Goal: Communication & Community: Share content

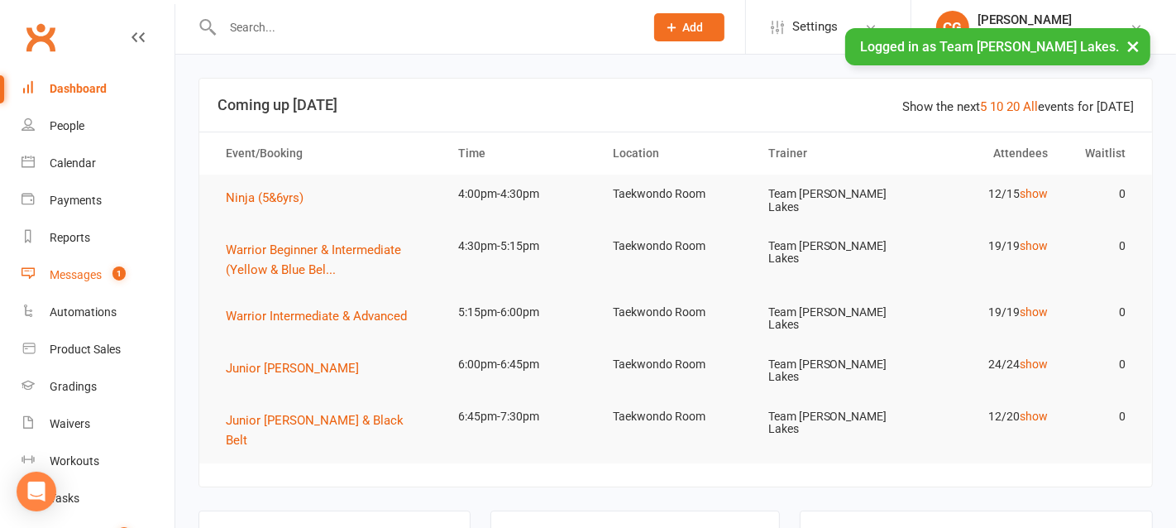
click at [76, 272] on div "Messages" at bounding box center [76, 274] width 52 height 13
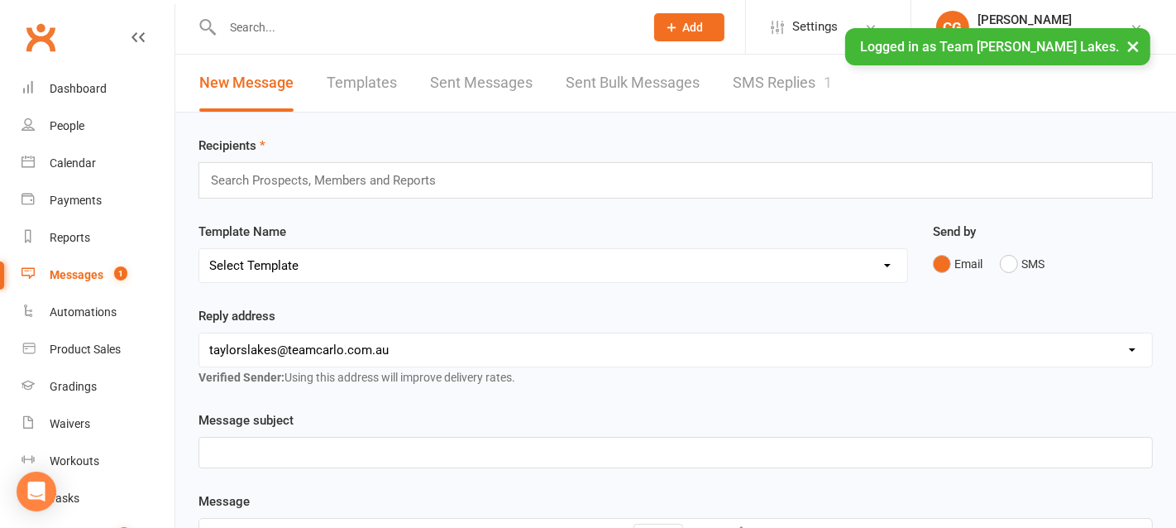
click at [365, 80] on link "Templates" at bounding box center [362, 83] width 70 height 57
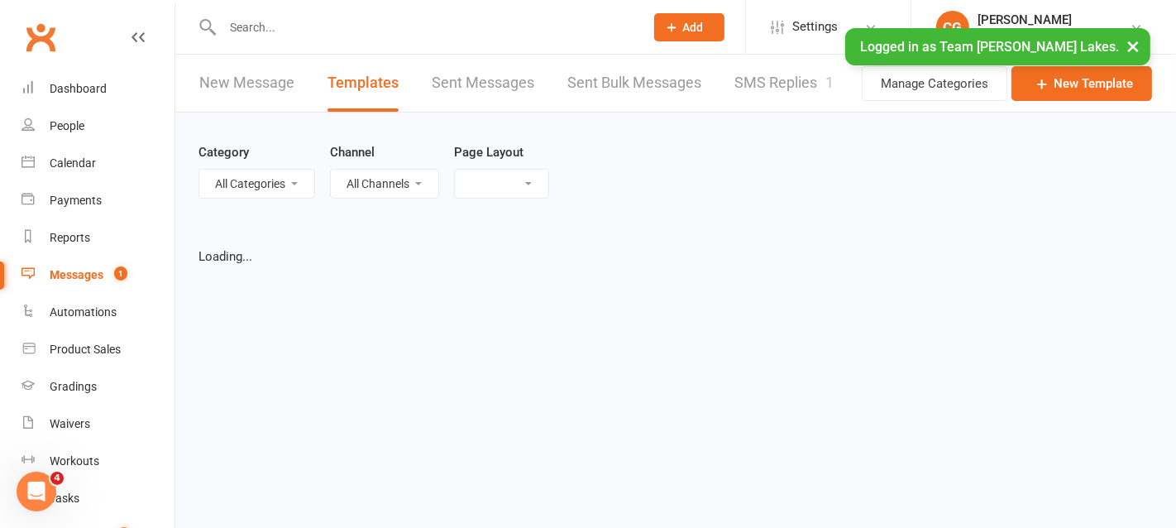
select select "list"
select select "25"
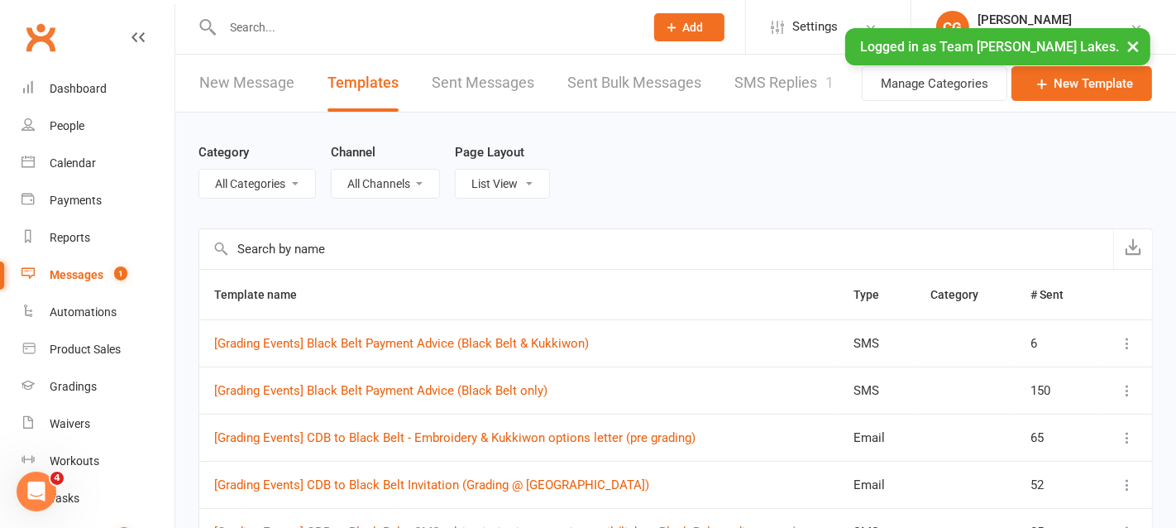
scroll to position [6, 0]
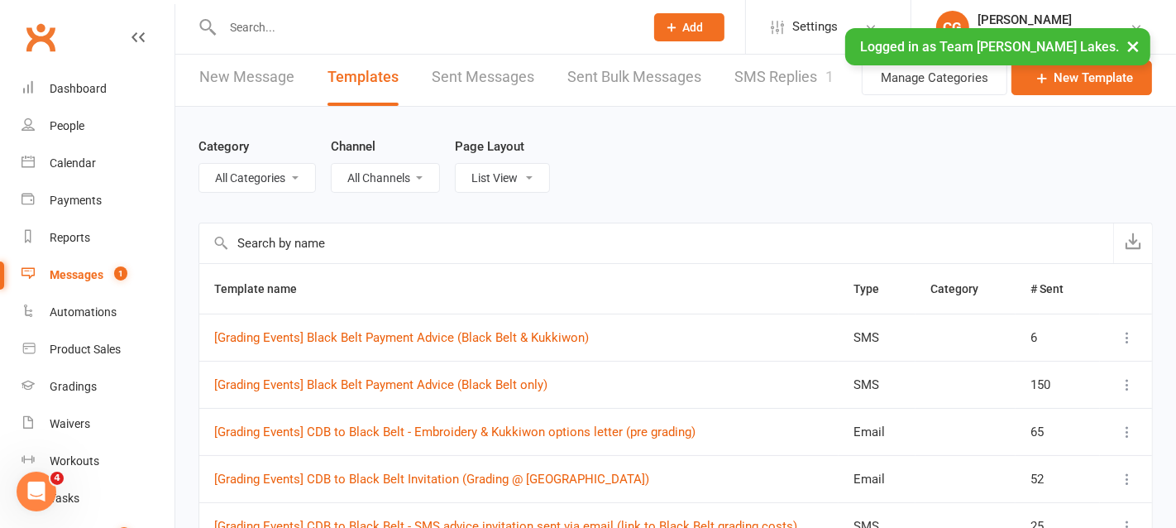
click at [341, 240] on input "text" at bounding box center [656, 243] width 914 height 40
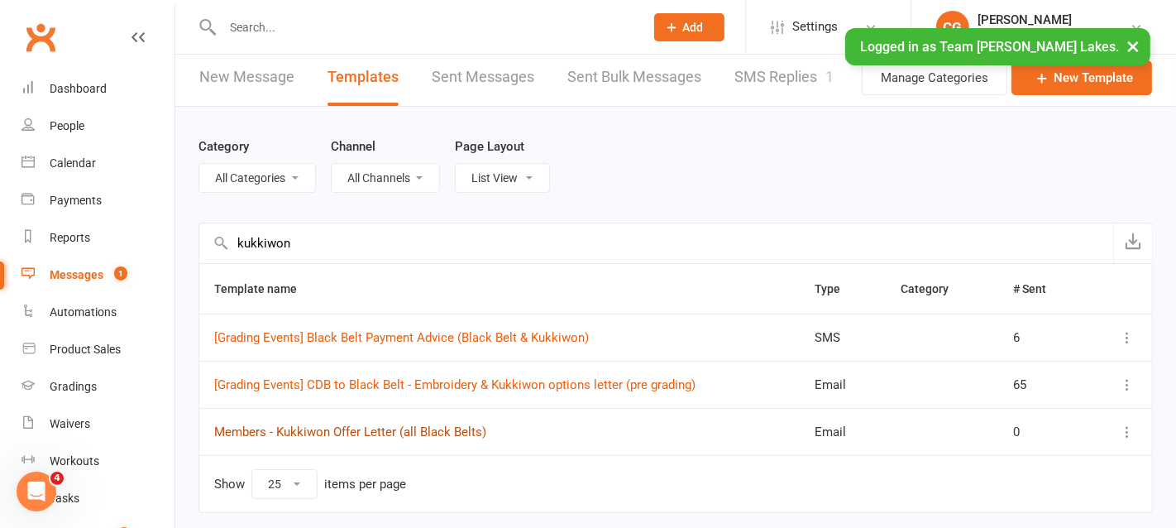
type input "kukkiwon"
click at [384, 429] on link "Members - Kukkiwon Offer Letter (all Black Belts)" at bounding box center [350, 431] width 272 height 15
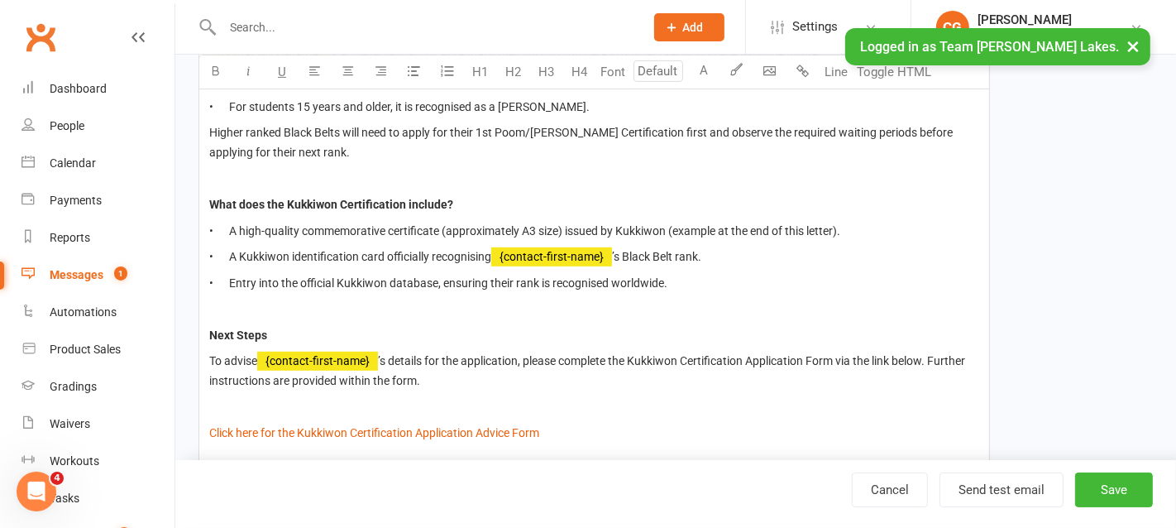
scroll to position [568, 0]
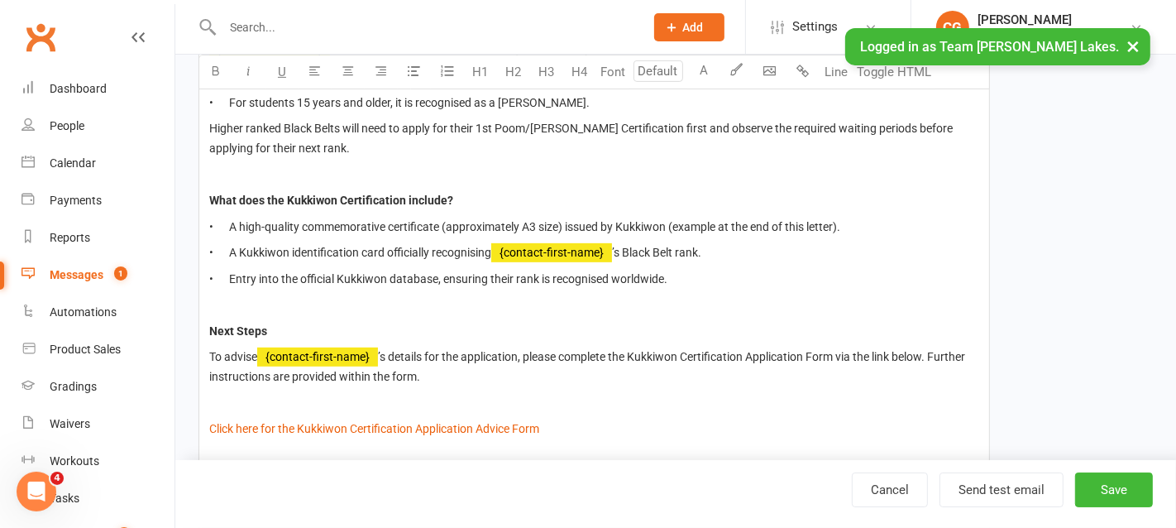
type input "14"
drag, startPoint x: 847, startPoint y: 225, endPoint x: 677, endPoint y: 216, distance: 169.8
click at [677, 220] on span "• A high-quality commemorative certificate (approximately A3 size) issued by Ku…" at bounding box center [524, 226] width 631 height 13
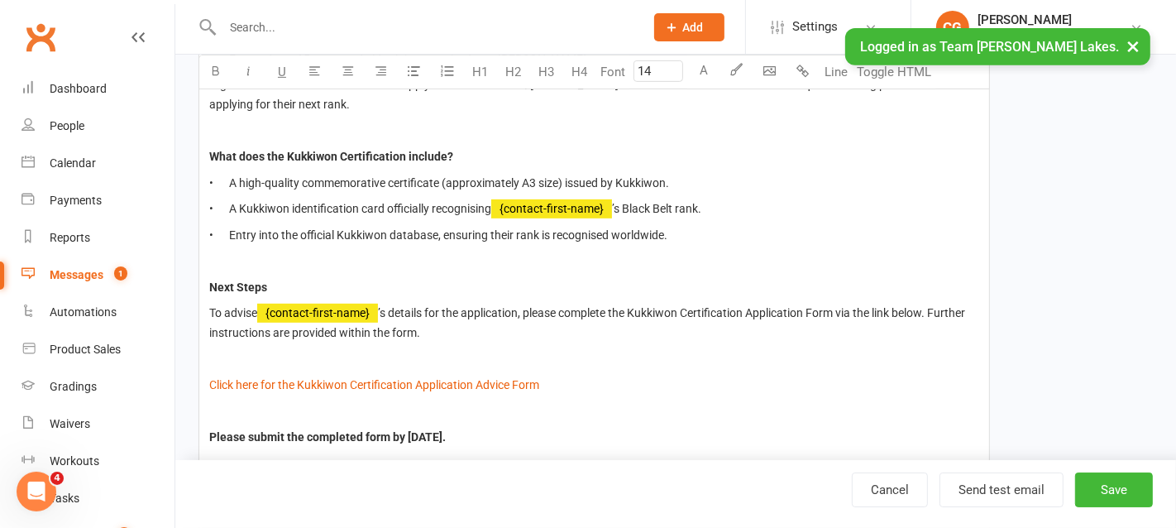
scroll to position [646, 0]
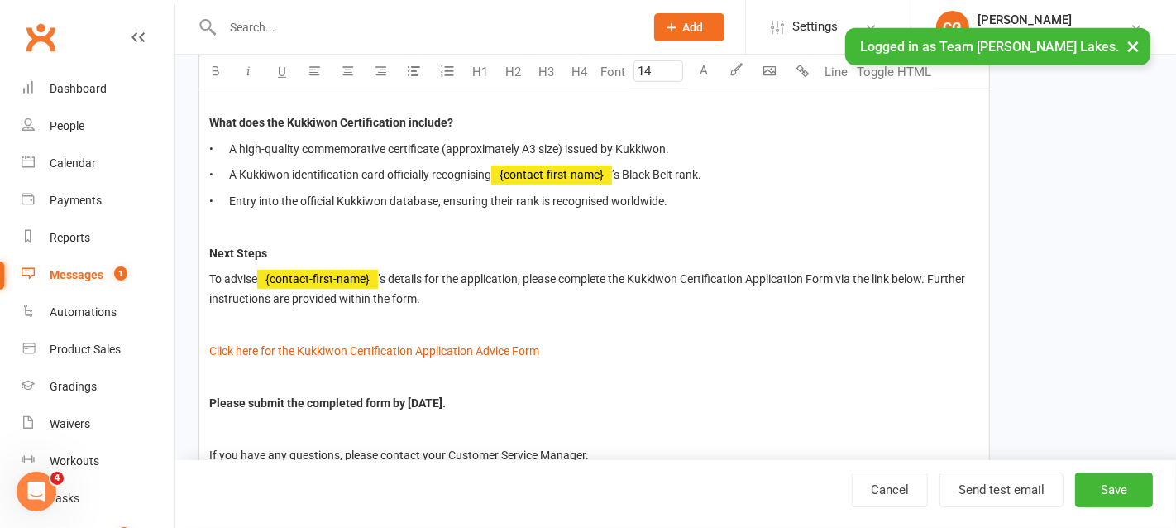
click at [707, 195] on p "• Entry into the official Kukkiwon database, ensuring their rank is recognised …" at bounding box center [594, 201] width 770 height 20
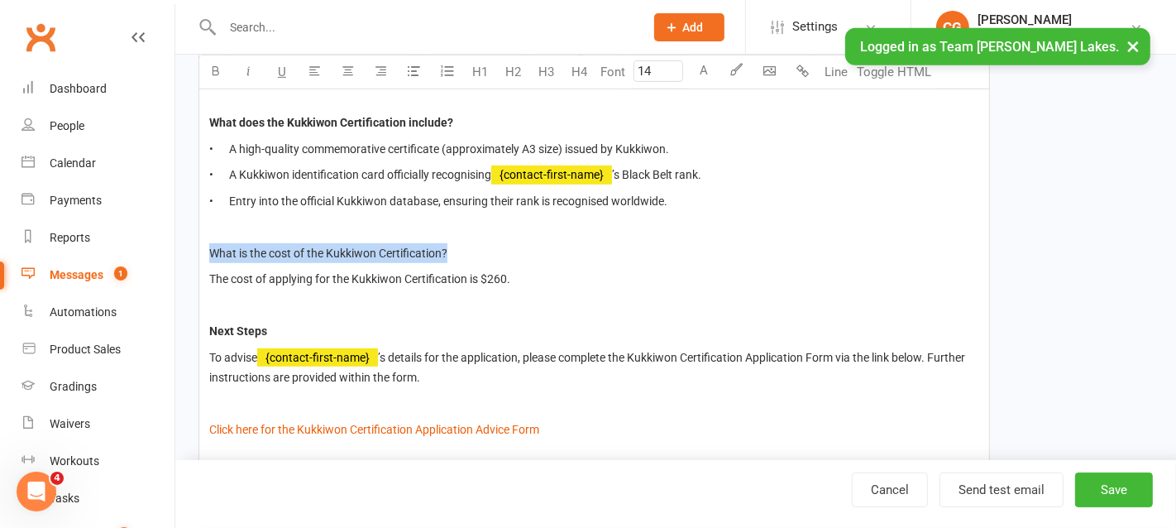
drag, startPoint x: 461, startPoint y: 250, endPoint x: 208, endPoint y: 252, distance: 253.9
click at [208, 252] on div "Dear Team Carlo families, We are pleased to share that we are now offering our …" at bounding box center [594, 291] width 790 height 1018
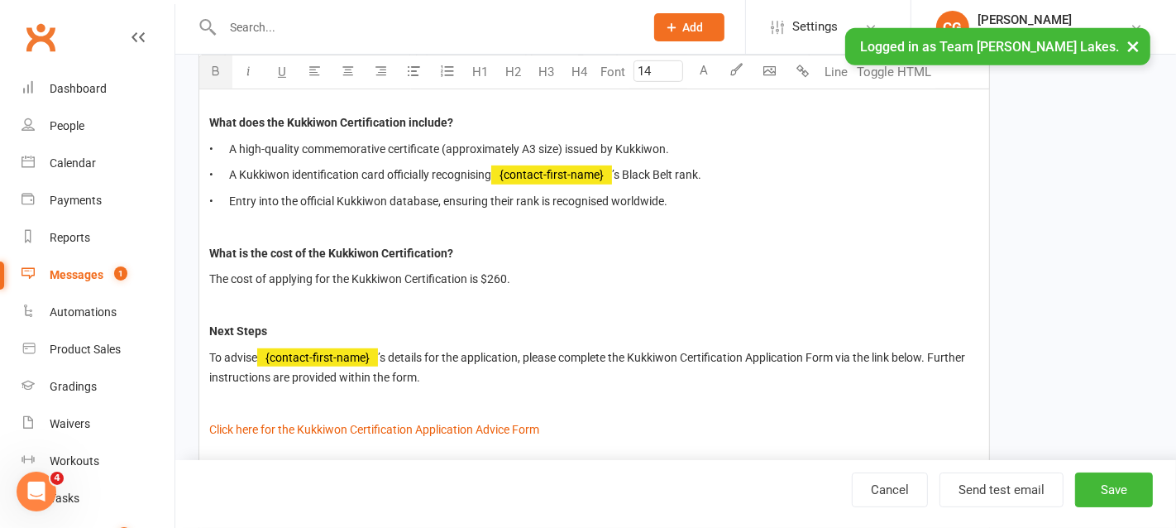
click at [212, 64] on icon "button" at bounding box center [216, 70] width 12 height 12
click at [326, 247] on span "What is the cost of the Kukkiwon Certification?" at bounding box center [331, 252] width 244 height 13
click at [236, 317] on div "Dear Team Carlo families, We are pleased to share that we are now offering our …" at bounding box center [594, 291] width 790 height 1018
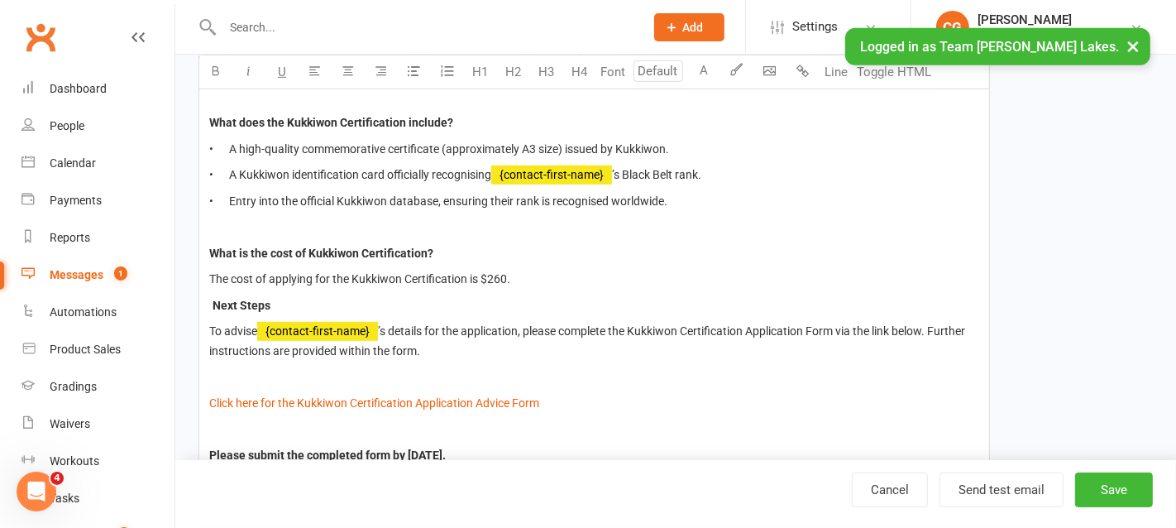
type input "14"
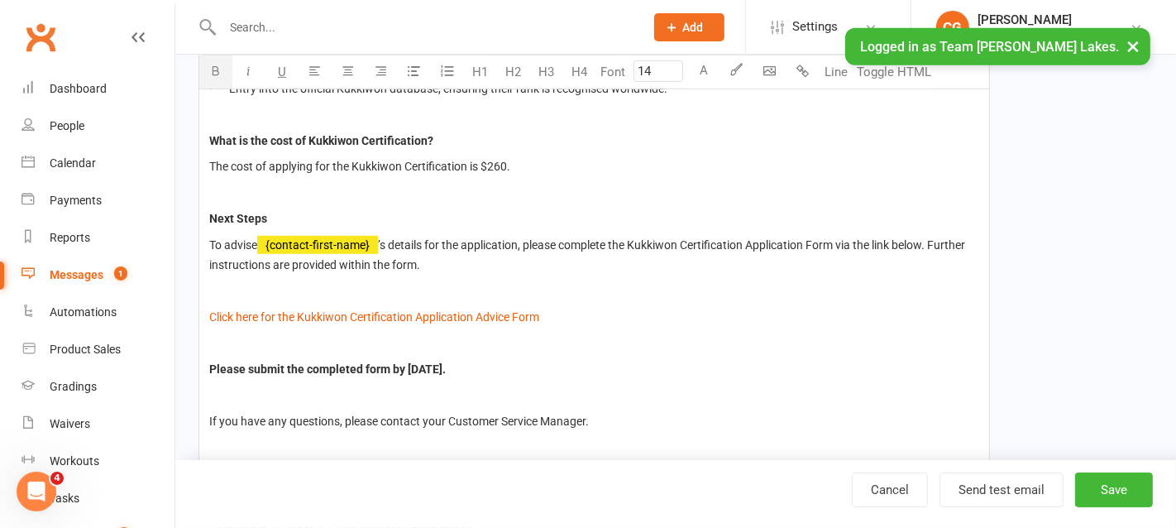
scroll to position [864, 0]
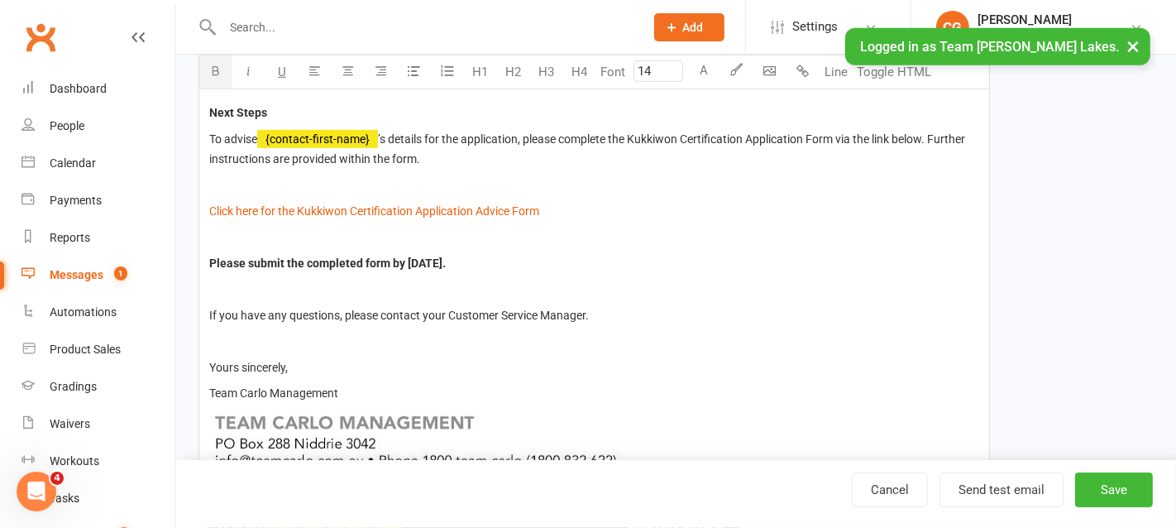
click at [446, 256] on span "Please submit the completed form by Monday, 22nd September 2025." at bounding box center [327, 262] width 236 height 13
click at [446, 258] on span "Please submit the completed form by Monday, 29th September 2025." at bounding box center [327, 262] width 236 height 13
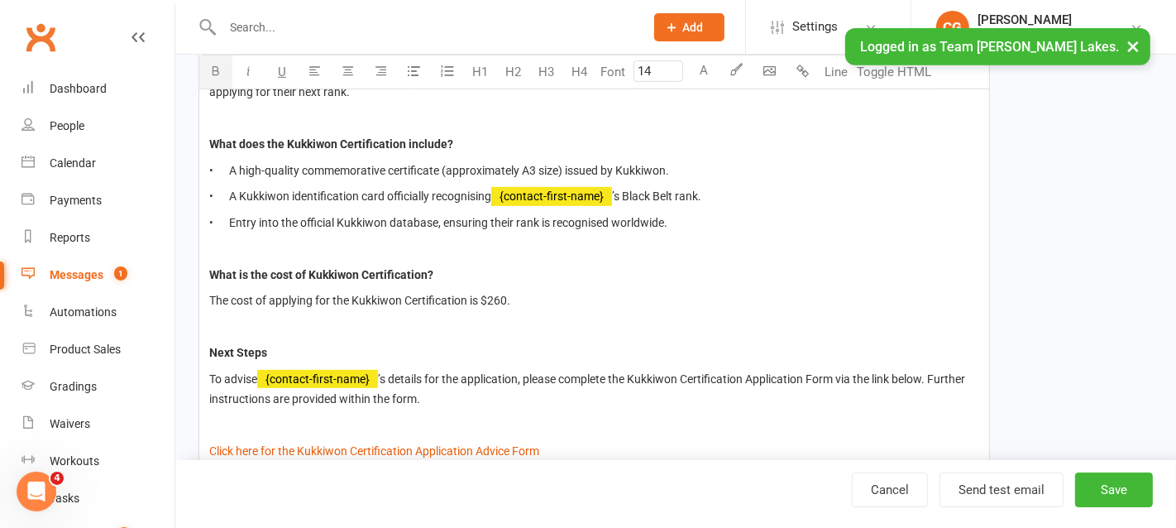
scroll to position [633, 0]
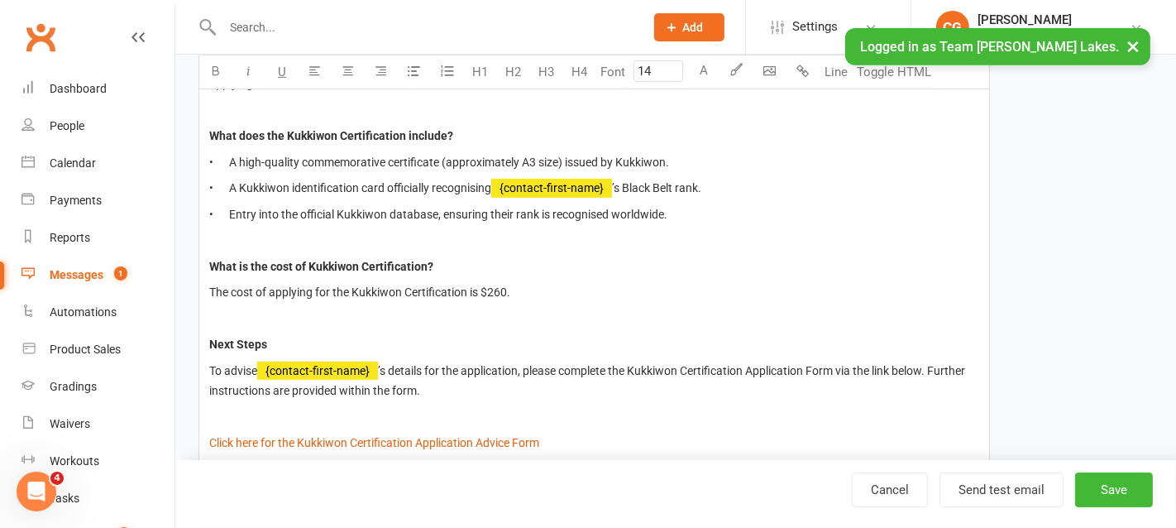
click at [534, 282] on p "The cost of applying for the Kukkiwon Certification is $260." at bounding box center [594, 292] width 770 height 20
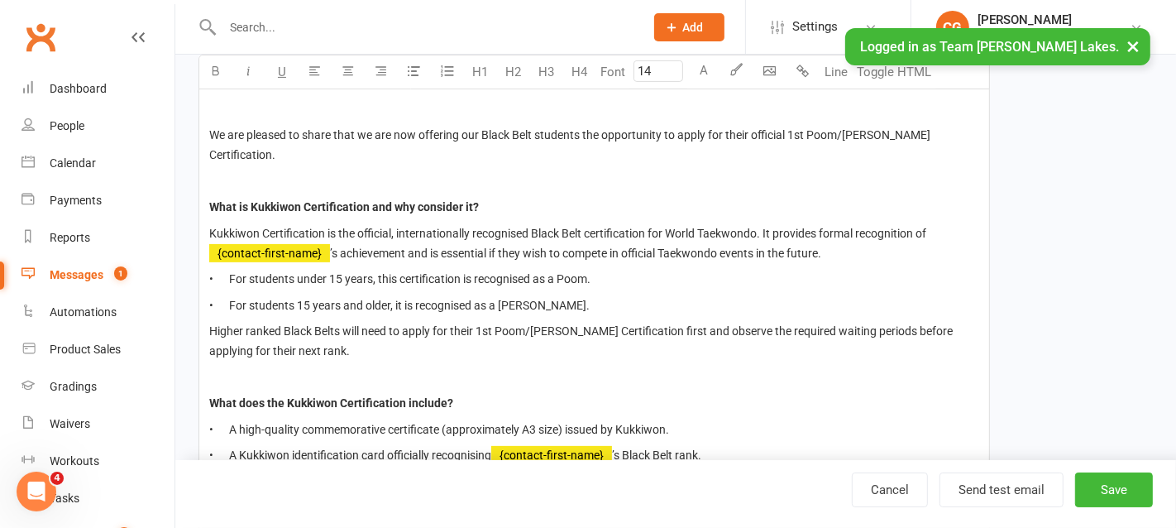
scroll to position [364, 0]
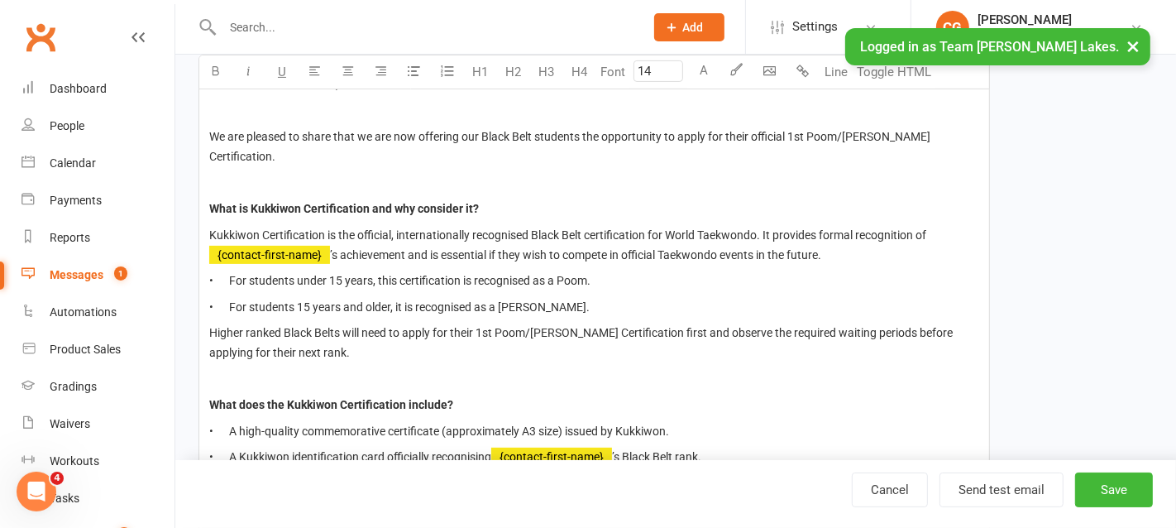
click at [847, 251] on p "Kukkiwon Certification is the official, internationally recognised Black Belt c…" at bounding box center [594, 245] width 770 height 40
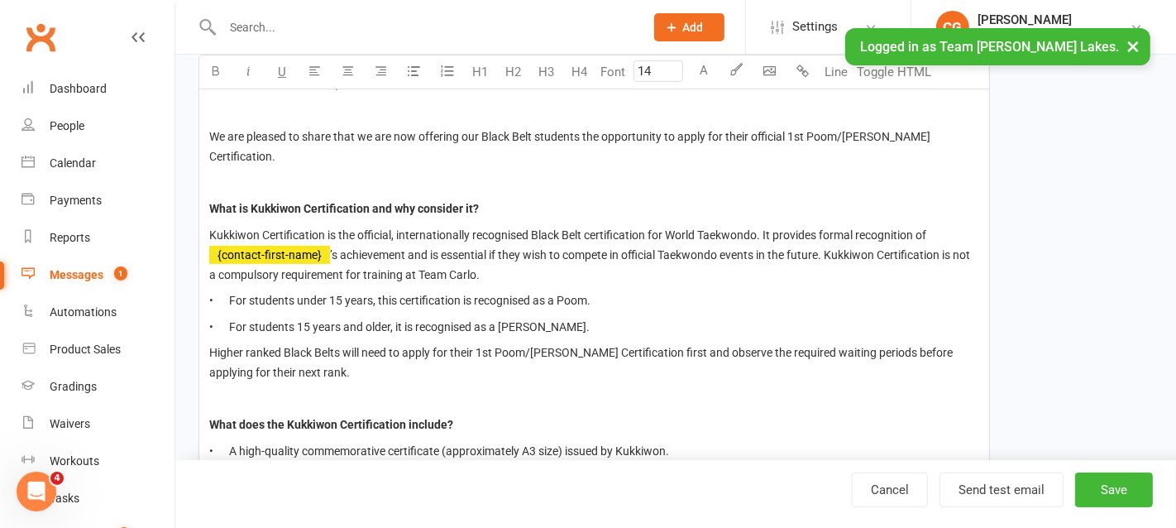
click at [830, 248] on span "’s achievement and is essential if they wish to compete in official Taekwondo e…" at bounding box center [590, 264] width 763 height 33
drag, startPoint x: 977, startPoint y: 248, endPoint x: 962, endPoint y: 247, distance: 15.7
click at [962, 247] on p "Kukkiwon Certification is the official, internationally recognised Black Belt c…" at bounding box center [594, 255] width 770 height 60
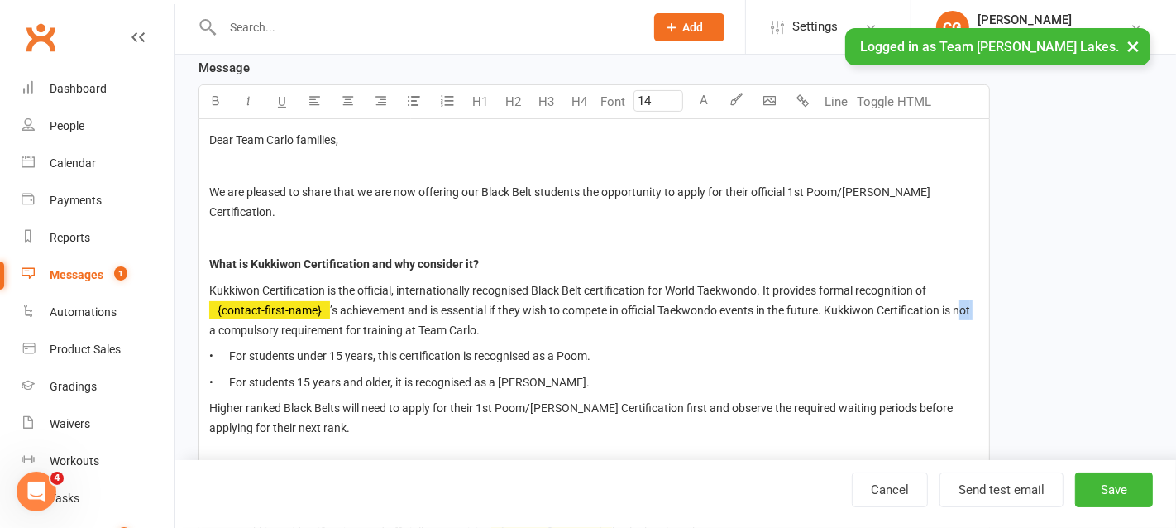
scroll to position [306, 0]
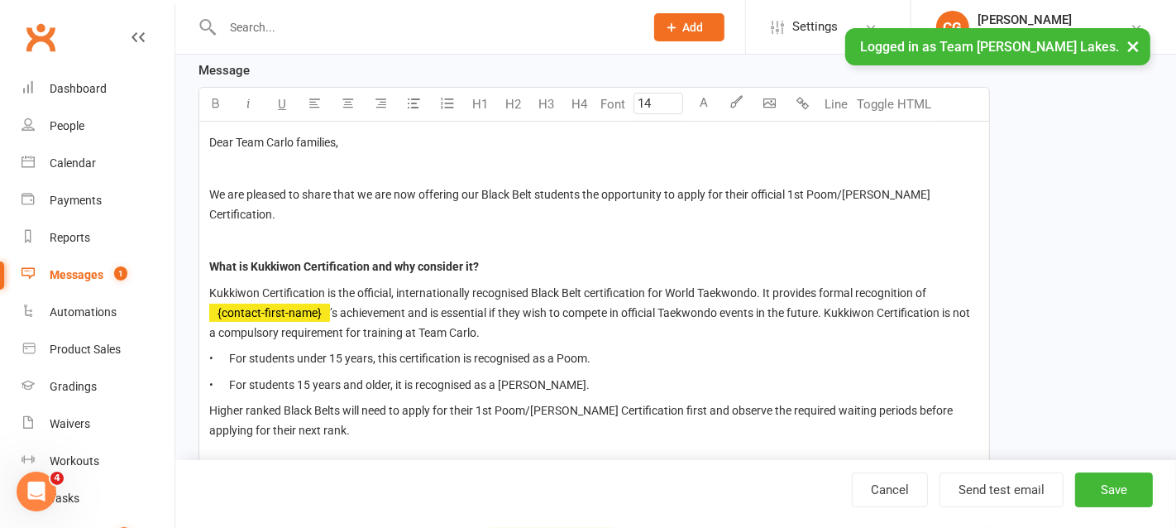
drag, startPoint x: 977, startPoint y: 303, endPoint x: 963, endPoint y: 326, distance: 26.4
click at [963, 326] on p "Kukkiwon Certification is the official, internationally recognised Black Belt c…" at bounding box center [594, 313] width 770 height 60
drag, startPoint x: 979, startPoint y: 307, endPoint x: 960, endPoint y: 306, distance: 19.0
click at [283, 100] on span "U" at bounding box center [282, 104] width 8 height 15
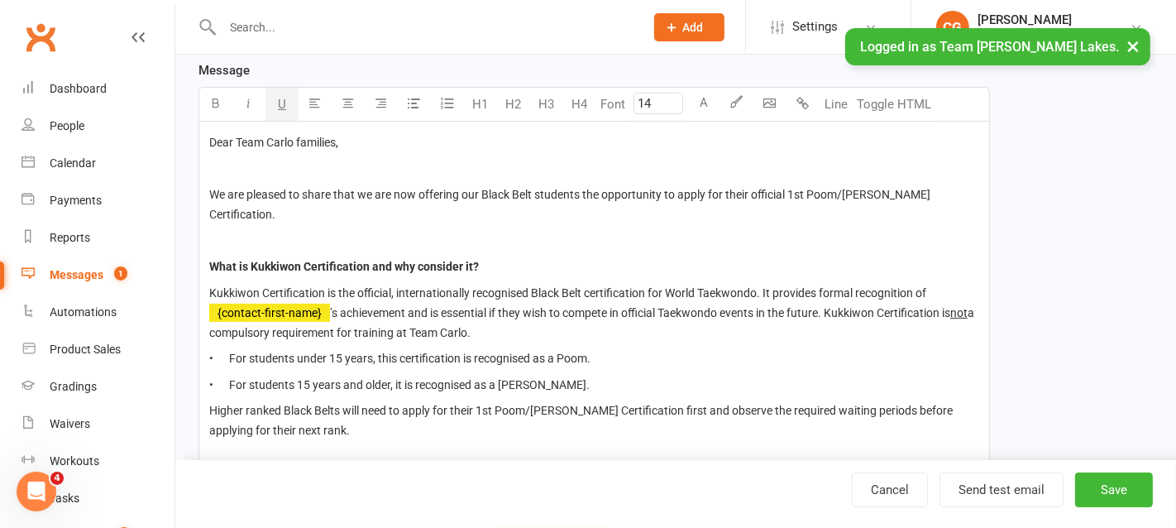
click at [544, 358] on span "• For students under 15 years, this certification is recognised as a Poom." at bounding box center [399, 357] width 381 height 13
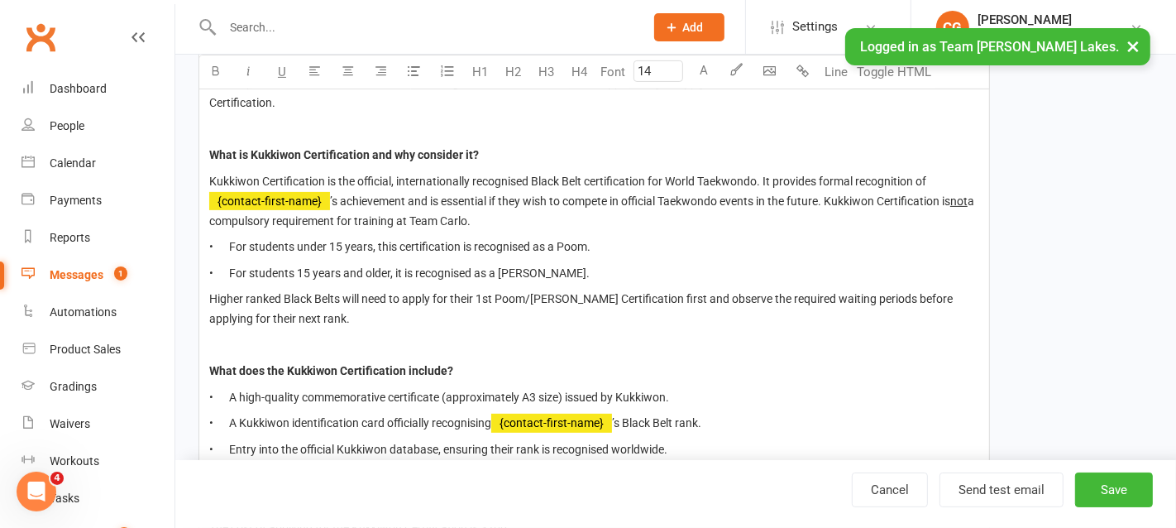
scroll to position [410, 0]
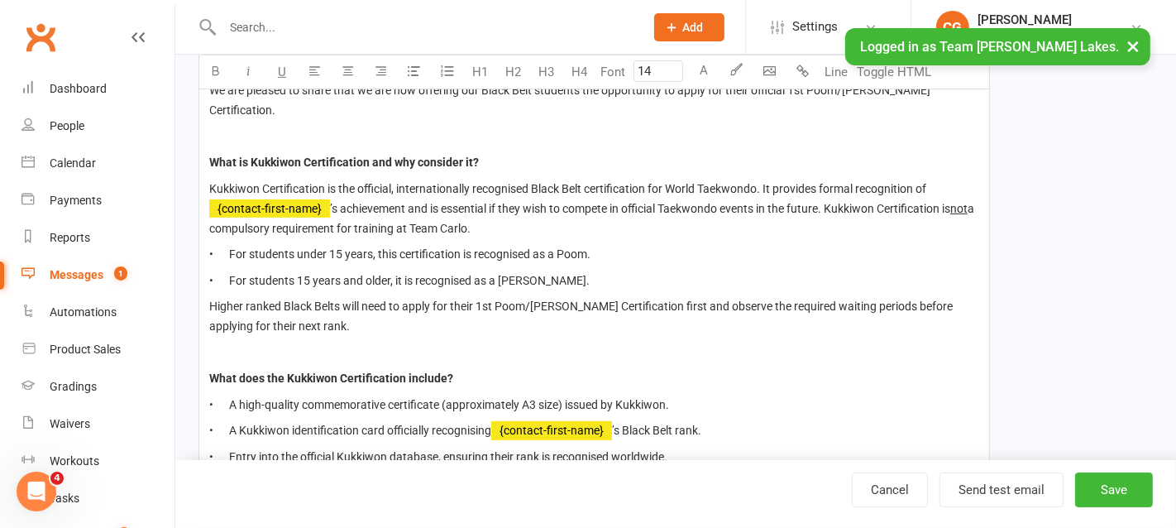
click at [499, 224] on p "Kukkiwon Certification is the official, internationally recognised Black Belt c…" at bounding box center [594, 209] width 770 height 60
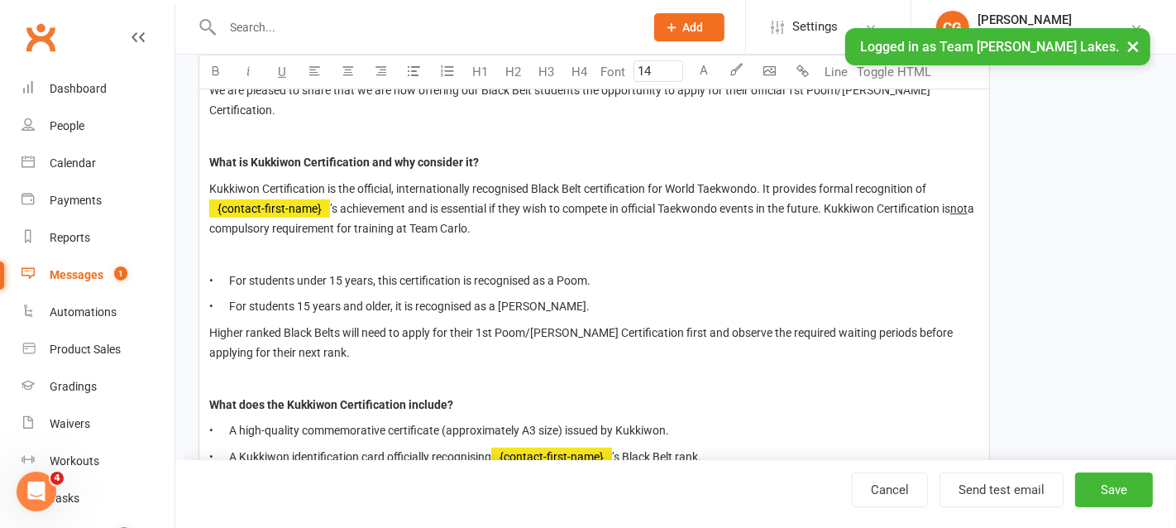
click at [557, 303] on p "• For students 15 years and older, it is recognised as a Dan." at bounding box center [594, 306] width 770 height 20
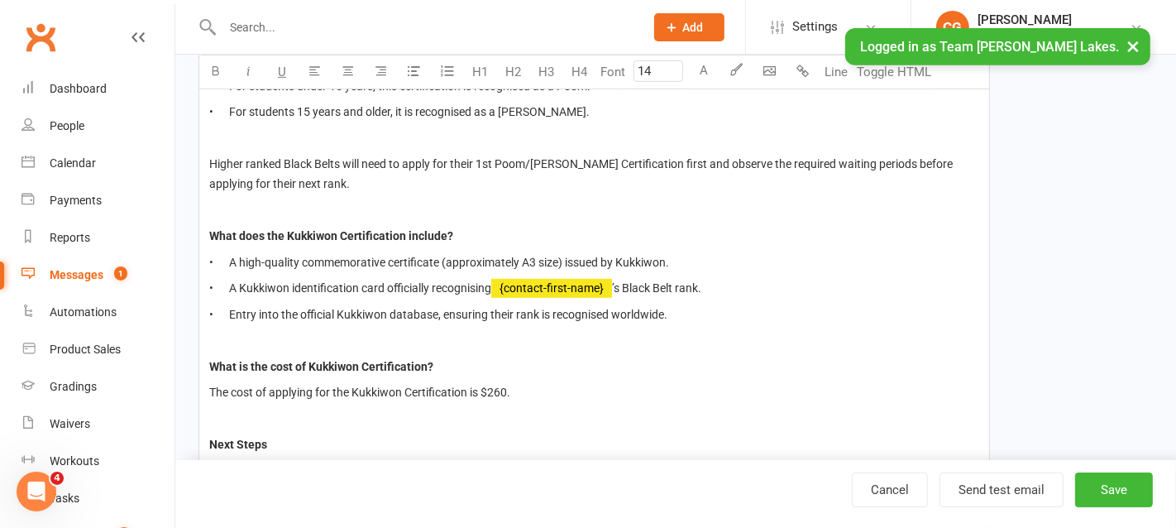
scroll to position [596, 0]
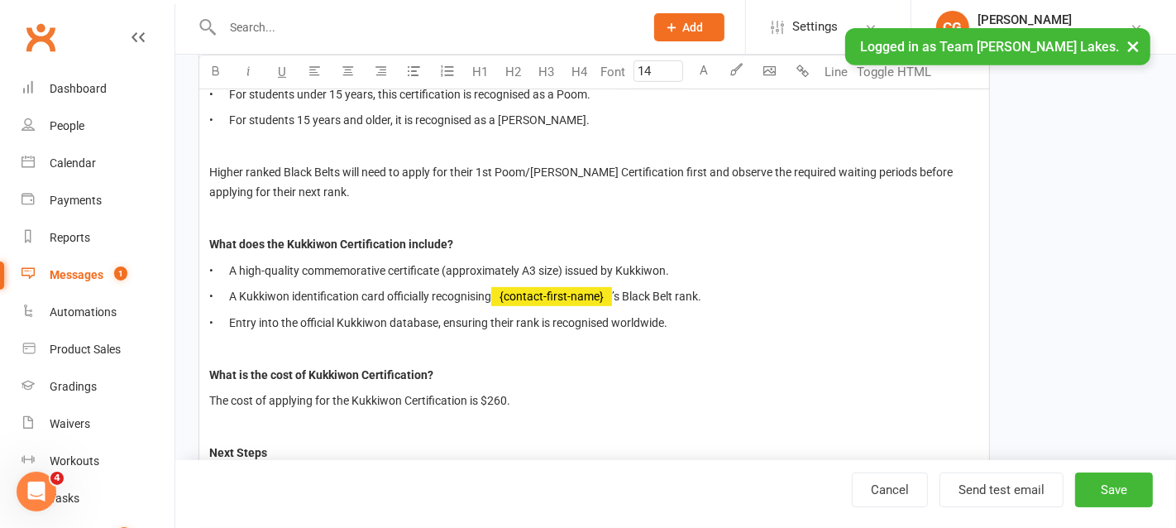
click at [273, 192] on span "Higher ranked Black Belts will need to apply for their 1st Poom/Dan Kukkiwon Ce…" at bounding box center [582, 181] width 746 height 33
click at [299, 186] on span "Higher ranked Black Belts will need to apply for their 1st Poom/Dan Kukkiwon Ce…" at bounding box center [582, 181] width 746 height 33
click at [317, 185] on span "Higher ranked Black Belts will need to apply for their 1st Poom/Dan Kukkiwon Ce…" at bounding box center [582, 181] width 746 height 33
click at [563, 235] on p "What does the Kukkiwon Certification include?" at bounding box center [594, 244] width 770 height 20
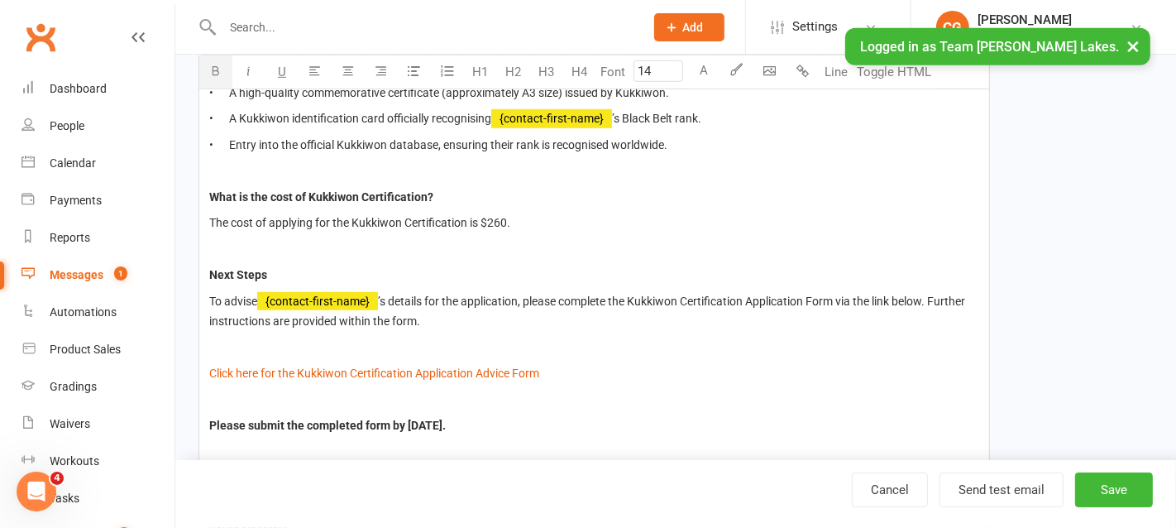
scroll to position [965, 0]
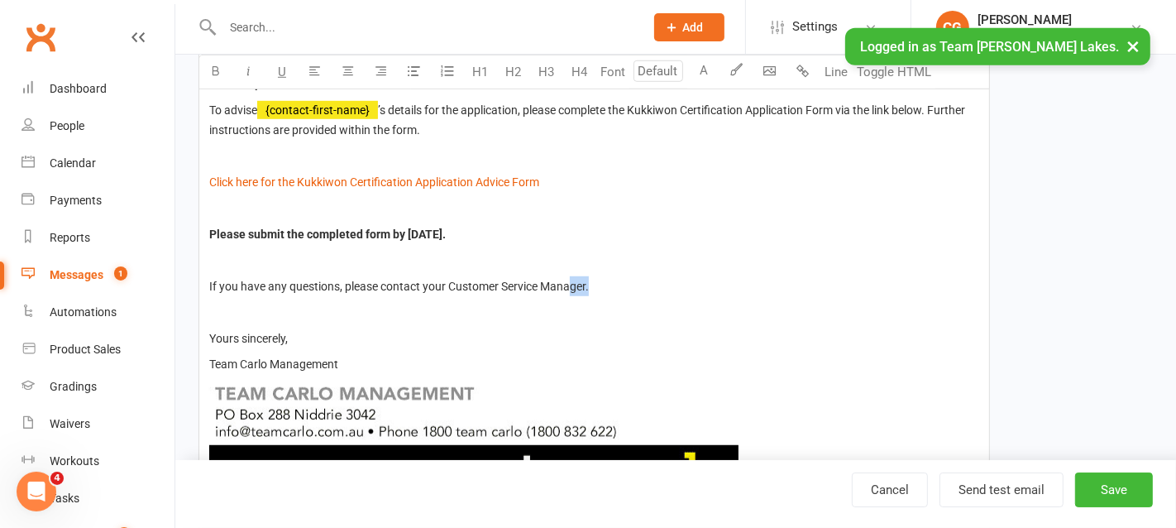
type input "14"
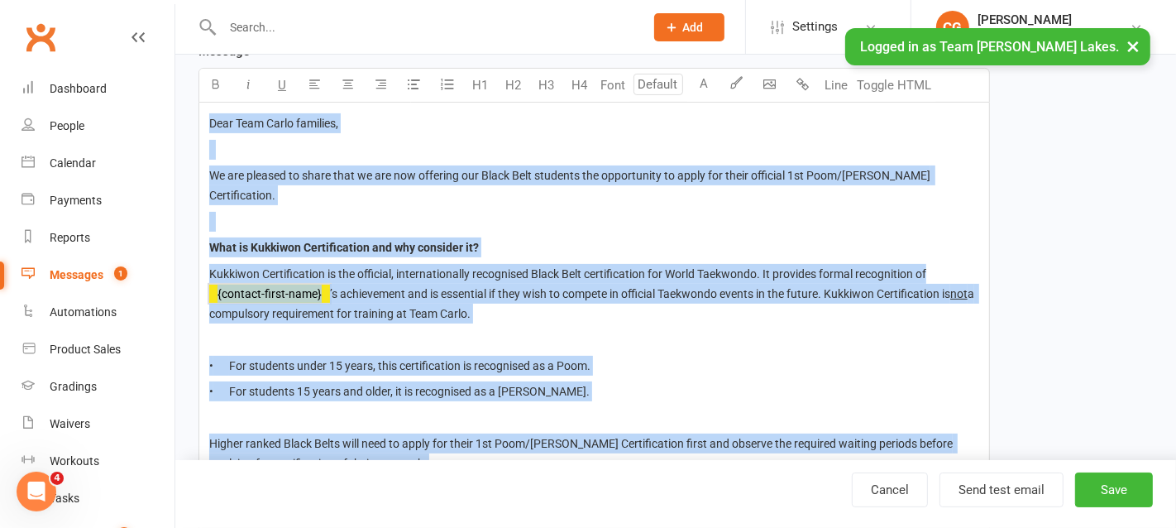
type input "14"
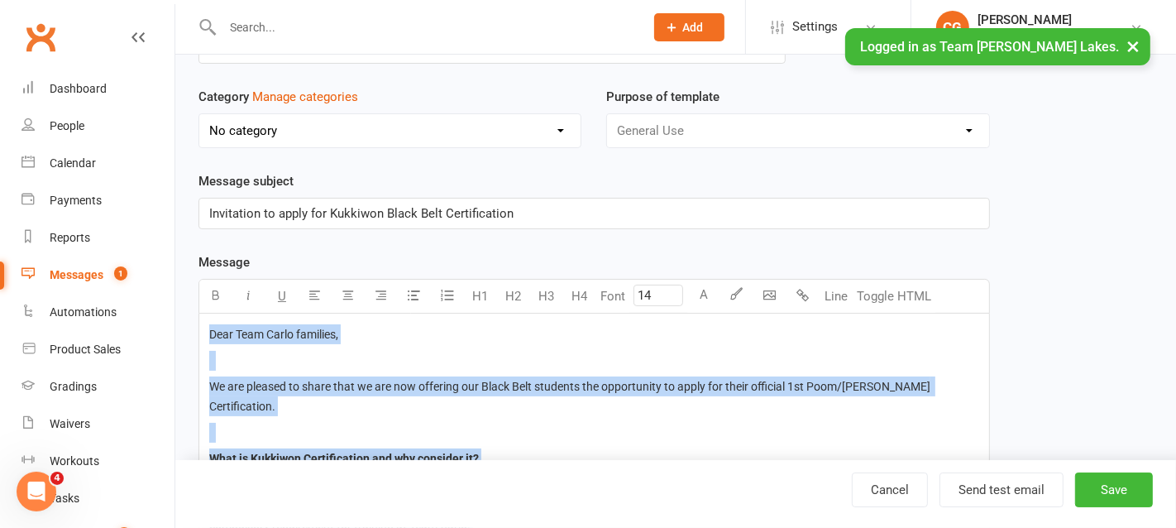
scroll to position [0, 0]
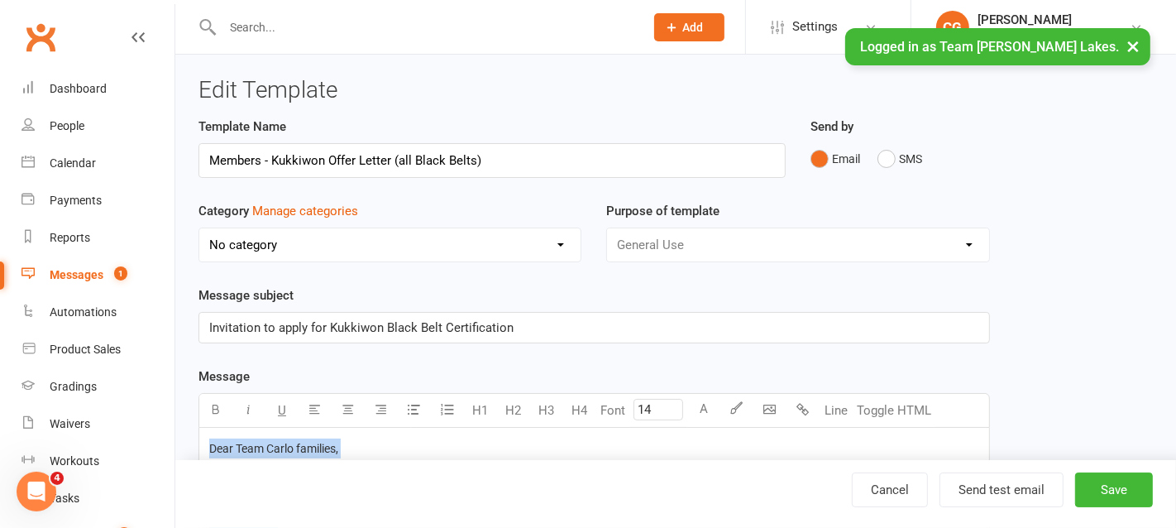
drag, startPoint x: 609, startPoint y: 298, endPoint x: 187, endPoint y: 210, distance: 430.7
copy div "Dear Team Carlo families, We are pleased to share that we are now offering our …"
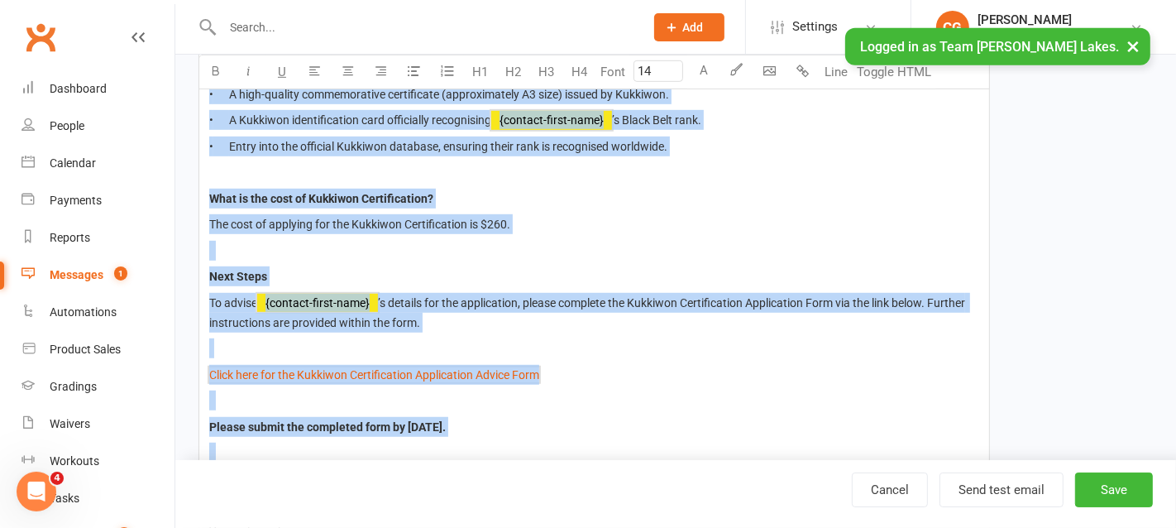
scroll to position [773, 0]
click at [209, 191] on span "What is the cost of Kukkiwon Certification?" at bounding box center [321, 197] width 224 height 13
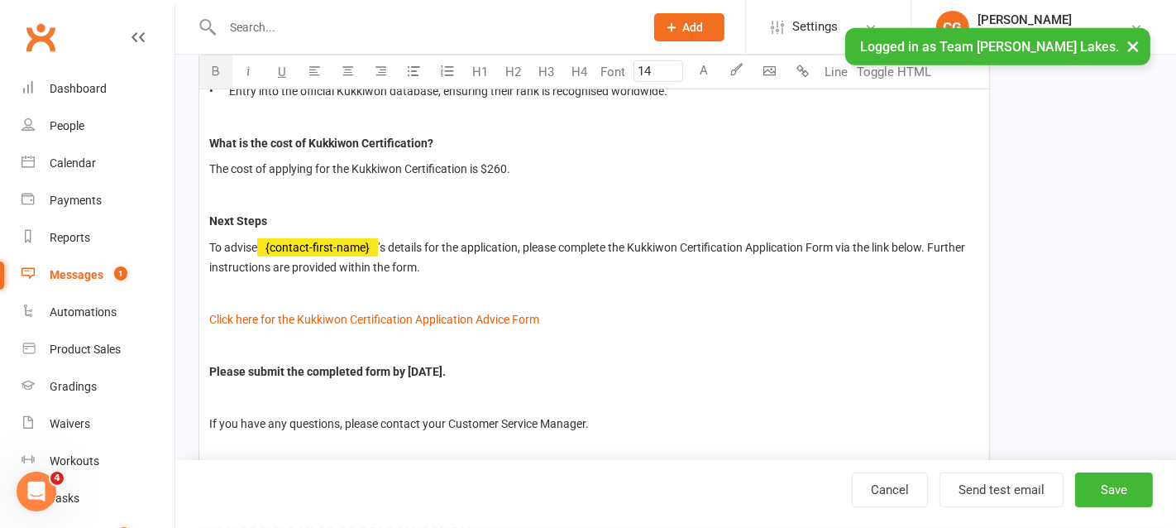
scroll to position [829, 0]
click at [467, 163] on span "The cost of applying for the Kukkiwon Certification is $260." at bounding box center [359, 167] width 301 height 13
click at [490, 166] on span "The cost of applying for the Kukkiwon Certification for 1st Poom/Dan is $260." at bounding box center [442, 167] width 466 height 13
click at [586, 161] on span "The cost of applying for the Kukkiwon Certification for the 1st Poom/Dan is $26…" at bounding box center [451, 167] width 485 height 13
click at [649, 163] on span "The cost of applying for the Kukkiwon Certification for the 1st Poom/Dan level …" at bounding box center [463, 167] width 508 height 13
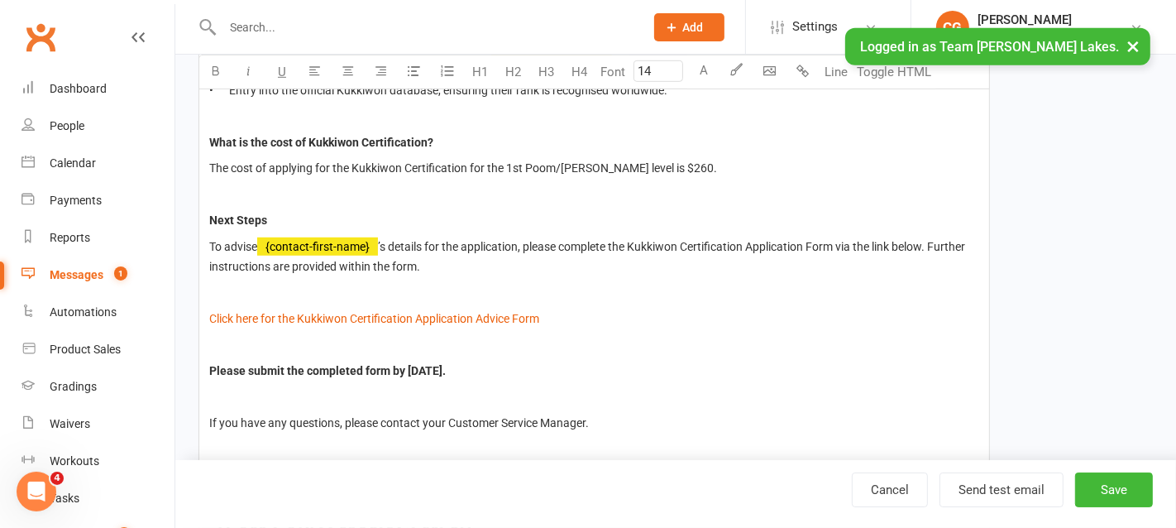
click at [601, 166] on span "The cost of applying for the Kukkiwon Certification for the 1st Poom/Dan level …" at bounding box center [463, 167] width 508 height 13
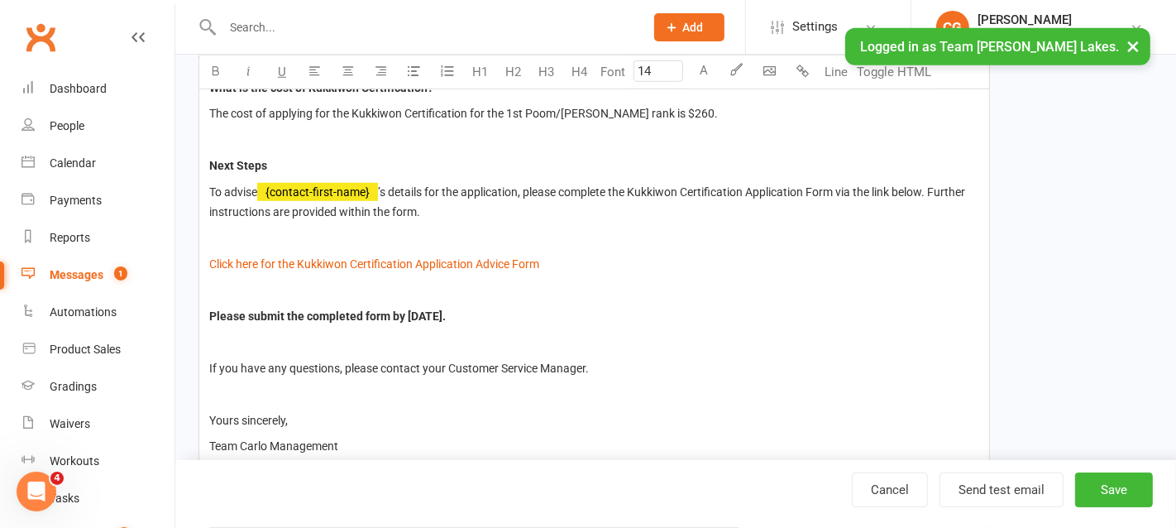
scroll to position [1176, 0]
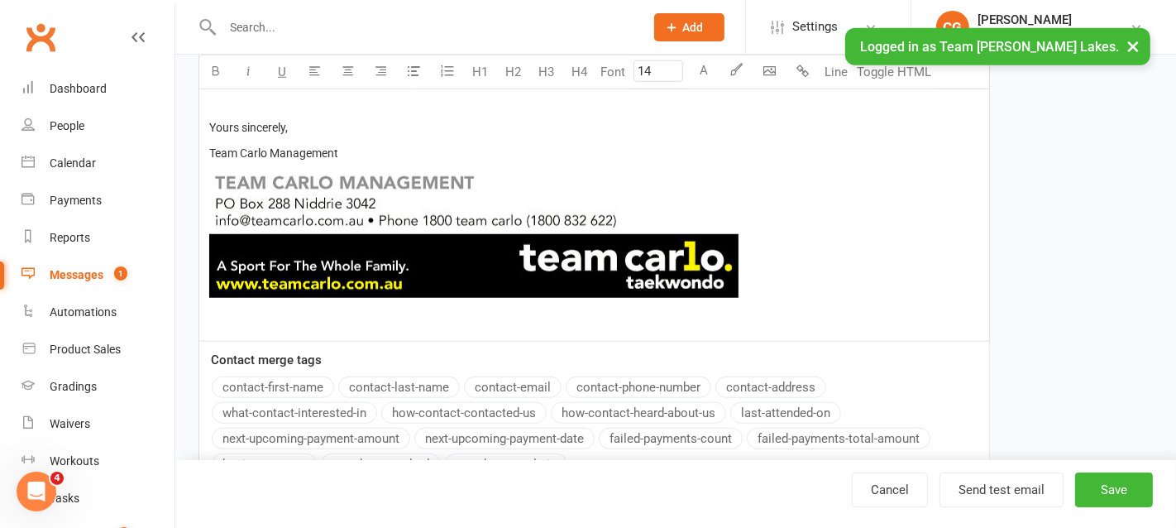
click at [390, 143] on p "Team Carlo Management ﻿" at bounding box center [594, 223] width 770 height 160
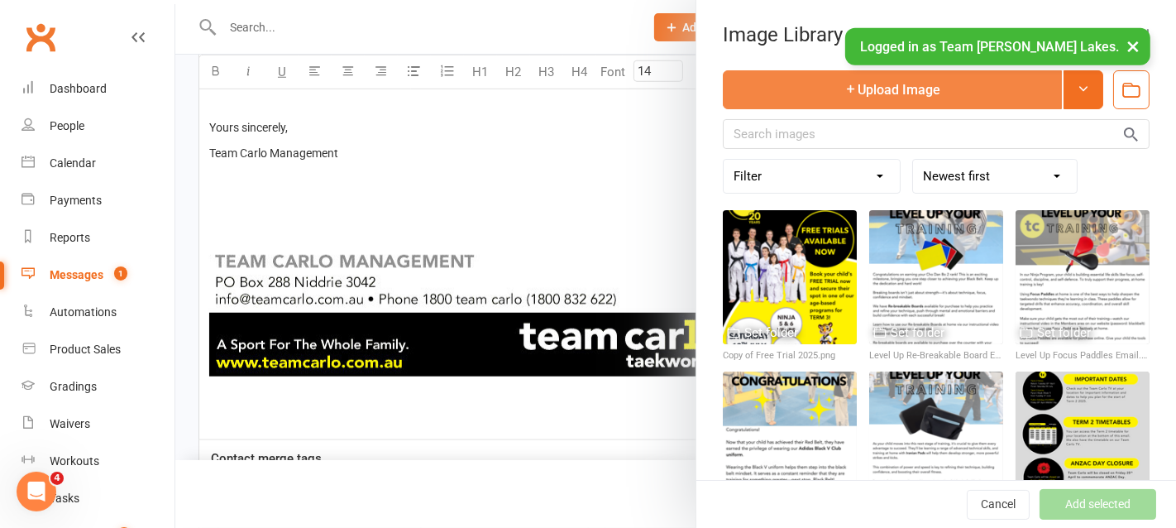
click at [863, 97] on button "Upload Image" at bounding box center [892, 89] width 339 height 39
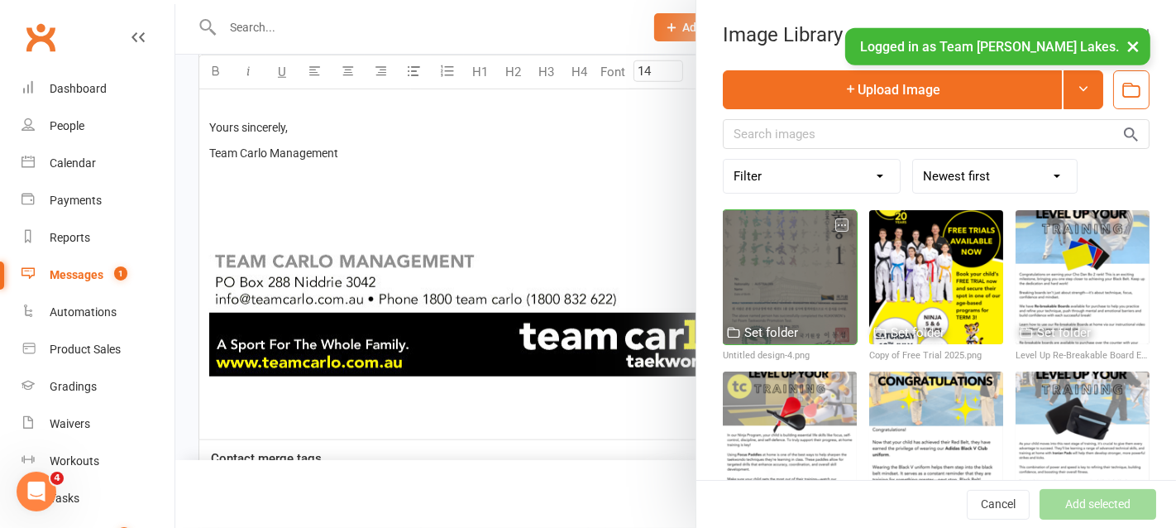
click at [824, 306] on div at bounding box center [790, 277] width 134 height 134
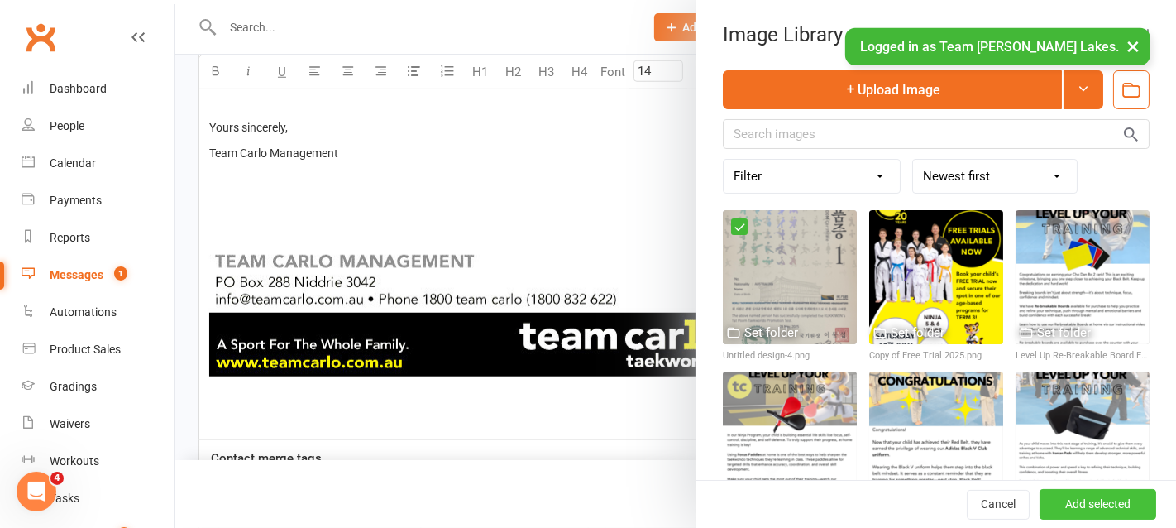
click at [1123, 506] on button "Add selected" at bounding box center [1097, 505] width 117 height 30
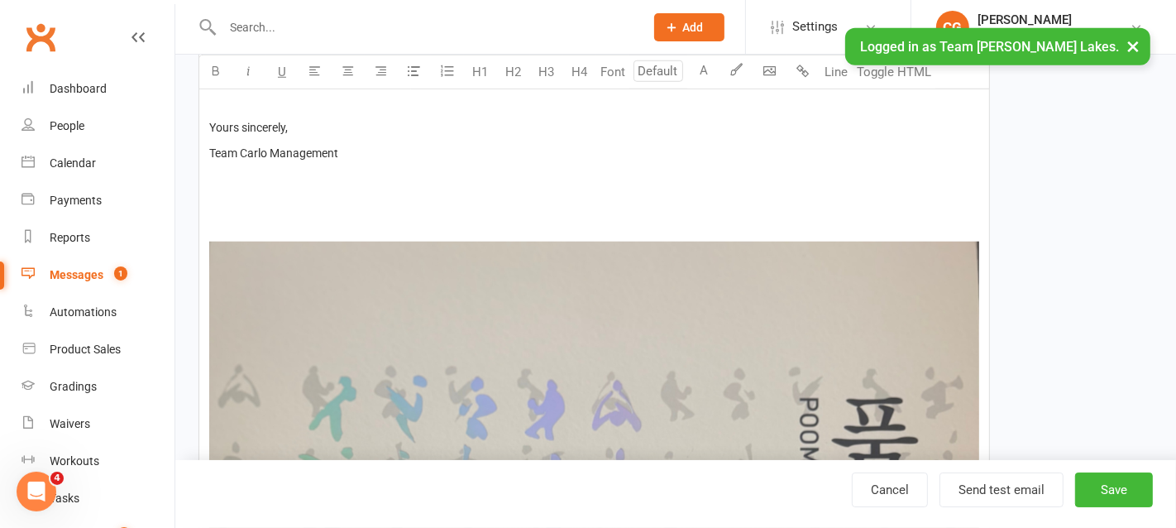
type input "14"
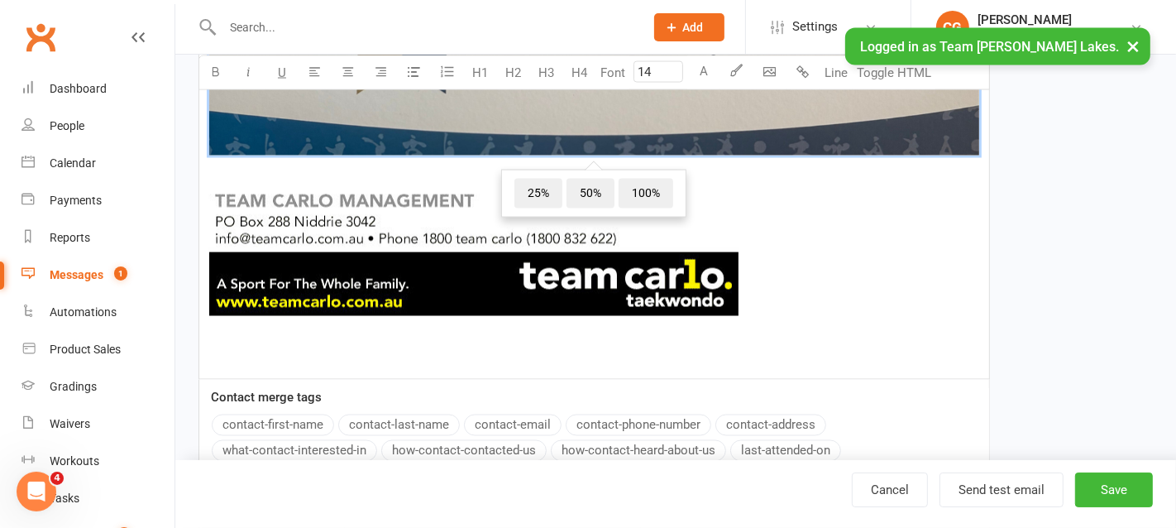
scroll to position [2433, 0]
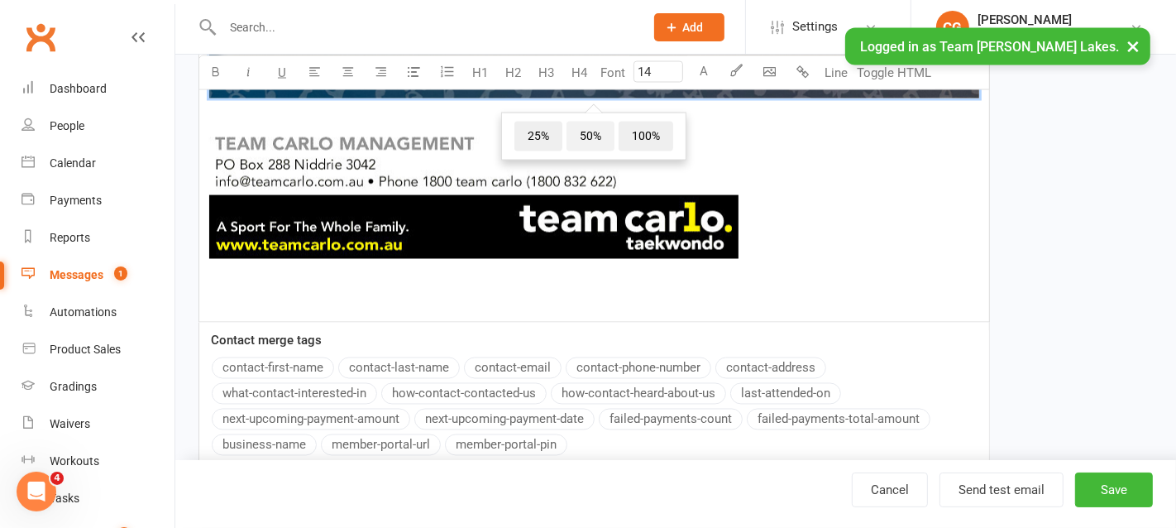
click at [580, 138] on span "50%" at bounding box center [590, 137] width 48 height 30
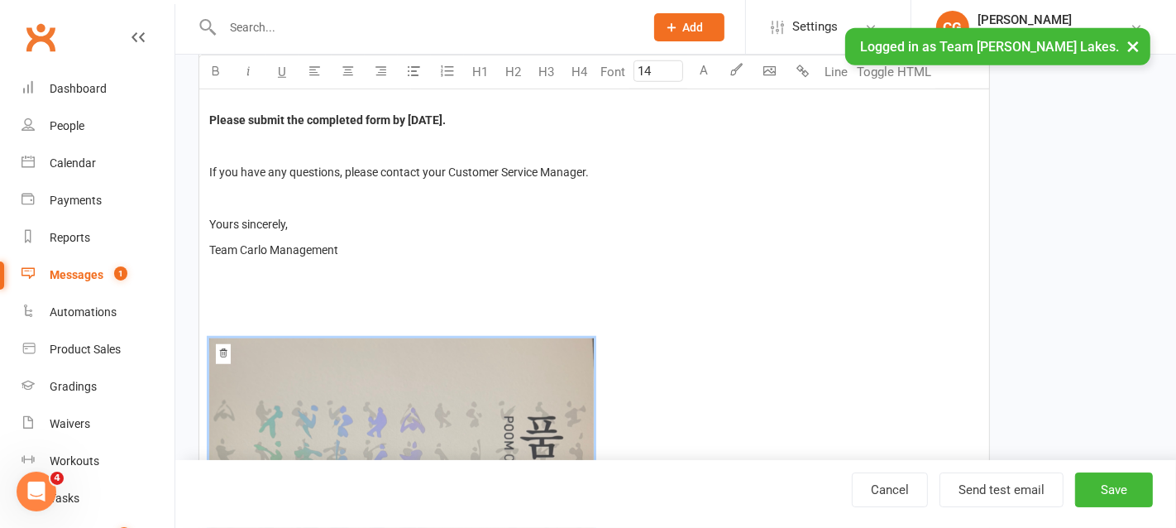
scroll to position [1071, 0]
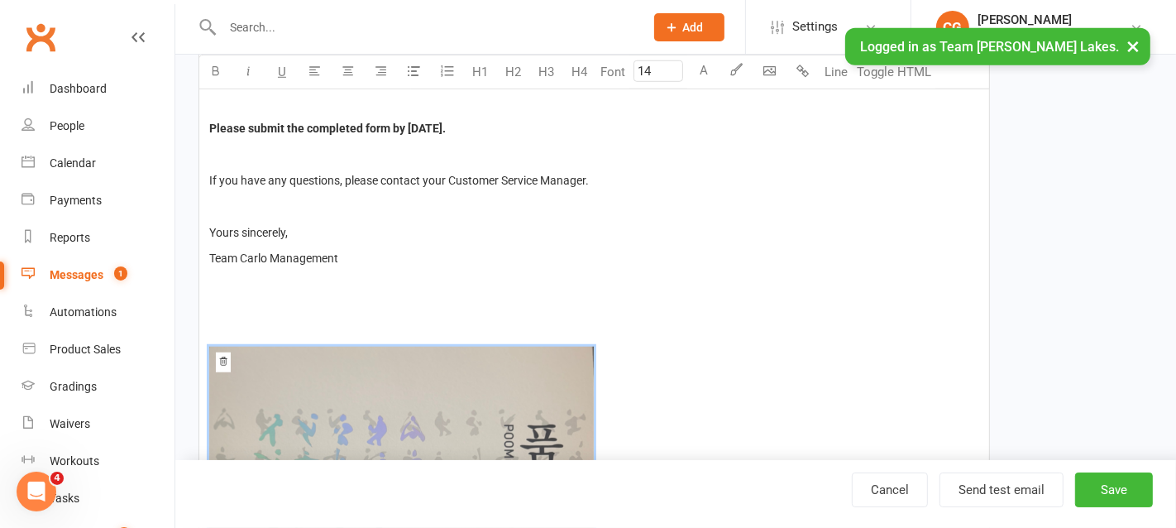
click at [321, 305] on p "﻿" at bounding box center [594, 310] width 770 height 20
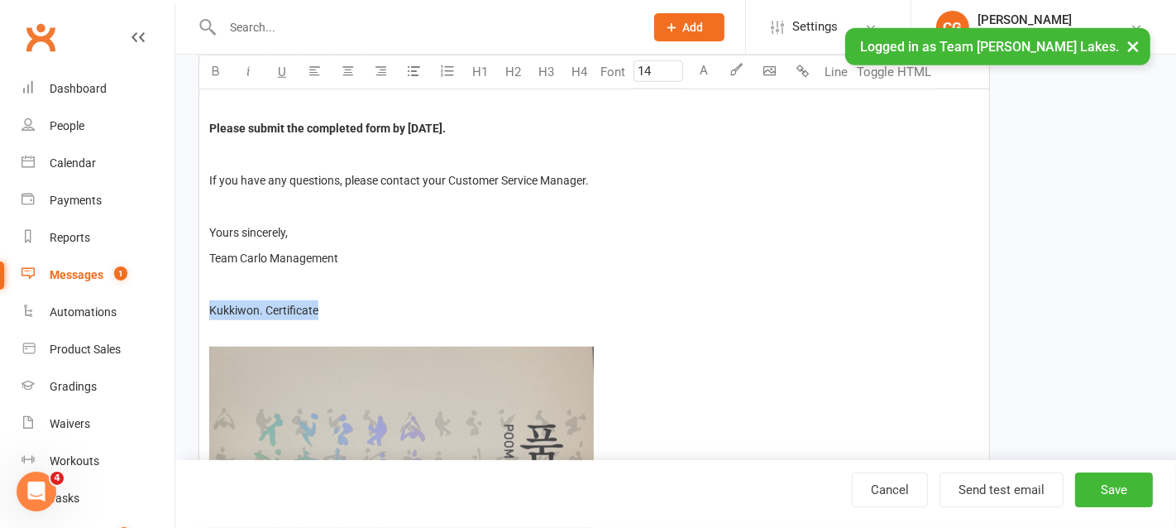
drag, startPoint x: 338, startPoint y: 296, endPoint x: 329, endPoint y: 306, distance: 13.5
click at [329, 306] on p "Kukkiwon. Certificate" at bounding box center [594, 310] width 770 height 20
click at [217, 78] on button "button" at bounding box center [215, 71] width 33 height 33
click at [465, 313] on p "Kukkiwon. Certificate" at bounding box center [594, 310] width 770 height 20
click at [260, 309] on span "Kukkiwon. Certificate" at bounding box center [265, 309] width 112 height 13
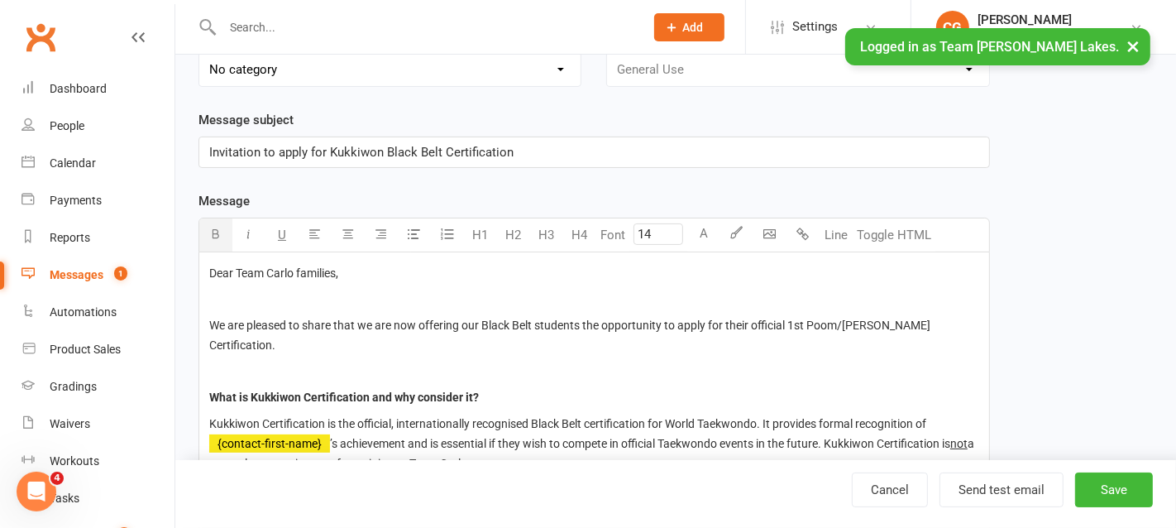
scroll to position [145, 0]
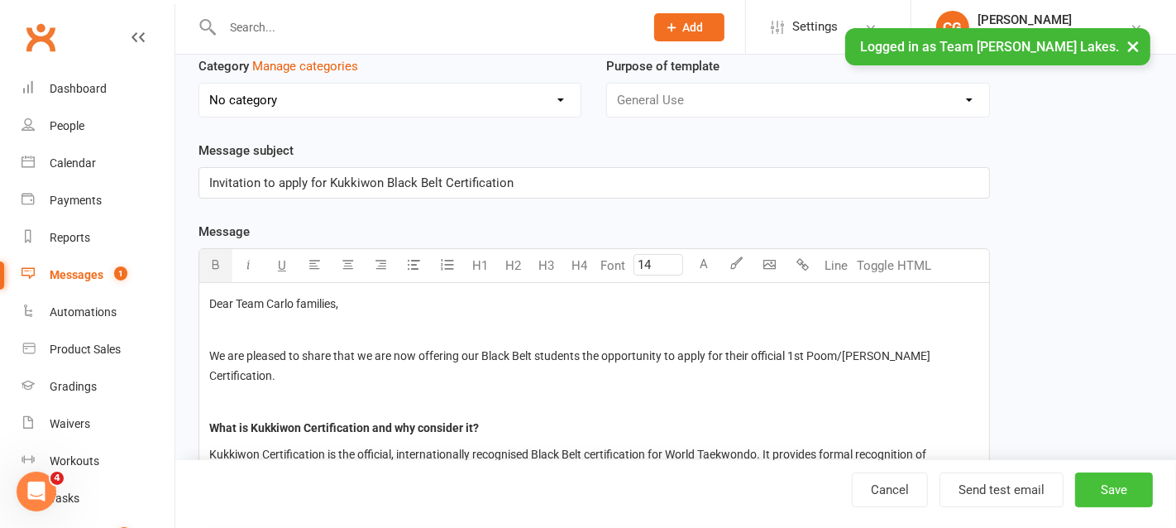
click at [1108, 490] on button "Save" at bounding box center [1114, 489] width 78 height 35
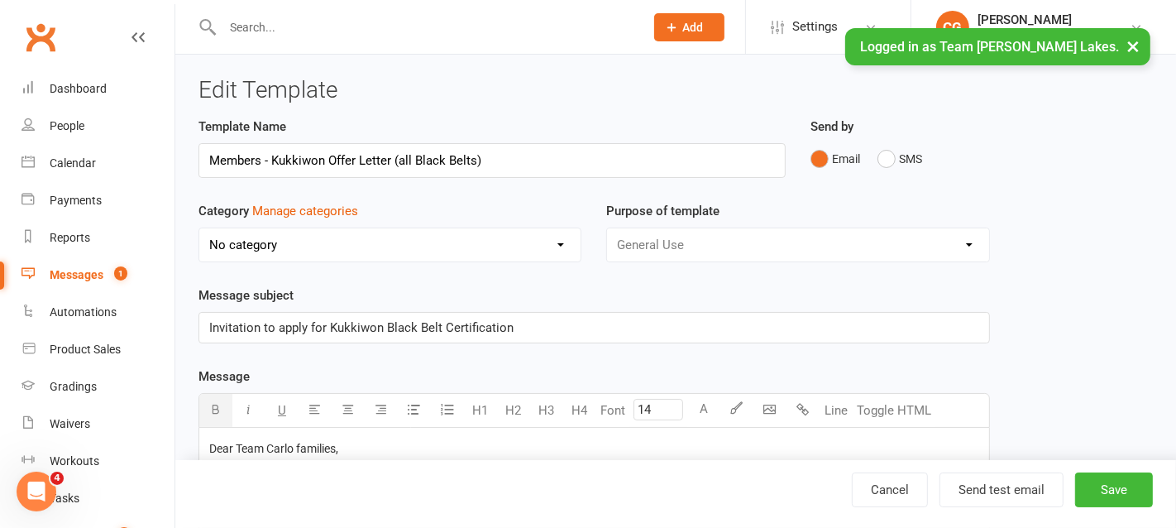
select select "25"
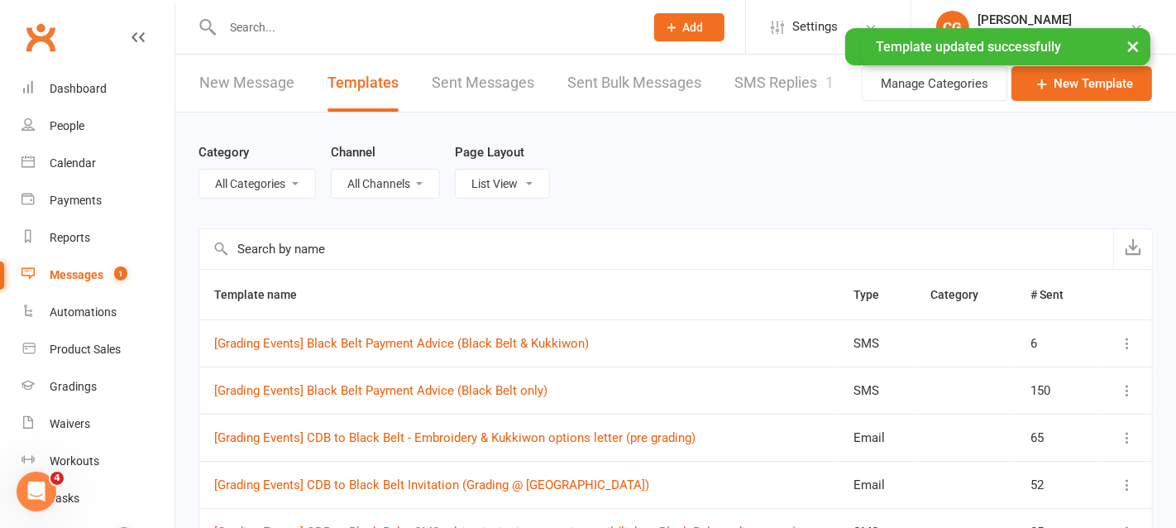
click at [251, 26] on input "text" at bounding box center [424, 27] width 415 height 23
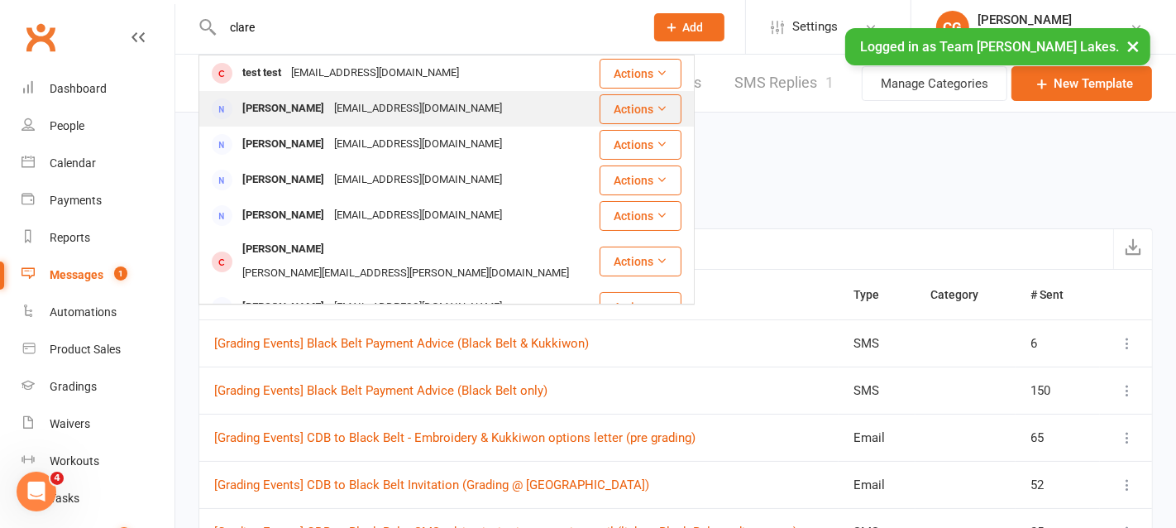
type input "clare"
click at [329, 120] on div "grovernisbet@gmail.com" at bounding box center [418, 109] width 178 height 24
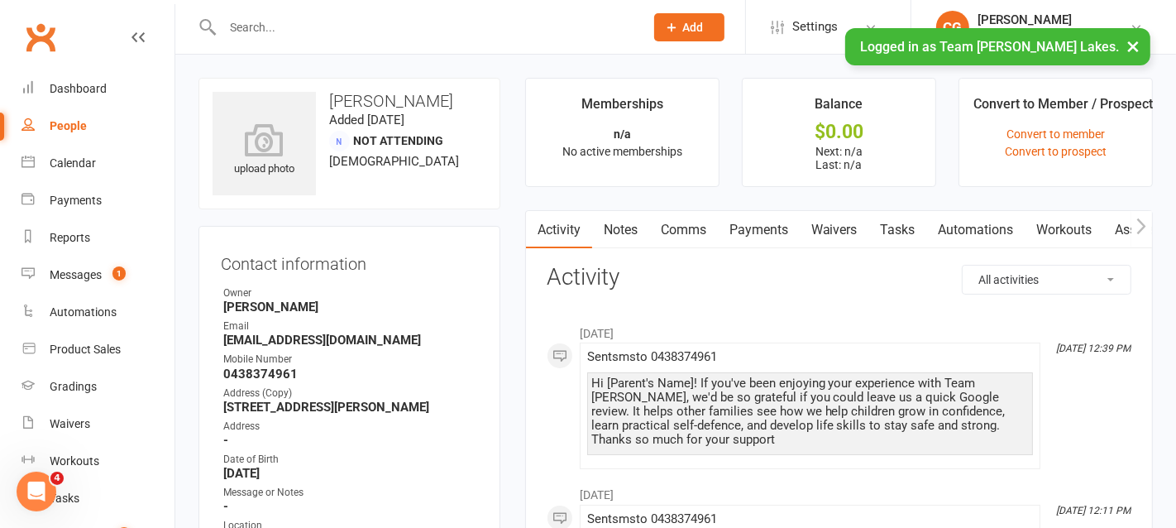
click at [687, 228] on link "Comms" at bounding box center [683, 230] width 69 height 38
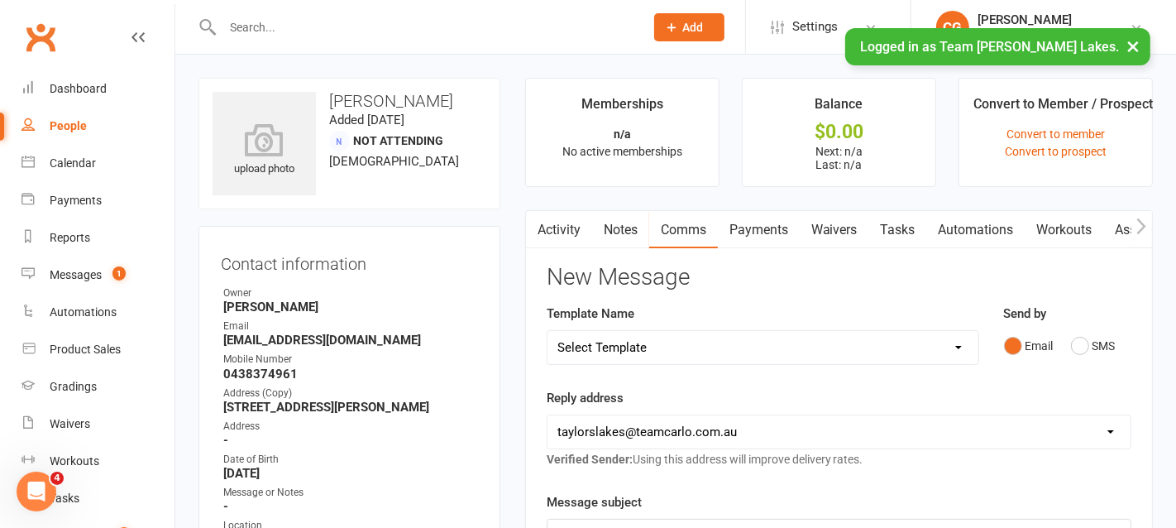
click at [626, 346] on select "Select Template [SMS] Delivery - Class change advice [SMS] Direct Debit - AT Pa…" at bounding box center [762, 347] width 431 height 33
select select "24"
click at [547, 331] on select "Select Template [SMS] Delivery - Class change advice [SMS] Direct Debit - AT Pa…" at bounding box center [762, 347] width 431 height 33
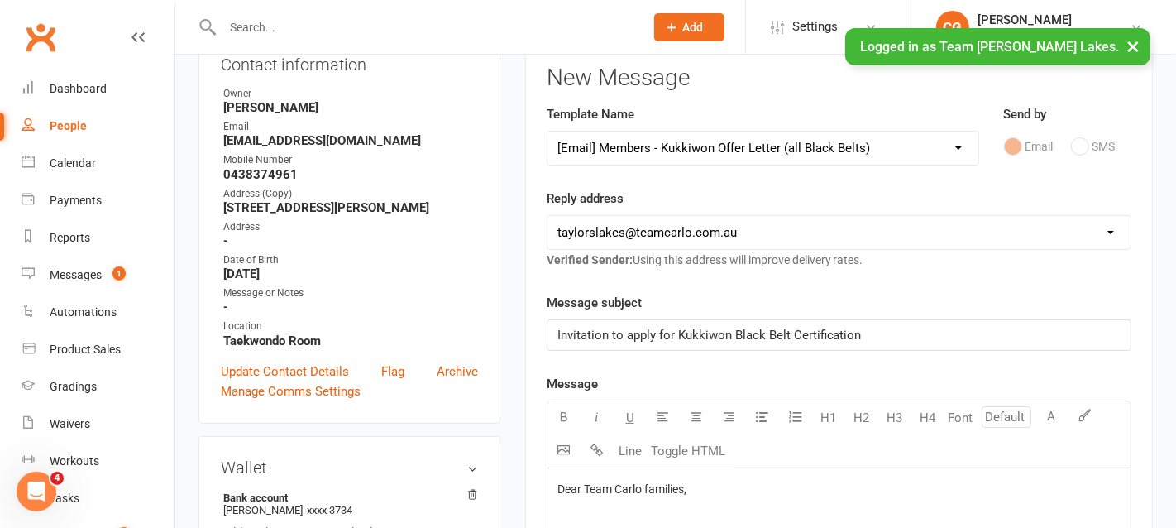
scroll to position [75, 0]
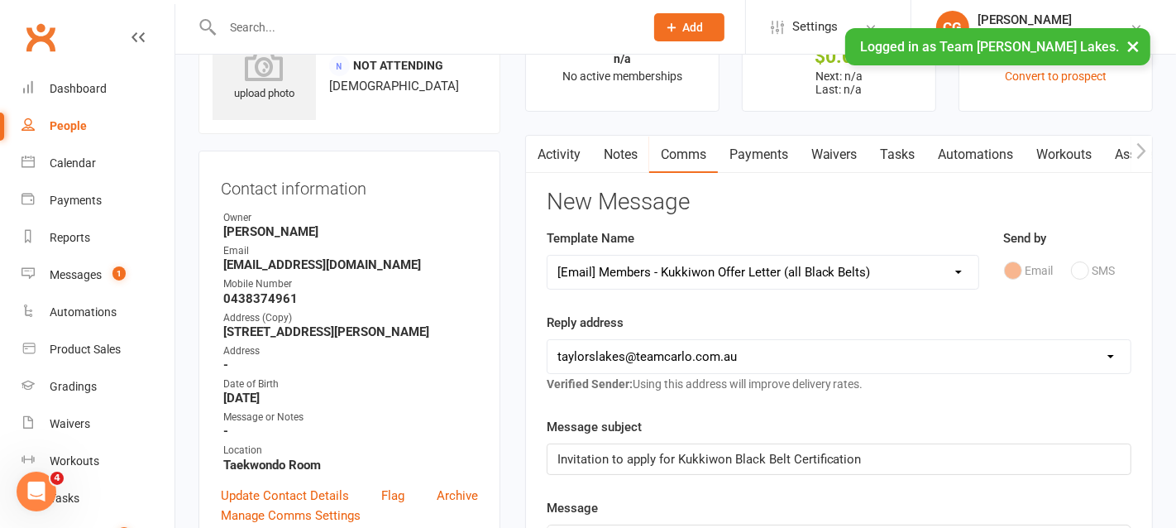
click at [721, 358] on select "hello@clubworx.com taylorslakes@teamcarlo.com.au carlo@teamcarlo.com.au carlo+t…" at bounding box center [838, 356] width 583 height 33
select select "6"
click at [547, 340] on select "hello@clubworx.com taylorslakes@teamcarlo.com.au carlo@teamcarlo.com.au carlo+t…" at bounding box center [838, 356] width 583 height 33
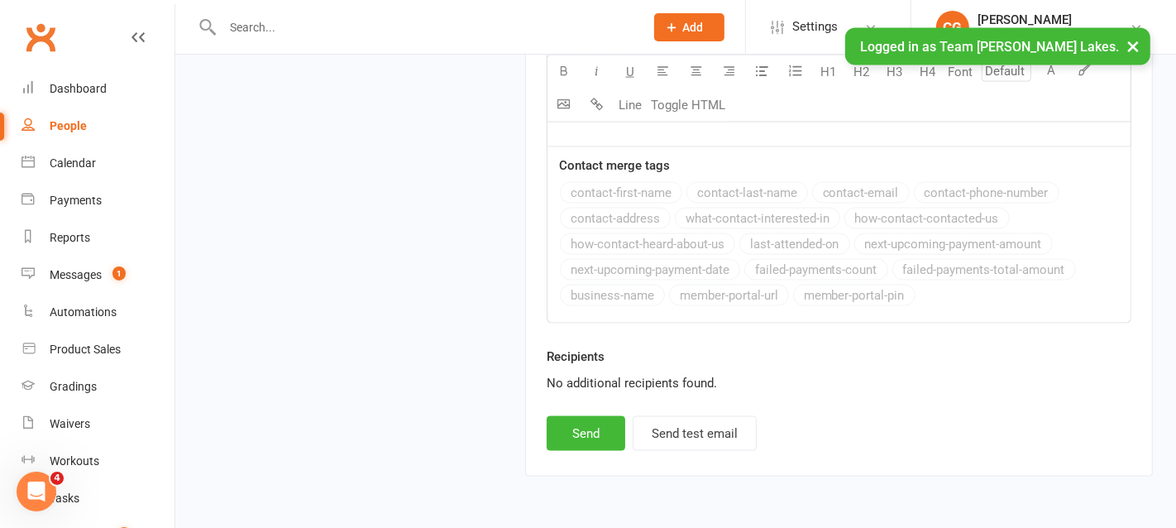
scroll to position [2146, 0]
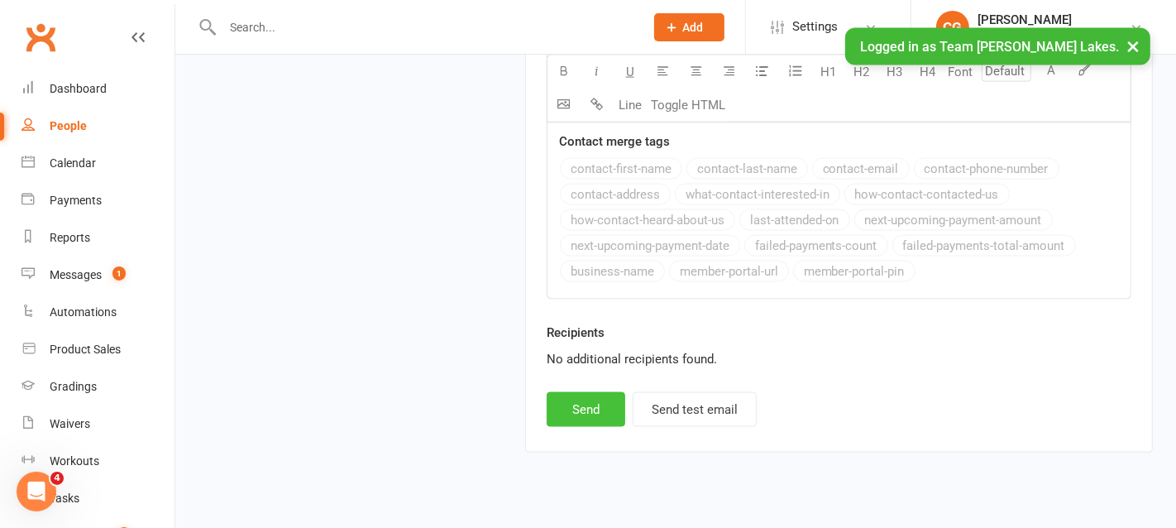
click at [580, 408] on button "Send" at bounding box center [586, 409] width 79 height 35
select select
select select "1"
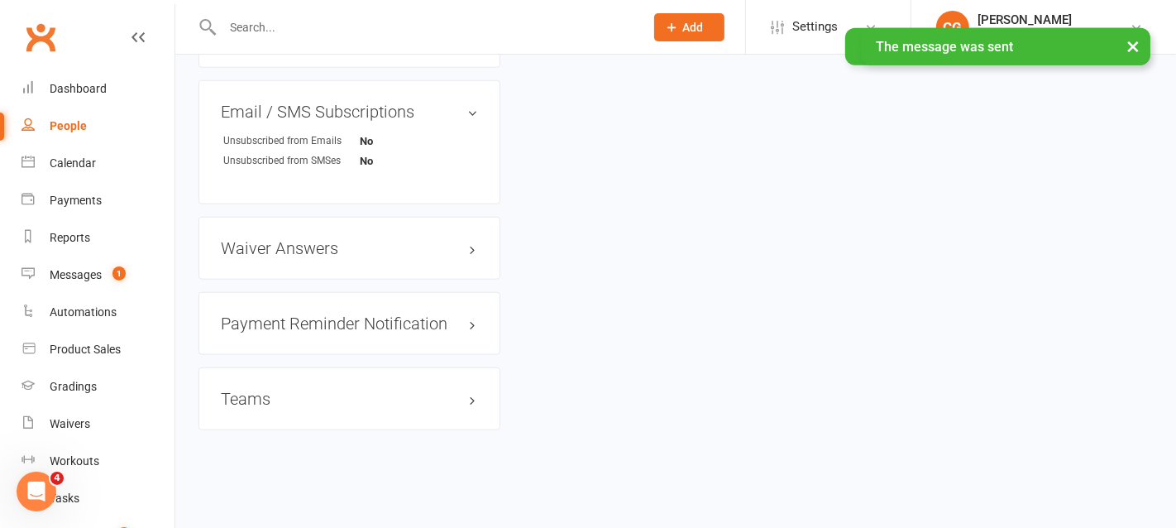
scroll to position [791, 0]
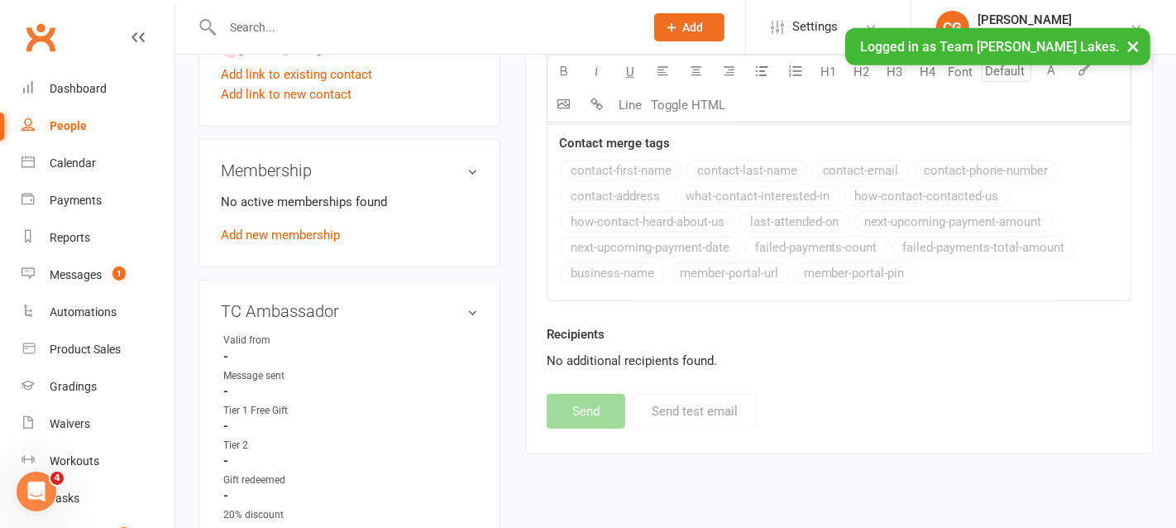
click at [1138, 40] on button "×" at bounding box center [1133, 46] width 30 height 36
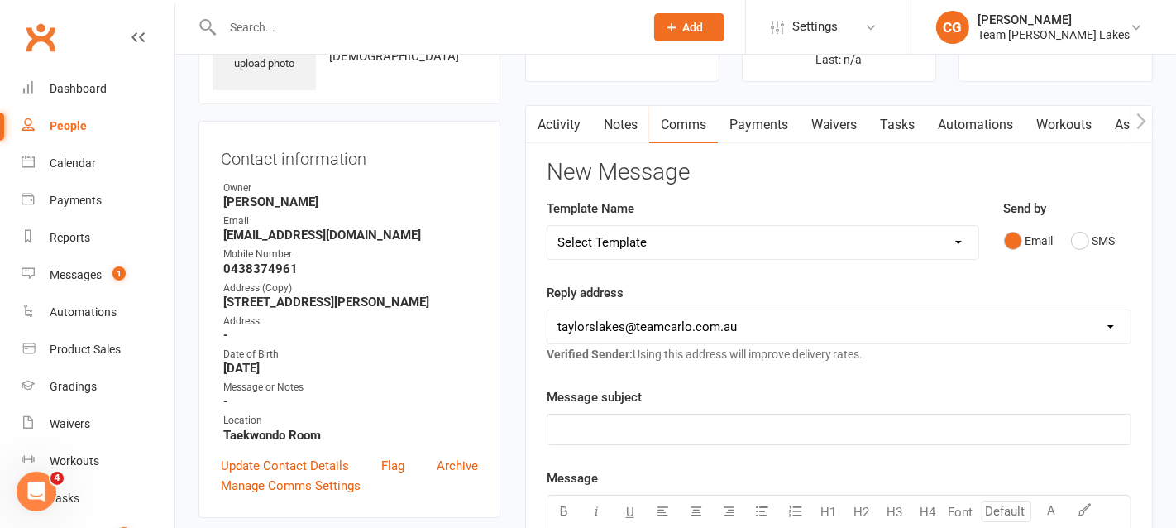
scroll to position [0, 0]
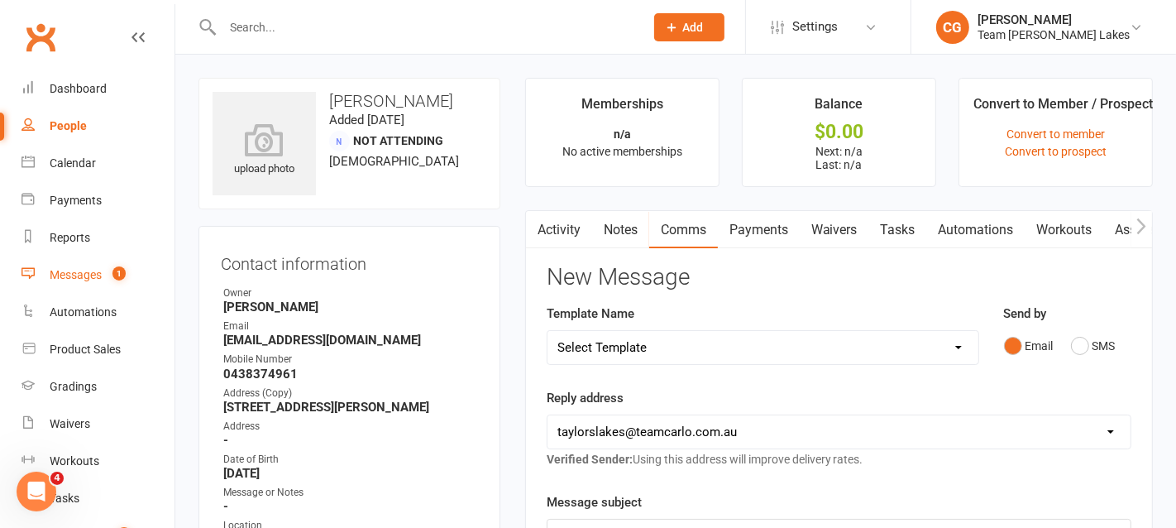
click at [81, 271] on div "Messages" at bounding box center [76, 274] width 52 height 13
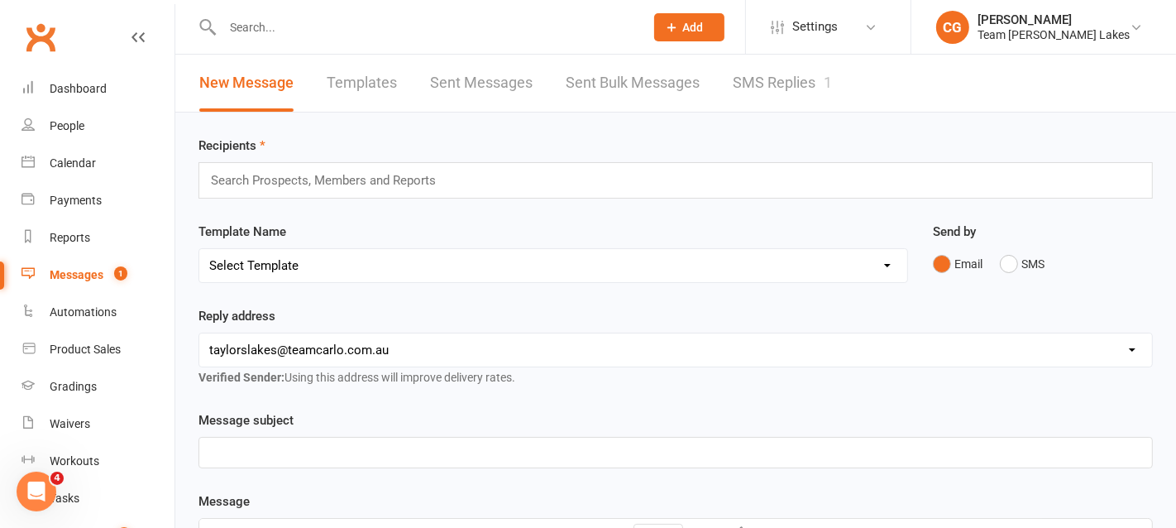
click at [364, 81] on link "Templates" at bounding box center [362, 83] width 70 height 57
select select "25"
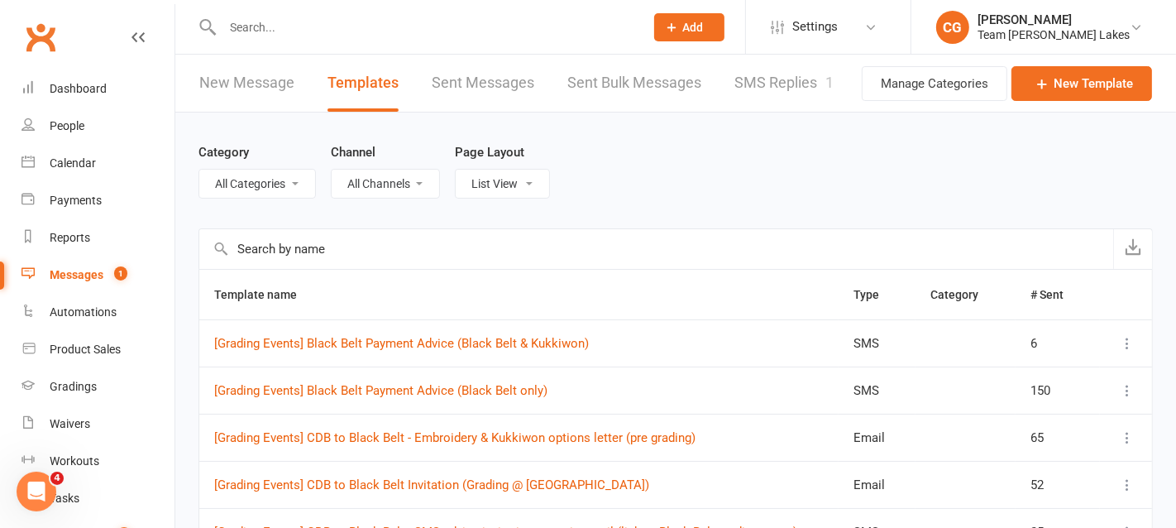
click at [264, 242] on input "text" at bounding box center [656, 249] width 914 height 40
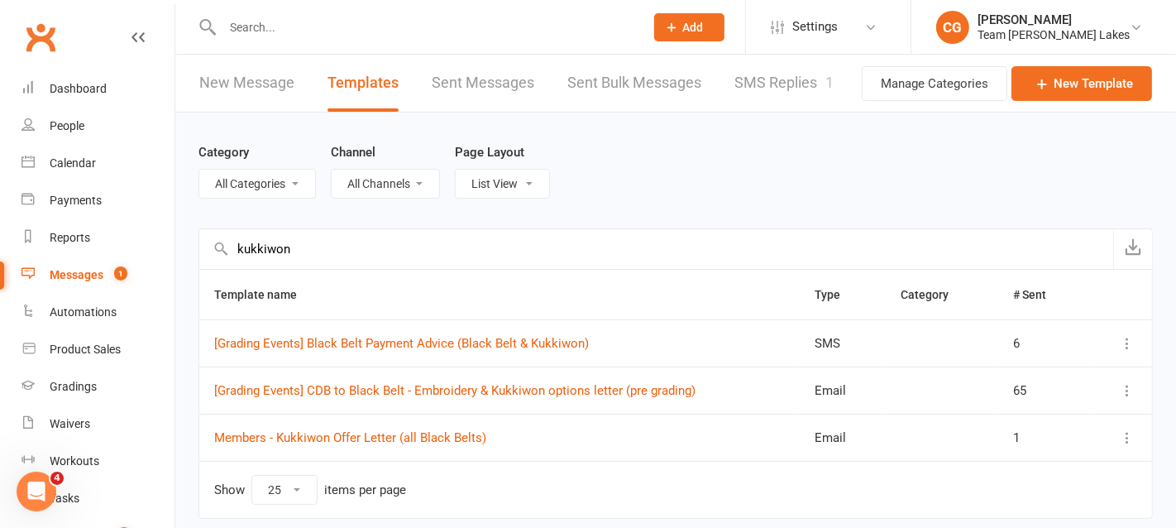
type input "kukkiwon"
click at [389, 442] on td "Members - Kukkiwon Offer Letter (all Black Belts)" at bounding box center [499, 436] width 600 height 47
click at [384, 426] on td "Members - Kukkiwon Offer Letter (all Black Belts)" at bounding box center [499, 436] width 600 height 47
click at [384, 436] on link "Members - Kukkiwon Offer Letter (all Black Belts)" at bounding box center [350, 437] width 272 height 15
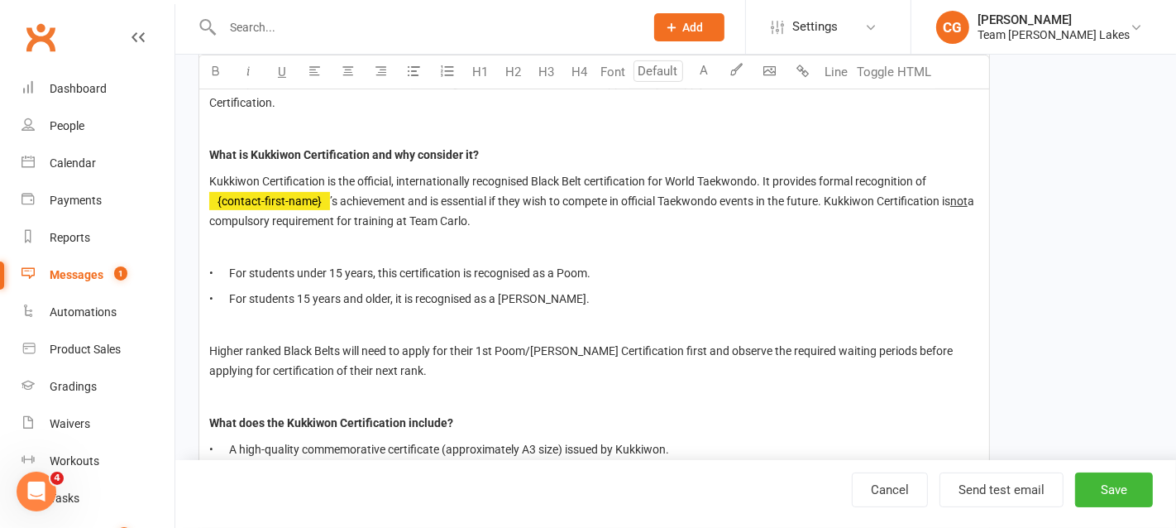
scroll to position [417, 0]
type input "14"
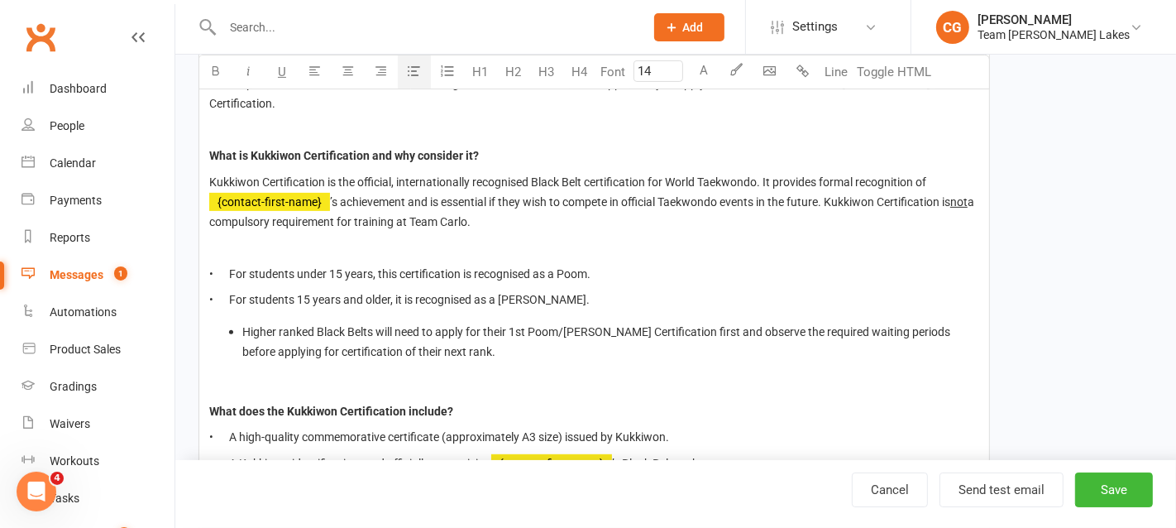
click at [413, 71] on icon "button" at bounding box center [414, 70] width 12 height 12
click at [230, 295] on span "• For students 15 years and older, it is recognised as a Dan." at bounding box center [399, 299] width 380 height 13
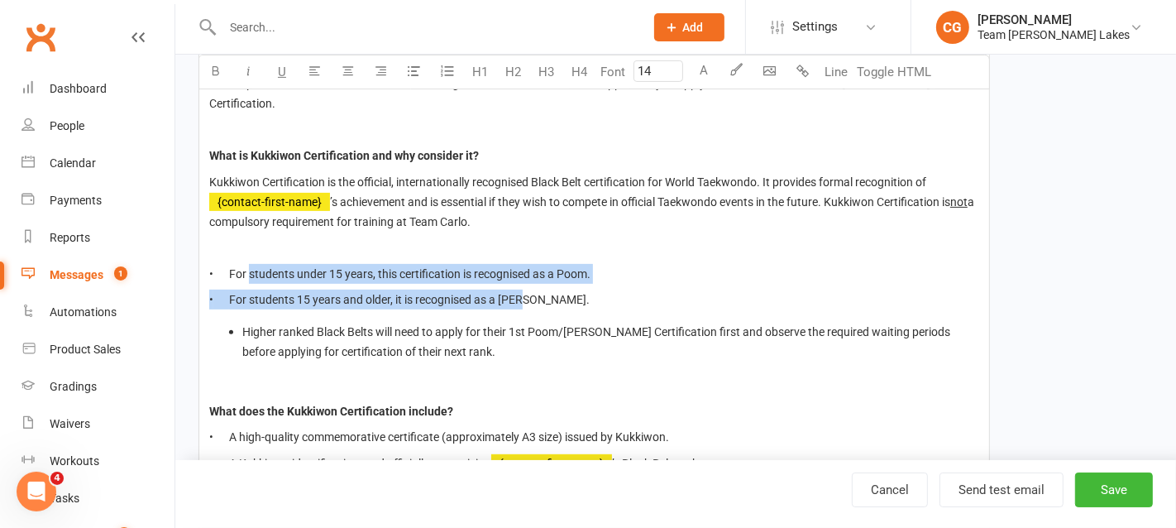
drag, startPoint x: 537, startPoint y: 293, endPoint x: 250, endPoint y: 265, distance: 289.0
drag, startPoint x: 227, startPoint y: 270, endPoint x: 570, endPoint y: 292, distance: 343.0
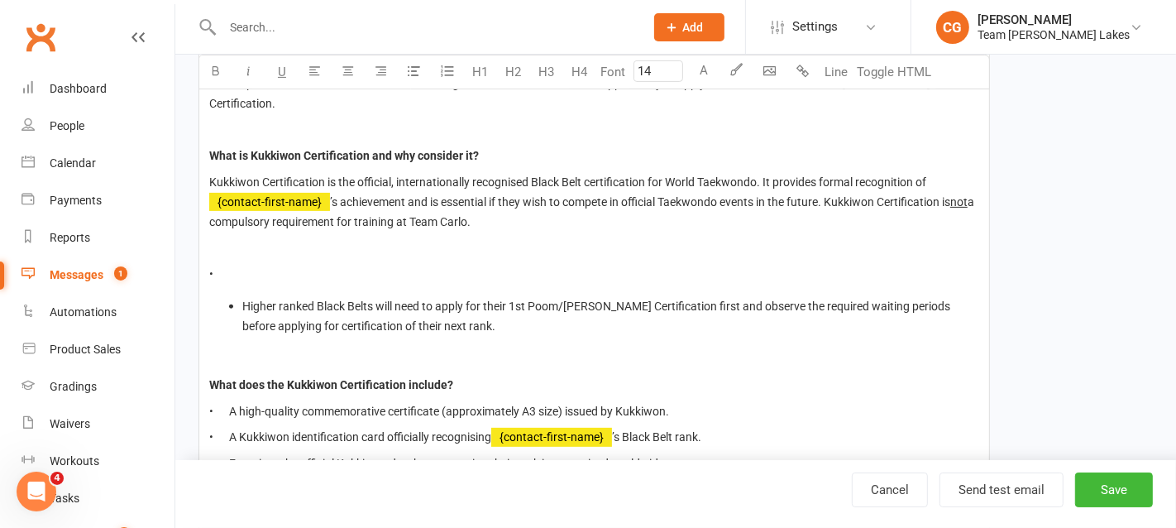
click at [475, 318] on li "Higher ranked Black Belts will need to apply for their 1st Poom/Dan Kukkiwon Ce…" at bounding box center [610, 316] width 737 height 40
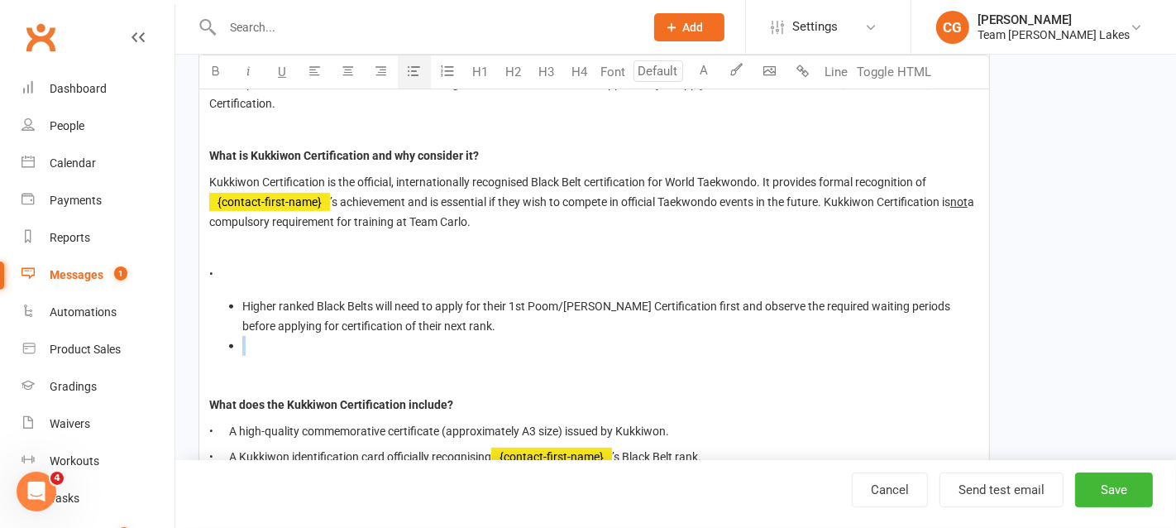
type input "14"
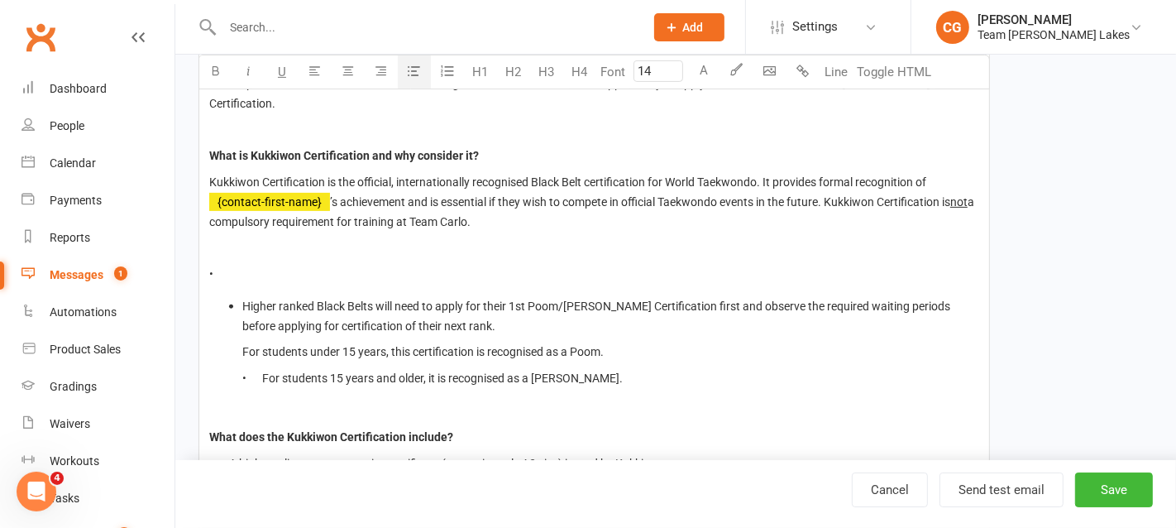
click at [243, 350] on span "For students under 15 years, this certification is recognised as a Poom." at bounding box center [422, 351] width 361 height 13
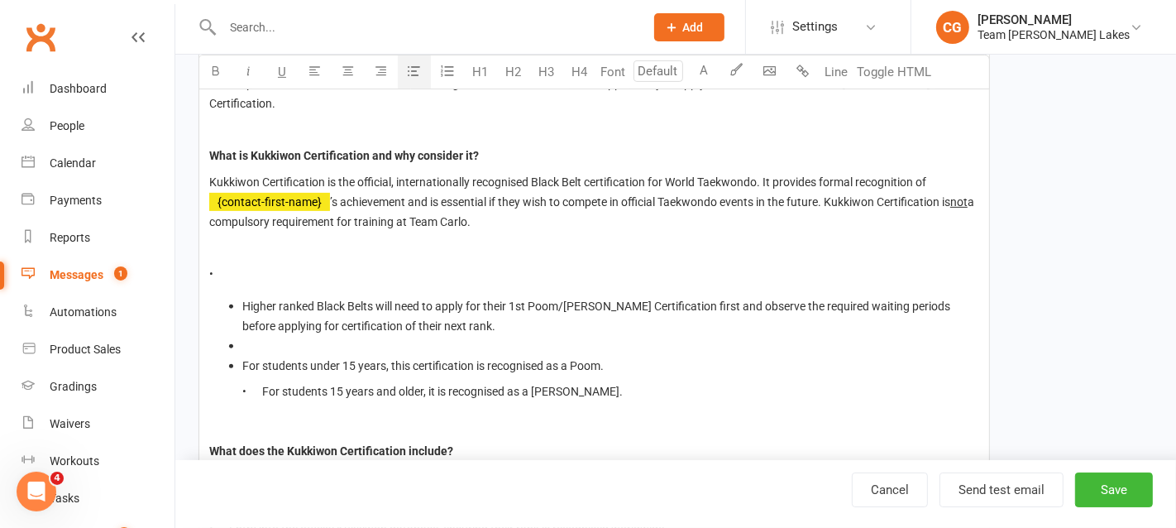
type input "14"
click at [241, 363] on ul "Higher ranked Black Belts will need to apply for their 1st Poom/Dan Kukkiwon Ce…" at bounding box center [594, 349] width 770 height 106
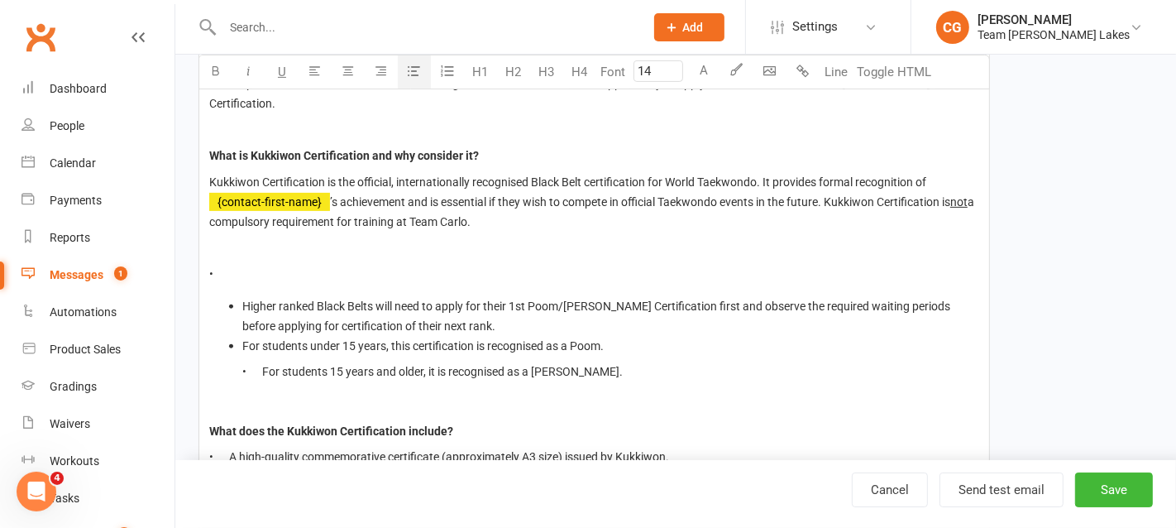
click at [269, 369] on span "• For students 15 years and older, it is recognised as a Dan." at bounding box center [432, 371] width 380 height 13
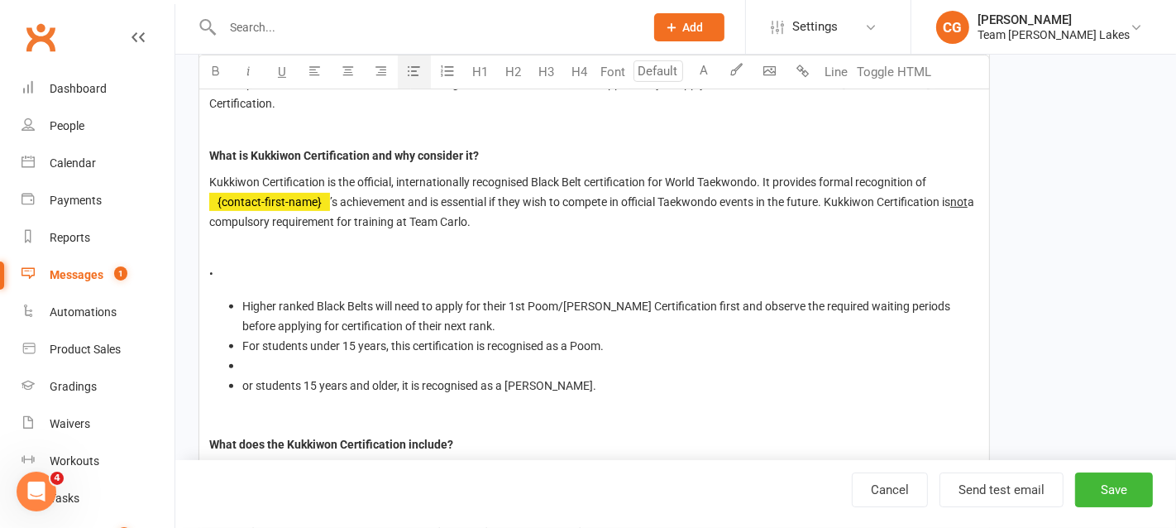
type input "14"
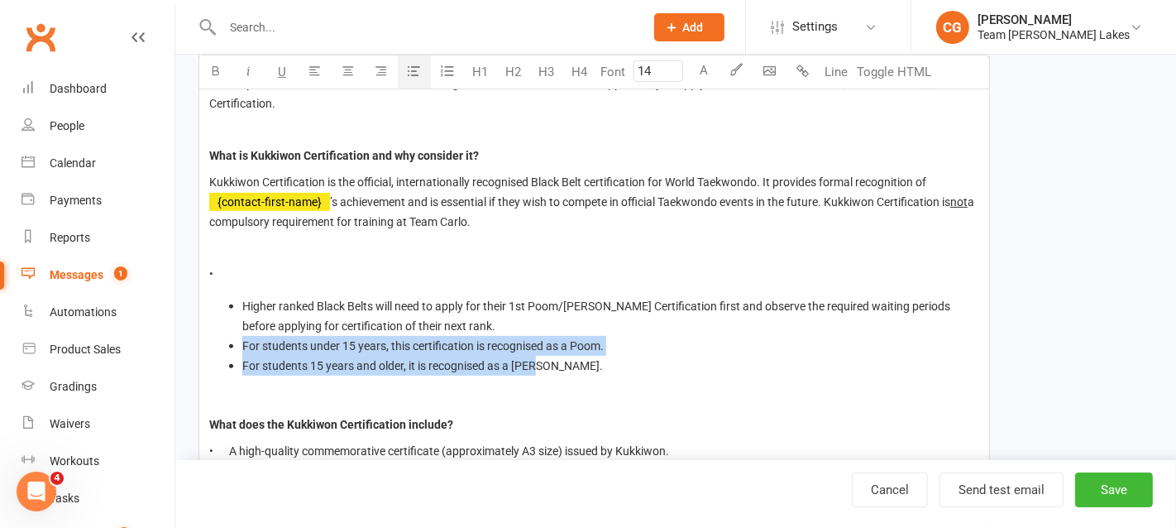
drag, startPoint x: 241, startPoint y: 341, endPoint x: 547, endPoint y: 368, distance: 307.1
click at [547, 368] on ul "Higher ranked Black Belts will need to apply for their 1st Poom/Dan Kukkiwon Ce…" at bounding box center [594, 335] width 770 height 79
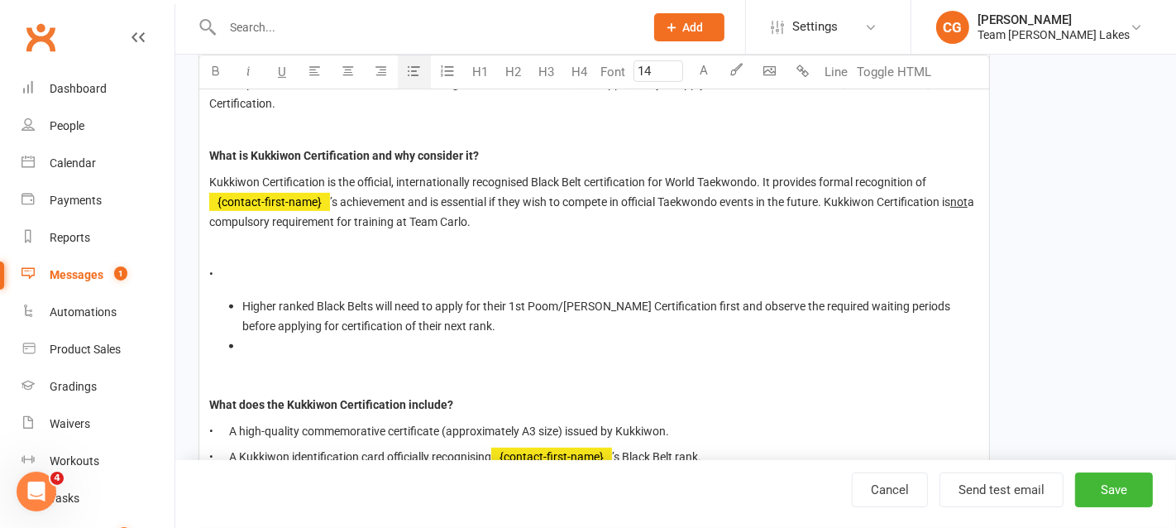
click at [213, 275] on span "•" at bounding box center [211, 273] width 4 height 13
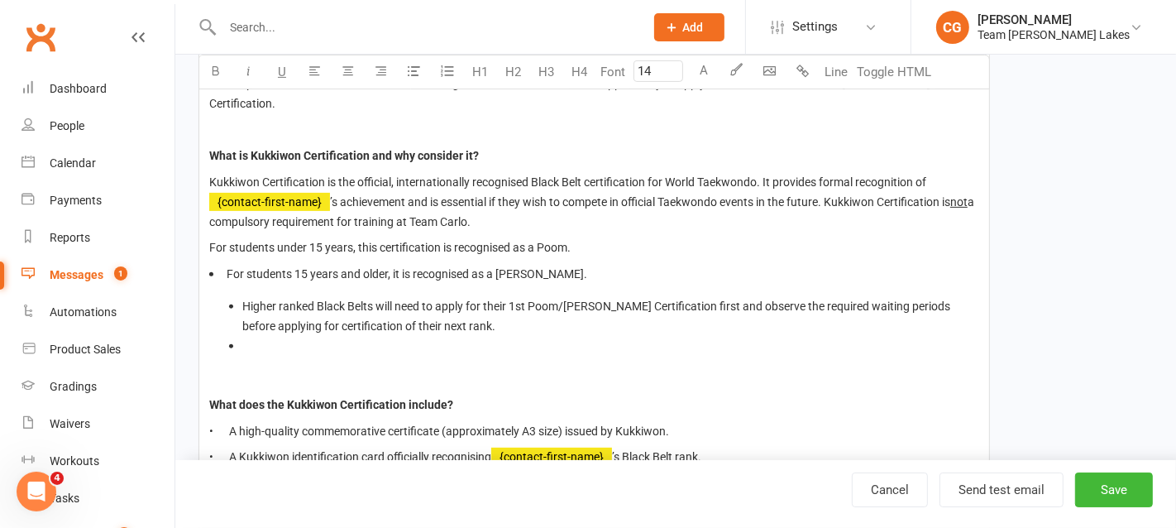
click at [213, 251] on p "For students under 15 years, this certification is recognised as a Poom." at bounding box center [594, 247] width 770 height 20
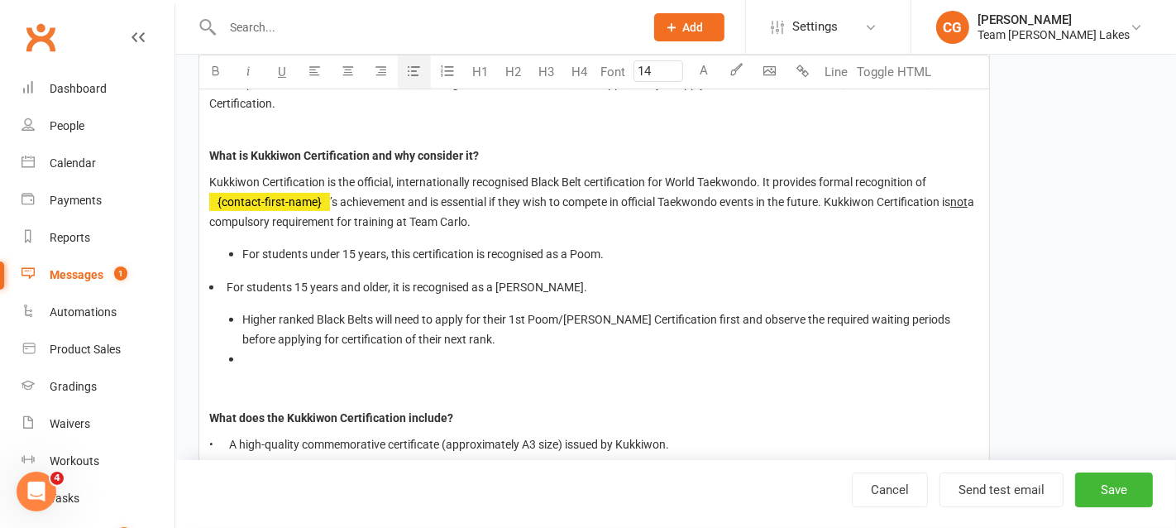
click at [408, 69] on icon "button" at bounding box center [414, 70] width 12 height 12
click at [222, 283] on li "For students 15 years and older, it is recognised as a Dan." at bounding box center [594, 287] width 770 height 20
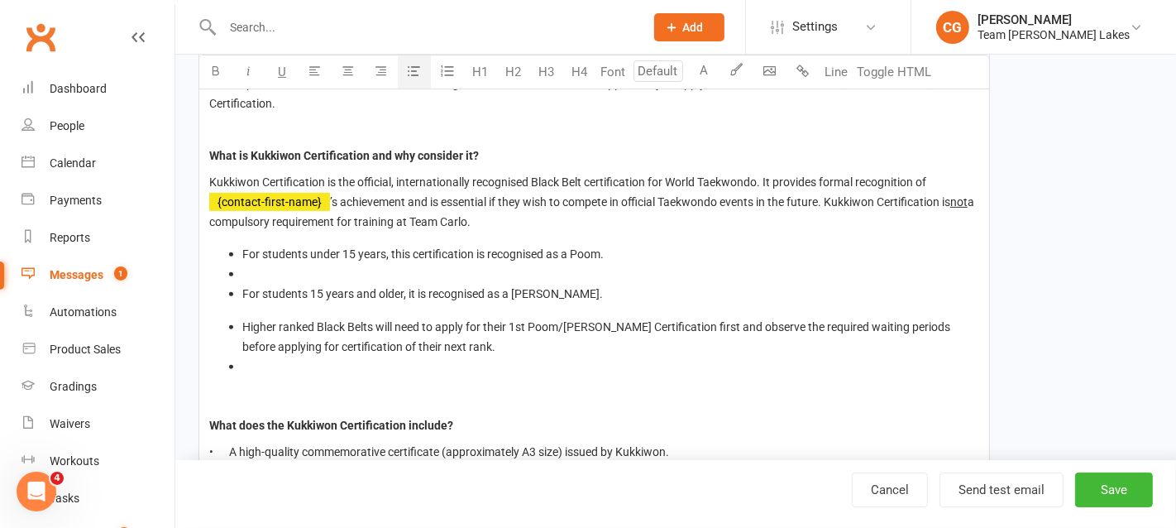
type input "14"
click at [242, 287] on span "For students 15 years and older, it is recognised as a Dan." at bounding box center [422, 293] width 361 height 13
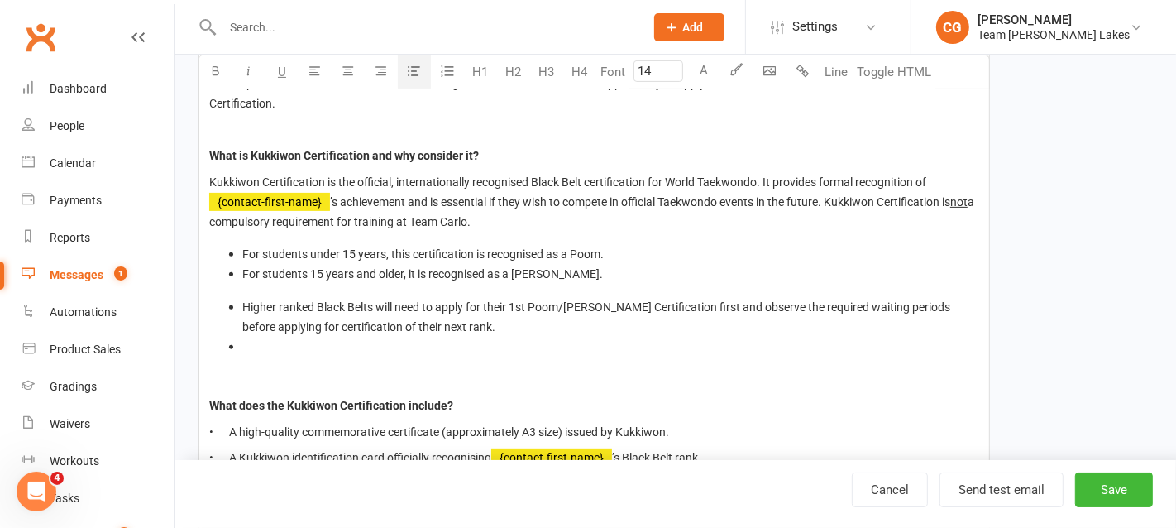
click at [241, 302] on ul "Higher ranked Black Belts will need to apply for their 1st Poom/Dan Kukkiwon Ce…" at bounding box center [594, 327] width 770 height 60
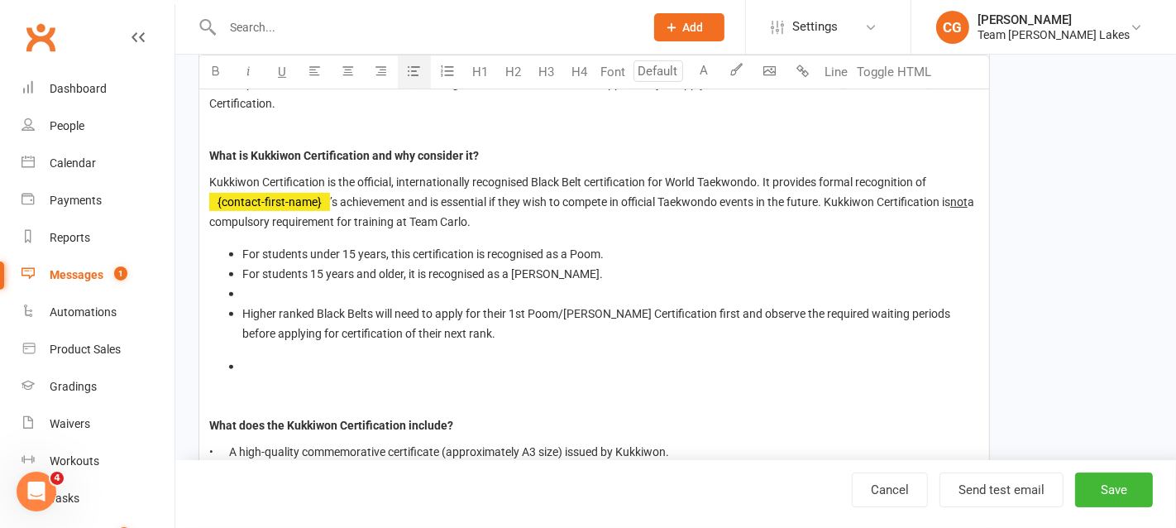
type input "14"
click at [237, 311] on ul "For students under 15 years, this certification is recognised as a Poom. For st…" at bounding box center [594, 293] width 770 height 99
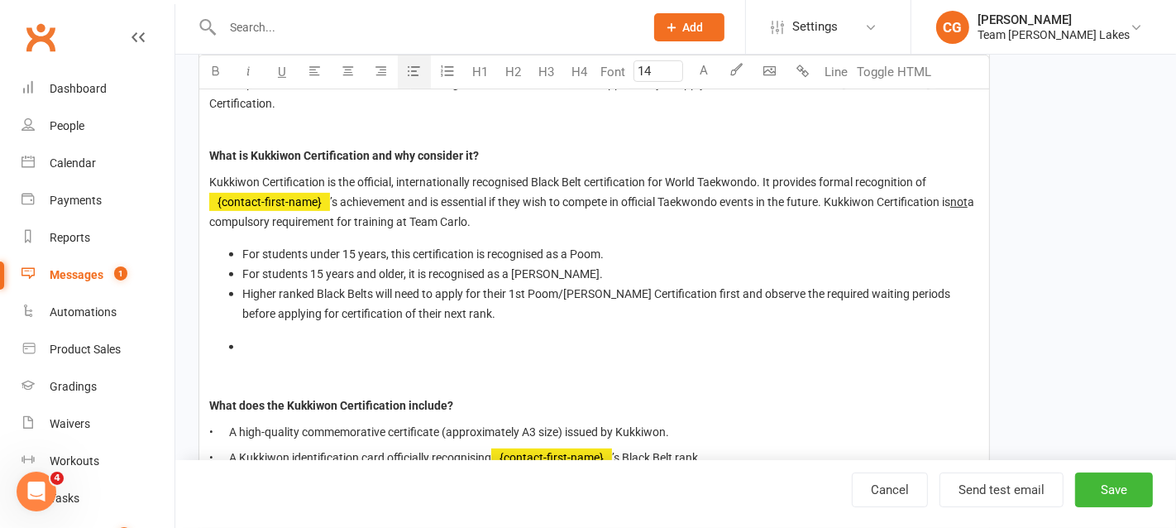
click at [263, 343] on li "﻿" at bounding box center [610, 347] width 737 height 20
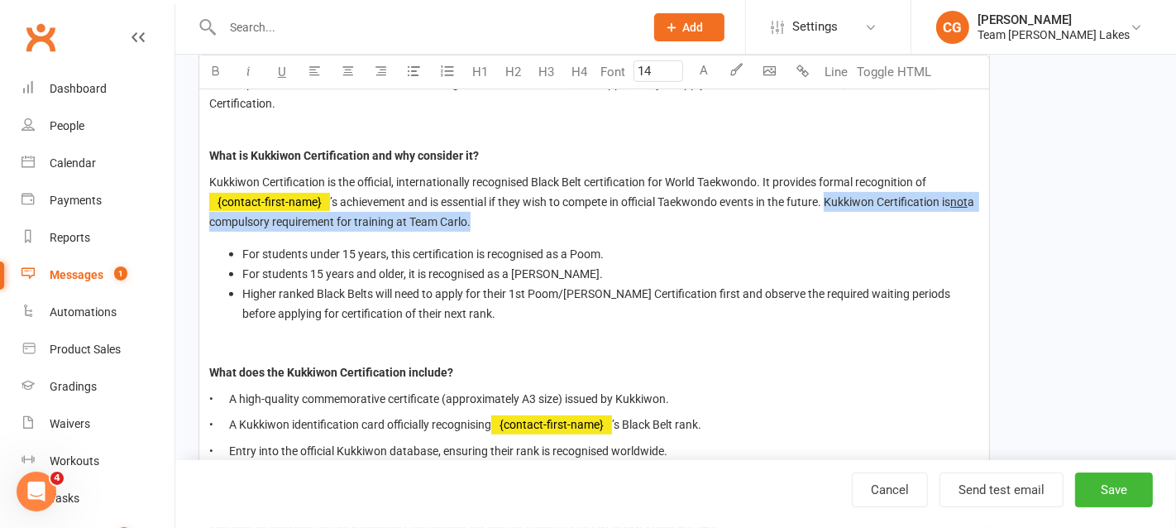
drag, startPoint x: 827, startPoint y: 199, endPoint x: 866, endPoint y: 220, distance: 44.0
click at [866, 220] on p "Kukkiwon Certification is the official, internationally recognised Black Belt c…" at bounding box center [594, 202] width 770 height 60
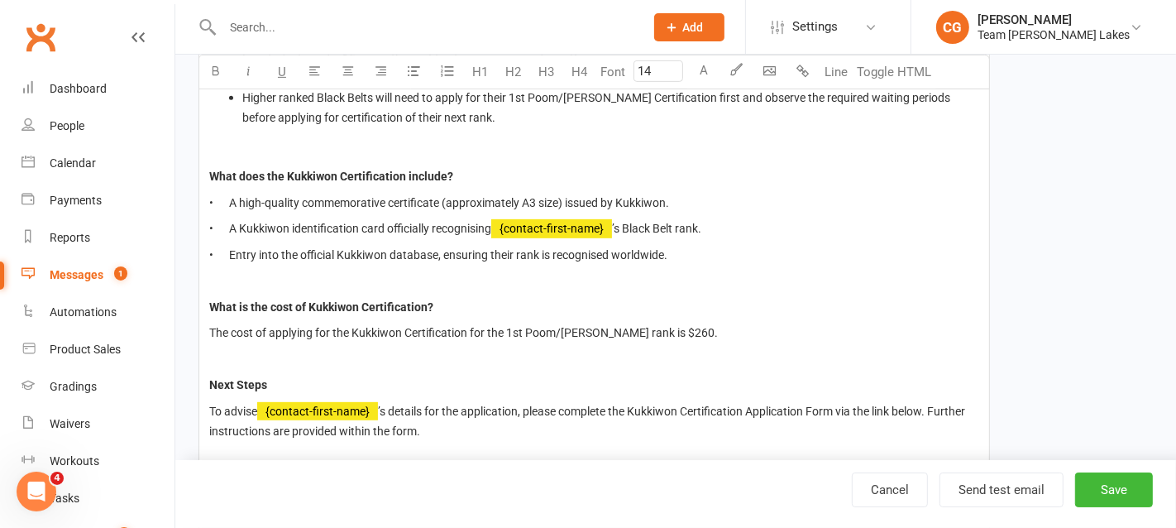
scroll to position [594, 0]
click at [709, 330] on p "The cost of applying for the Kukkiwon Certification for the 1st Poom/Dan rank i…" at bounding box center [594, 332] width 770 height 20
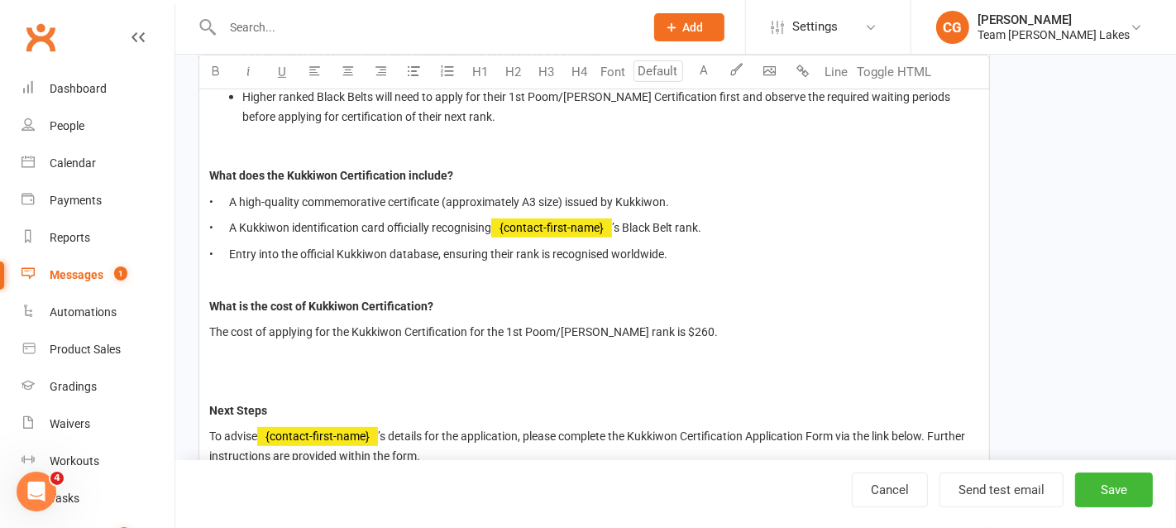
type input "14"
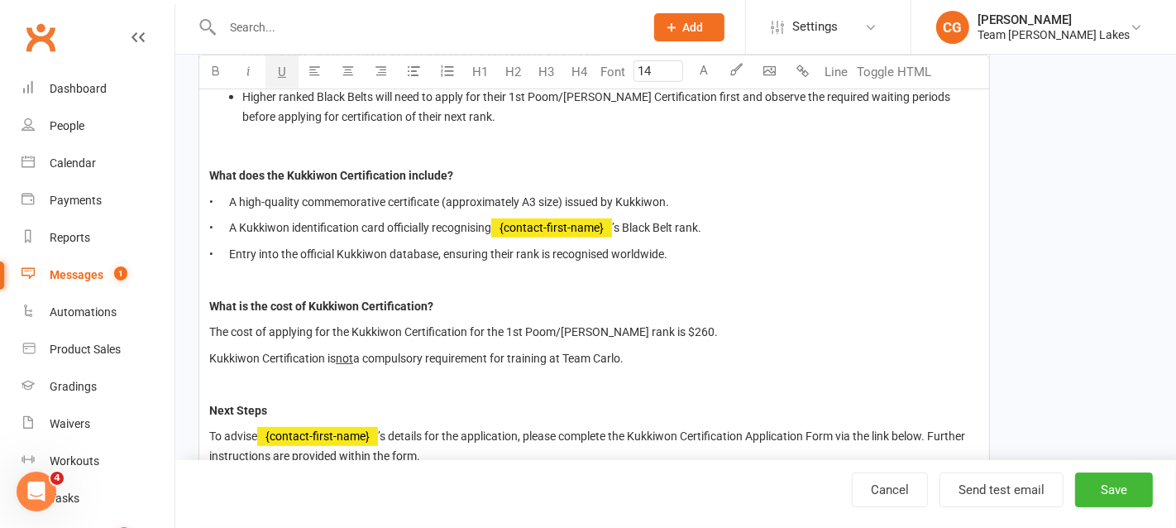
click at [354, 353] on p "Kukkiwon Certification is not a compulsory requirement for training at Team Car…" at bounding box center [594, 358] width 770 height 20
click at [353, 353] on span "not" at bounding box center [344, 357] width 17 height 13
drag, startPoint x: 358, startPoint y: 353, endPoint x: 341, endPoint y: 353, distance: 17.4
click at [341, 353] on p "Kukkiwon Certification is not a compulsory requirement for training at Team Car…" at bounding box center [594, 358] width 770 height 20
click at [280, 74] on span "U" at bounding box center [282, 71] width 8 height 15
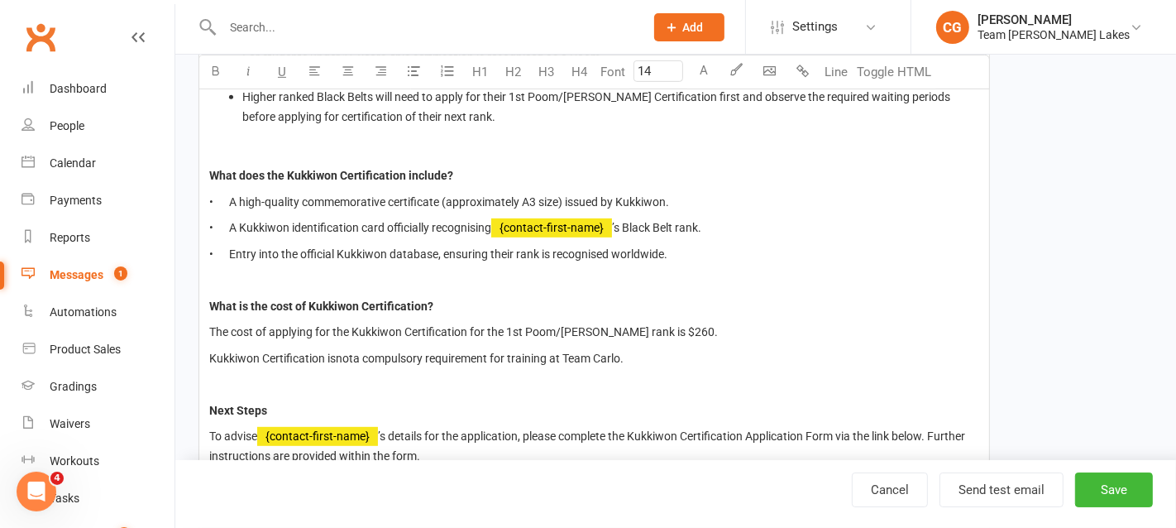
click at [609, 407] on p "Next Steps" at bounding box center [594, 410] width 770 height 20
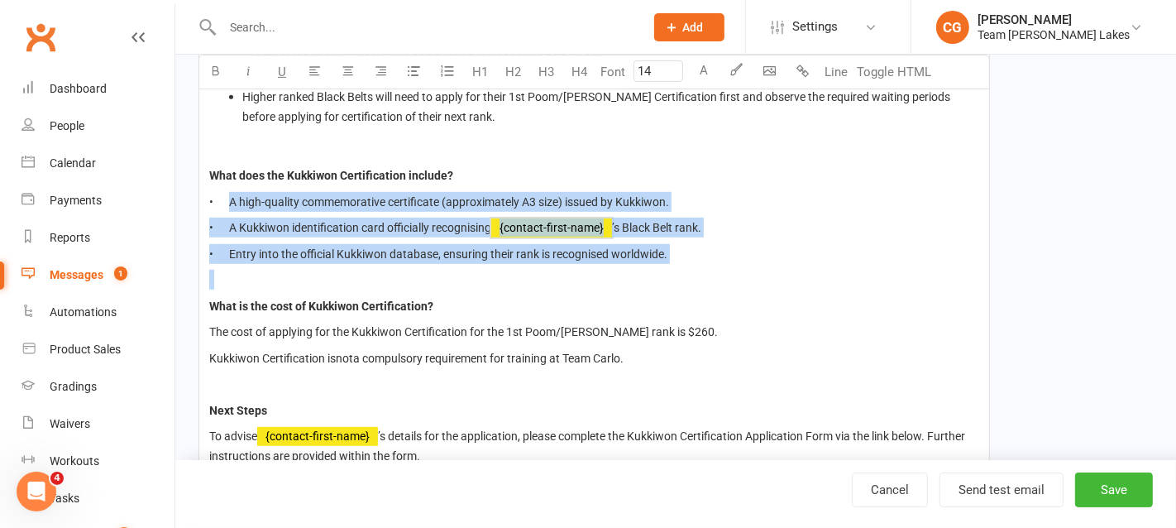
drag, startPoint x: 233, startPoint y: 194, endPoint x: 707, endPoint y: 288, distance: 482.9
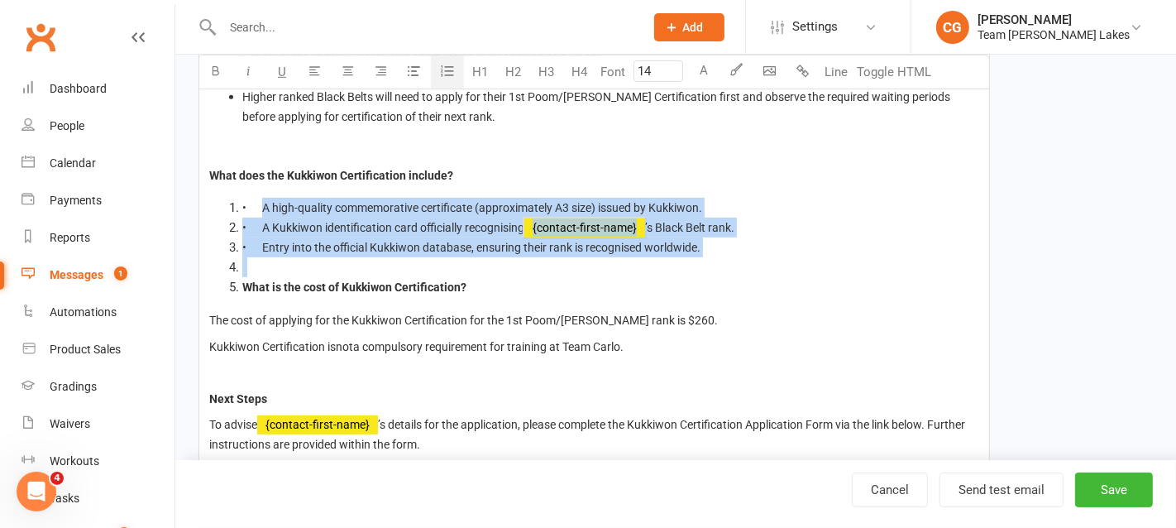
click at [440, 73] on icon "button" at bounding box center [447, 71] width 17 height 17
click at [268, 204] on span "• A high-quality commemorative certificate (approximately A3 size) issued by Ku…" at bounding box center [472, 207] width 460 height 13
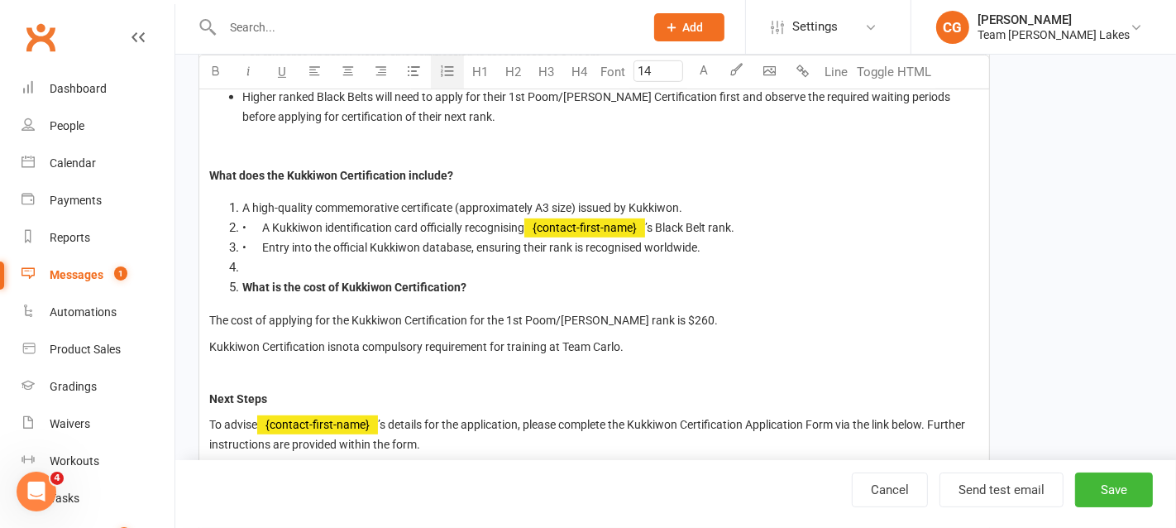
click at [266, 228] on span "• A Kukkiwon identification card officially recognising" at bounding box center [383, 227] width 282 height 13
click at [266, 244] on span "• Entry into the official Kukkiwon database, ensuring their rank is recognised …" at bounding box center [471, 247] width 458 height 13
click at [250, 264] on li at bounding box center [610, 267] width 737 height 20
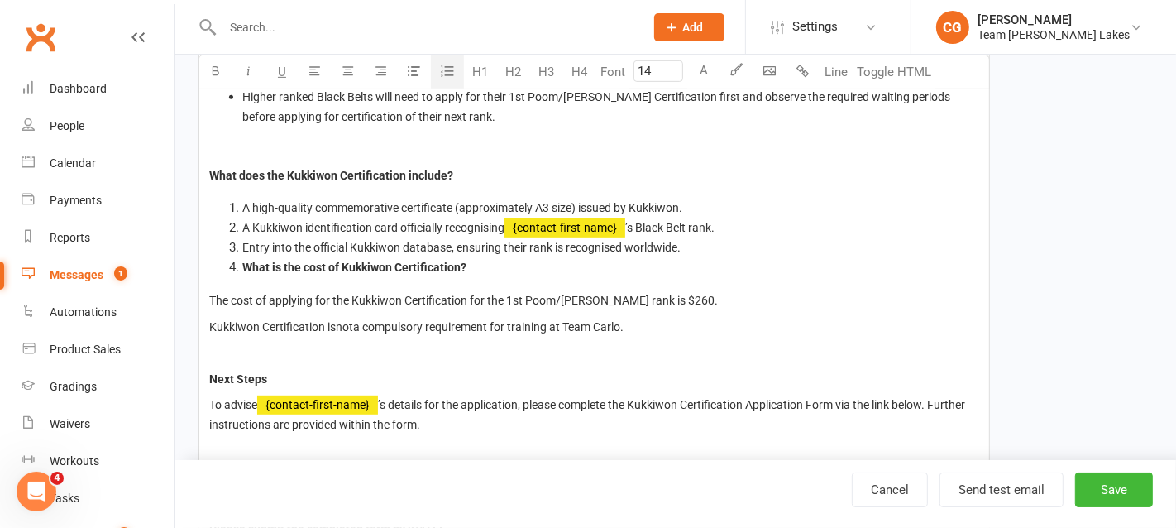
click at [242, 261] on span "What is the cost of Kukkiwon Certification?" at bounding box center [354, 266] width 224 height 13
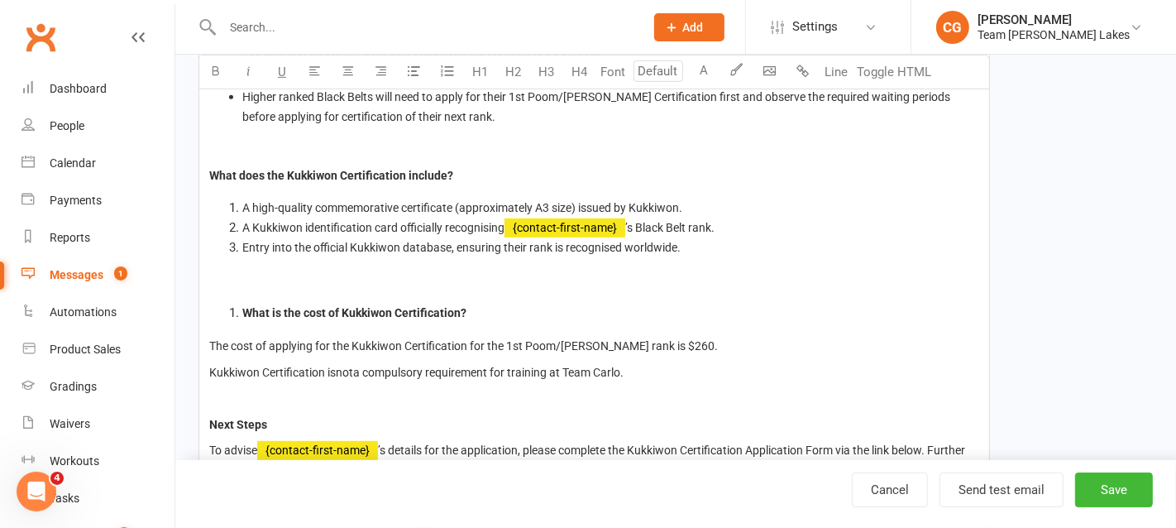
type input "14"
click at [242, 304] on li "What is the cost of Kukkiwon Certification?" at bounding box center [610, 313] width 737 height 20
type input "14"
click at [242, 311] on li "What is the cost of Kukkiwon Certification?" at bounding box center [610, 313] width 737 height 20
click at [447, 72] on icon "button" at bounding box center [447, 71] width 17 height 17
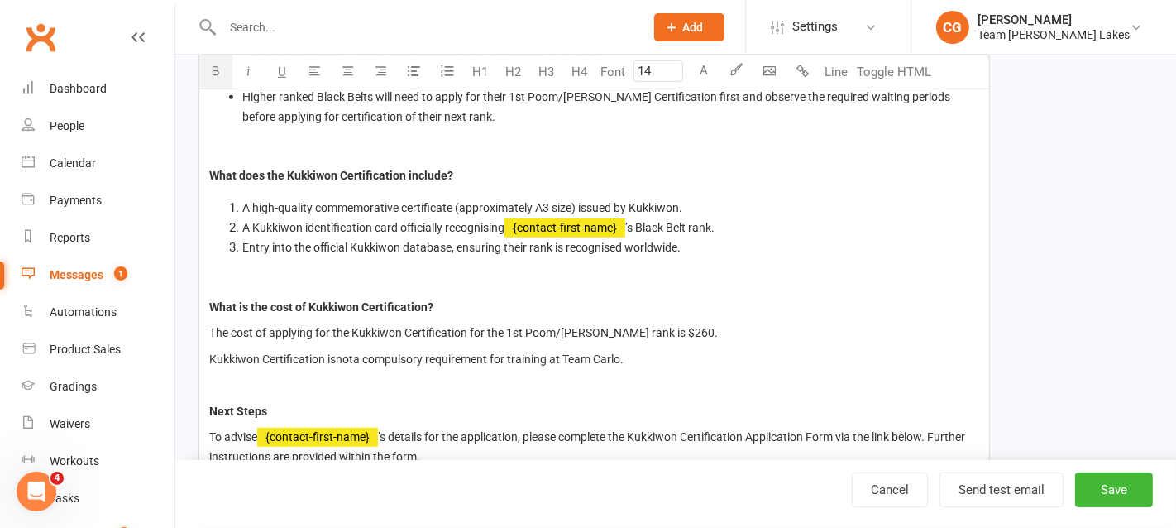
click at [351, 330] on span "The cost of applying for the Kukkiwon Certification for the 1st Poom/Dan rank i…" at bounding box center [463, 332] width 509 height 13
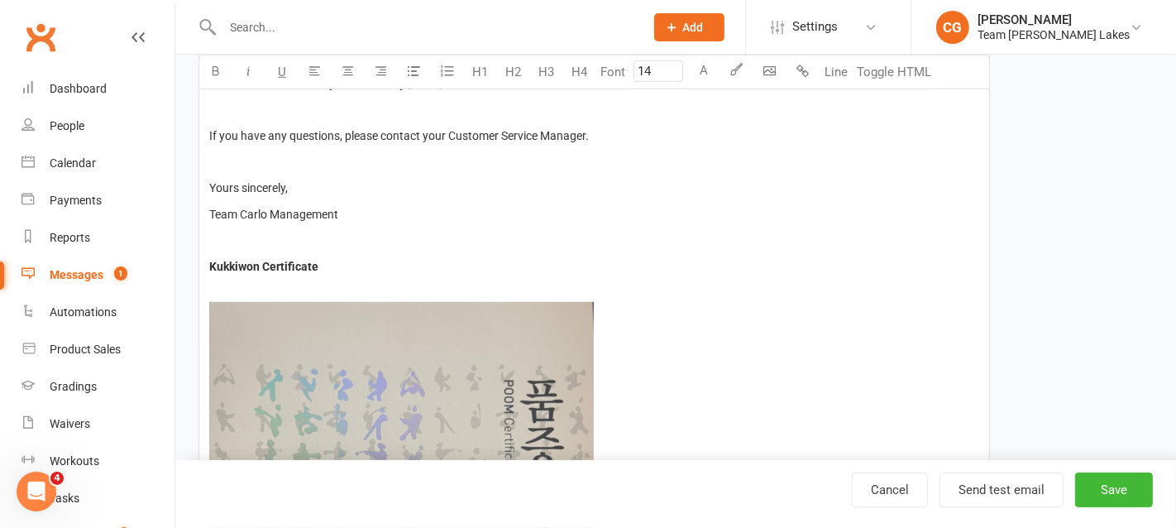
scroll to position [1072, 0]
click at [209, 258] on span "Kukkiwon Certificate" at bounding box center [263, 264] width 109 height 13
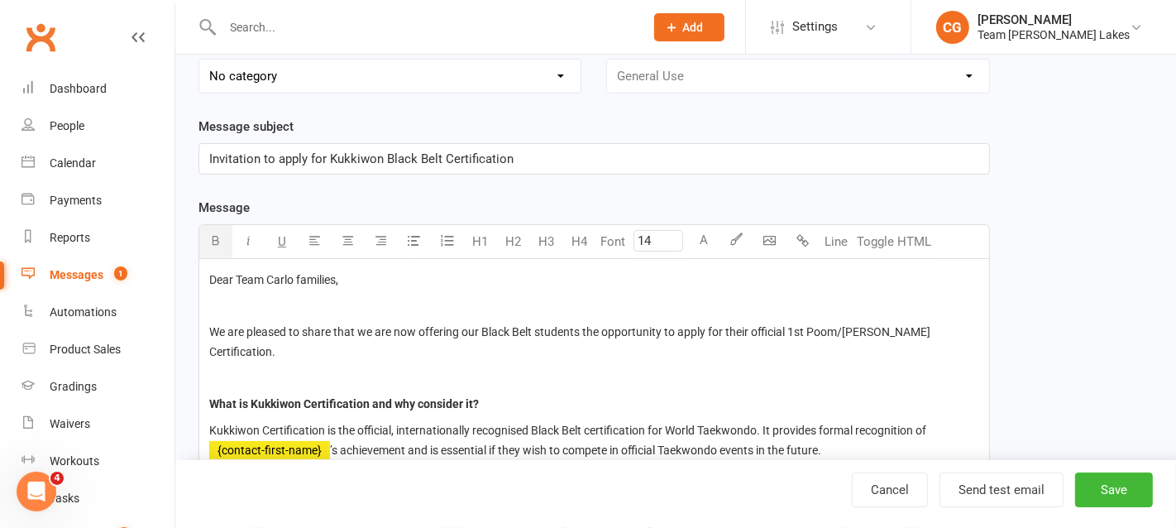
scroll to position [175, 0]
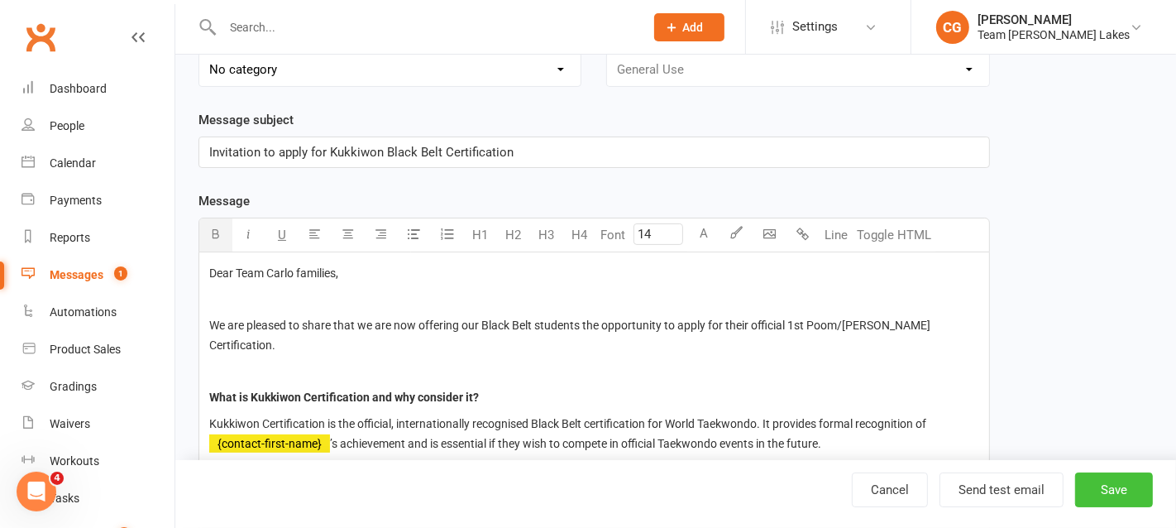
click at [1124, 497] on button "Save" at bounding box center [1114, 489] width 78 height 35
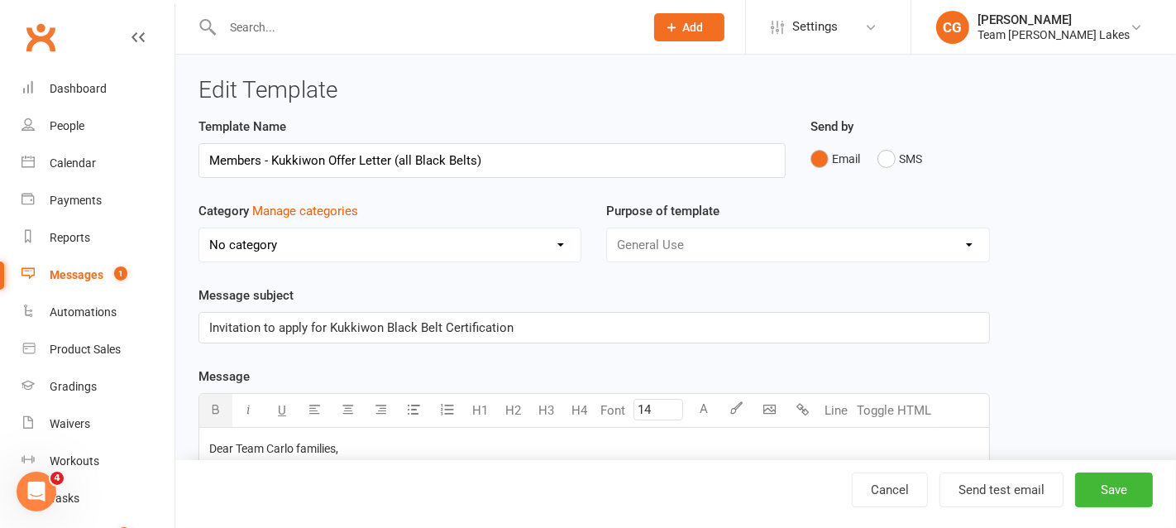
select select "25"
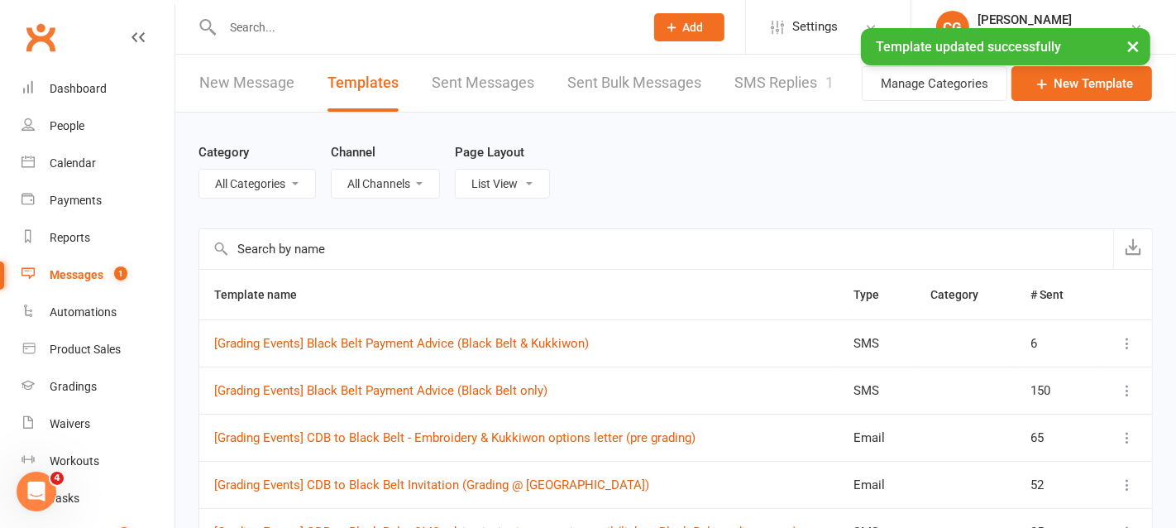
click at [282, 24] on input "text" at bounding box center [424, 27] width 415 height 23
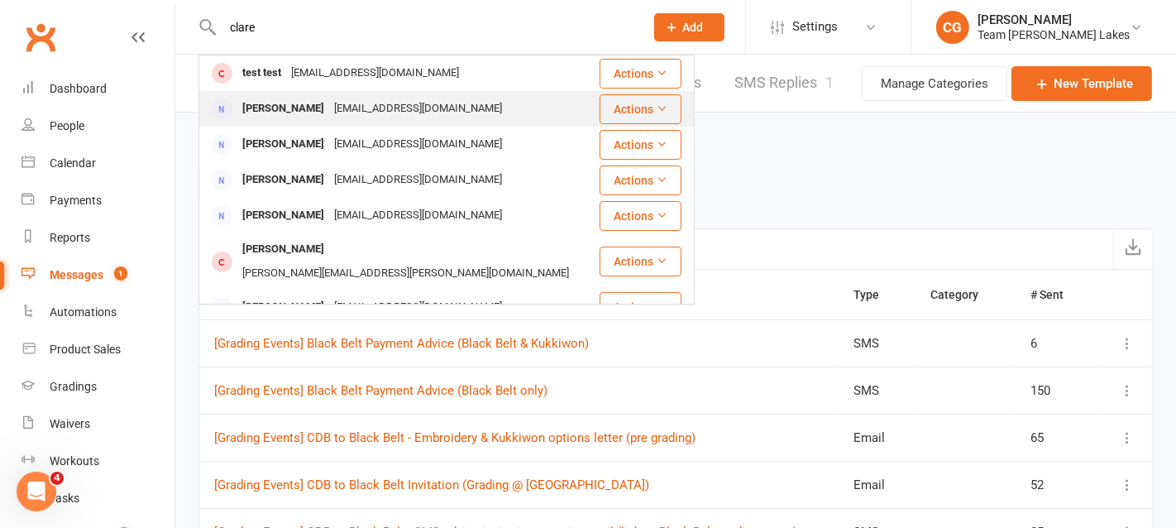
type input "clare"
click at [329, 121] on div "grovernisbet@gmail.com" at bounding box center [418, 109] width 178 height 24
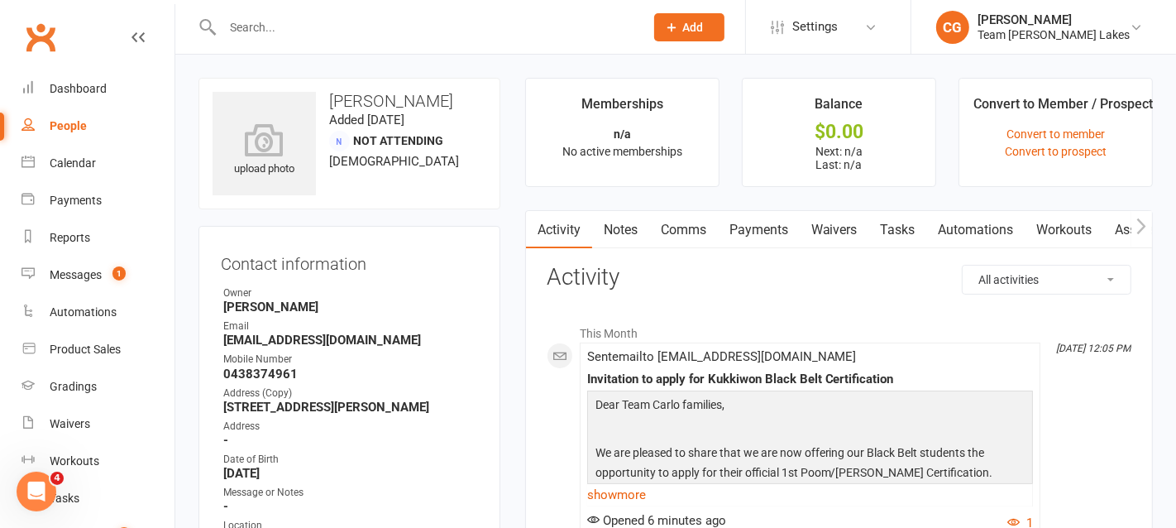
click at [691, 223] on link "Comms" at bounding box center [683, 230] width 69 height 38
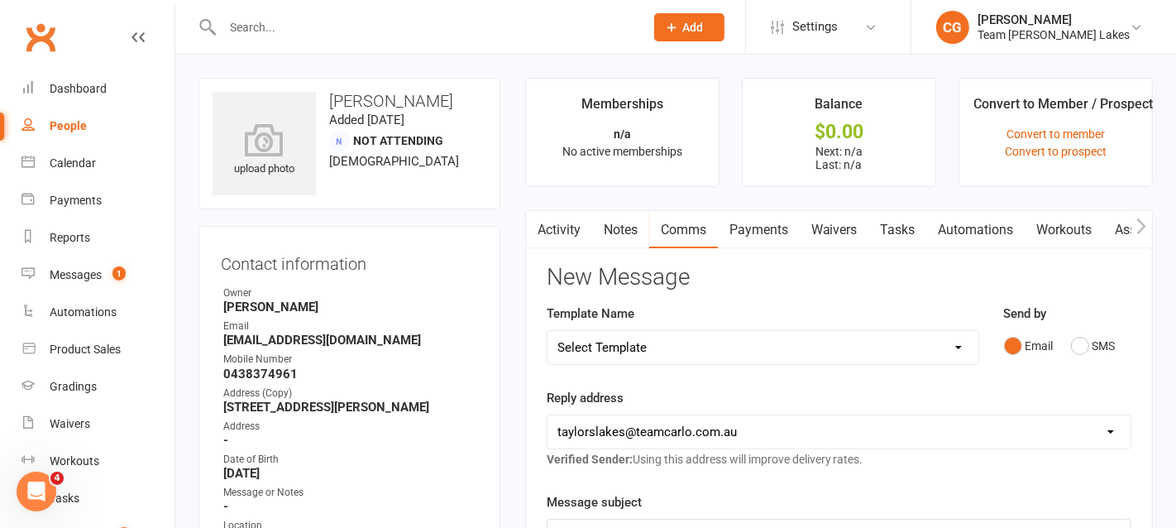
click at [595, 343] on select "Select Template [SMS] Delivery - Class change advice [SMS] Direct Debit - AT Pa…" at bounding box center [762, 347] width 431 height 33
select select "24"
click at [547, 331] on select "Select Template [SMS] Delivery - Class change advice [SMS] Direct Debit - AT Pa…" at bounding box center [762, 347] width 431 height 33
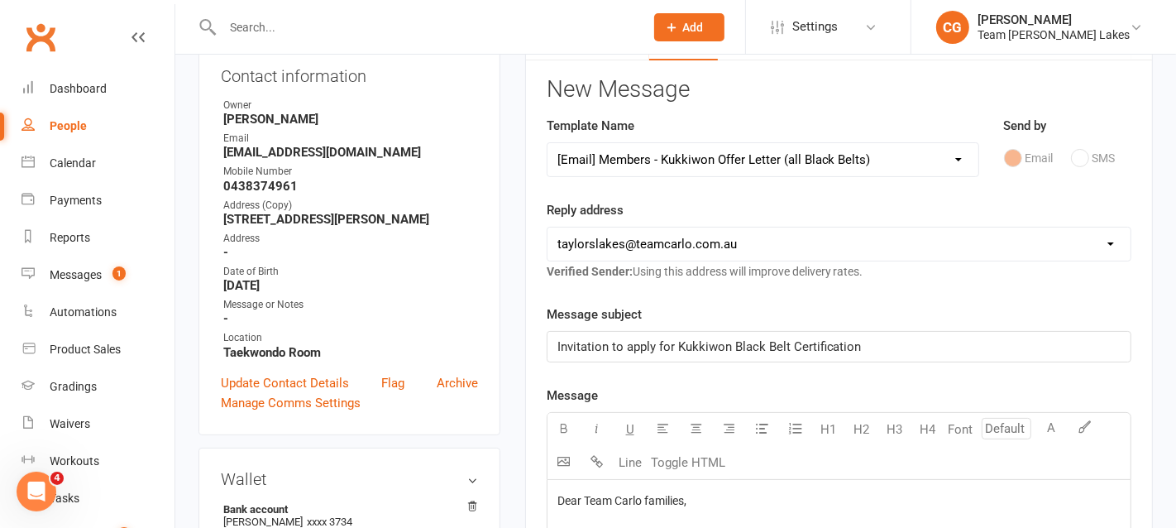
scroll to position [244, 0]
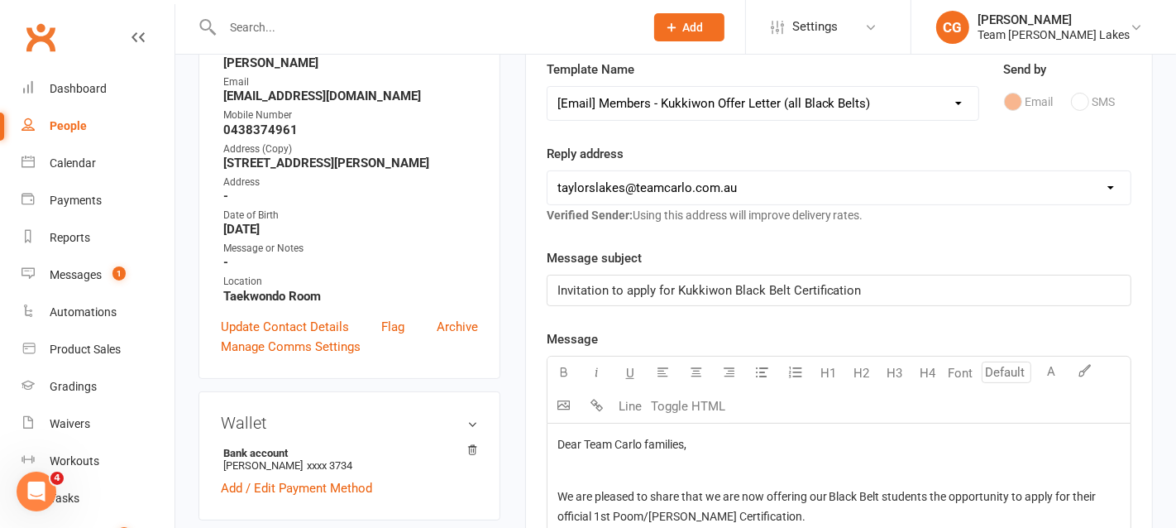
click at [625, 183] on select "hello@clubworx.com taylorslakes@teamcarlo.com.au carlo@teamcarlo.com.au carlo+t…" at bounding box center [838, 187] width 583 height 33
select select "6"
click at [547, 171] on select "hello@clubworx.com taylorslakes@teamcarlo.com.au carlo@teamcarlo.com.au carlo+t…" at bounding box center [838, 187] width 583 height 33
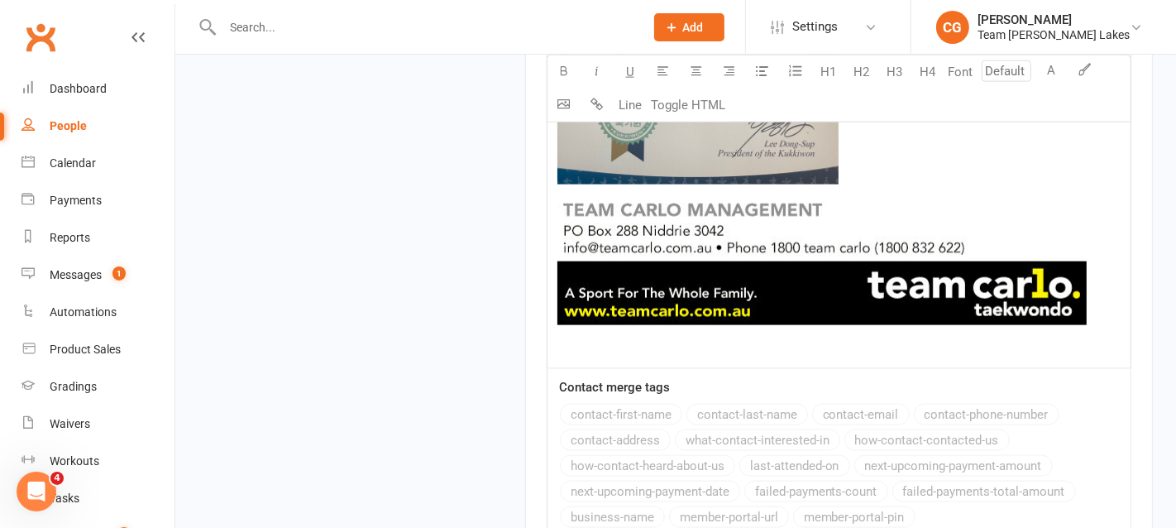
scroll to position [1997, 0]
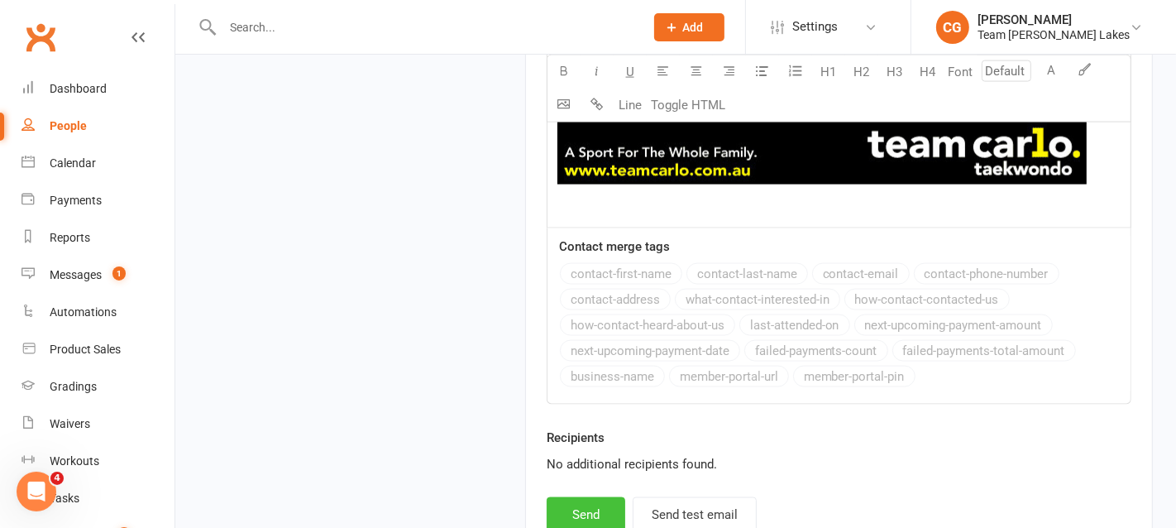
click at [580, 499] on button "Send" at bounding box center [586, 514] width 79 height 35
select select
select select "1"
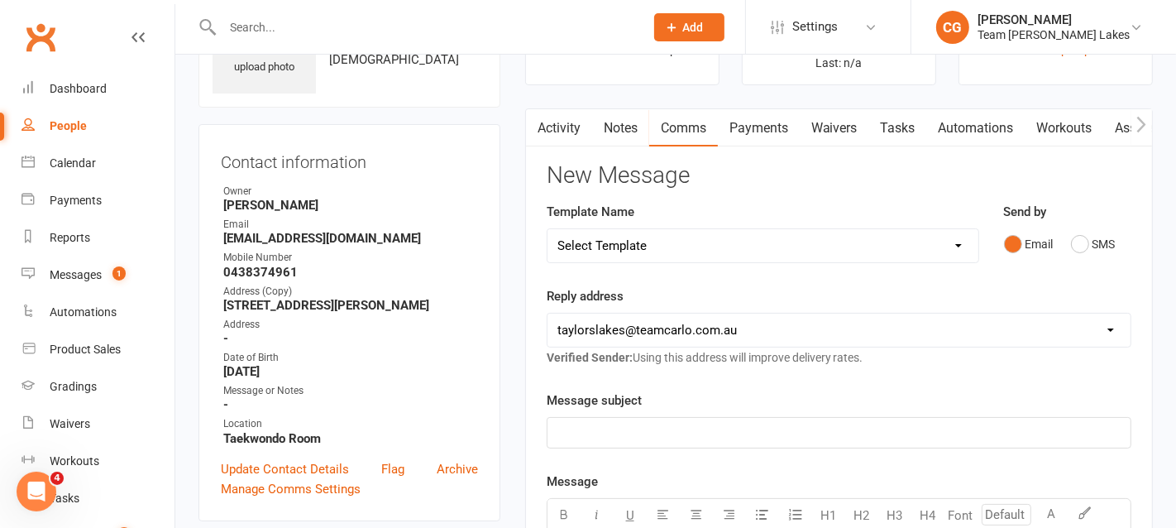
scroll to position [93, 0]
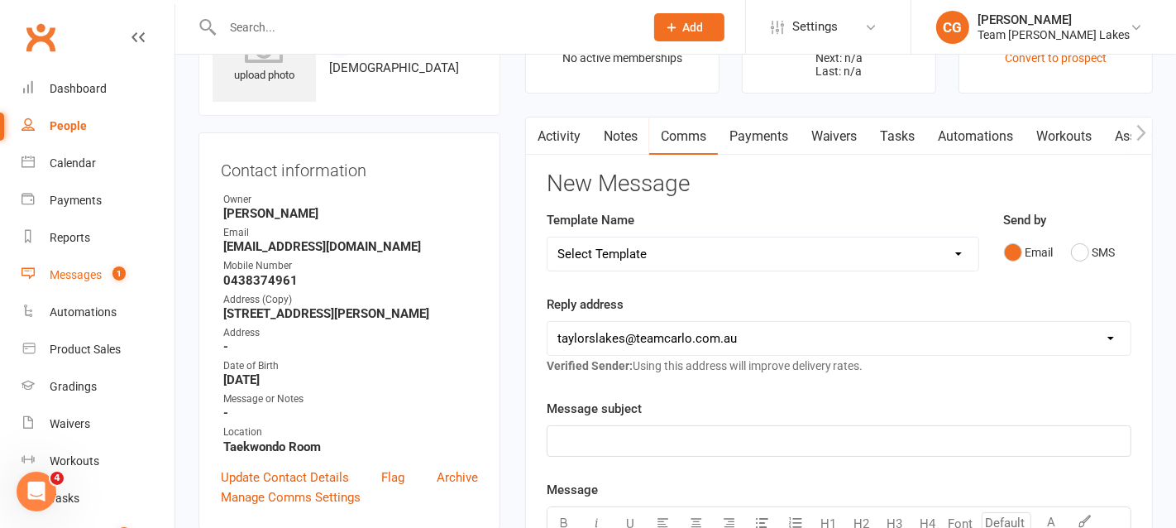
click at [79, 280] on div "Messages" at bounding box center [76, 274] width 52 height 13
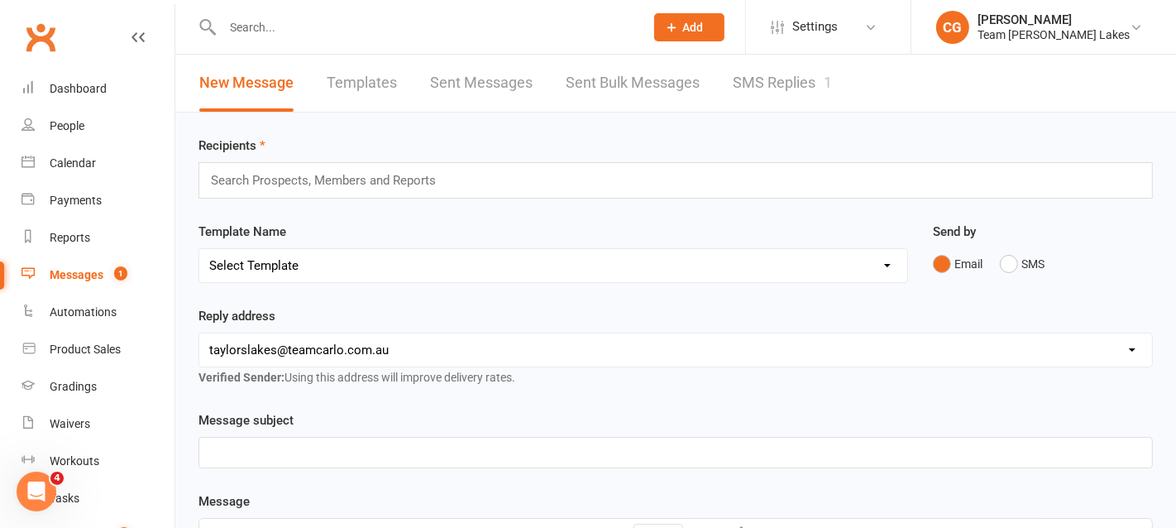
click at [354, 82] on link "Templates" at bounding box center [362, 83] width 70 height 57
select select "25"
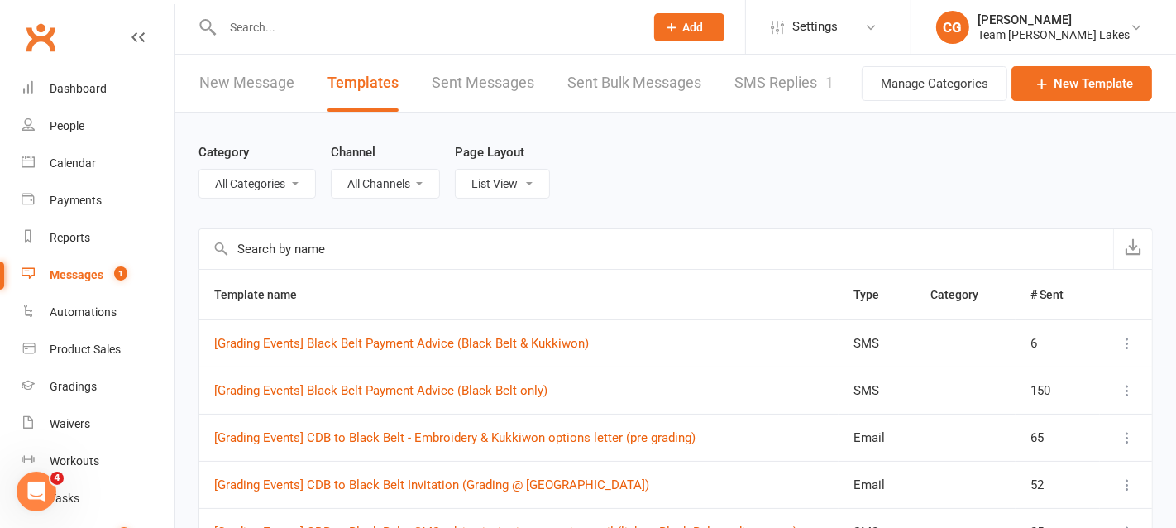
click at [329, 252] on input "text" at bounding box center [656, 249] width 914 height 40
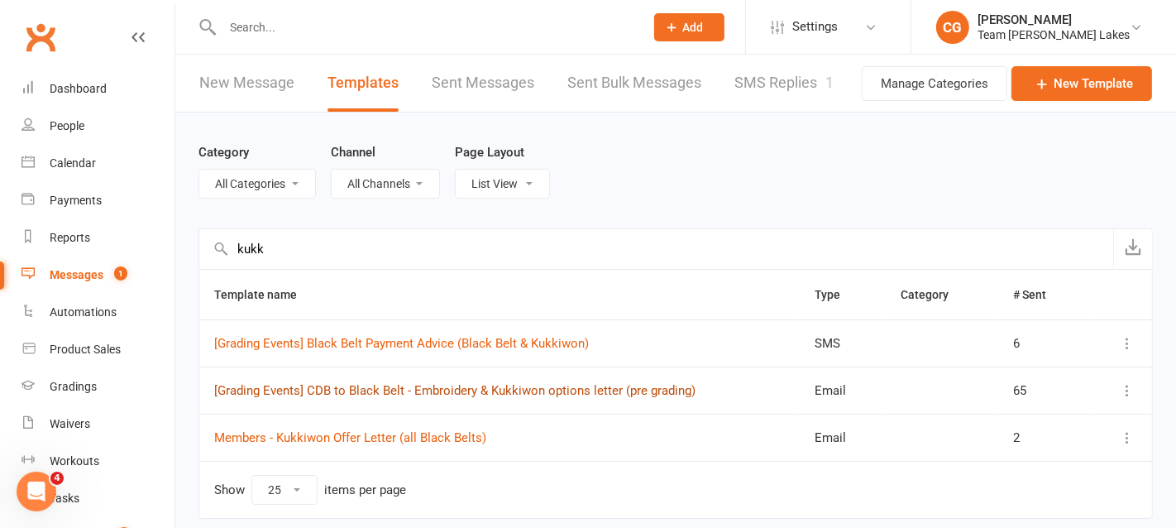
scroll to position [5, 0]
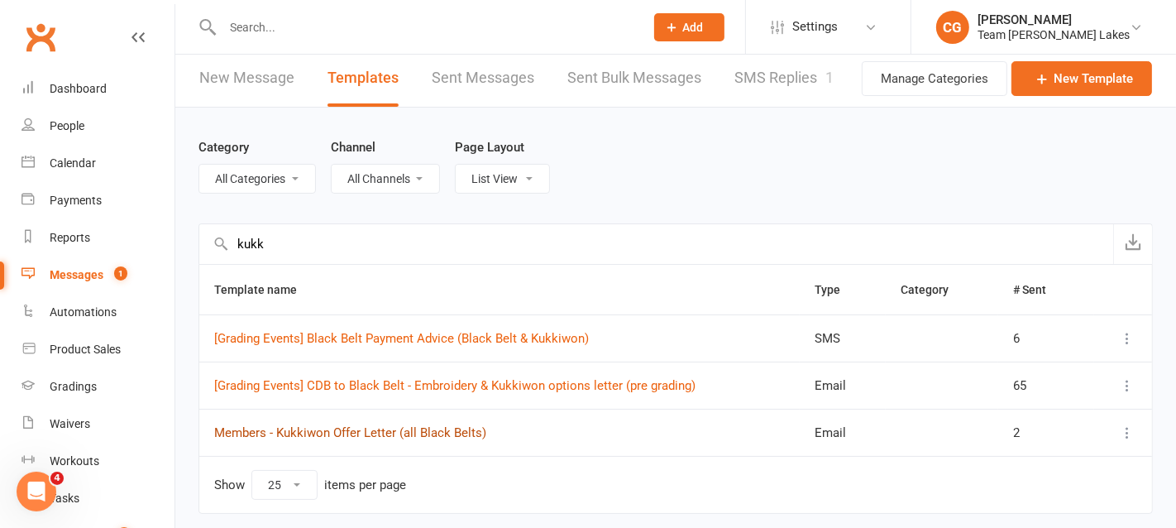
type input "kukk"
click at [362, 425] on link "Members - Kukkiwon Offer Letter (all Black Belts)" at bounding box center [350, 432] width 272 height 15
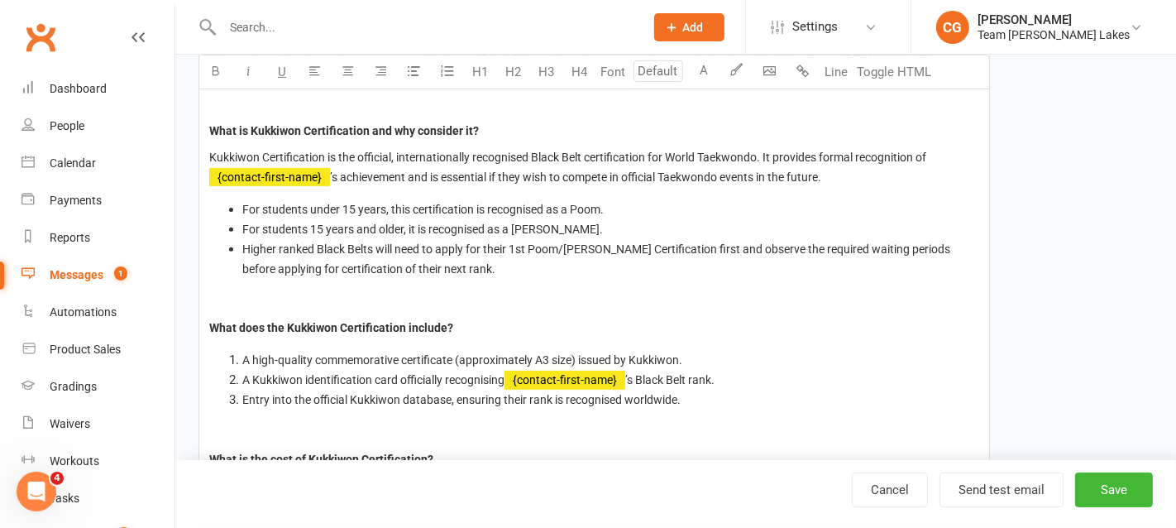
scroll to position [441, 0]
type input "14"
click at [246, 203] on span "For students under 15 years, this certification is recognised as a Poom." at bounding box center [422, 209] width 361 height 13
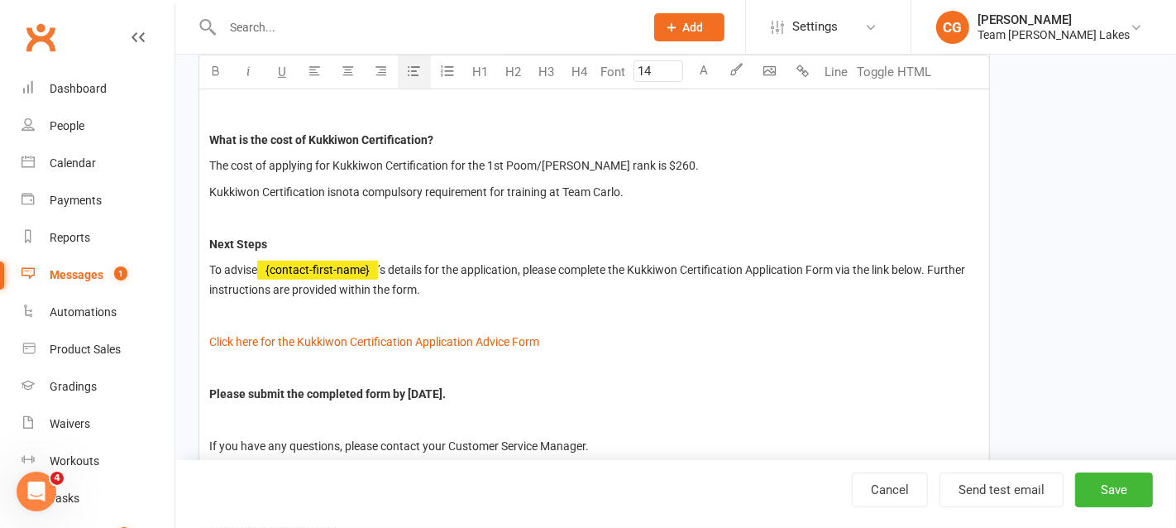
scroll to position [767, 0]
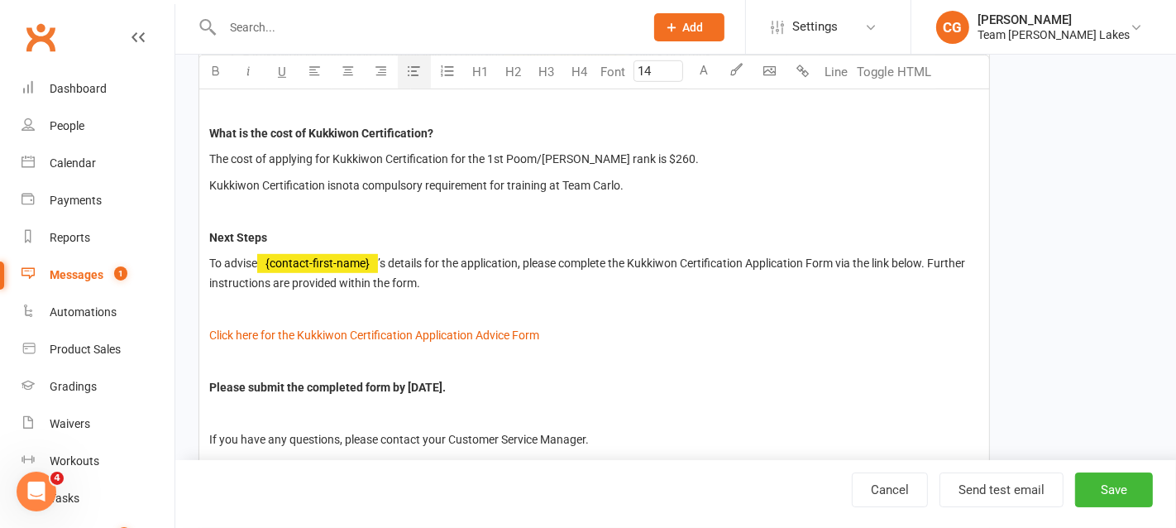
click at [212, 256] on span "To advise" at bounding box center [233, 262] width 48 height 13
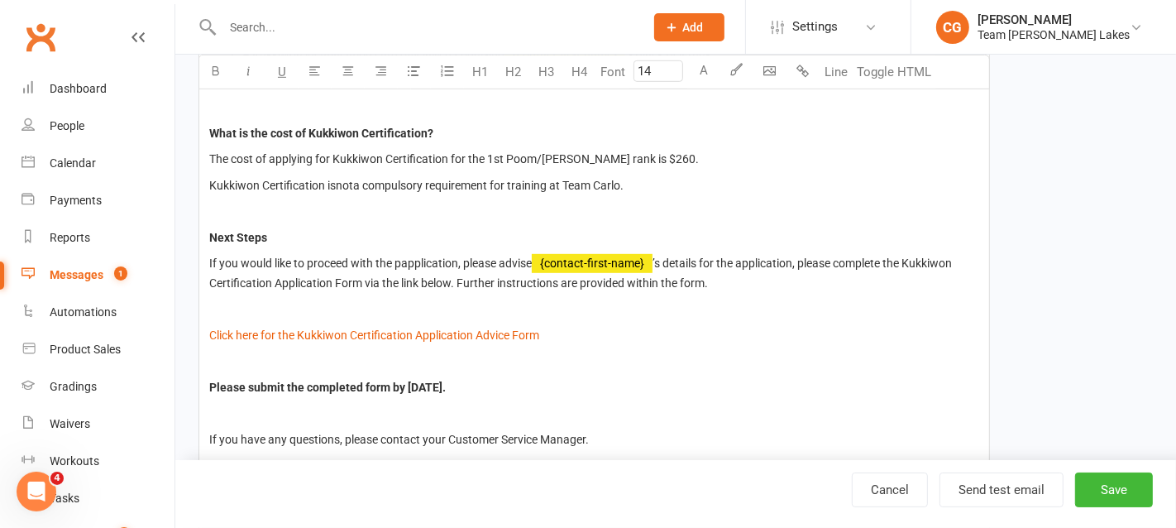
click at [400, 260] on span "If you would like to proceed with the papplication, please advise" at bounding box center [370, 262] width 322 height 13
click at [796, 258] on span "’s details for the application, please complete the Kukkiwon Certification Appl…" at bounding box center [578, 272] width 738 height 33
click at [698, 256] on span "’s details for the application, please complete the Kukkiwon Certification Appl…" at bounding box center [578, 272] width 738 height 33
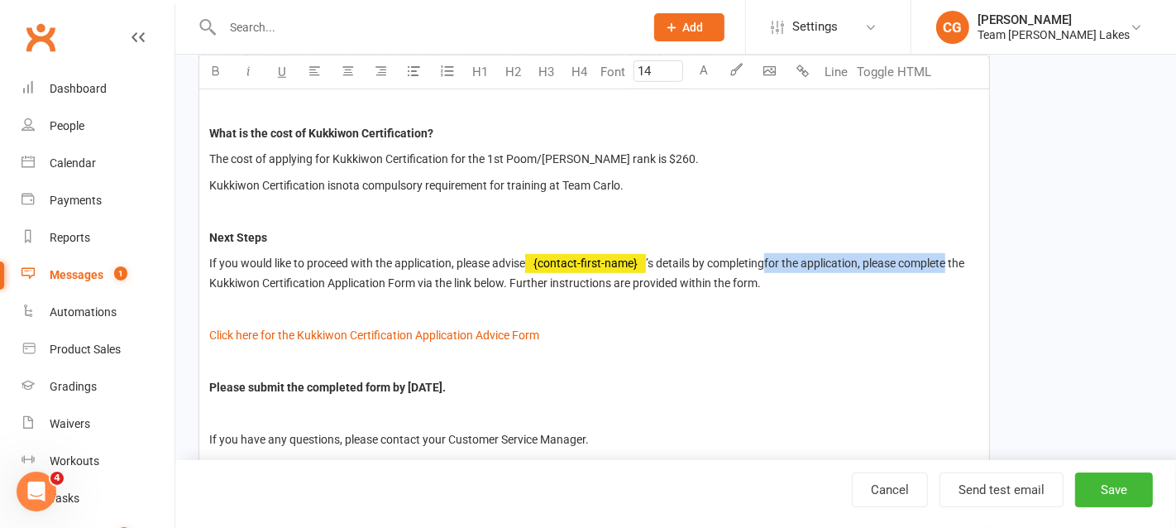
drag, startPoint x: 953, startPoint y: 260, endPoint x: 771, endPoint y: 255, distance: 182.0
click at [771, 256] on span "’s details by completingfor the application, please complete the Kukkiwon Certi…" at bounding box center [587, 272] width 757 height 33
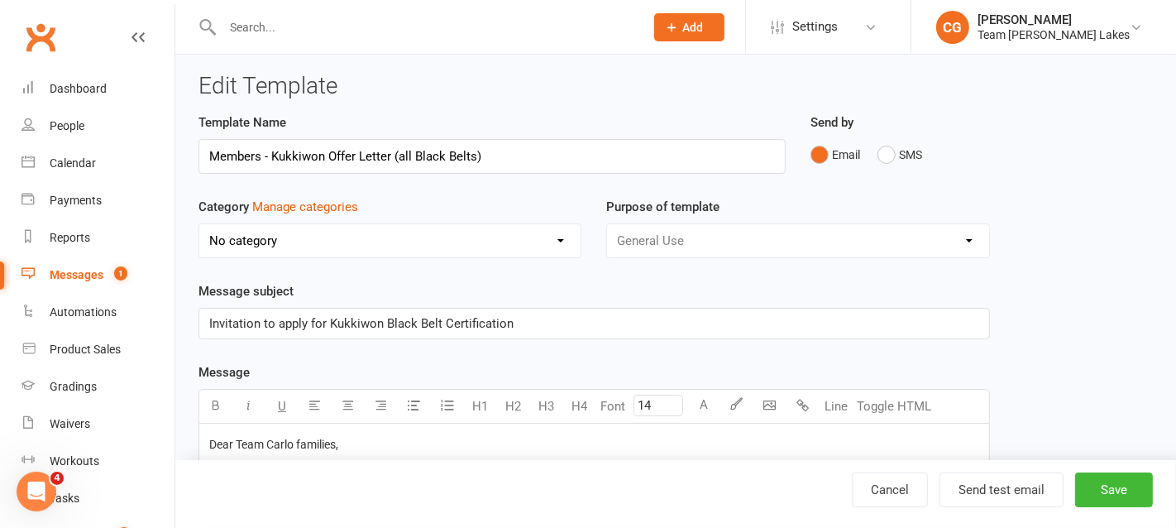
scroll to position [0, 0]
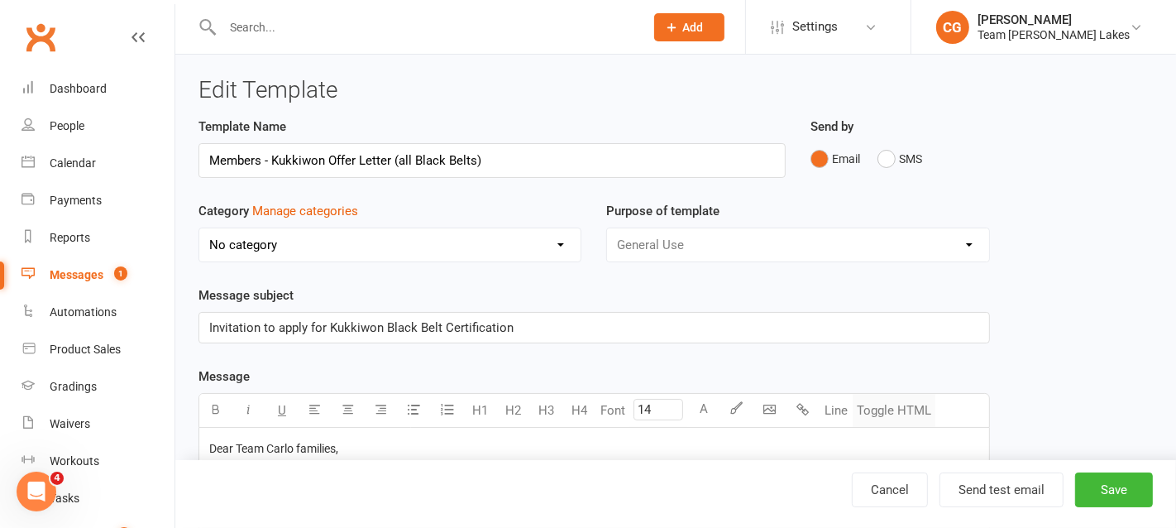
click at [899, 406] on button "Toggle HTML" at bounding box center [893, 410] width 83 height 33
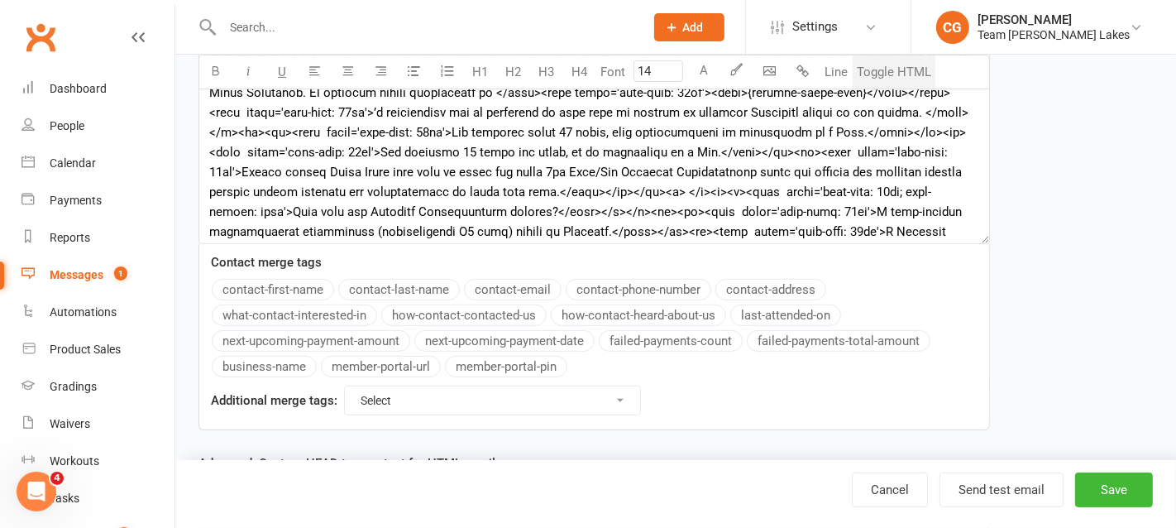
click at [892, 63] on button "Toggle HTML" at bounding box center [893, 71] width 83 height 33
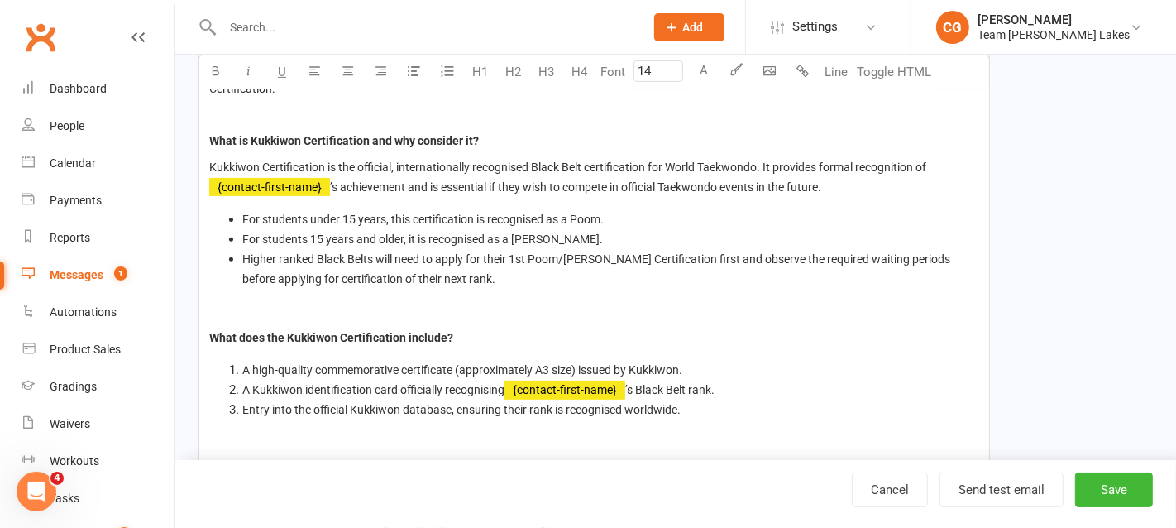
click at [681, 363] on span "A high-quality commemorative certificate (approximately A3 size) issued by Kukk…" at bounding box center [462, 369] width 440 height 13
click at [883, 78] on button "Toggle HTML" at bounding box center [893, 71] width 83 height 33
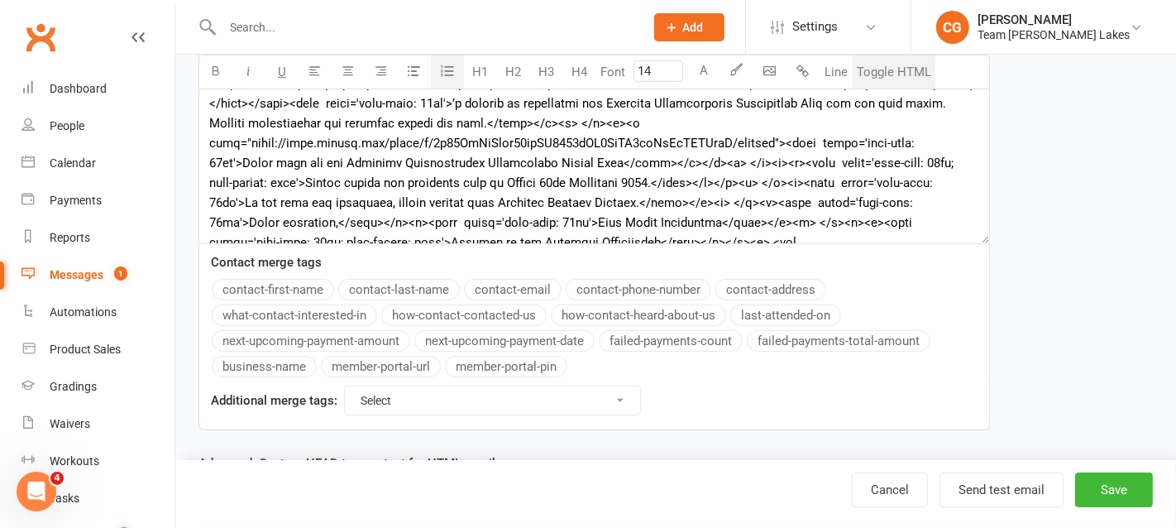
scroll to position [380, 0]
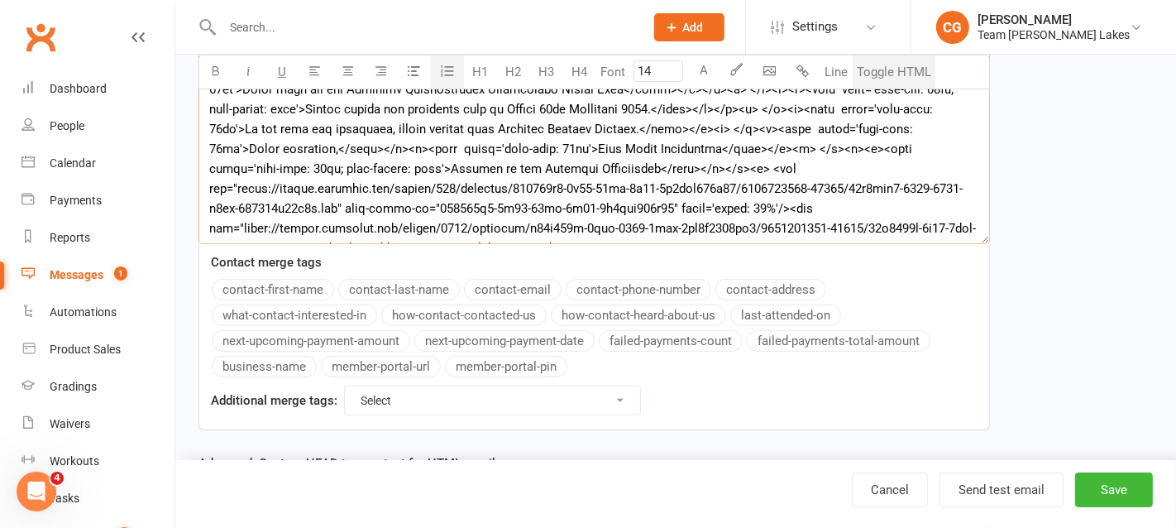
drag, startPoint x: 820, startPoint y: 232, endPoint x: 447, endPoint y: 8, distance: 434.6
click at [447, 8] on ui-view "Prospect Member Non-attending contact Class / event Appointment Grading event T…" at bounding box center [588, 98] width 1176 height 1050
click at [803, 229] on textarea at bounding box center [593, 120] width 791 height 248
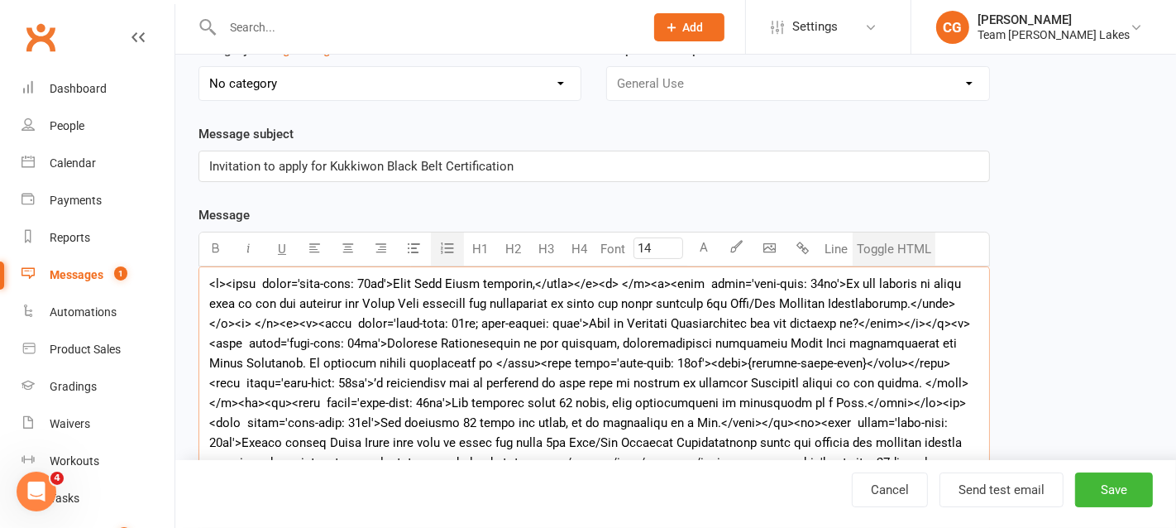
scroll to position [0, 0]
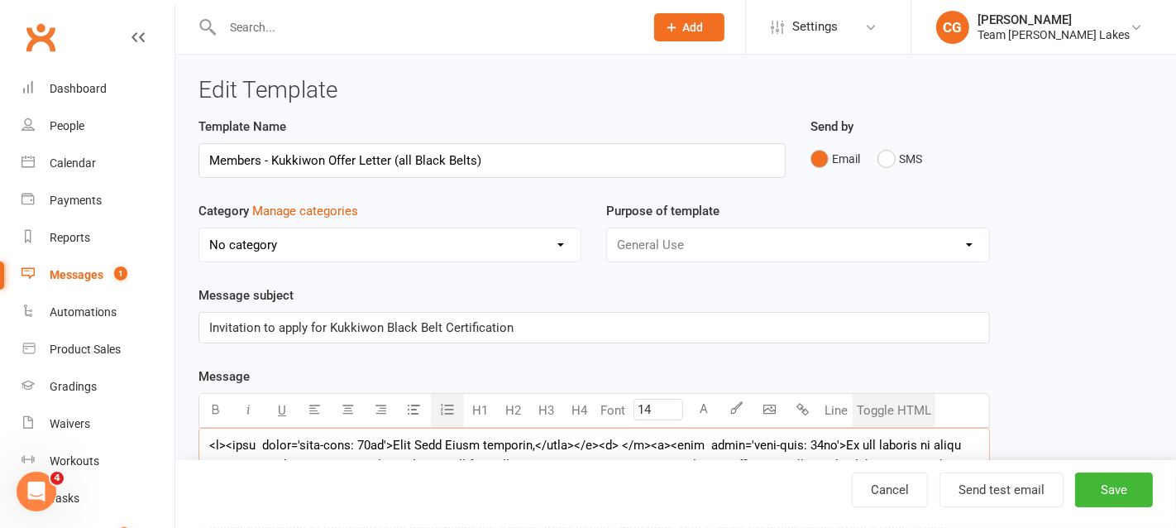
drag, startPoint x: 803, startPoint y: 229, endPoint x: 395, endPoint y: -32, distance: 484.2
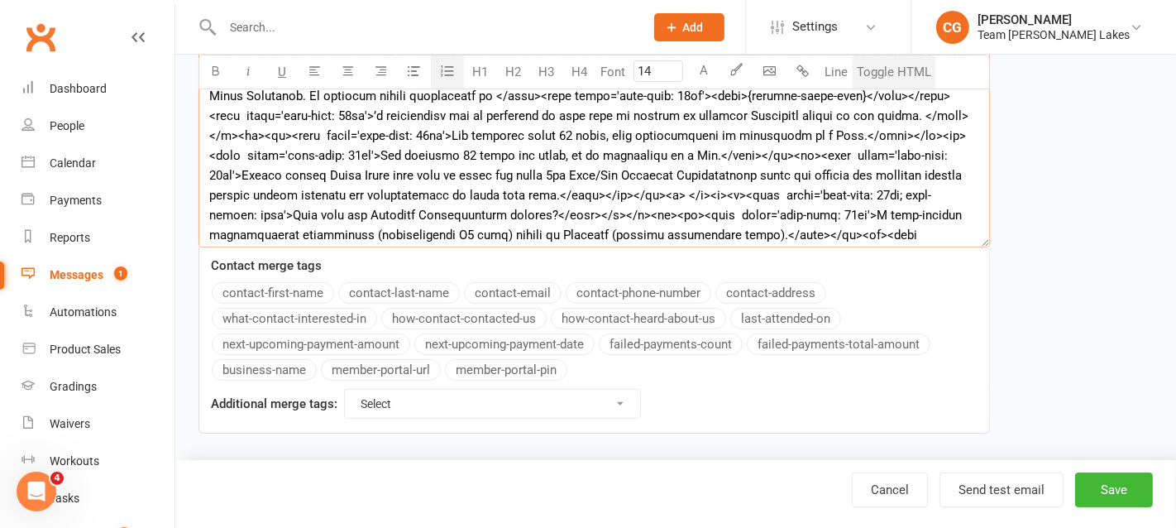
scroll to position [490, 0]
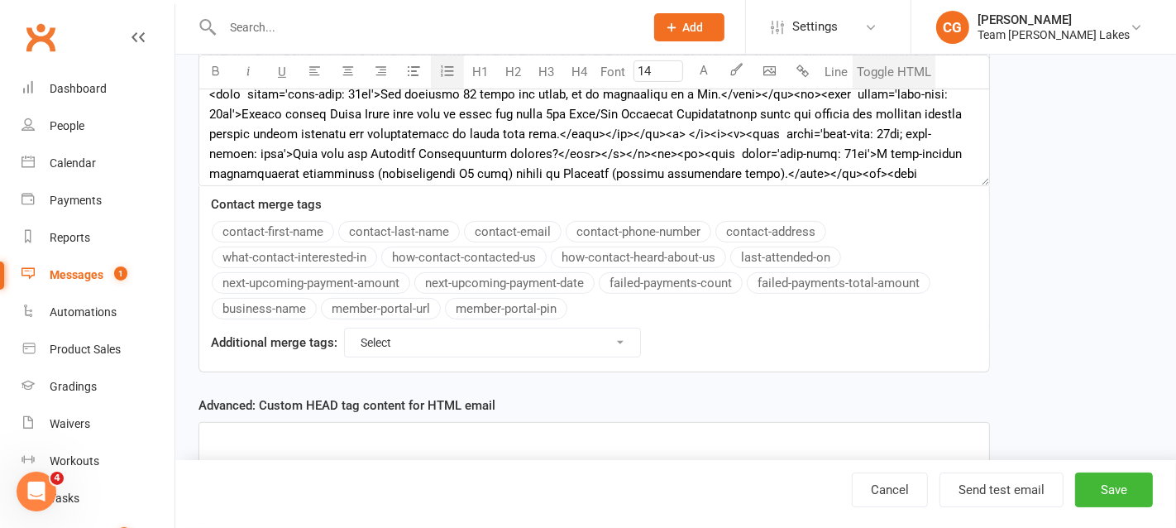
click at [893, 79] on button "Toggle HTML" at bounding box center [893, 71] width 83 height 33
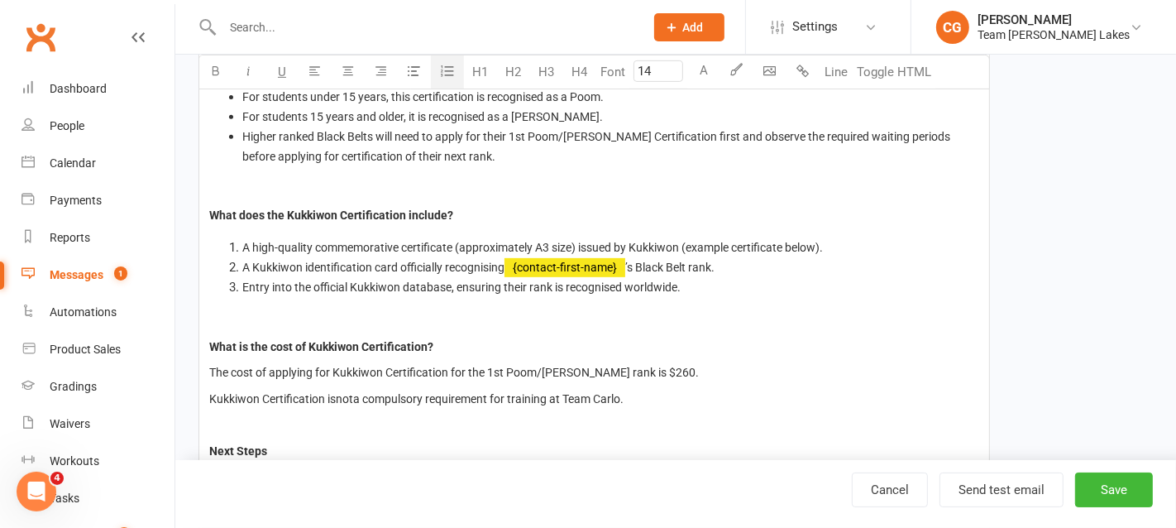
scroll to position [558, 0]
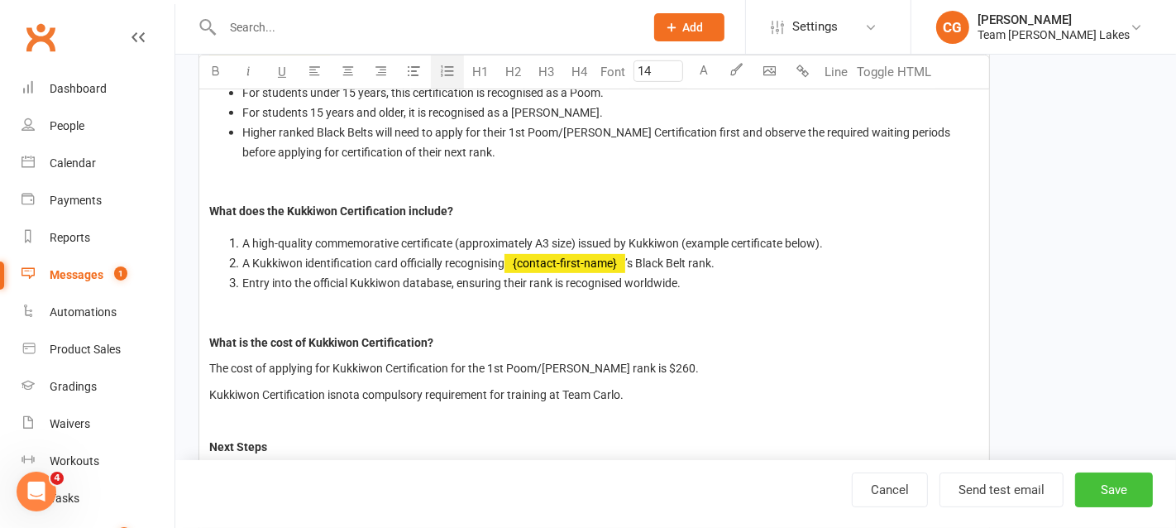
click at [1112, 490] on button "Save" at bounding box center [1114, 489] width 78 height 35
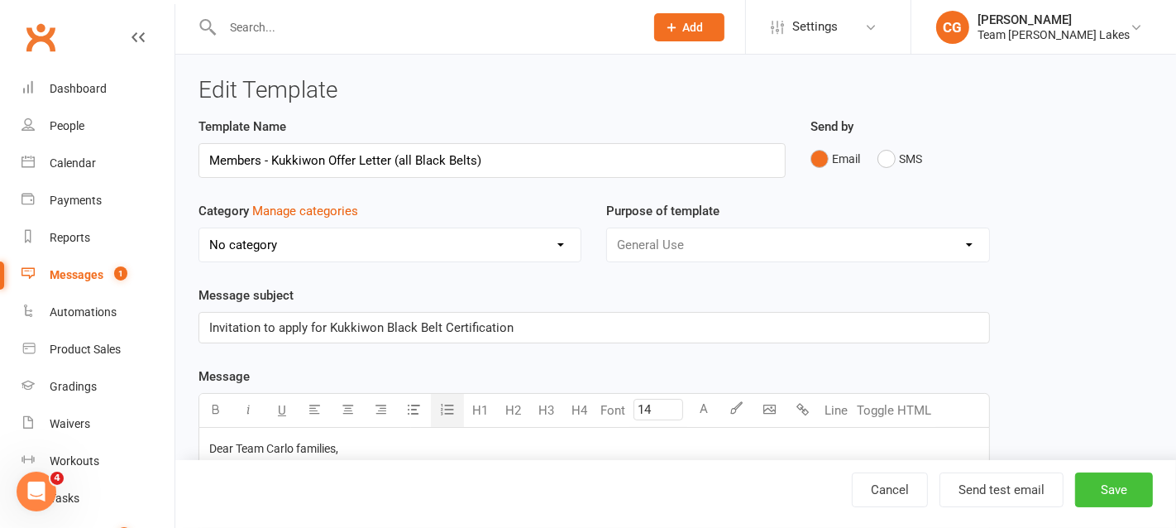
select select "25"
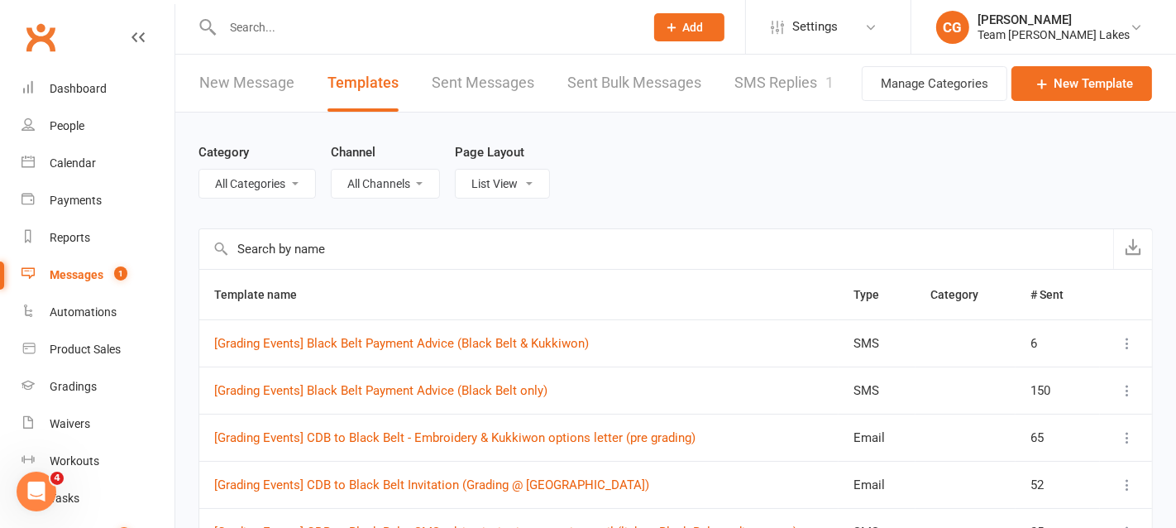
click at [276, 253] on input "text" at bounding box center [656, 249] width 914 height 40
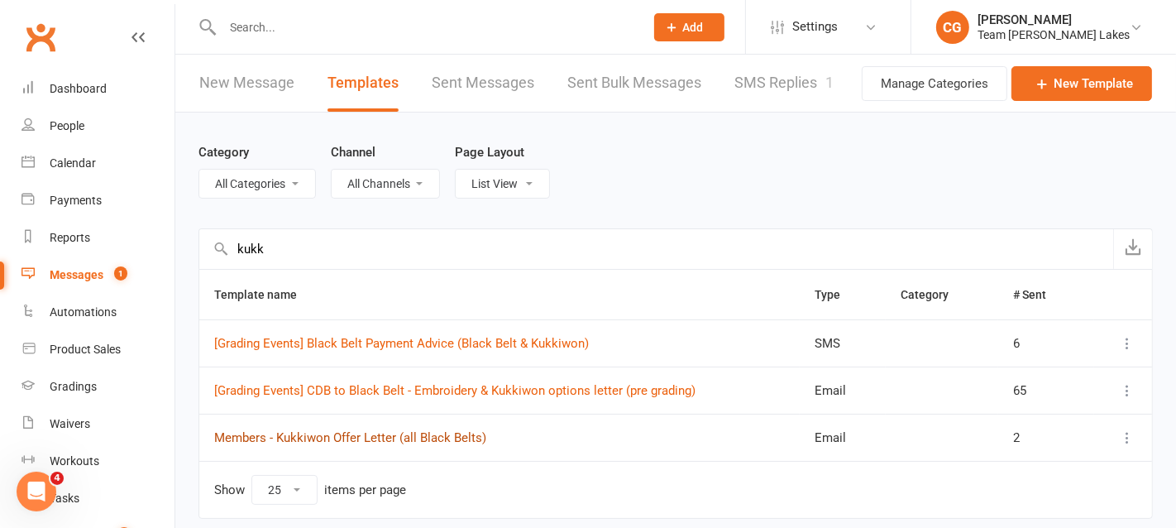
type input "kukk"
click at [384, 435] on link "Members - Kukkiwon Offer Letter (all Black Belts)" at bounding box center [350, 437] width 272 height 15
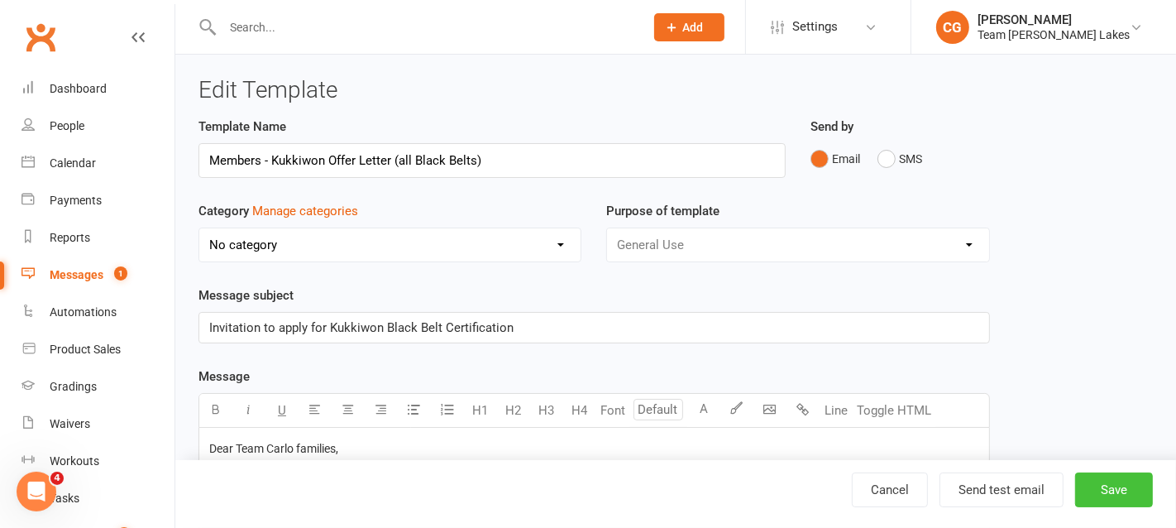
click at [1128, 486] on button "Save" at bounding box center [1114, 489] width 78 height 35
select select "25"
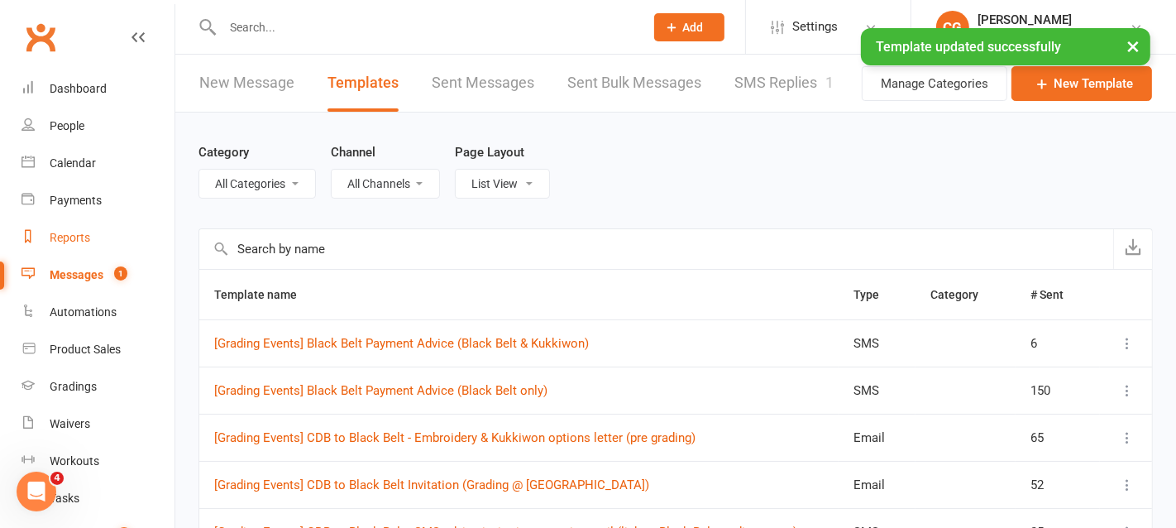
click at [68, 242] on div "Reports" at bounding box center [70, 237] width 41 height 13
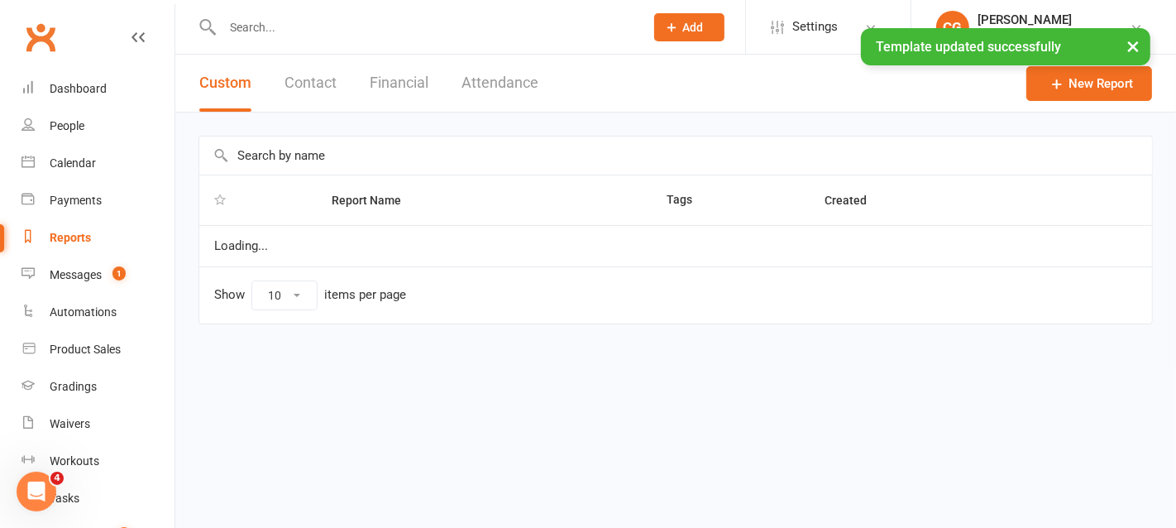
select select "50"
click at [307, 152] on input "text" at bounding box center [675, 155] width 953 height 38
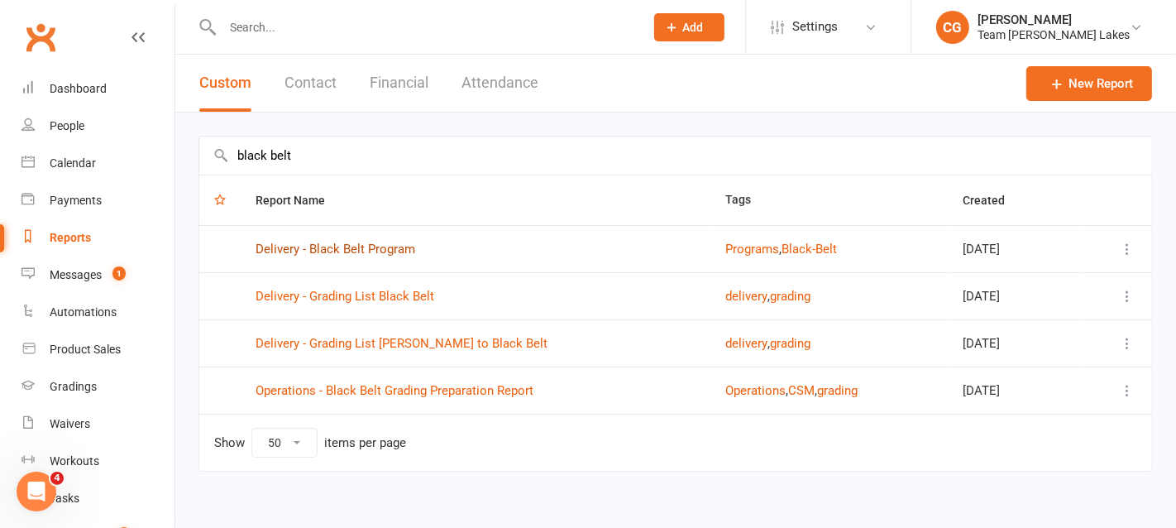
type input "black belt"
click at [368, 245] on link "Delivery - Black Belt Program" at bounding box center [336, 248] width 160 height 15
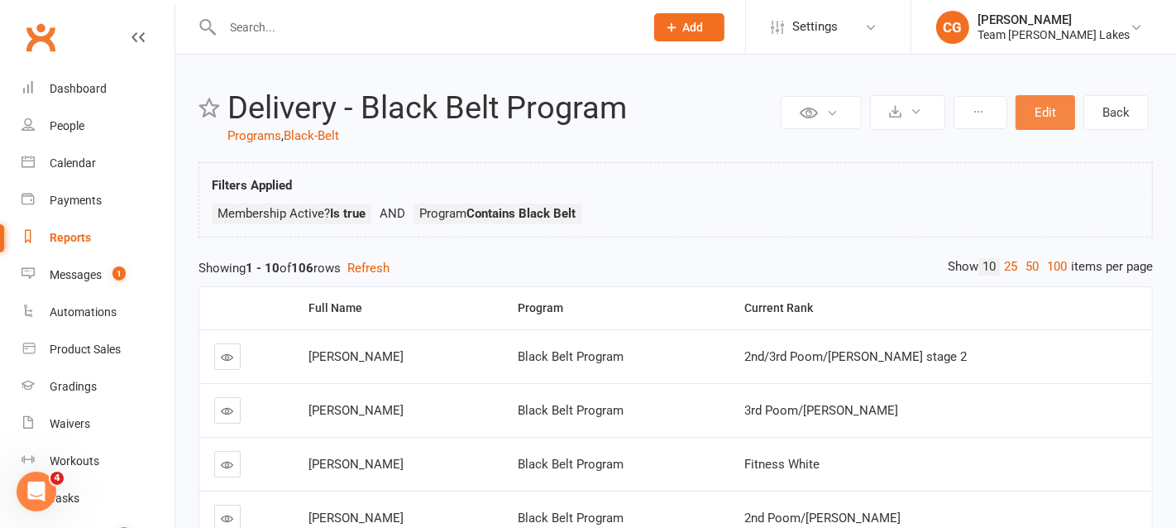
click at [1039, 110] on button "Edit" at bounding box center [1045, 112] width 60 height 35
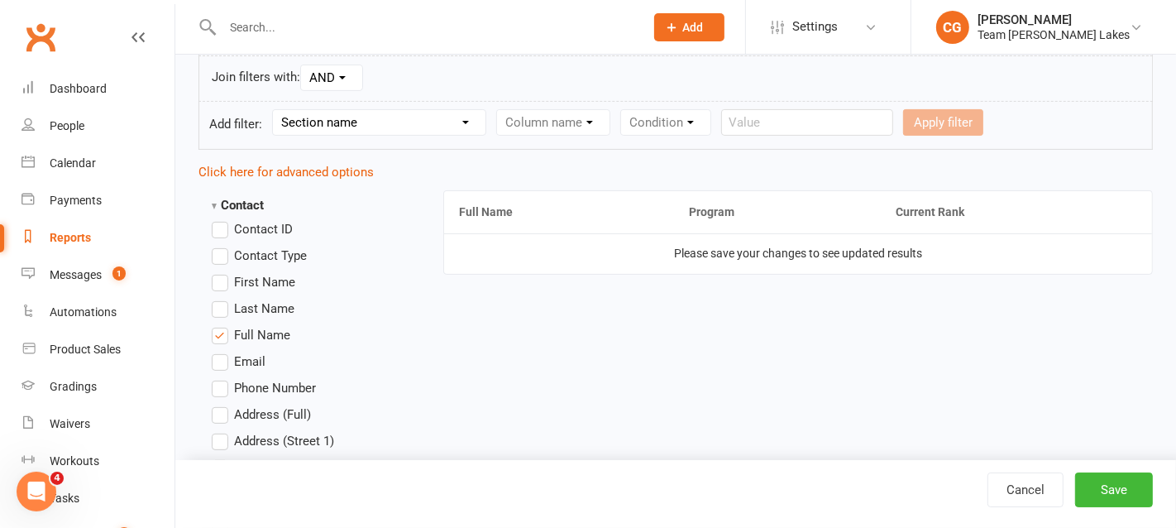
scroll to position [394, 0]
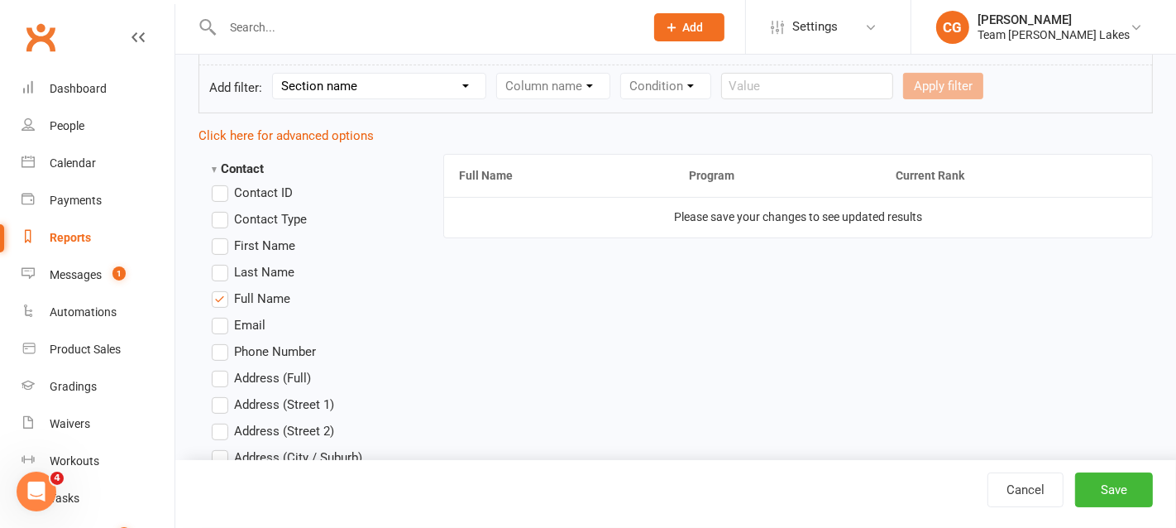
click at [220, 240] on label "First Name" at bounding box center [254, 246] width 84 height 20
click at [220, 236] on input "First Name" at bounding box center [217, 236] width 11 height 0
click at [218, 268] on label "Last Name" at bounding box center [253, 272] width 83 height 20
click at [218, 262] on input "Last Name" at bounding box center [217, 262] width 11 height 0
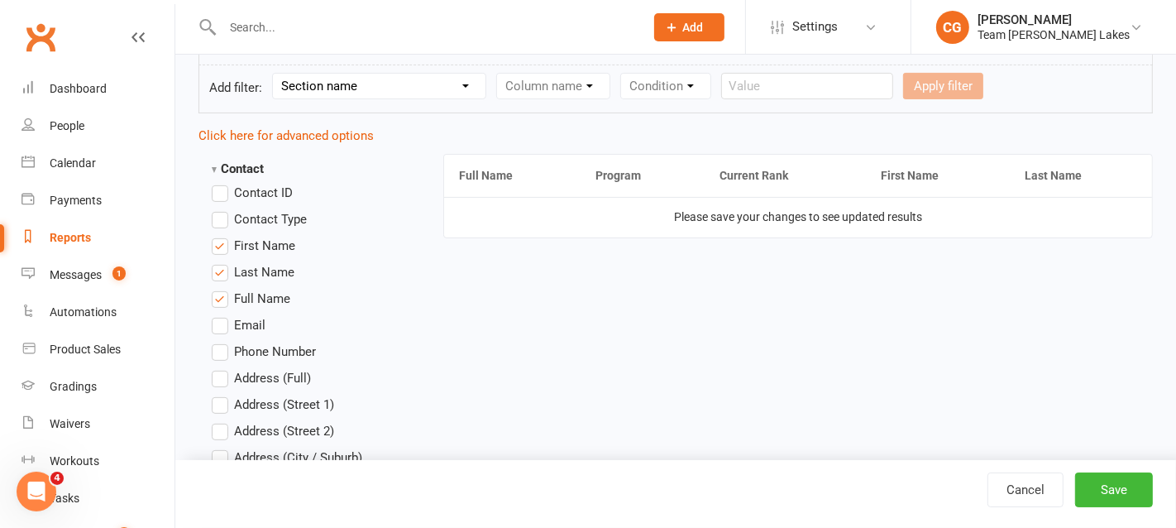
click at [218, 293] on label "Full Name" at bounding box center [251, 299] width 79 height 20
click at [218, 289] on input "Full Name" at bounding box center [217, 289] width 11 height 0
drag, startPoint x: 857, startPoint y: 172, endPoint x: 520, endPoint y: 168, distance: 337.4
drag, startPoint x: 1047, startPoint y: 171, endPoint x: 671, endPoint y: 174, distance: 375.4
click at [224, 319] on label "Email" at bounding box center [239, 325] width 54 height 20
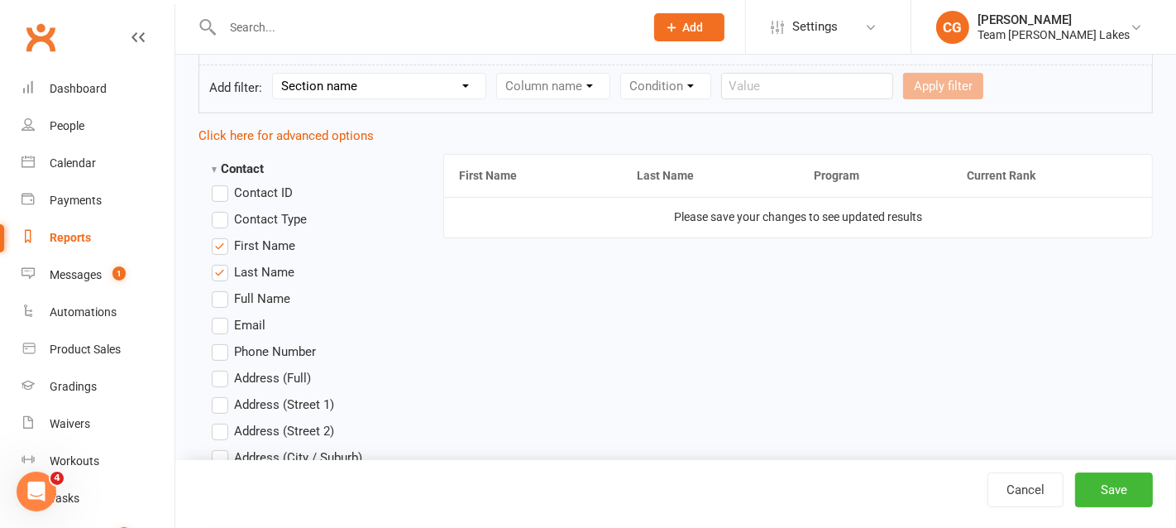
click at [222, 315] on input "Email" at bounding box center [217, 315] width 11 height 0
click at [221, 348] on label "Phone Number" at bounding box center [264, 351] width 104 height 20
click at [221, 341] on input "Phone Number" at bounding box center [217, 341] width 11 height 0
drag, startPoint x: 960, startPoint y: 171, endPoint x: 671, endPoint y: 166, distance: 289.4
drag, startPoint x: 1085, startPoint y: 168, endPoint x: 811, endPoint y: 159, distance: 273.8
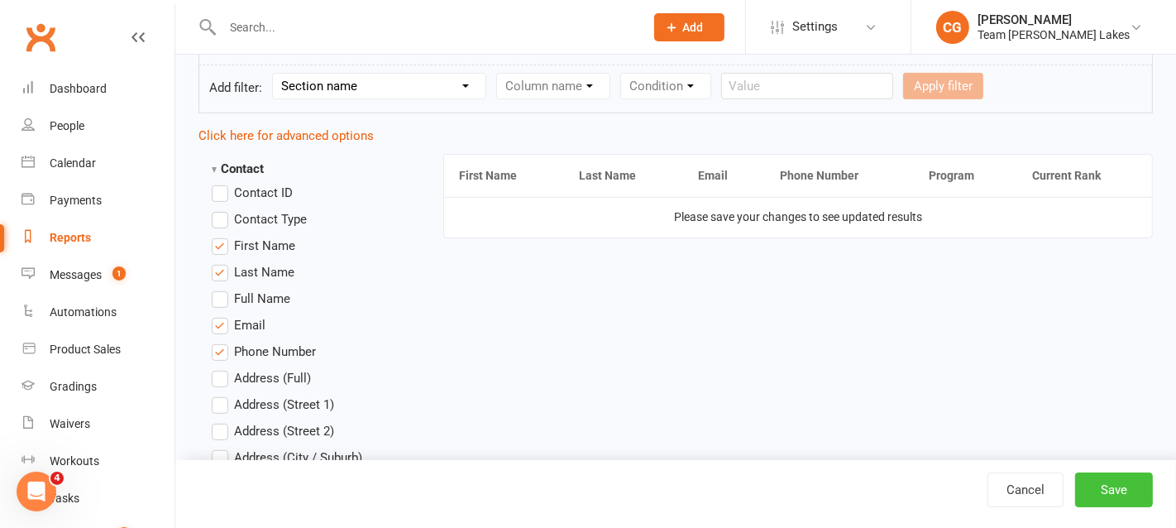
click at [1136, 488] on button "Save" at bounding box center [1114, 489] width 78 height 35
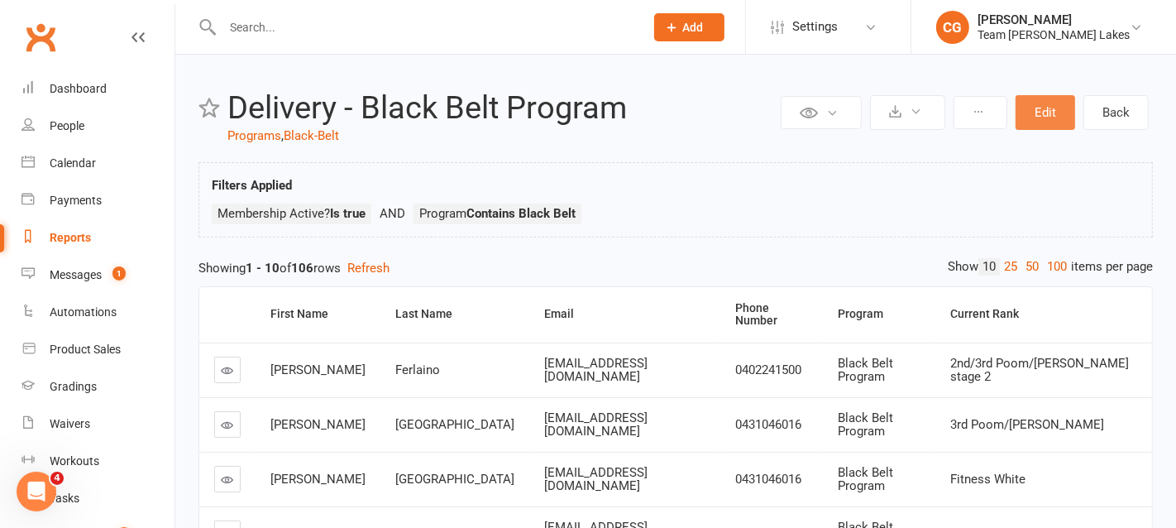
click at [1039, 110] on button "Edit" at bounding box center [1045, 112] width 60 height 35
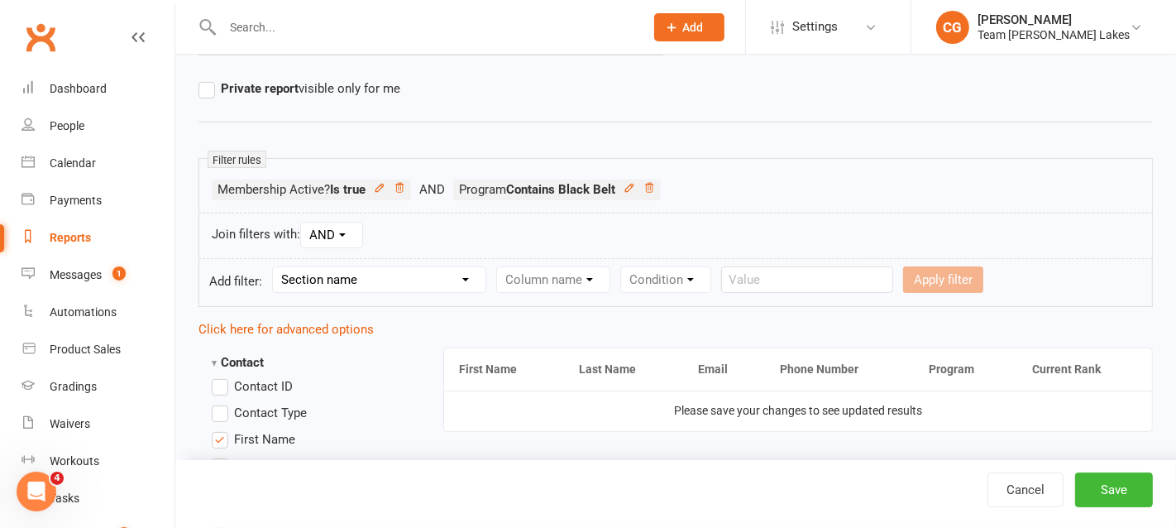
scroll to position [224, 0]
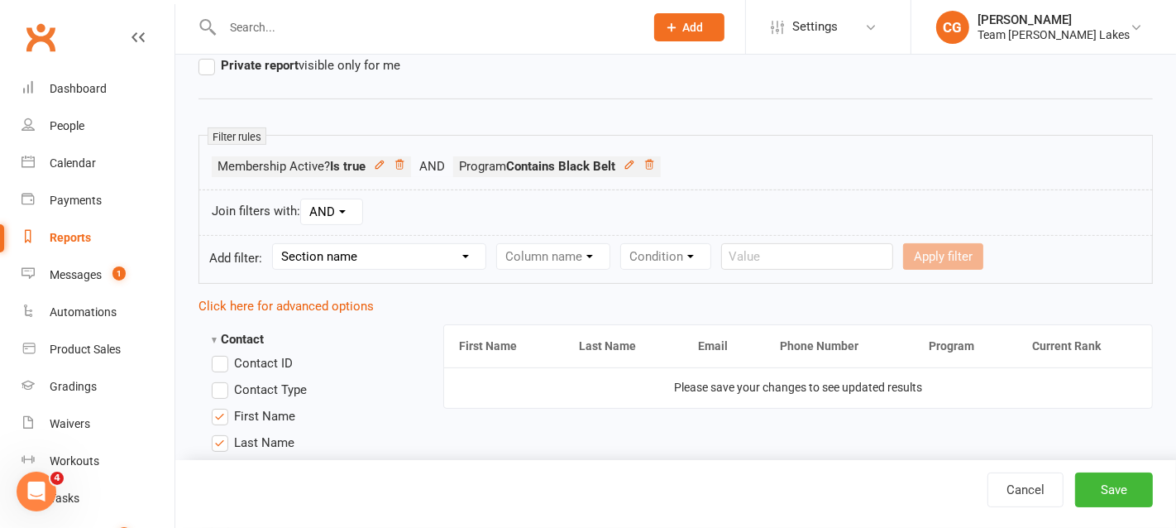
click at [375, 254] on select "Section name Contact Attendance Aggregate Payment Booking Waitlist Attendees Ca…" at bounding box center [379, 256] width 213 height 25
click at [275, 244] on select "Section name Contact Attendance Aggregate Payment Booking Waitlist Attendees Ca…" at bounding box center [379, 256] width 213 height 25
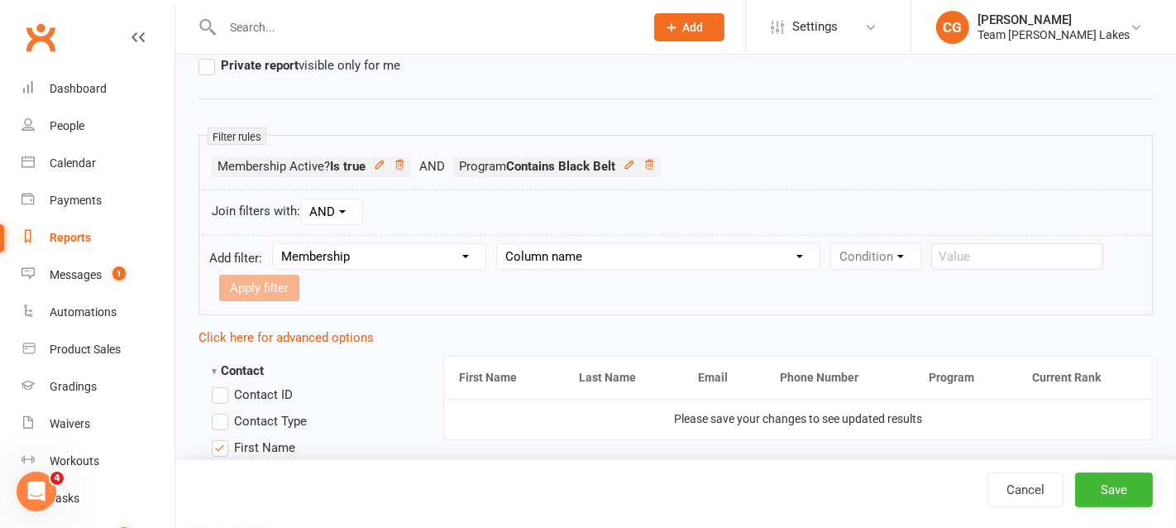
click at [608, 253] on select "Column name Membership ID Membership Name Membership Category Membership Start …" at bounding box center [658, 256] width 322 height 25
click at [365, 246] on select "Section name Contact Attendance Aggregate Payment Booking Waitlist Attendees Ca…" at bounding box center [379, 256] width 213 height 25
select select "13"
click at [275, 244] on select "Section name Contact Attendance Aggregate Payment Booking Waitlist Attendees Ca…" at bounding box center [379, 256] width 213 height 25
click at [571, 255] on select "Column name Style Current Rank Current Rank Position Next Rank Belt Size Active…" at bounding box center [665, 256] width 337 height 25
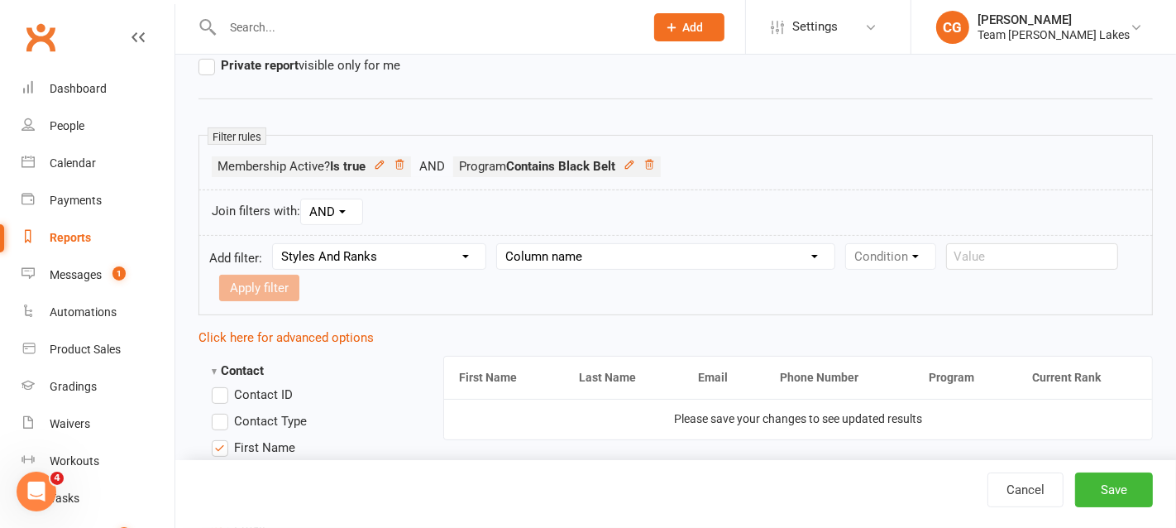
select select "5"
click at [501, 244] on select "Column name Style Current Rank Current Rank Position Next Rank Belt Size Active…" at bounding box center [665, 256] width 337 height 25
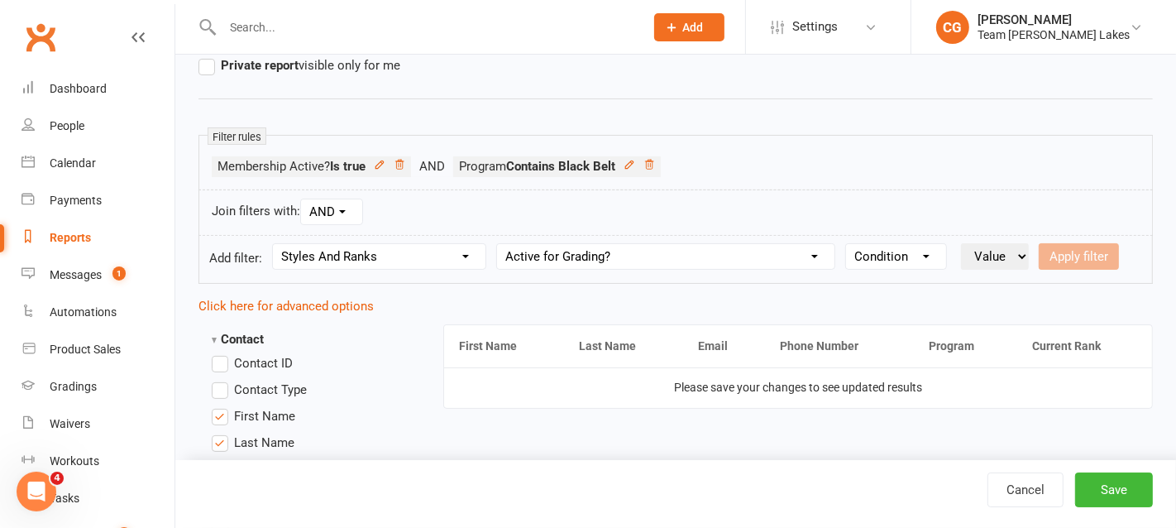
click at [900, 253] on select "Condition Is Is not Is blank Is not blank" at bounding box center [896, 256] width 100 height 25
select select "0"
click at [846, 244] on select "Condition Is Is not Is blank Is not blank" at bounding box center [896, 256] width 100 height 25
click at [991, 244] on select "Value Yes No" at bounding box center [995, 256] width 68 height 26
select select "true"
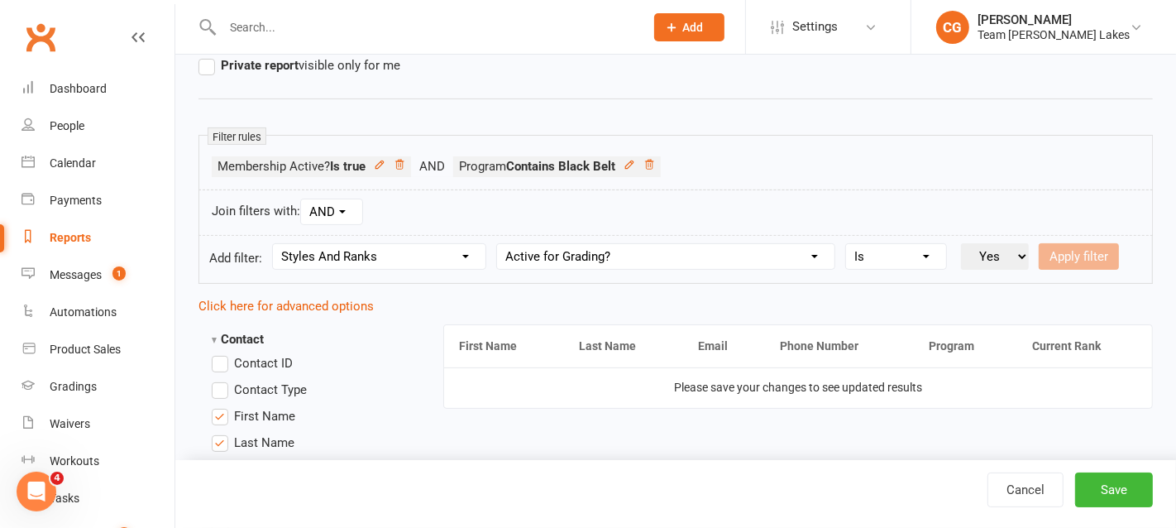
click at [961, 243] on select "Value Yes No" at bounding box center [995, 256] width 68 height 26
click at [1089, 249] on button "Apply filter" at bounding box center [1079, 256] width 80 height 26
select select
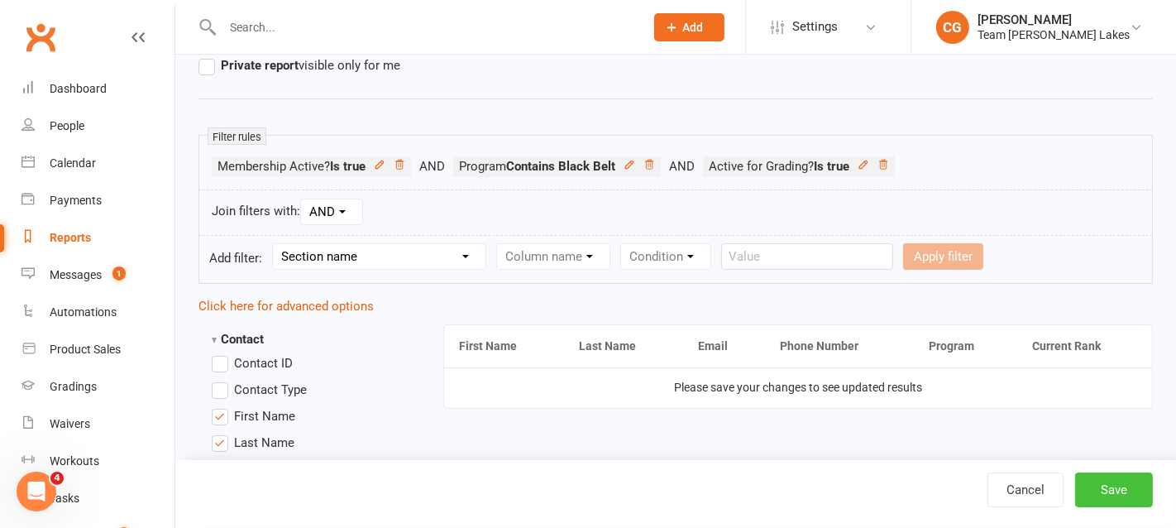
click at [1106, 485] on button "Save" at bounding box center [1114, 489] width 78 height 35
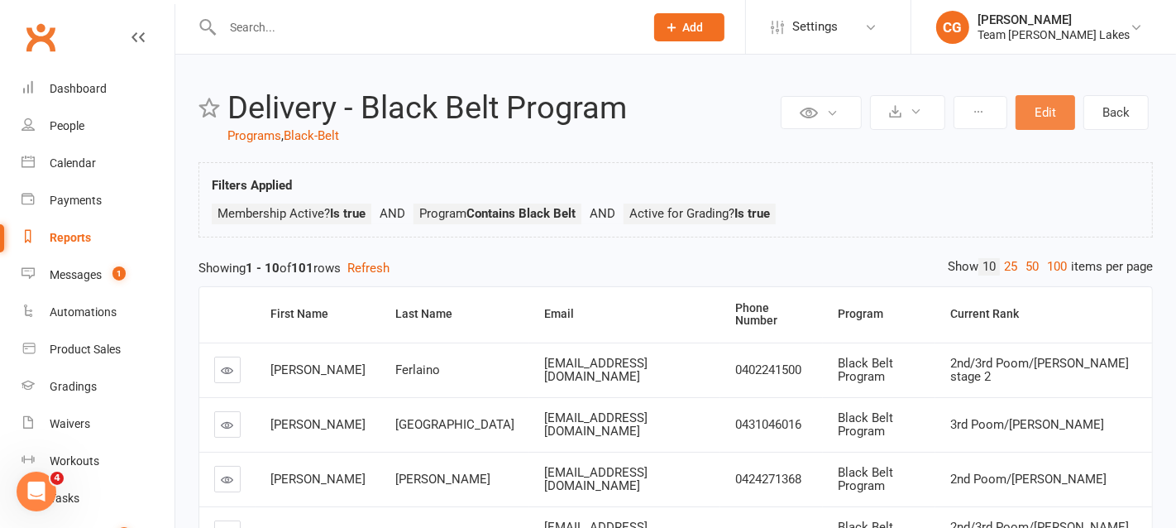
click at [1039, 107] on button "Edit" at bounding box center [1045, 112] width 60 height 35
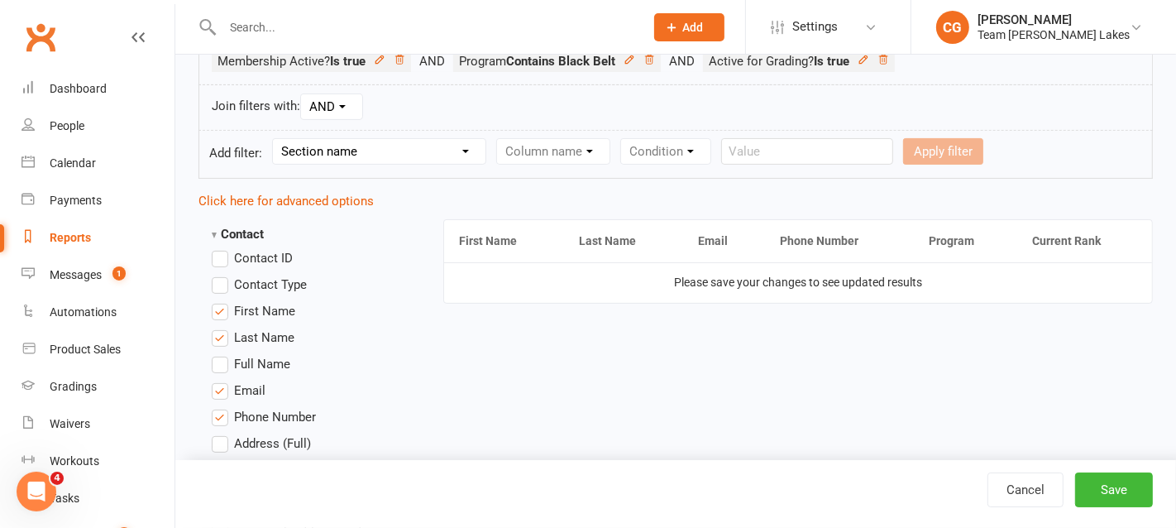
scroll to position [352, 0]
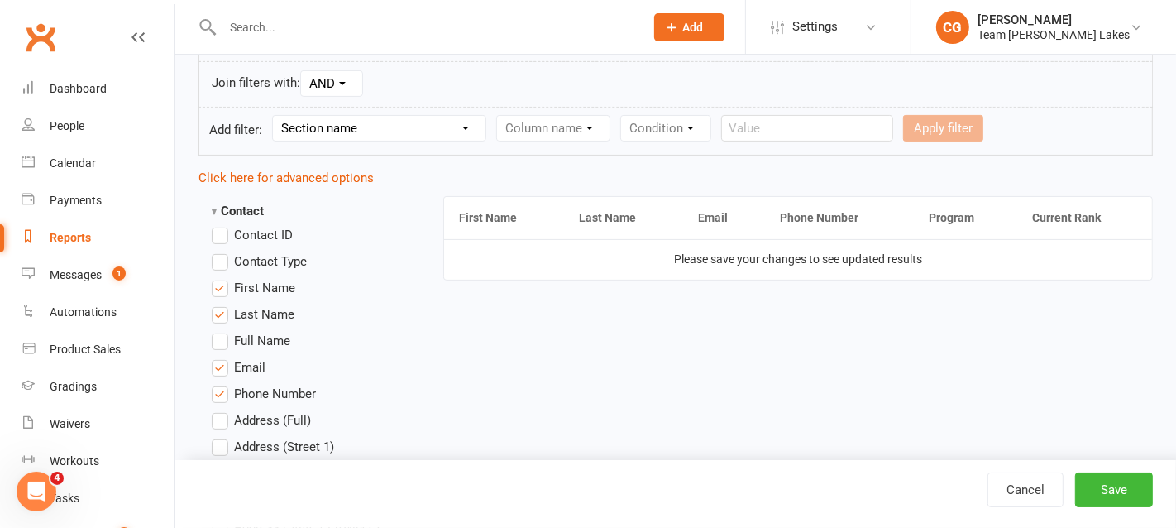
click at [329, 127] on select "Section name Contact Attendance Aggregate Payment Booking Waitlist Attendees Ca…" at bounding box center [379, 128] width 213 height 25
select select "13"
click at [275, 116] on select "Section name Contact Attendance Aggregate Payment Booking Waitlist Attendees Ca…" at bounding box center [379, 128] width 213 height 25
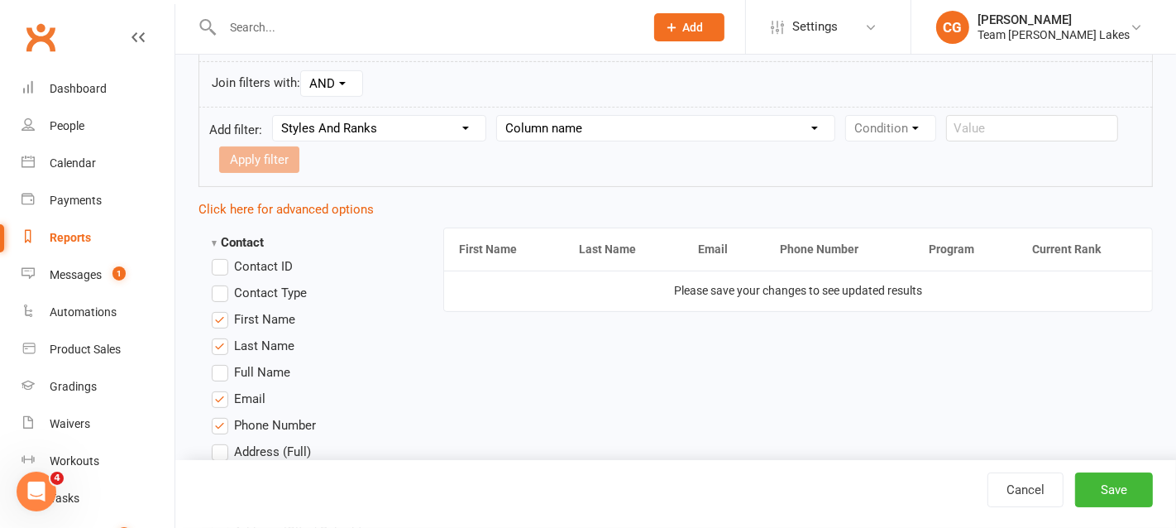
click at [608, 123] on select "Column name Style Current Rank Current Rank Position Next Rank Belt Size Active…" at bounding box center [665, 128] width 337 height 25
select select "1"
click at [501, 116] on select "Column name Style Current Rank Current Rank Position Next Rank Belt Size Active…" at bounding box center [665, 128] width 337 height 25
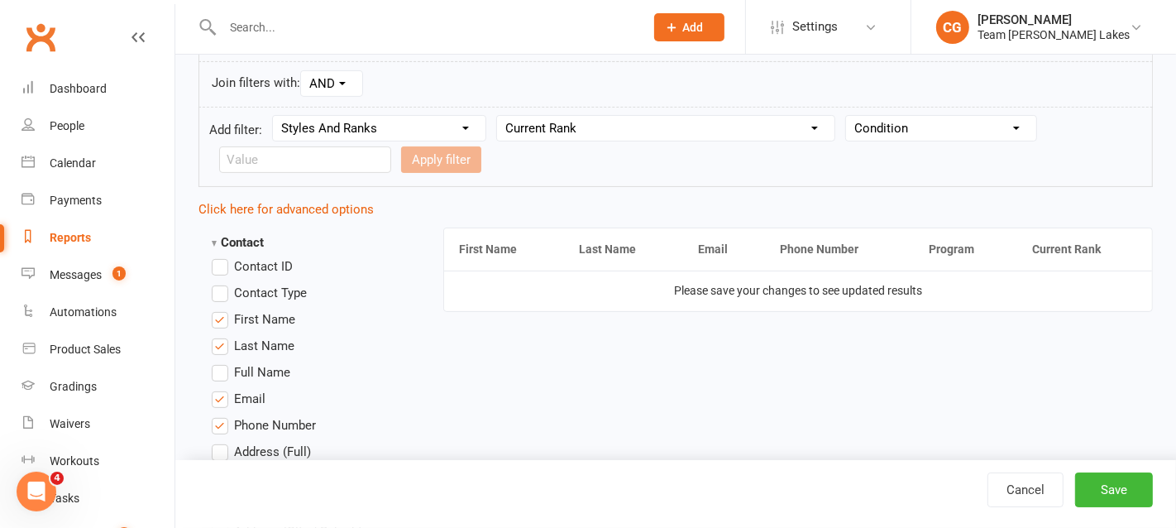
click at [867, 124] on select "Condition Equals Does not equal Contains Does not contain Is blank or does not …" at bounding box center [941, 128] width 190 height 25
select select "3"
click at [846, 116] on select "Condition Equals Does not equal Contains Does not contain Is blank or does not …" at bounding box center [941, 128] width 190 height 25
click at [294, 165] on input "text" at bounding box center [305, 159] width 172 height 26
type input "h"
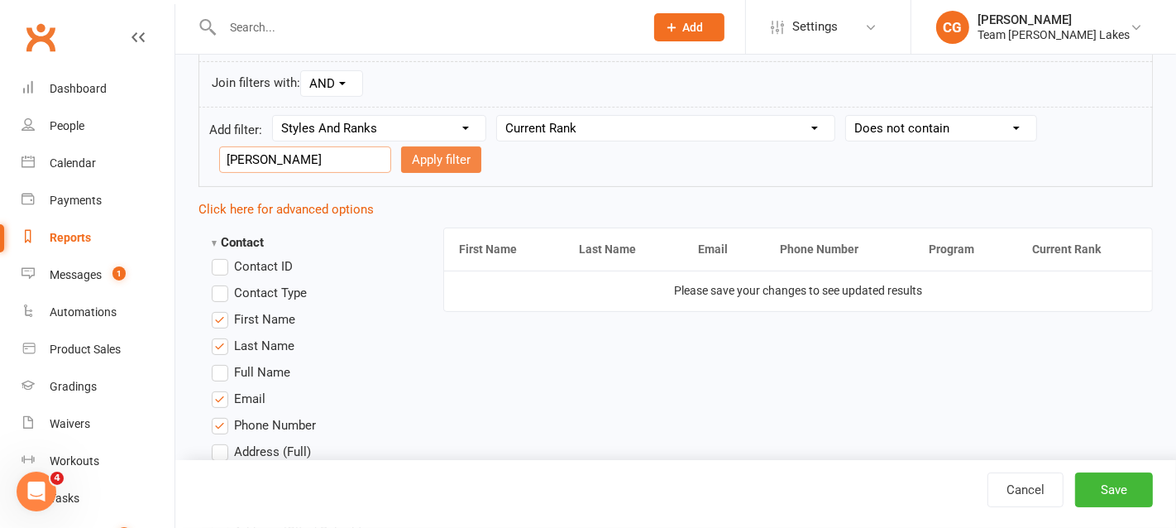
type input "Cho Dan Bo"
click at [426, 148] on button "Apply filter" at bounding box center [441, 159] width 80 height 26
select select
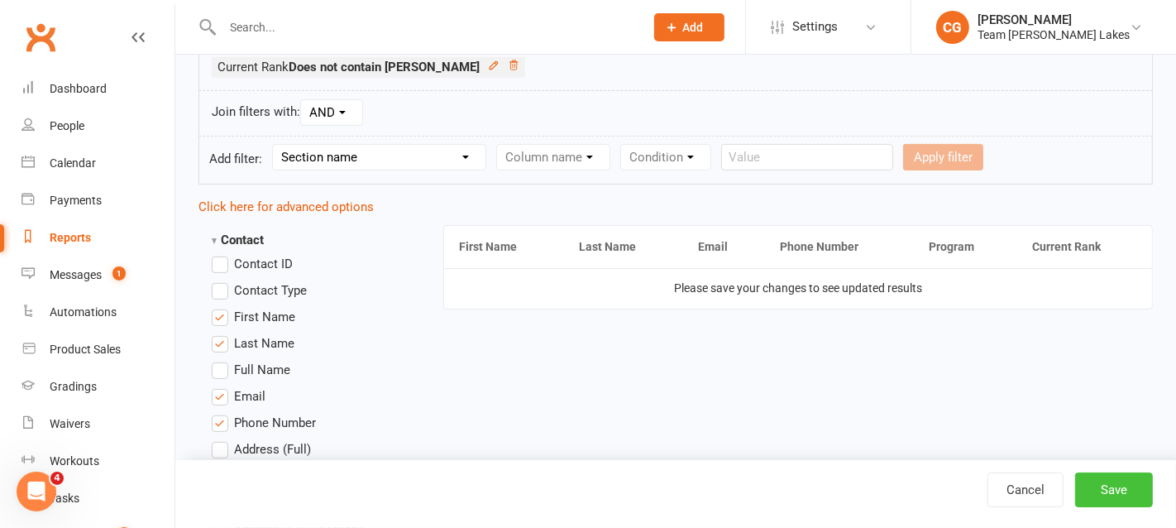
click at [1112, 488] on button "Save" at bounding box center [1114, 489] width 78 height 35
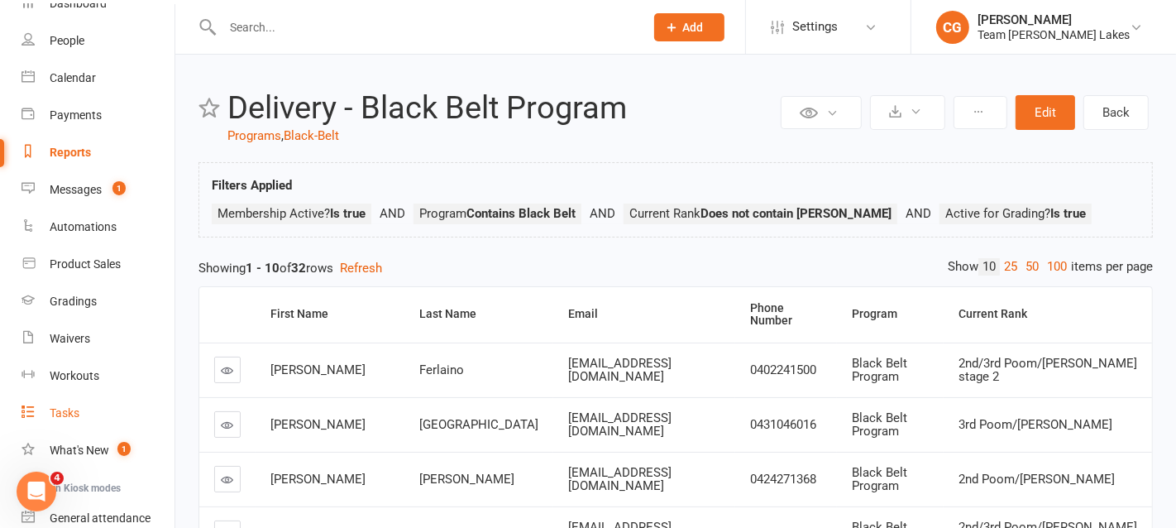
scroll to position [66, 0]
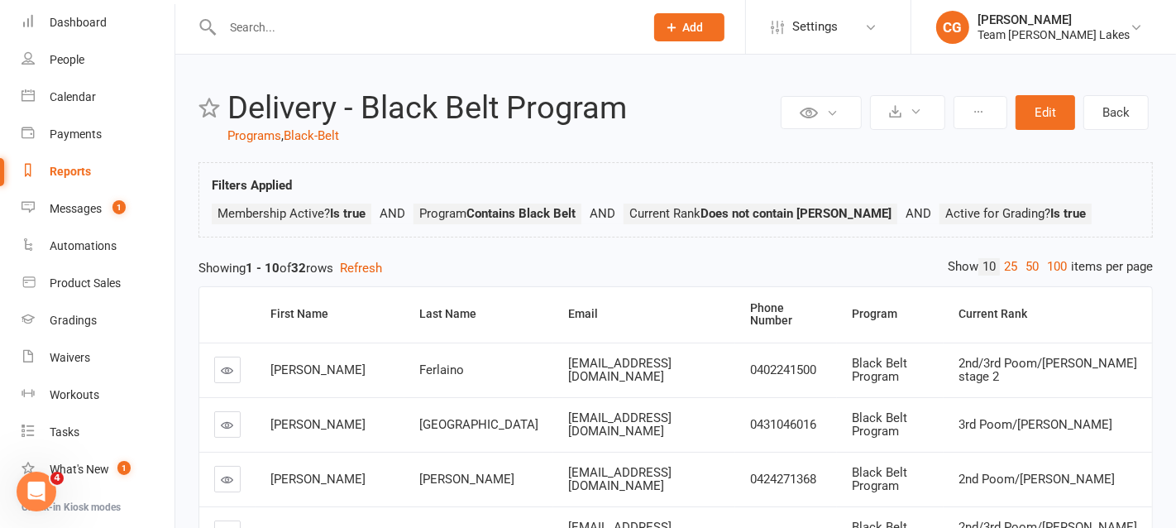
click at [293, 24] on input "text" at bounding box center [424, 27] width 415 height 23
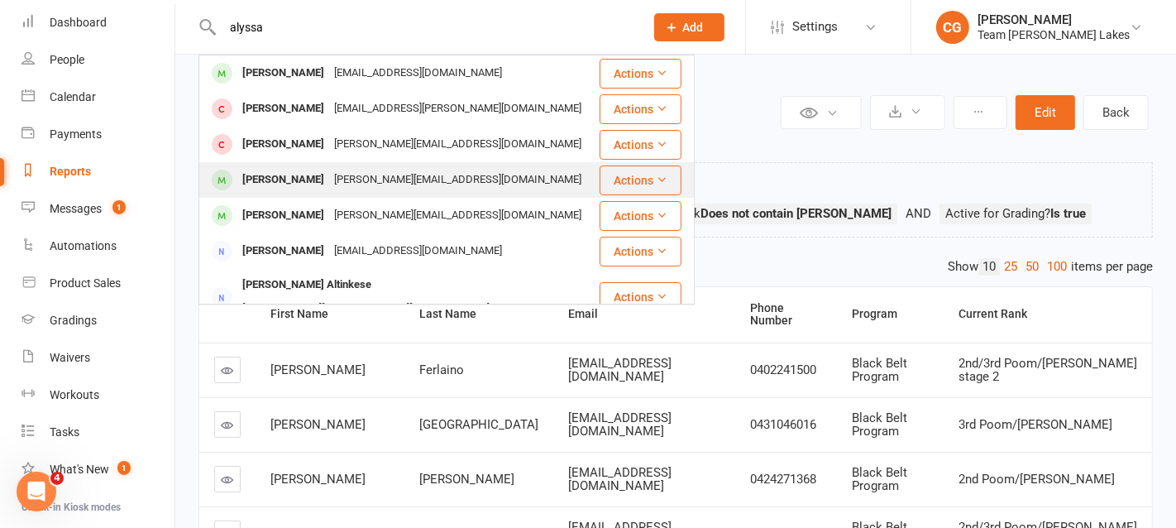
type input "alyssa"
click at [290, 196] on div "Alyssa Vojtisek laura@bjvaccountants.com.au" at bounding box center [399, 180] width 398 height 34
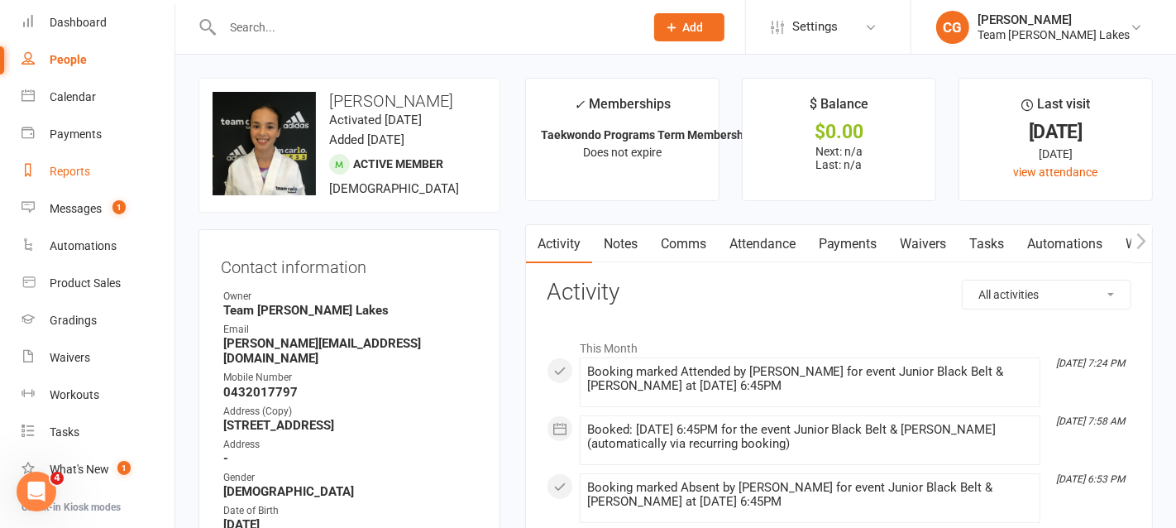
click at [56, 159] on link "Reports" at bounding box center [97, 171] width 153 height 37
select select "50"
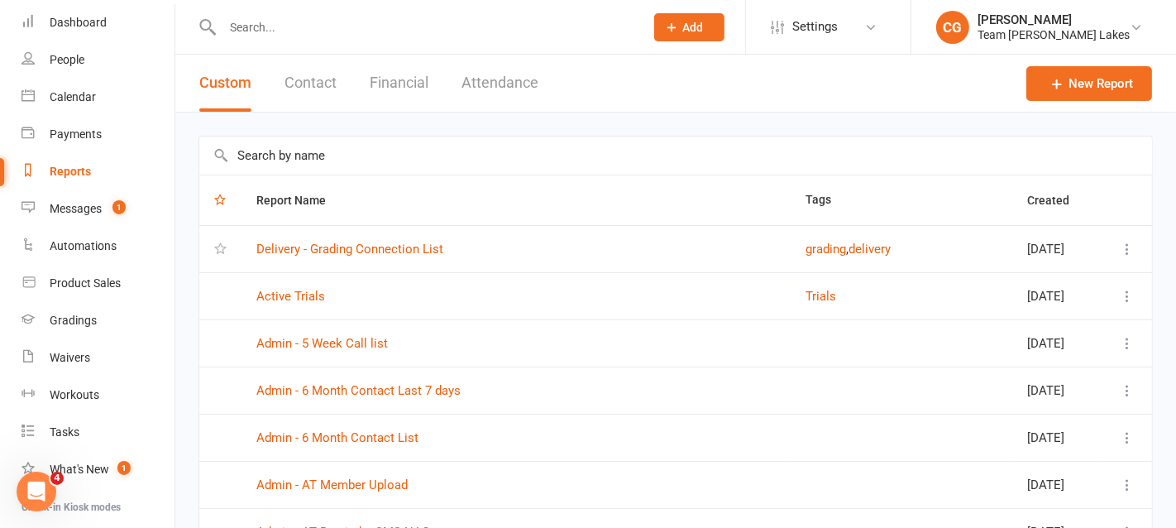
click at [293, 156] on input "text" at bounding box center [675, 155] width 953 height 38
click at [74, 214] on div "Messages" at bounding box center [76, 208] width 52 height 13
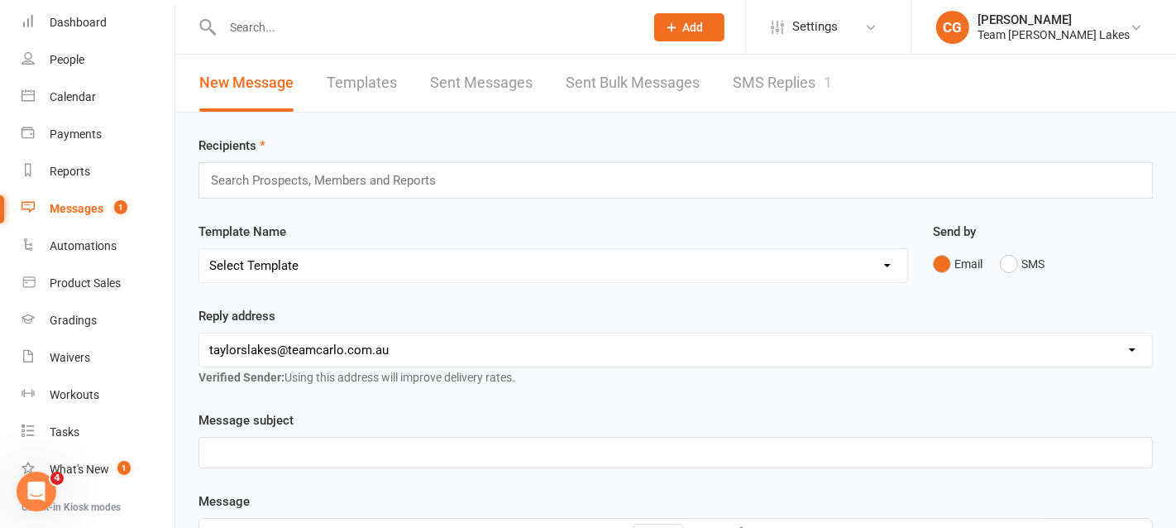
click at [361, 74] on link "Templates" at bounding box center [362, 83] width 70 height 57
select select "25"
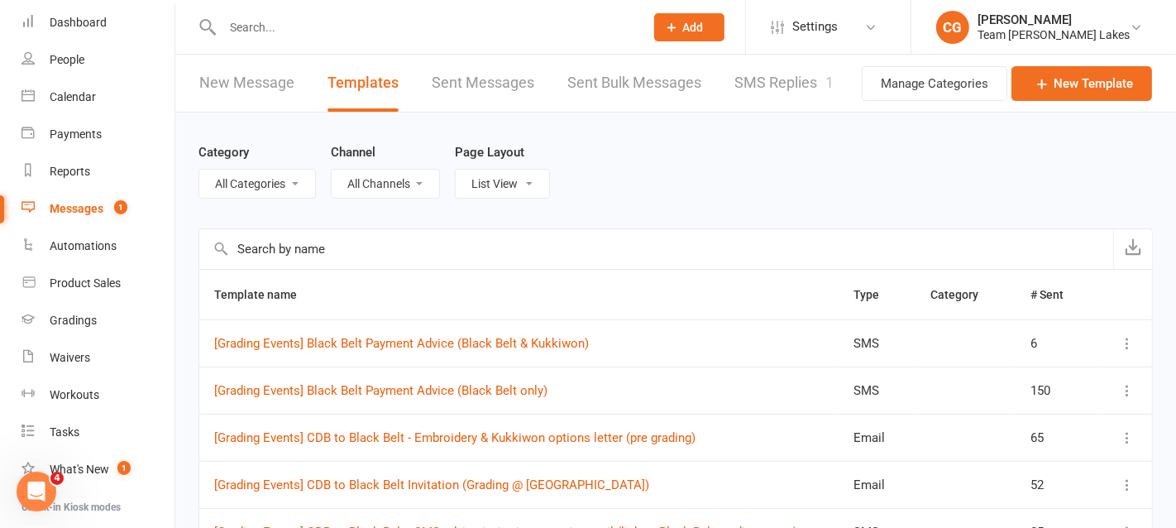
click at [237, 75] on link "New Message" at bounding box center [246, 83] width 95 height 57
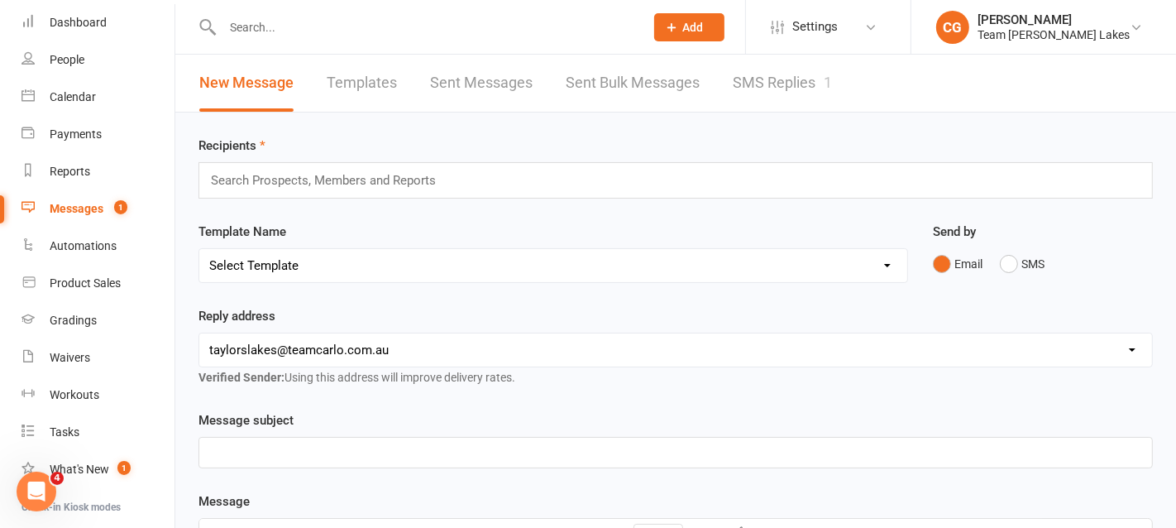
click at [314, 180] on input "text" at bounding box center [330, 180] width 242 height 21
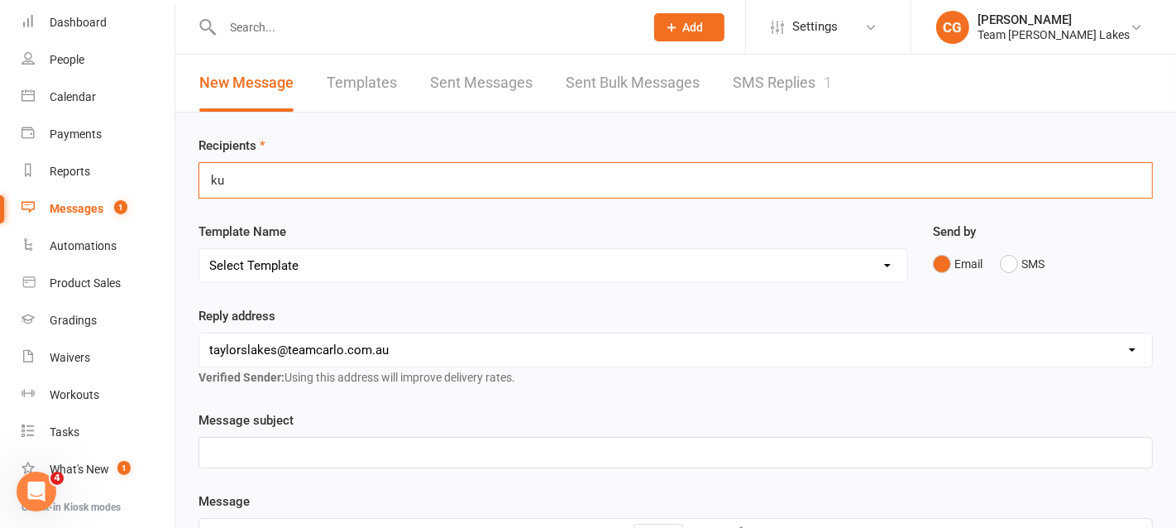
type input "k"
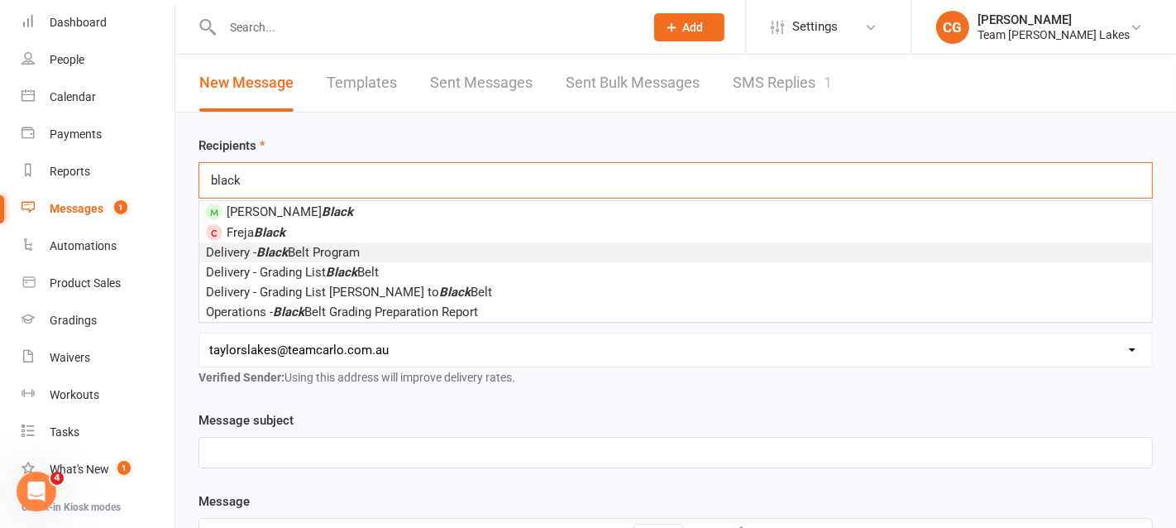
type input "black"
click at [353, 251] on span "Delivery - Black Belt Program" at bounding box center [283, 252] width 154 height 15
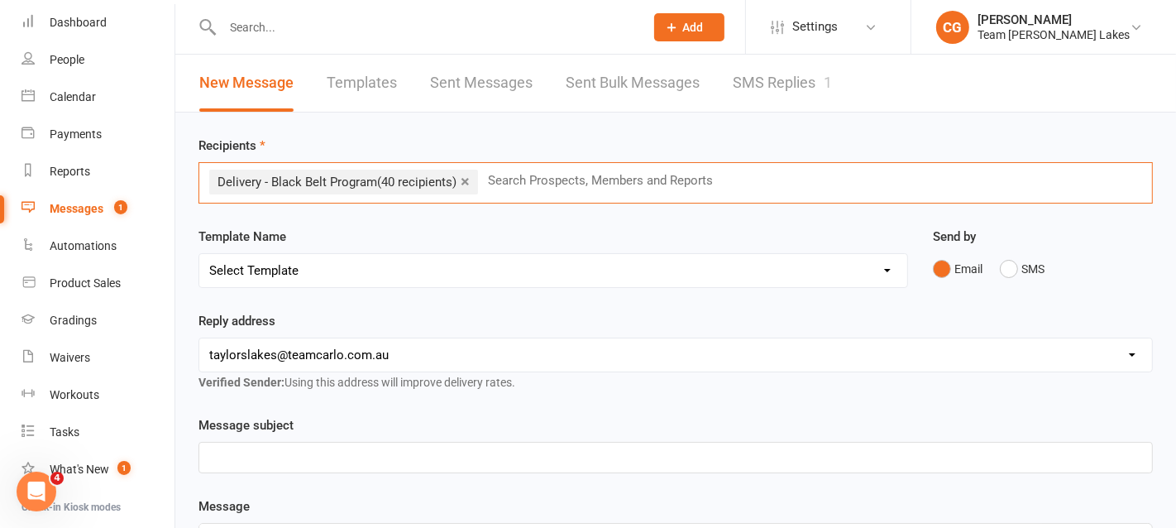
click at [266, 352] on select "hello@clubworx.com taylorslakes@teamcarlo.com.au carlo@teamcarlo.com.au carlo+t…" at bounding box center [675, 354] width 953 height 33
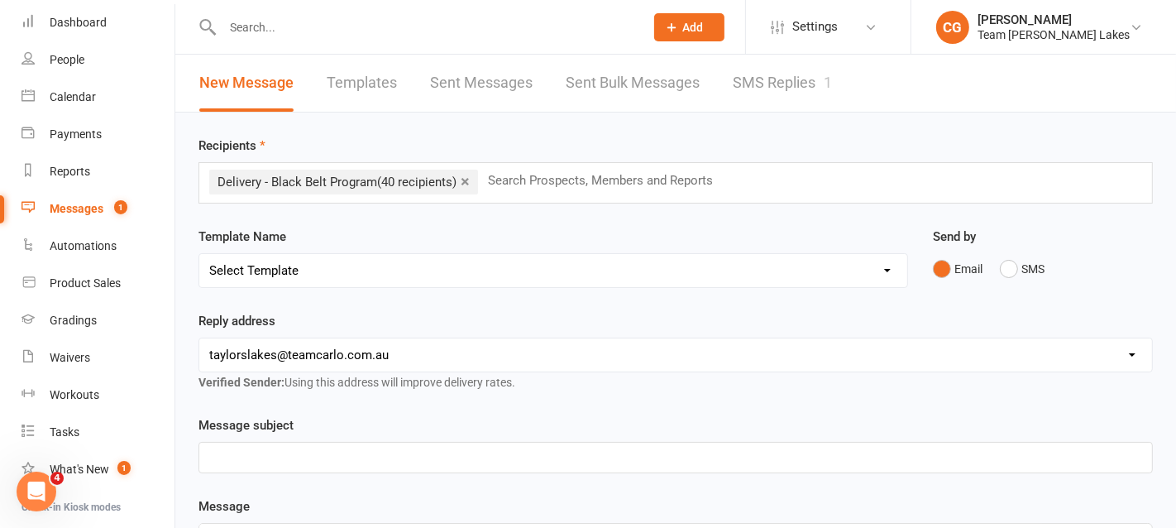
click at [257, 258] on select "Select Template [SMS] Delivery - Class change advice [SMS] Direct Debit - AT Pa…" at bounding box center [553, 270] width 708 height 33
select select "24"
click at [199, 254] on select "Select Template [SMS] Delivery - Class change advice [SMS] Direct Debit - AT Pa…" at bounding box center [553, 270] width 708 height 33
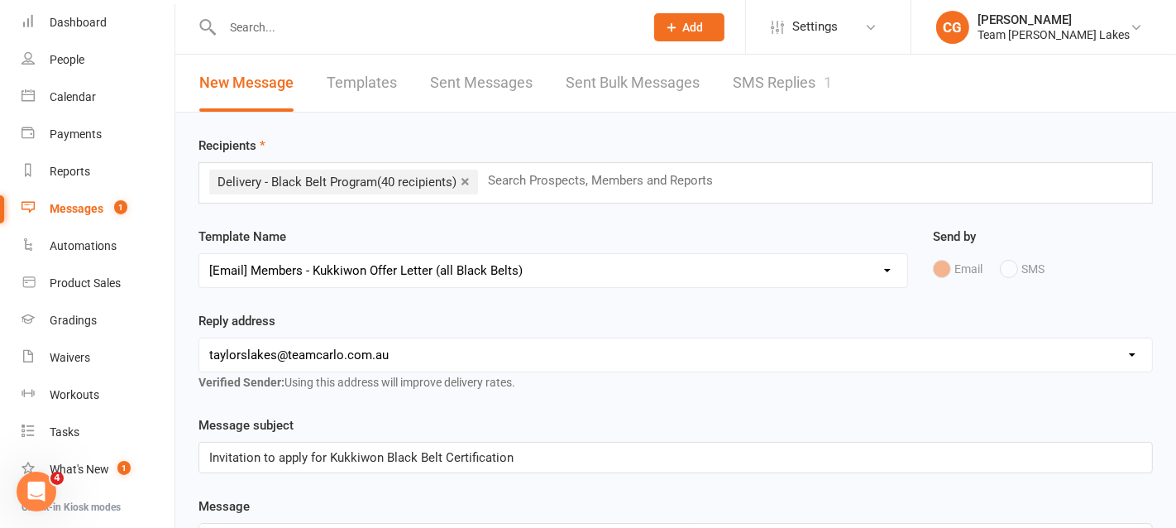
click at [267, 345] on select "hello@clubworx.com taylorslakes@teamcarlo.com.au carlo@teamcarlo.com.au carlo+t…" at bounding box center [675, 354] width 953 height 33
select select "6"
click at [199, 338] on select "hello@clubworx.com taylorslakes@teamcarlo.com.au carlo@teamcarlo.com.au carlo+t…" at bounding box center [675, 354] width 953 height 33
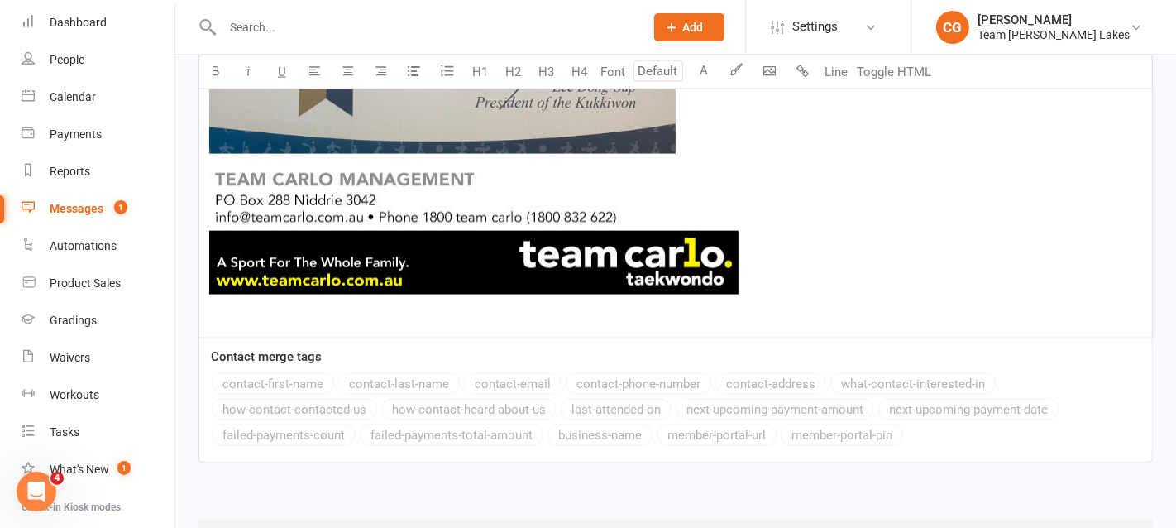
scroll to position [2080, 0]
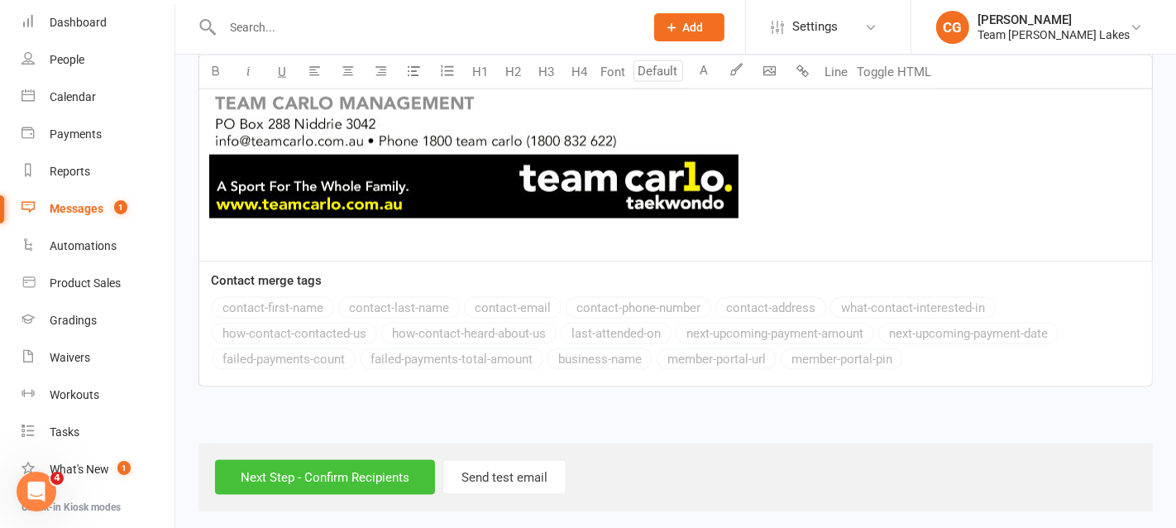
click at [332, 469] on input "Next Step - Confirm Recipients" at bounding box center [325, 477] width 220 height 35
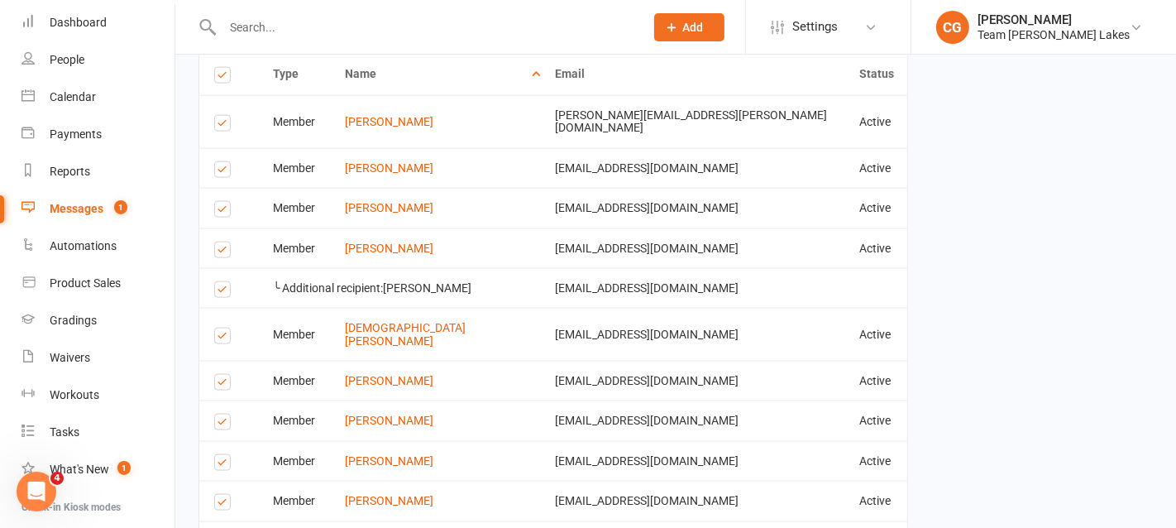
scroll to position [1964, 0]
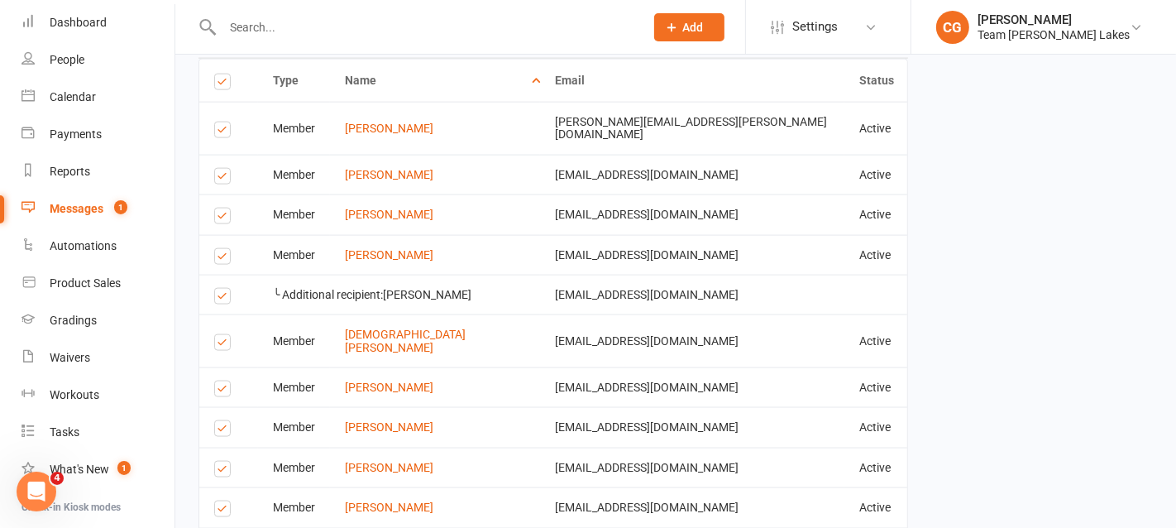
click at [221, 132] on label at bounding box center [225, 132] width 22 height 0
click at [221, 122] on input "checkbox" at bounding box center [219, 122] width 11 height 0
click at [220, 179] on label at bounding box center [225, 179] width 22 height 0
click at [220, 169] on input "checkbox" at bounding box center [219, 169] width 11 height 0
click at [217, 259] on label at bounding box center [225, 259] width 22 height 0
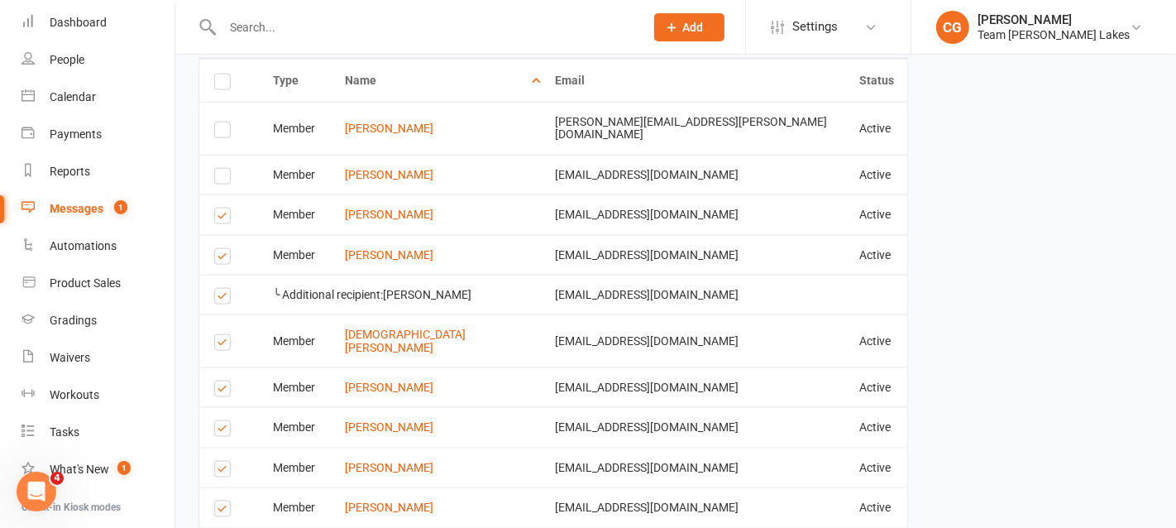
click at [217, 249] on input "checkbox" at bounding box center [219, 249] width 11 height 0
click at [217, 298] on label at bounding box center [225, 298] width 22 height 0
click at [217, 289] on input "checkbox" at bounding box center [219, 289] width 11 height 0
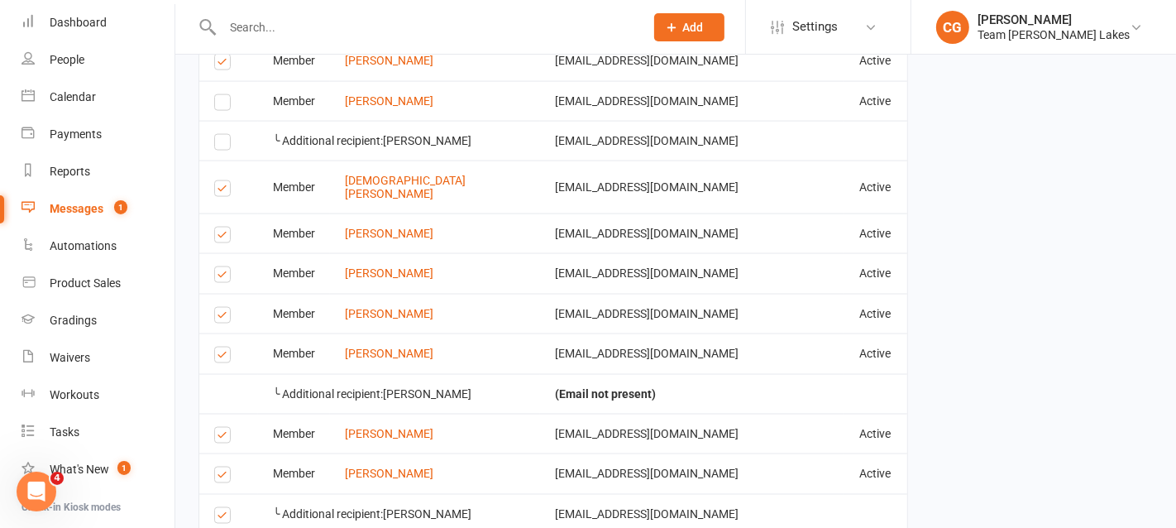
scroll to position [2119, 0]
click at [221, 189] on label at bounding box center [225, 189] width 22 height 0
click at [221, 179] on input "checkbox" at bounding box center [219, 179] width 11 height 0
click at [221, 189] on label at bounding box center [225, 189] width 22 height 0
click at [221, 179] on input "checkbox" at bounding box center [219, 179] width 11 height 0
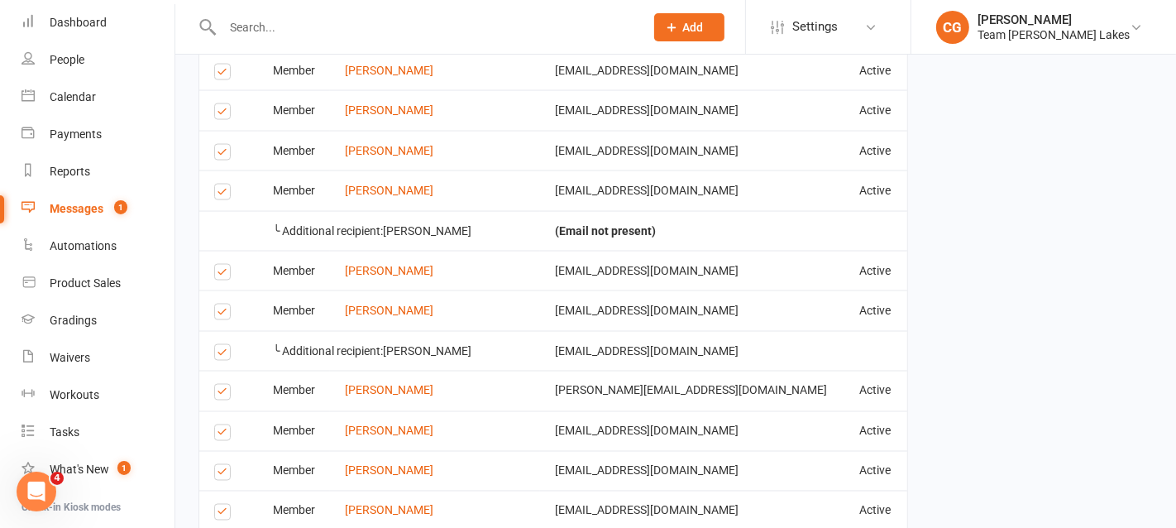
scroll to position [2285, 0]
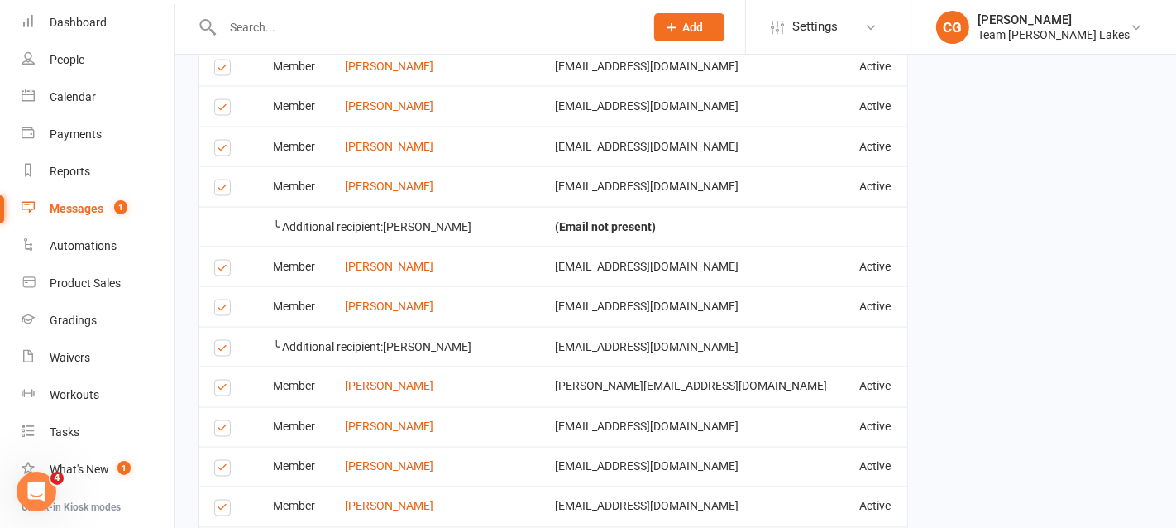
click at [221, 270] on label at bounding box center [225, 270] width 22 height 0
click at [221, 260] on input "checkbox" at bounding box center [219, 260] width 11 height 0
click at [221, 270] on label at bounding box center [225, 270] width 22 height 0
click at [221, 260] on input "checkbox" at bounding box center [219, 260] width 11 height 0
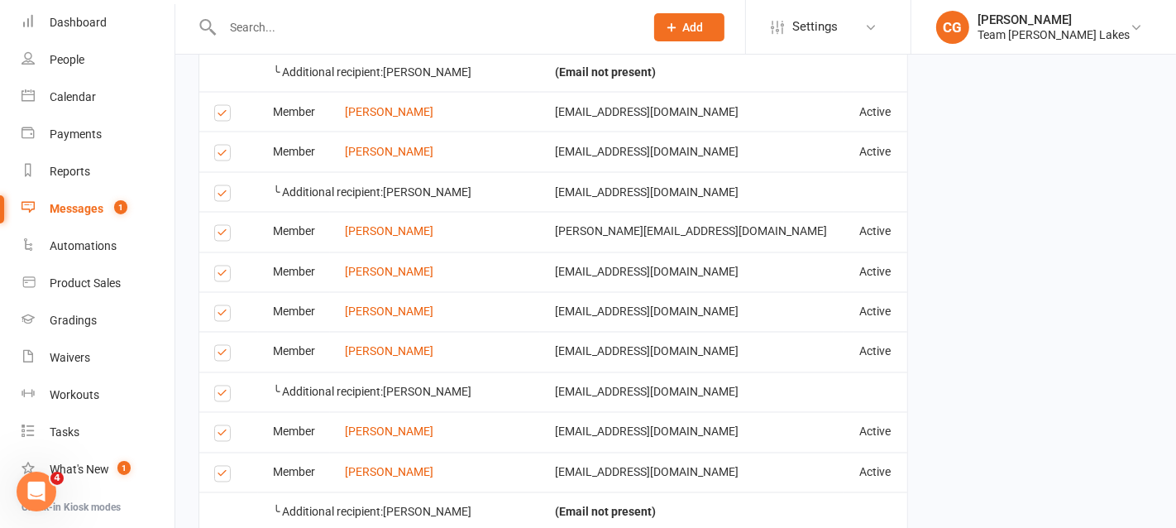
scroll to position [2443, 0]
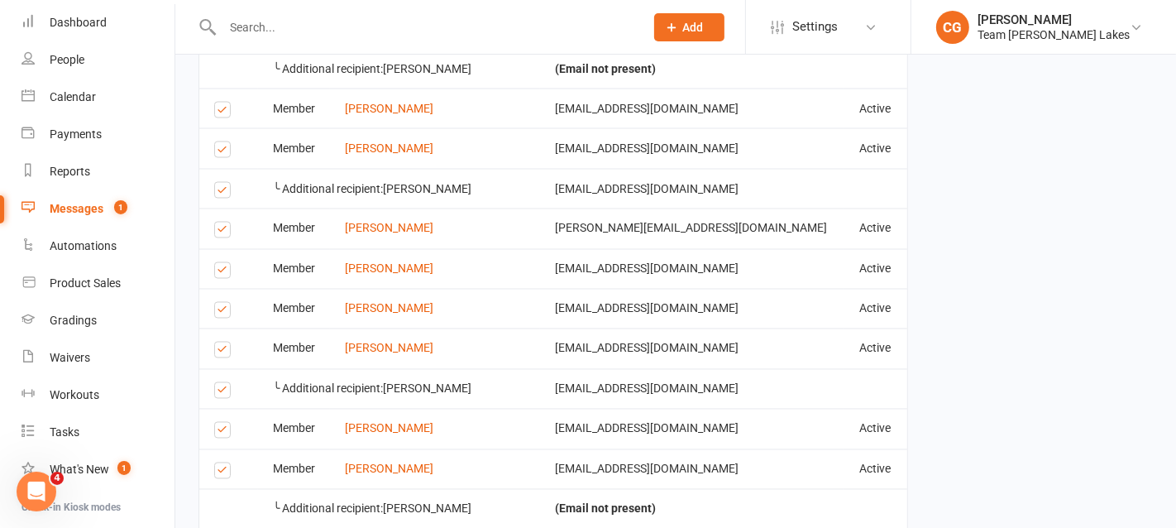
click at [219, 313] on label at bounding box center [225, 313] width 22 height 0
click at [219, 303] on input "checkbox" at bounding box center [219, 303] width 11 height 0
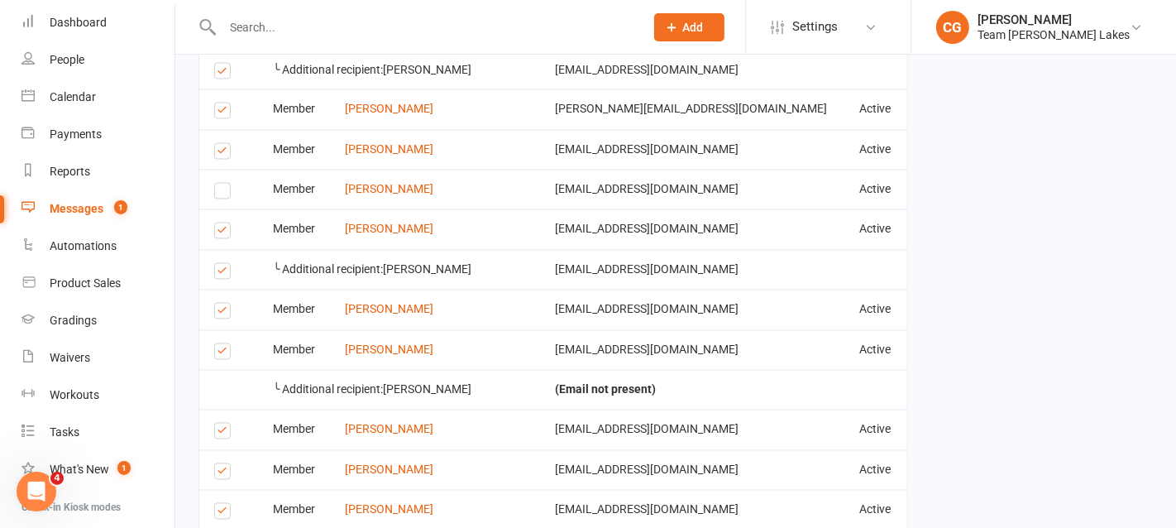
scroll to position [2563, 0]
click at [221, 232] on label at bounding box center [225, 232] width 22 height 0
click at [221, 222] on input "checkbox" at bounding box center [219, 222] width 11 height 0
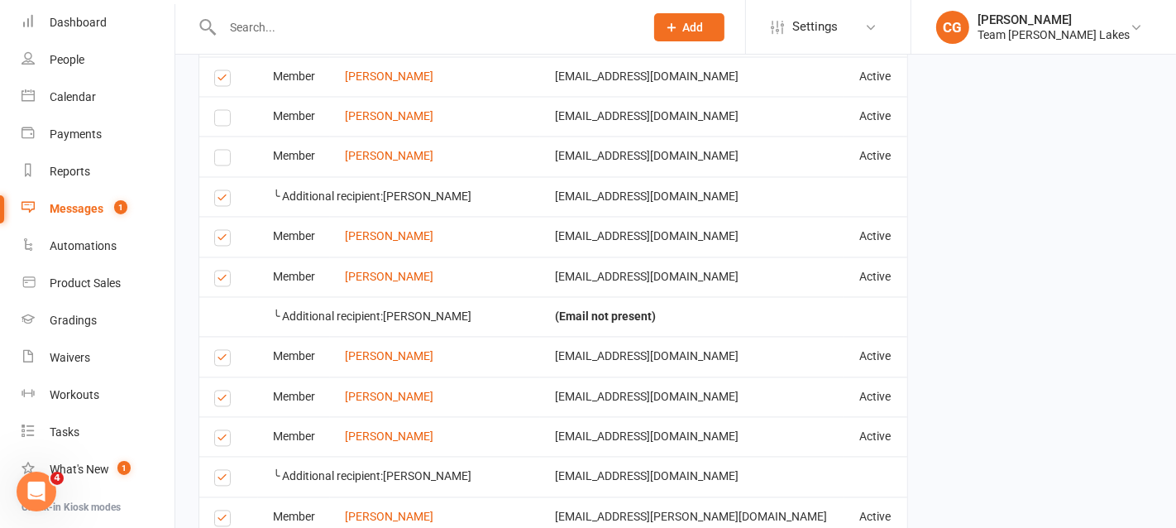
scroll to position [2636, 0]
click at [219, 279] on label at bounding box center [225, 279] width 22 height 0
click at [219, 270] on input "checkbox" at bounding box center [219, 270] width 11 height 0
click at [219, 279] on label at bounding box center [225, 279] width 22 height 0
click at [219, 270] on input "checkbox" at bounding box center [219, 270] width 11 height 0
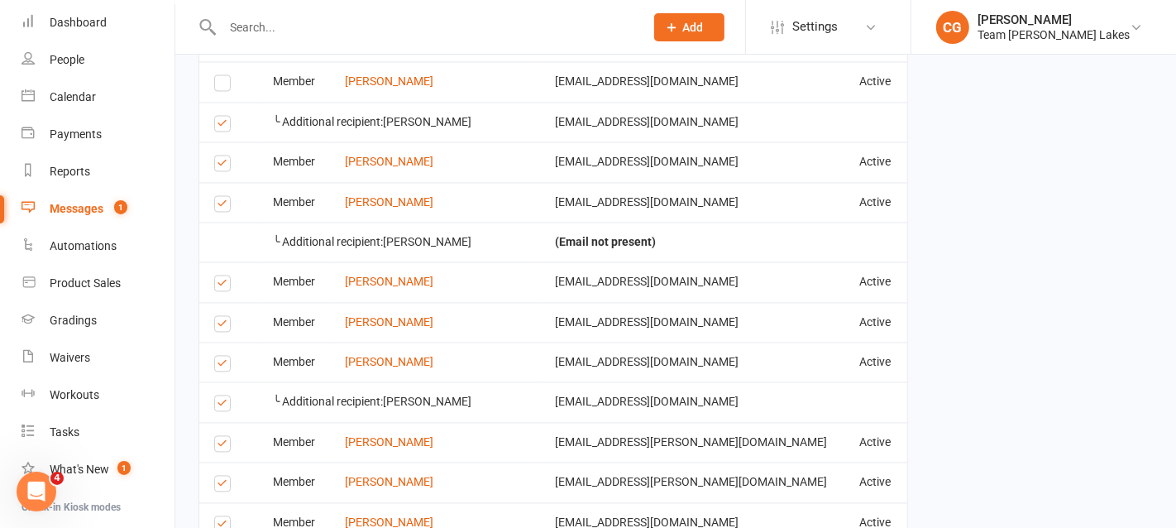
scroll to position [2710, 0]
click at [219, 365] on label at bounding box center [225, 365] width 22 height 0
click at [219, 355] on input "checkbox" at bounding box center [219, 355] width 11 height 0
click at [219, 404] on label at bounding box center [225, 404] width 22 height 0
click at [219, 394] on input "checkbox" at bounding box center [219, 394] width 11 height 0
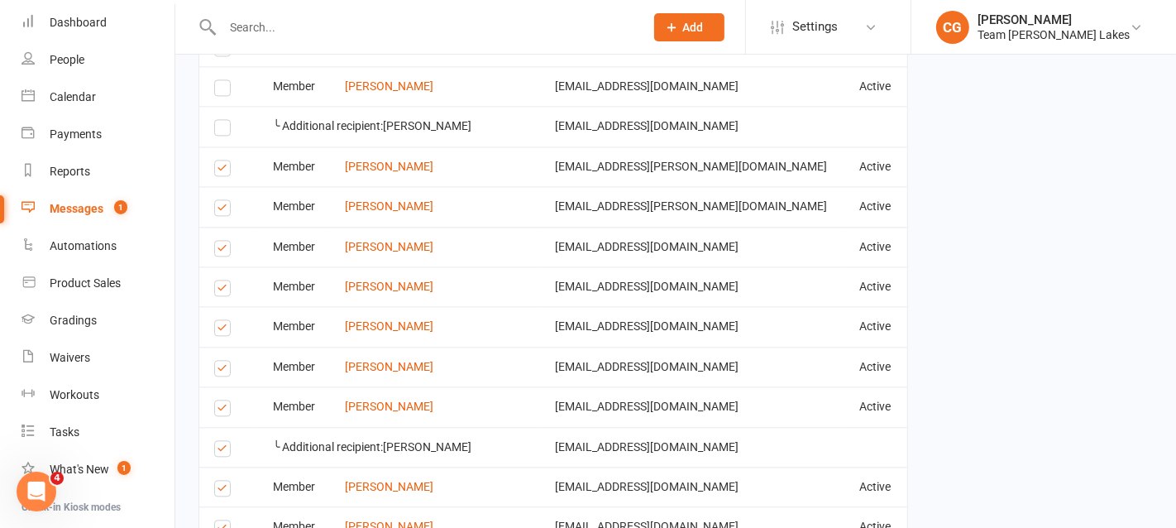
scroll to position [2988, 0]
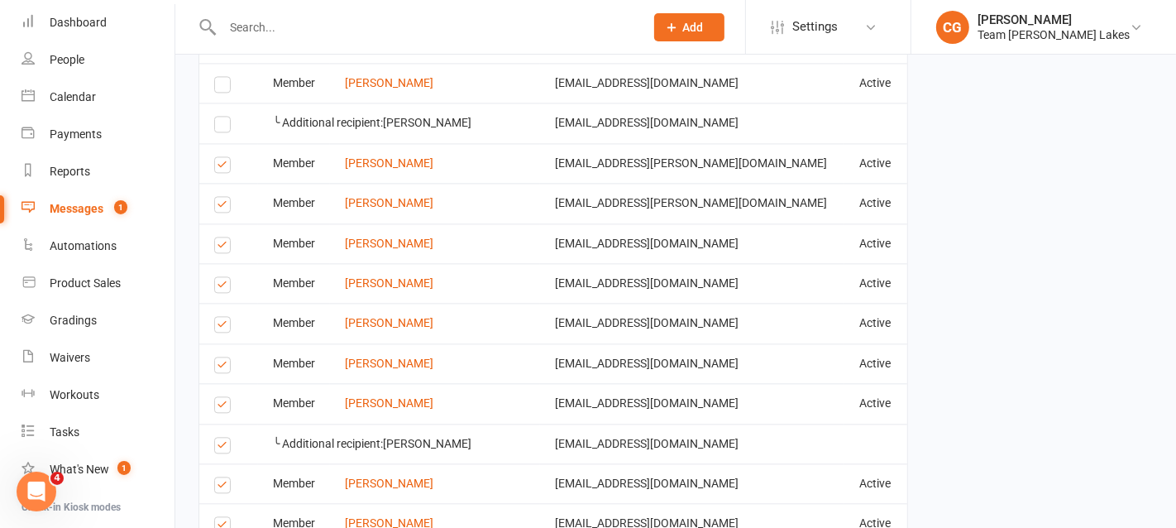
click at [223, 367] on label at bounding box center [225, 367] width 22 height 0
click at [223, 357] on input "checkbox" at bounding box center [219, 357] width 11 height 0
click at [224, 407] on label at bounding box center [225, 407] width 22 height 0
click at [224, 397] on input "checkbox" at bounding box center [219, 397] width 11 height 0
click at [226, 447] on label at bounding box center [225, 447] width 22 height 0
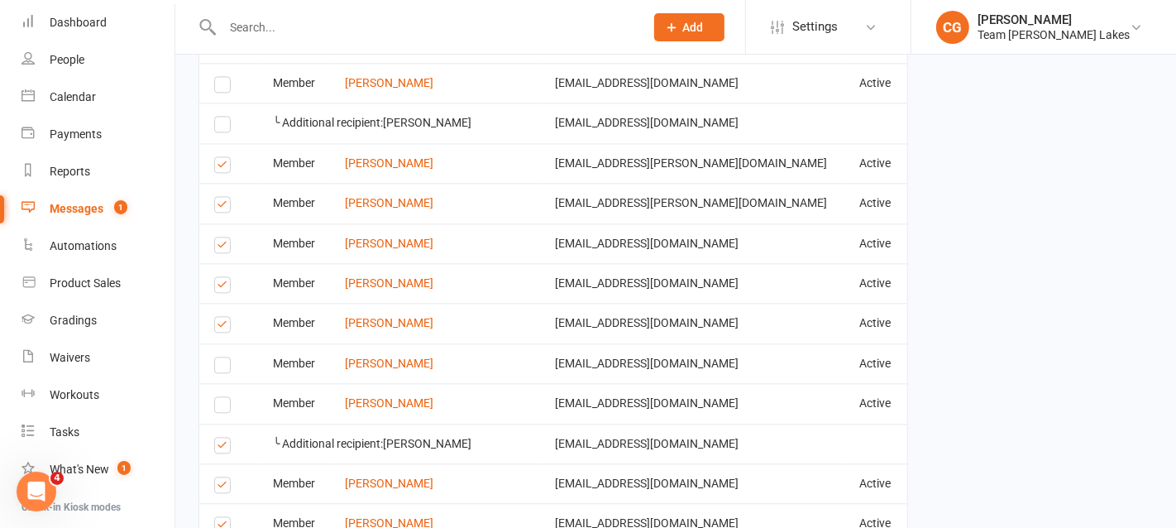
click at [225, 437] on input "checkbox" at bounding box center [219, 437] width 11 height 0
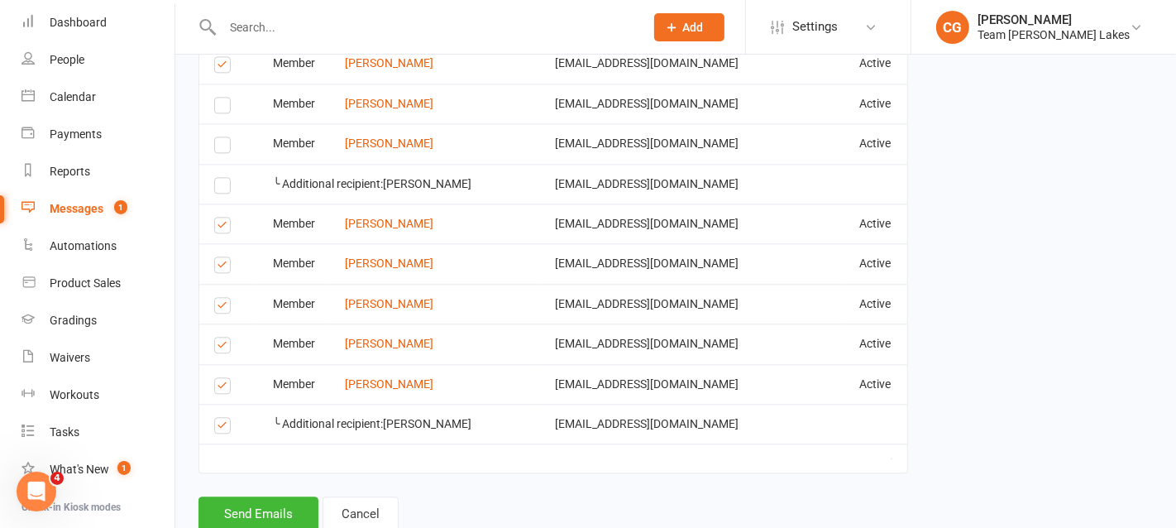
scroll to position [3256, 0]
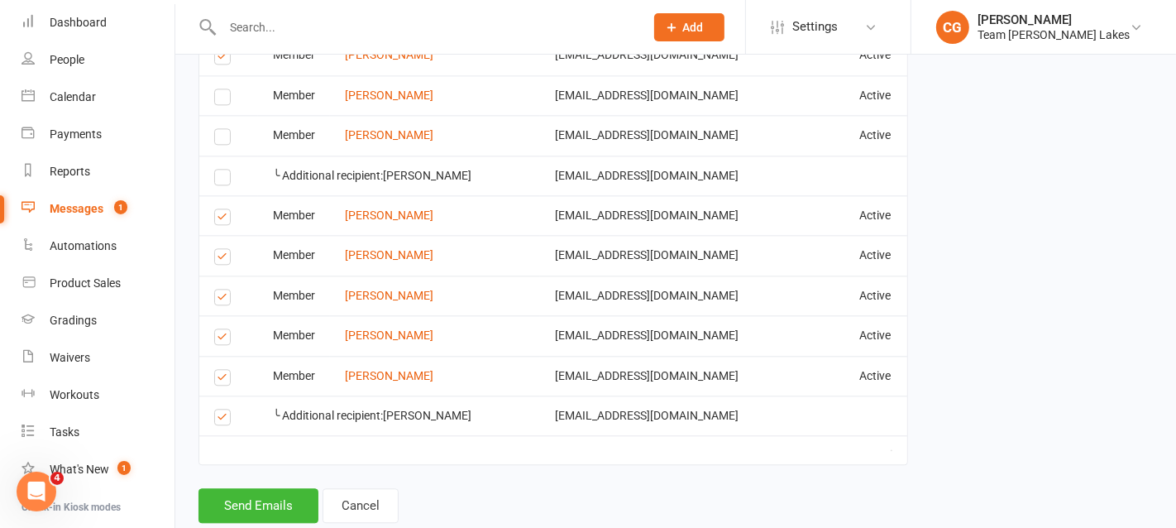
click at [220, 219] on label at bounding box center [225, 219] width 22 height 0
click at [220, 209] on input "checkbox" at bounding box center [219, 209] width 11 height 0
click at [220, 219] on label at bounding box center [225, 219] width 22 height 0
click at [220, 209] on input "checkbox" at bounding box center [219, 209] width 11 height 0
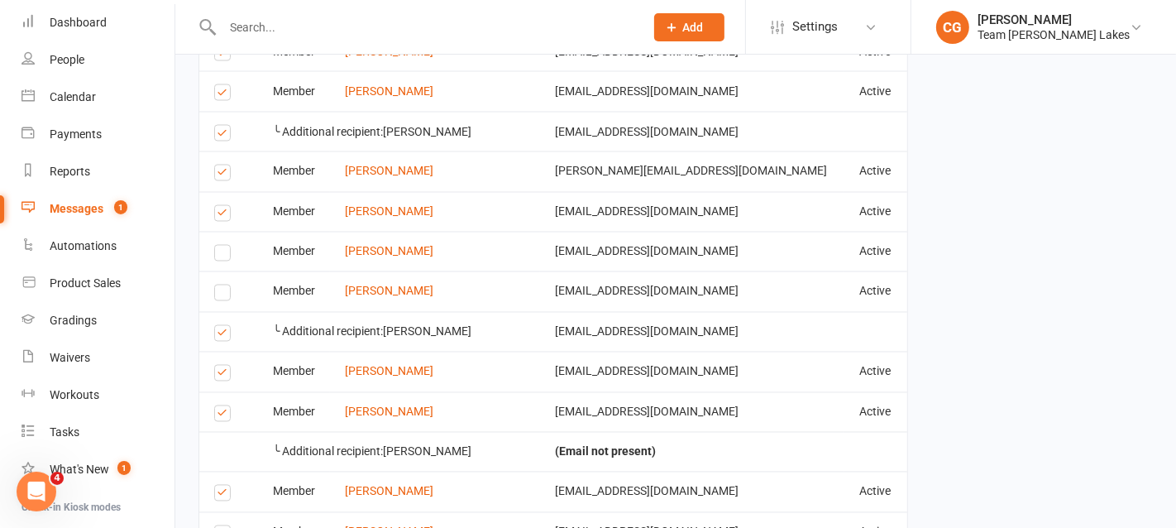
scroll to position [2504, 0]
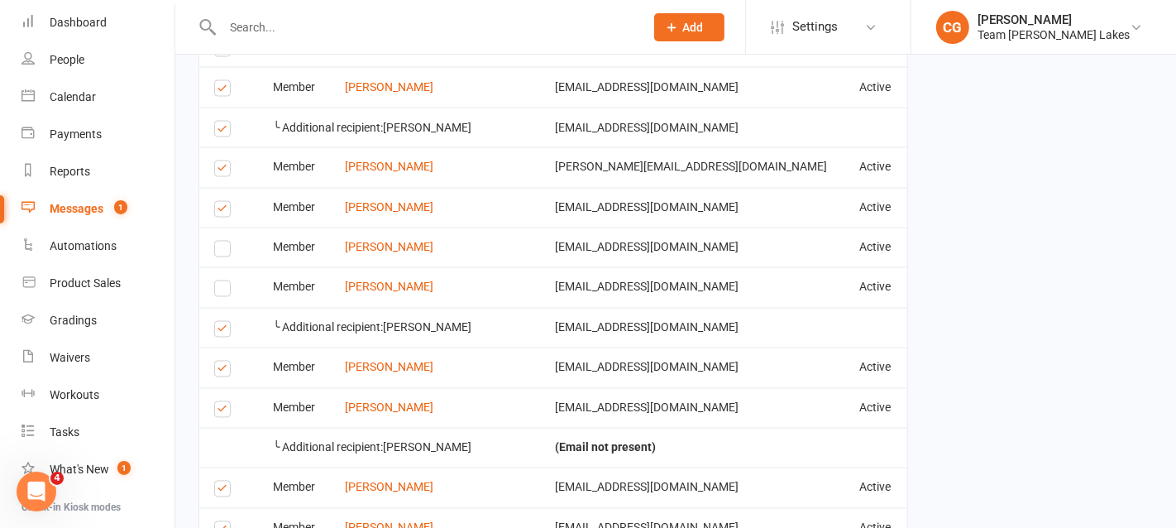
click at [223, 212] on label at bounding box center [225, 212] width 22 height 0
click at [223, 202] on input "checkbox" at bounding box center [219, 202] width 11 height 0
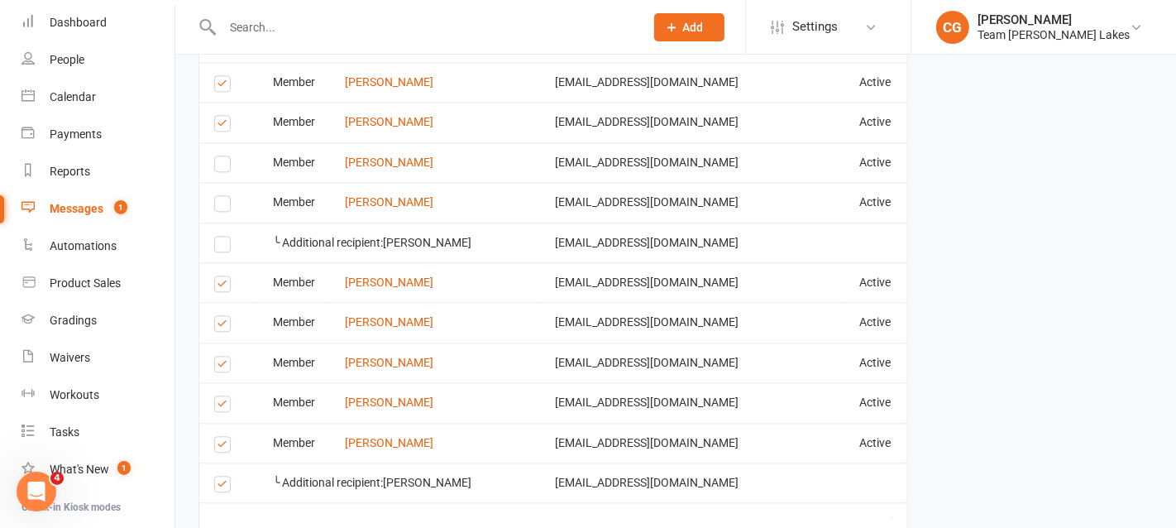
scroll to position [3197, 0]
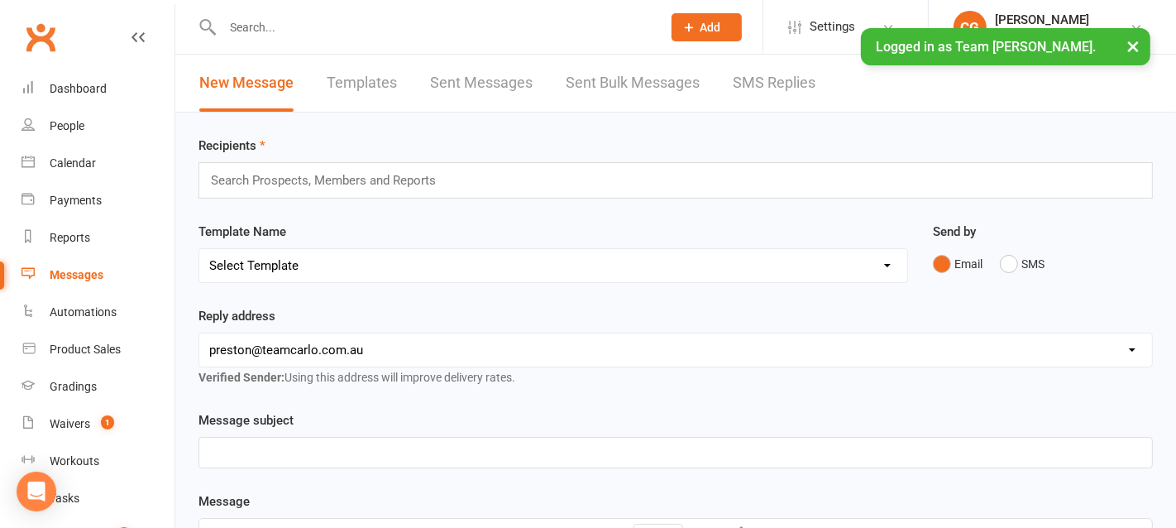
click at [370, 82] on link "Templates" at bounding box center [362, 83] width 70 height 57
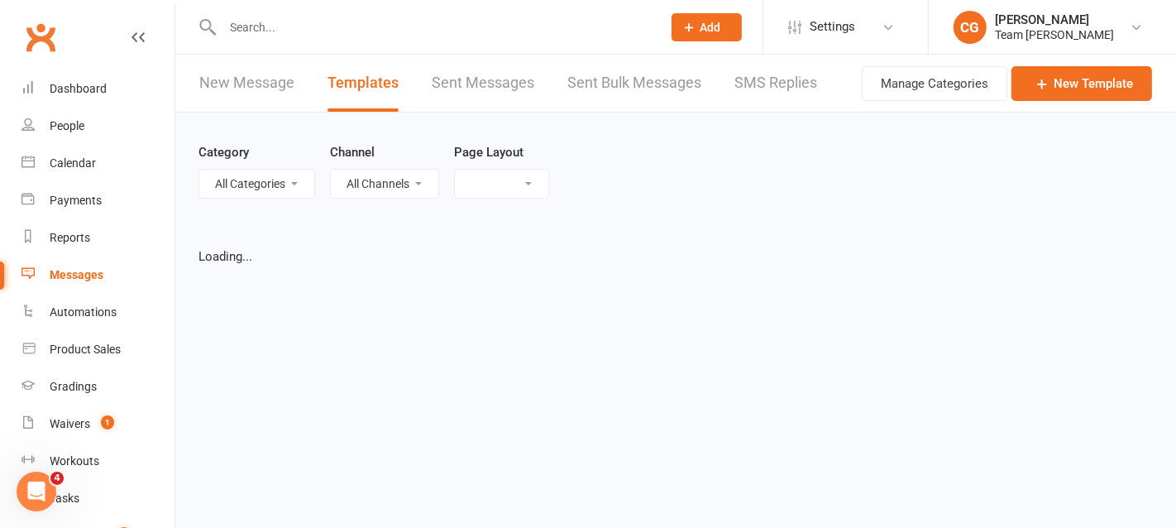
select select "list"
select select "25"
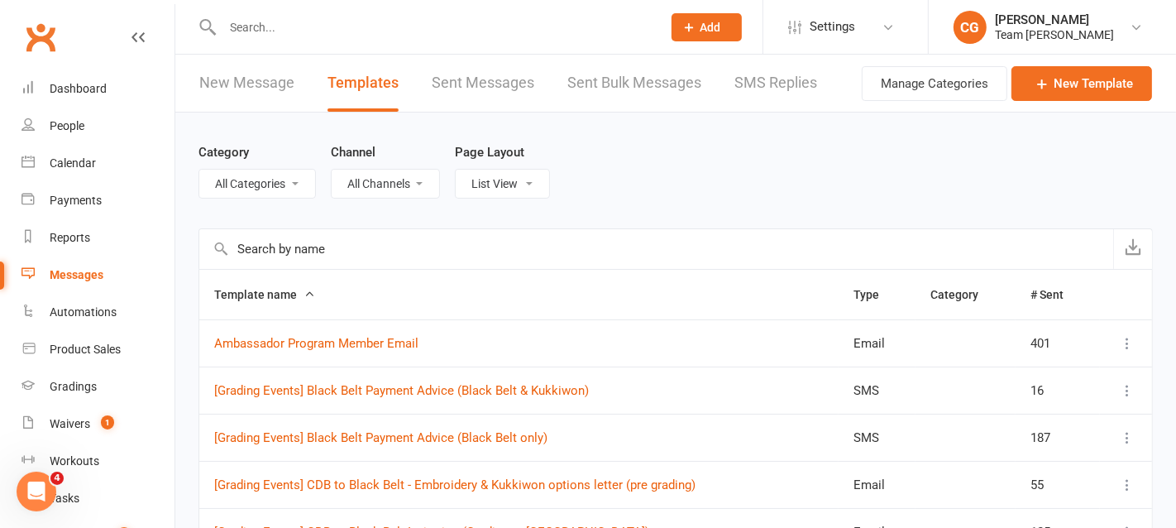
click at [276, 249] on input "text" at bounding box center [656, 249] width 914 height 40
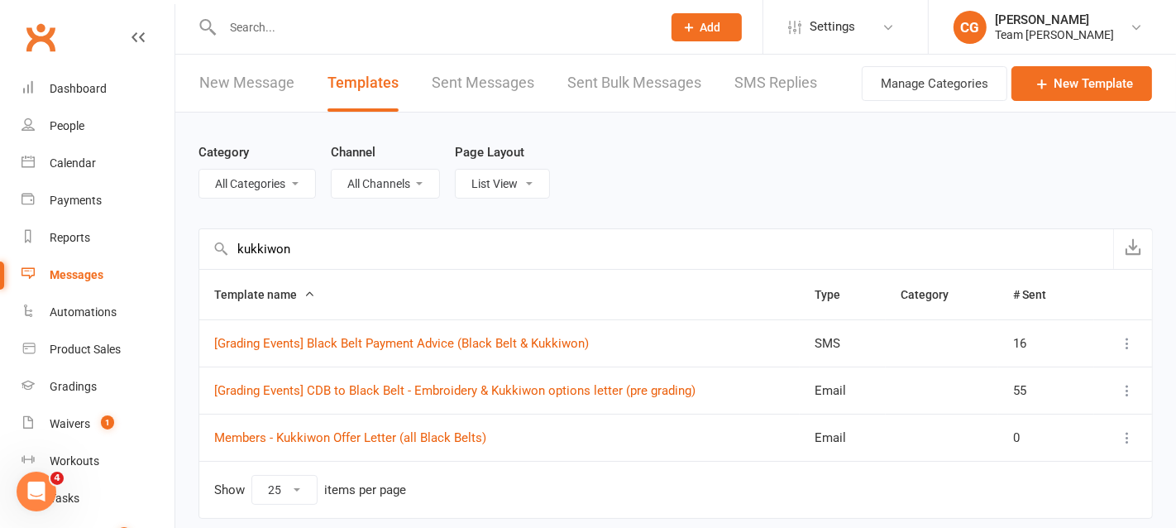
type input "kukkiwon"
click at [324, 442] on td "Members - Kukkiwon Offer Letter (all Black Belts)" at bounding box center [499, 436] width 600 height 47
click at [332, 432] on link "Members - Kukkiwon Offer Letter (all Black Belts)" at bounding box center [350, 437] width 272 height 15
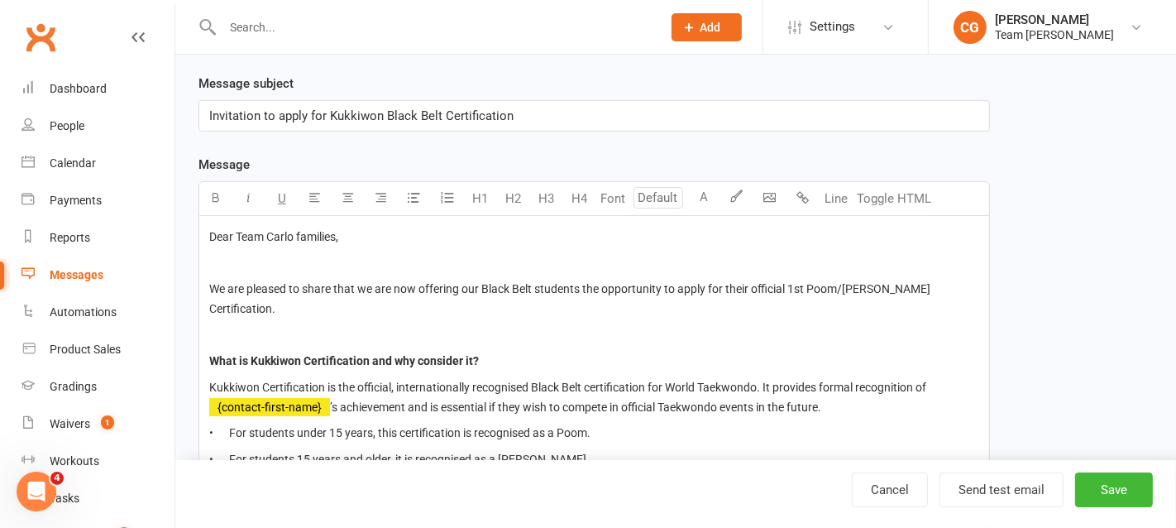
scroll to position [221, 0]
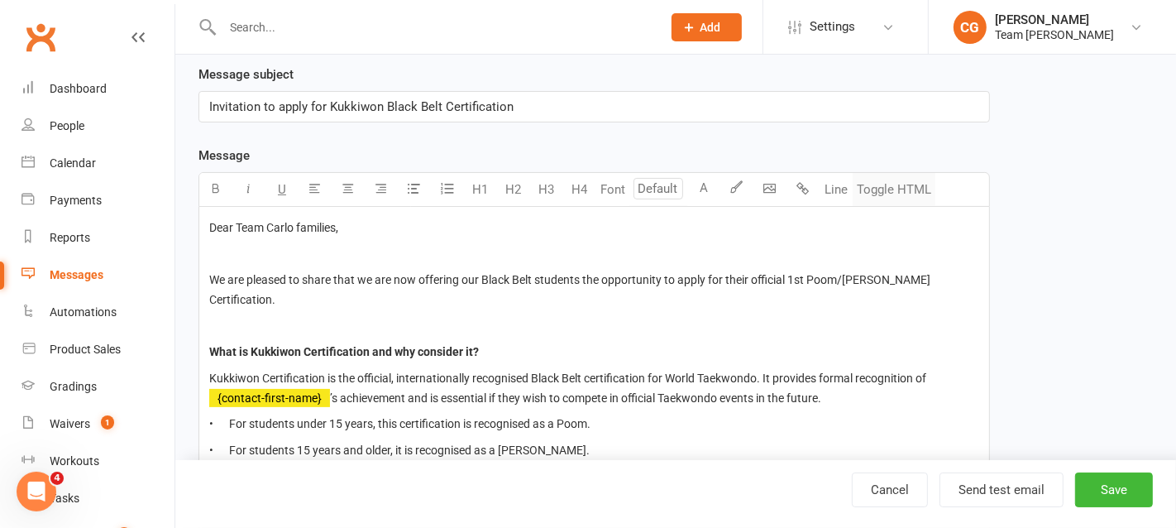
click at [890, 177] on button "Toggle HTML" at bounding box center [893, 189] width 83 height 33
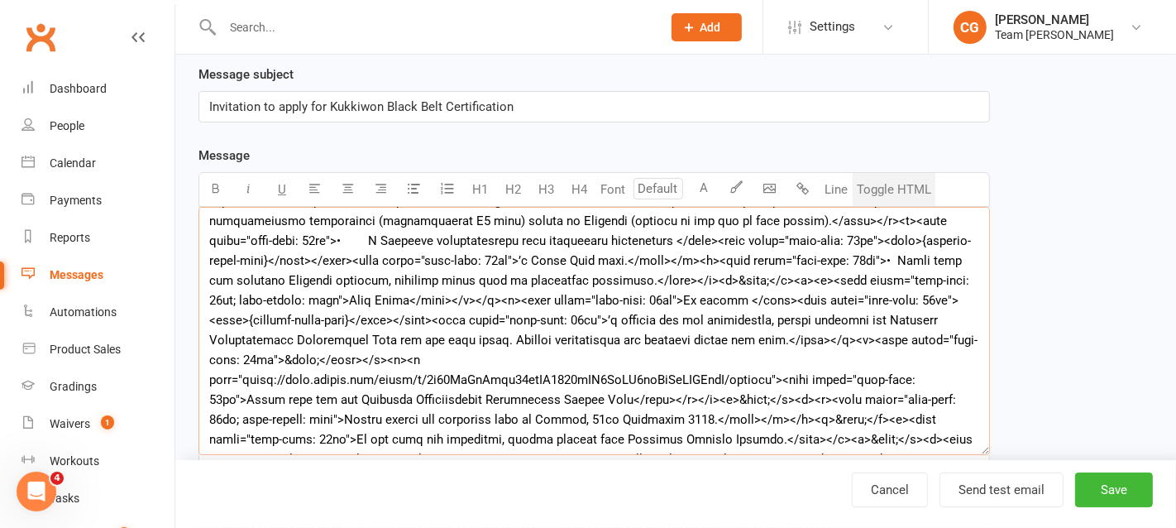
scroll to position [261, 0]
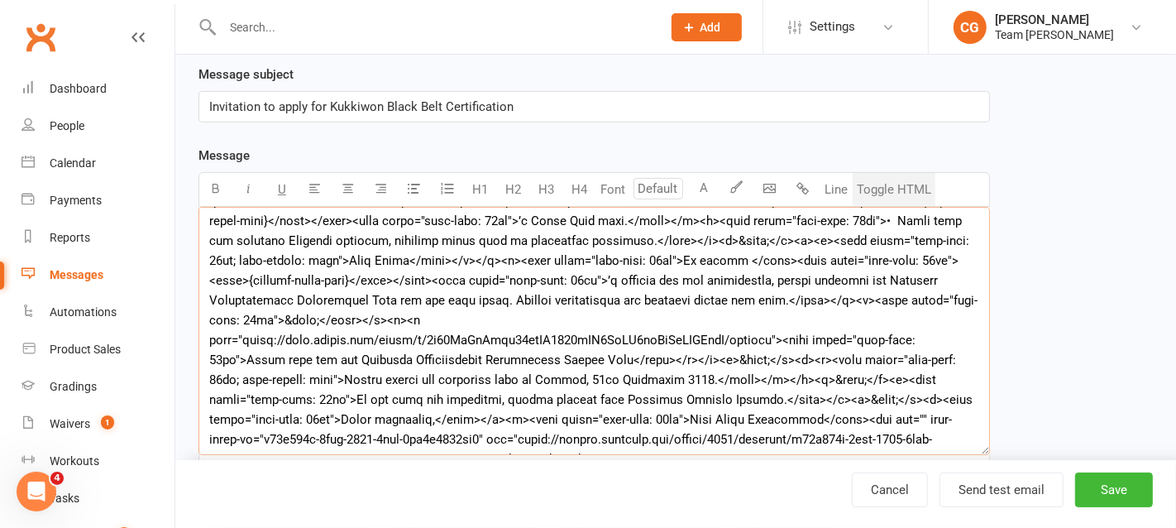
drag, startPoint x: 209, startPoint y: 222, endPoint x: 453, endPoint y: 492, distance: 364.2
click at [453, 492] on ui-view "Edit Template Template Name Members - Kukkiwon Offer Letter (all Black Belts) S…" at bounding box center [675, 334] width 1001 height 1000
paste textarea "style='font-size: 14px'>Dear Team Carlo families,</span></p><p> </p><p><span st…"
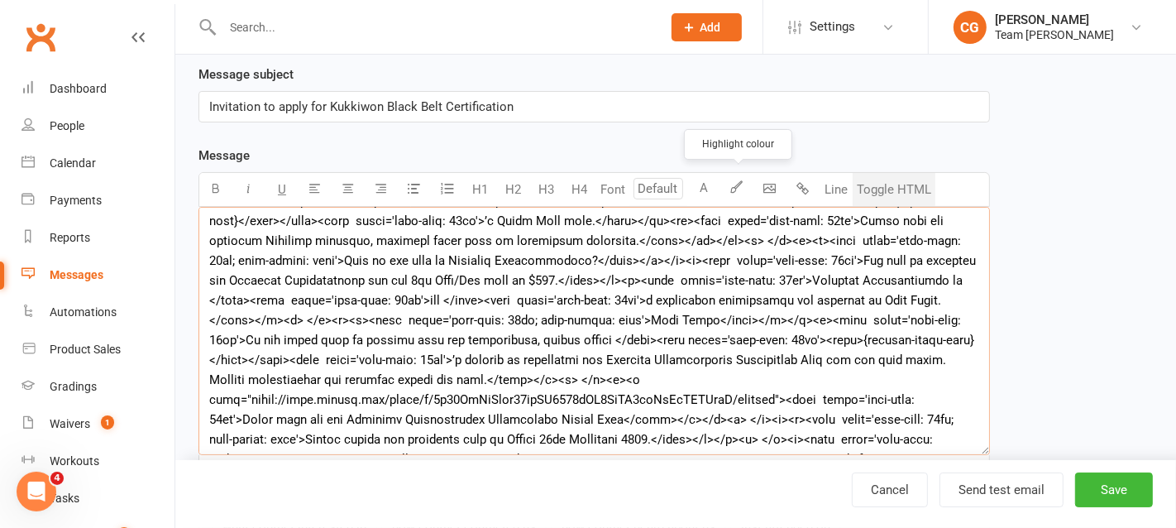
scroll to position [371, 0]
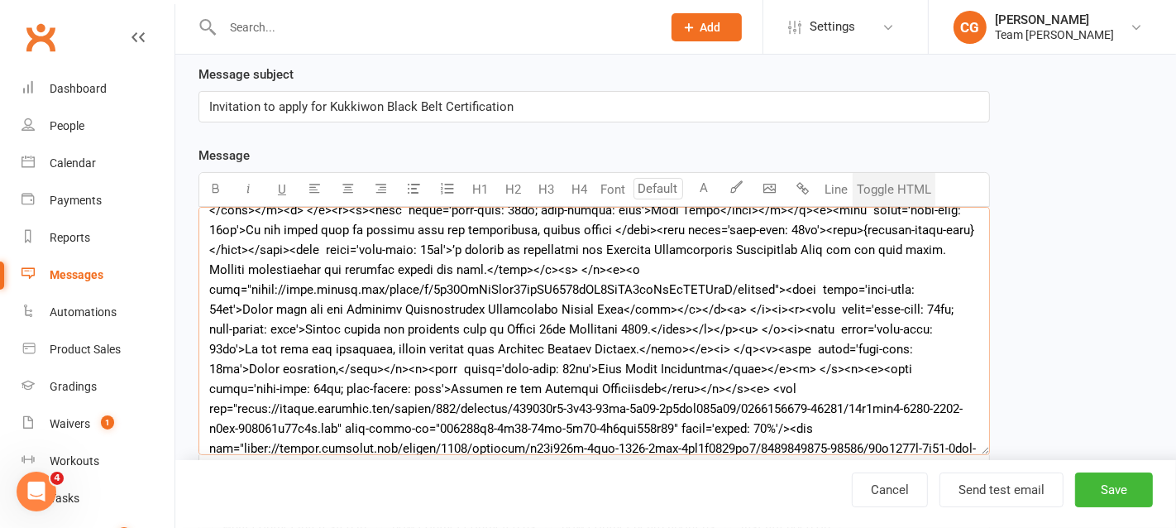
type textarea "<l><ipsu dolor='sita-cons: 66ad'>Elit Sedd Eiusm temporin,</utla></e><d> </m><a…"
click at [892, 176] on button "Toggle HTML" at bounding box center [893, 189] width 83 height 33
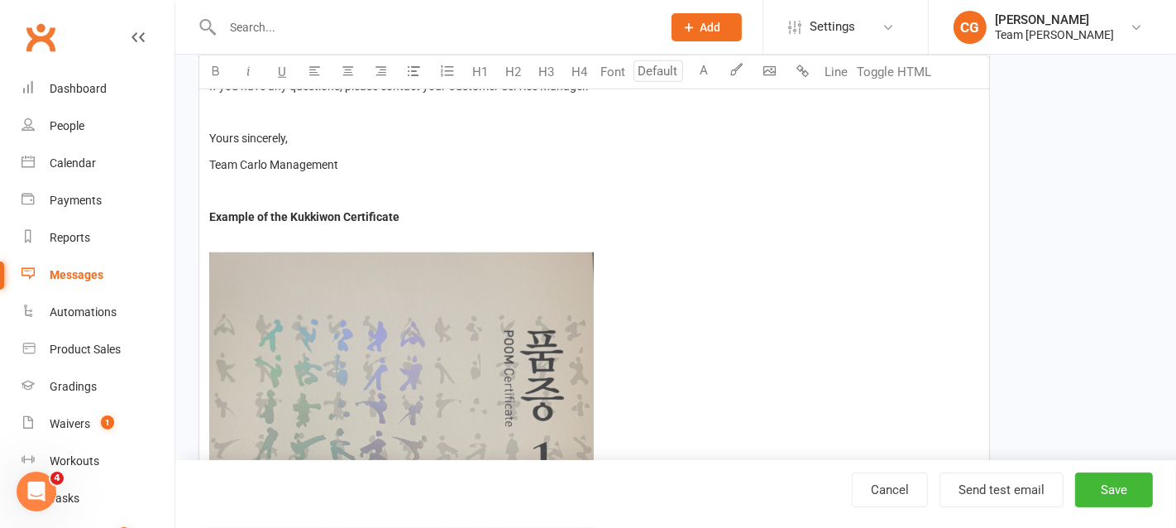
scroll to position [1263, 0]
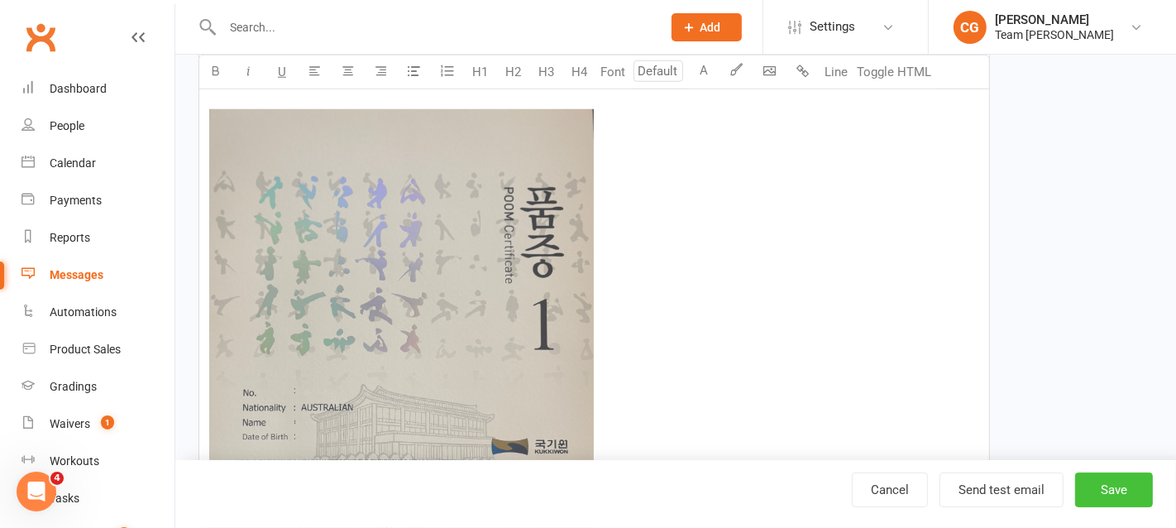
click at [1121, 490] on button "Save" at bounding box center [1114, 489] width 78 height 35
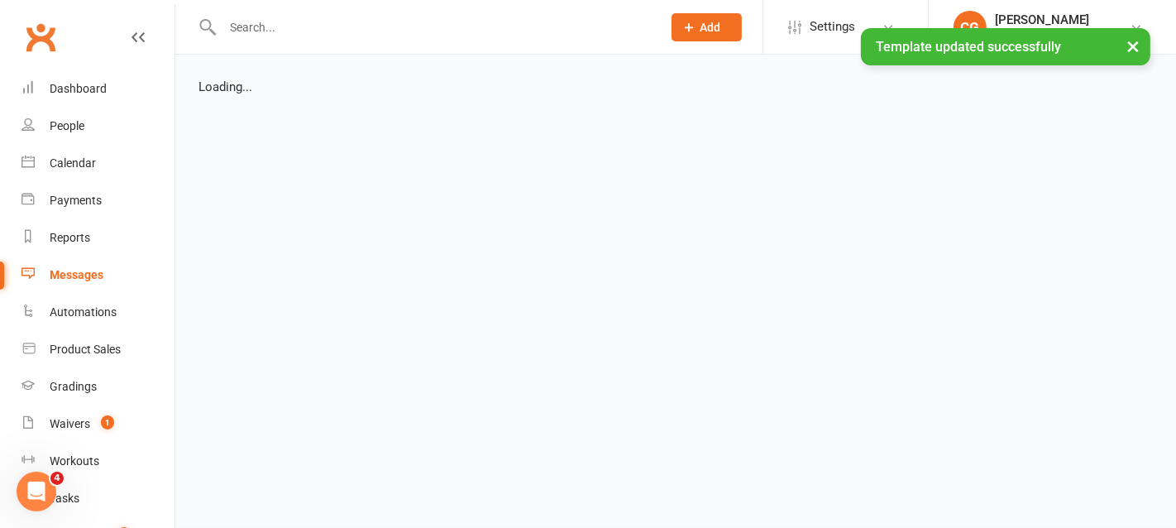
select select "list"
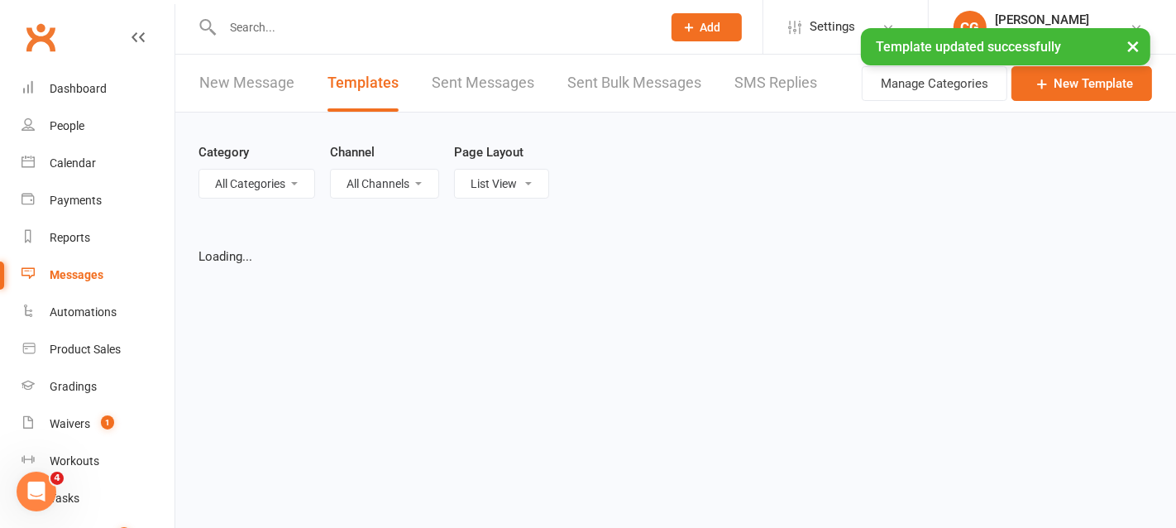
select select "25"
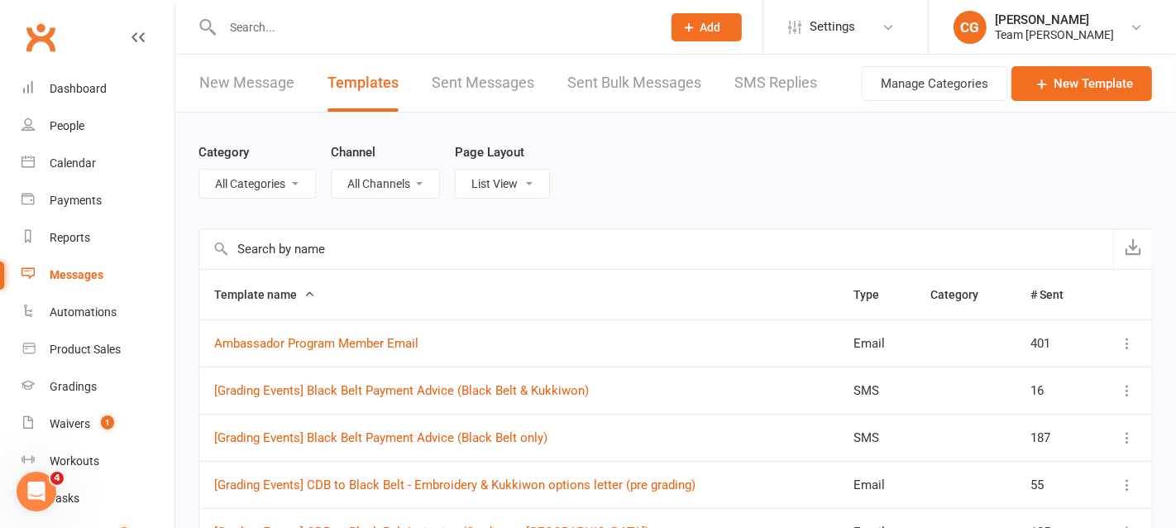
click at [277, 255] on input "text" at bounding box center [656, 249] width 914 height 40
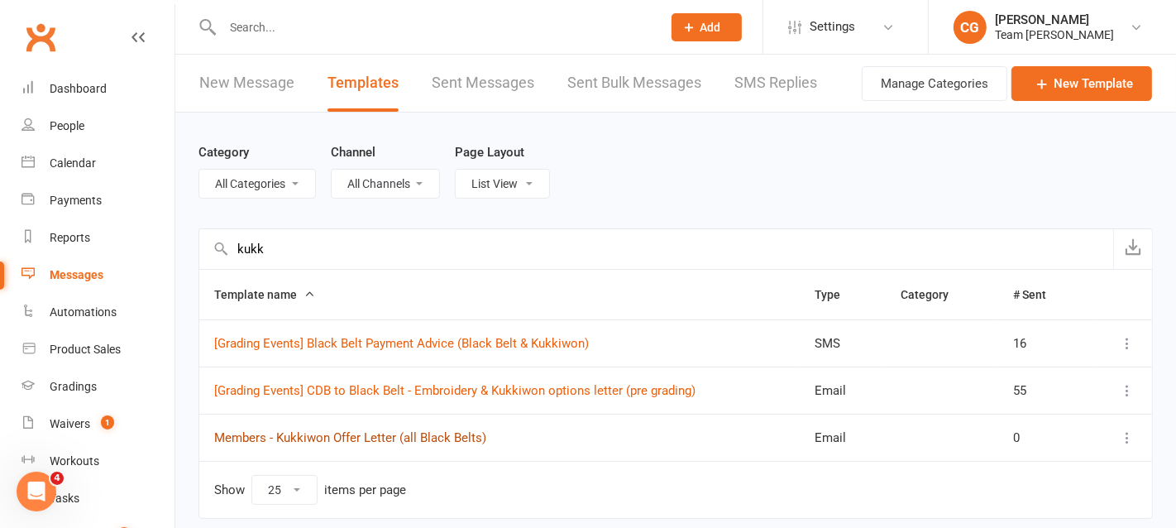
type input "kukk"
click at [337, 437] on link "Members - Kukkiwon Offer Letter (all Black Belts)" at bounding box center [350, 437] width 272 height 15
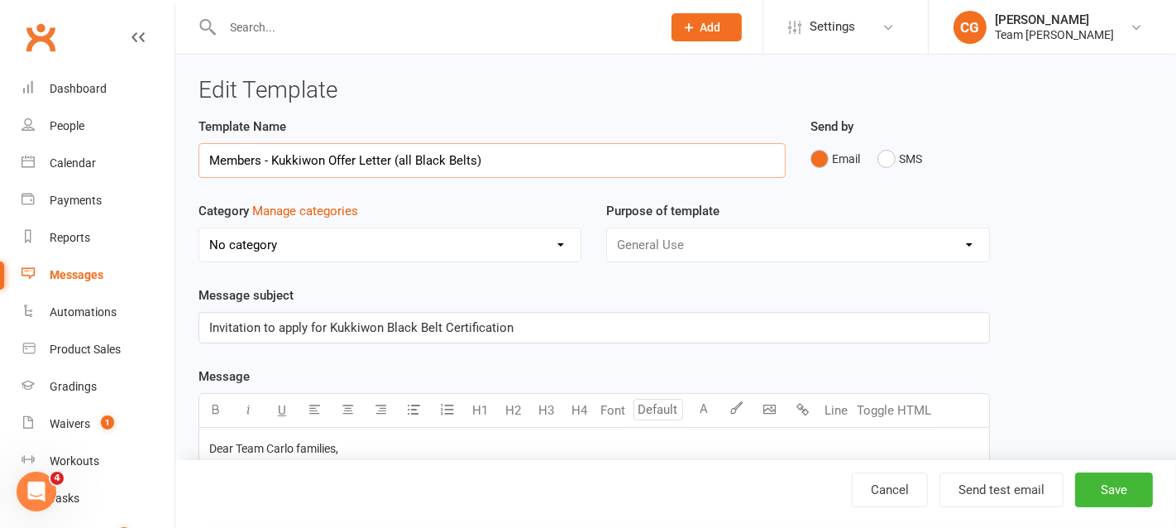
click at [275, 161] on input "Members - Kukkiwon Offer Letter (all Black Belts)" at bounding box center [491, 160] width 587 height 35
click at [366, 322] on span "Invitation to apply for Kukkiwon Black Belt Certification" at bounding box center [361, 327] width 304 height 15
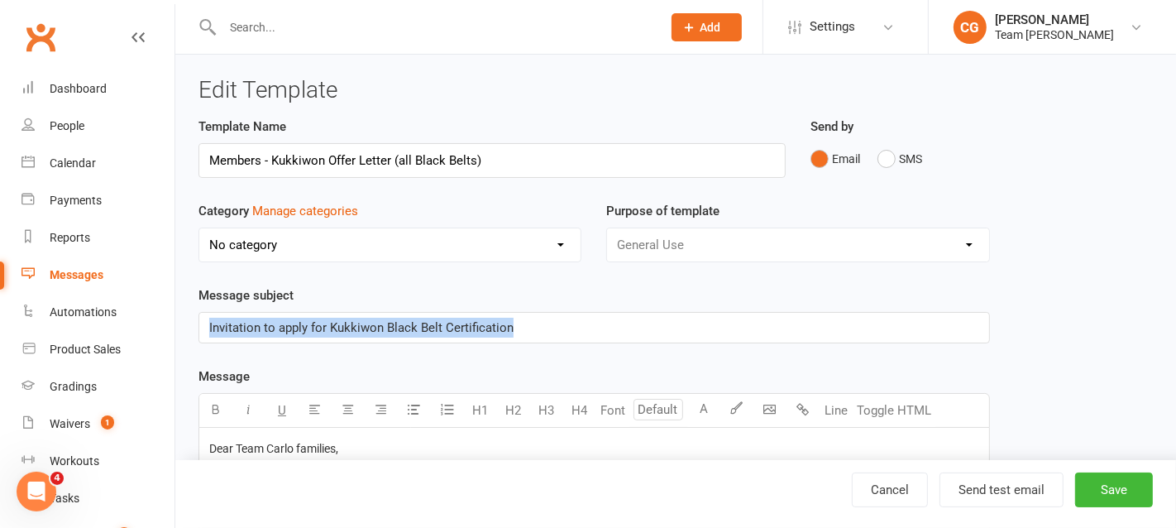
click at [366, 322] on span "Invitation to apply for Kukkiwon Black Belt Certification" at bounding box center [361, 327] width 304 height 15
copy span "Invitation to apply for Kukkiwon Black Belt Certification"
click at [910, 408] on button "Toggle HTML" at bounding box center [893, 410] width 83 height 33
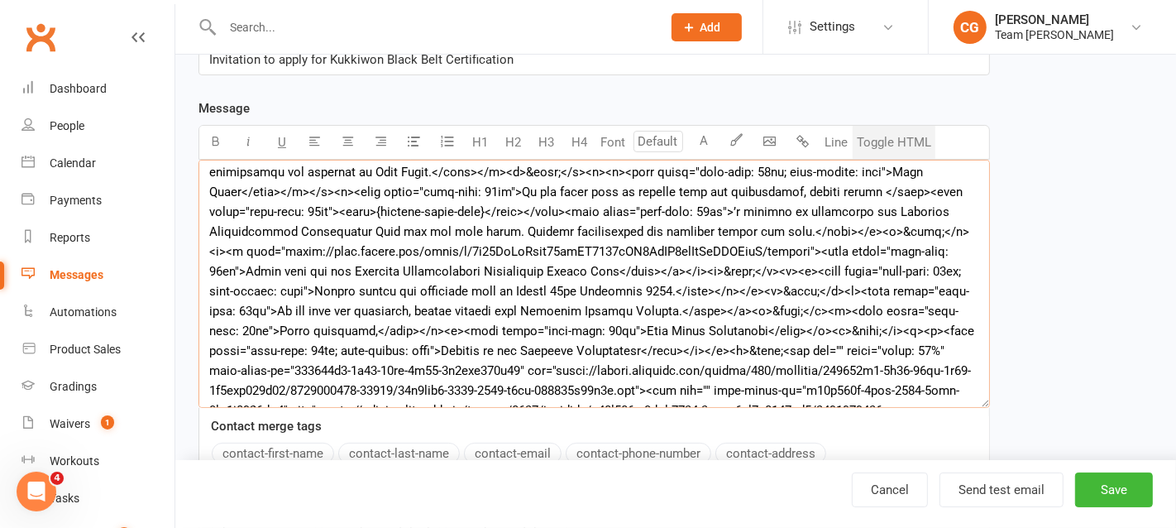
scroll to position [401, 0]
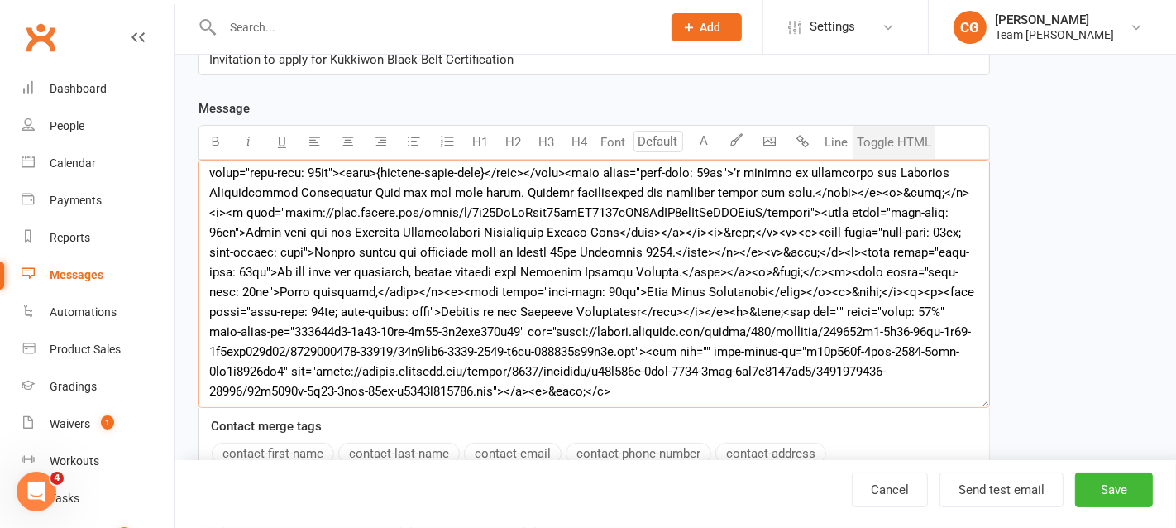
drag, startPoint x: 206, startPoint y: 176, endPoint x: 680, endPoint y: 484, distance: 564.9
click at [680, 484] on ui-view "Edit Template Template Name Members - Kukkiwon Offer Letter (all Black Belts) S…" at bounding box center [675, 287] width 1001 height 1000
click at [900, 138] on button "Toggle HTML" at bounding box center [893, 142] width 83 height 33
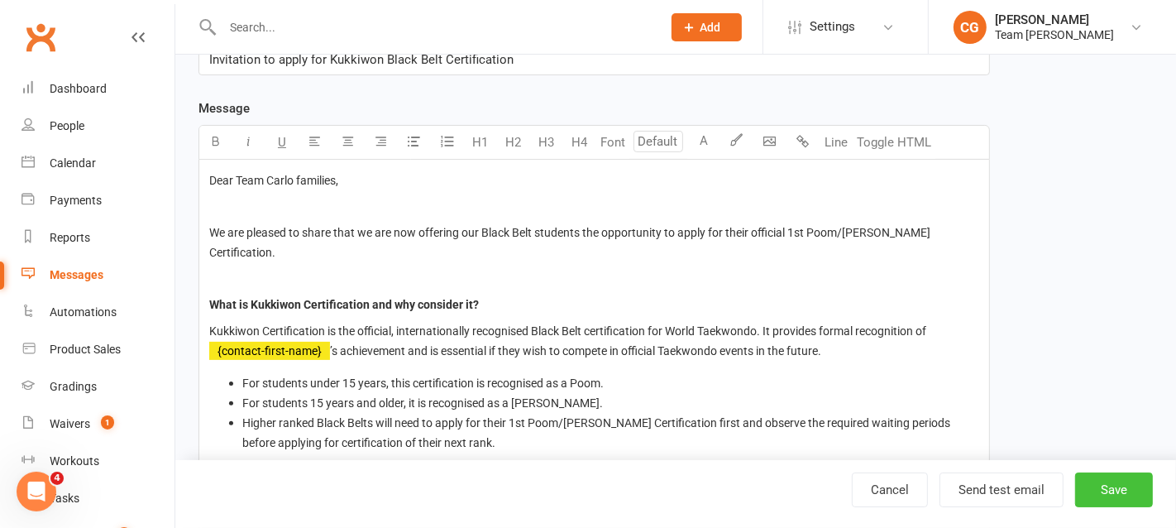
click at [1131, 482] on button "Save" at bounding box center [1114, 489] width 78 height 35
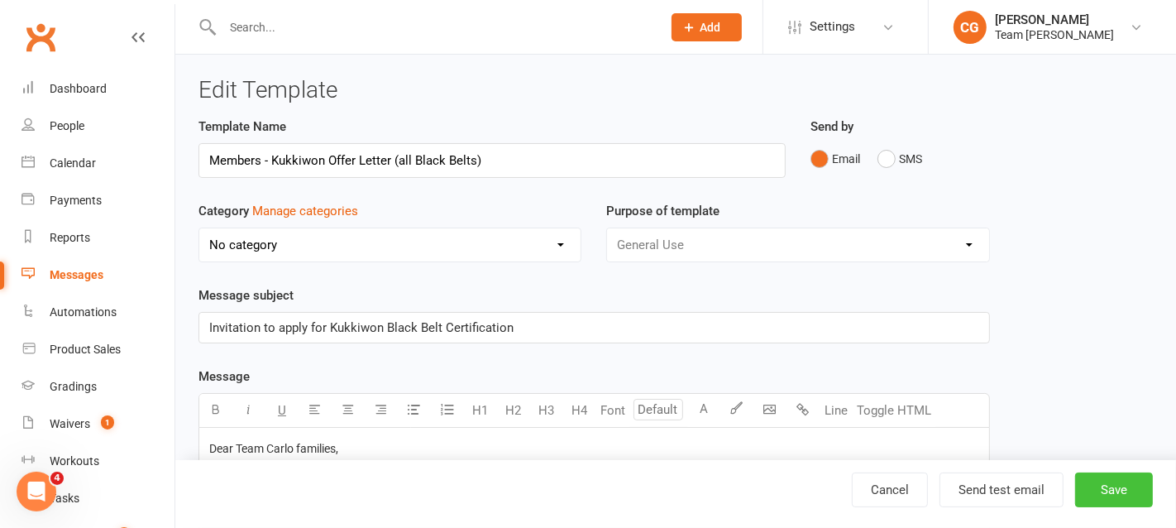
select select "25"
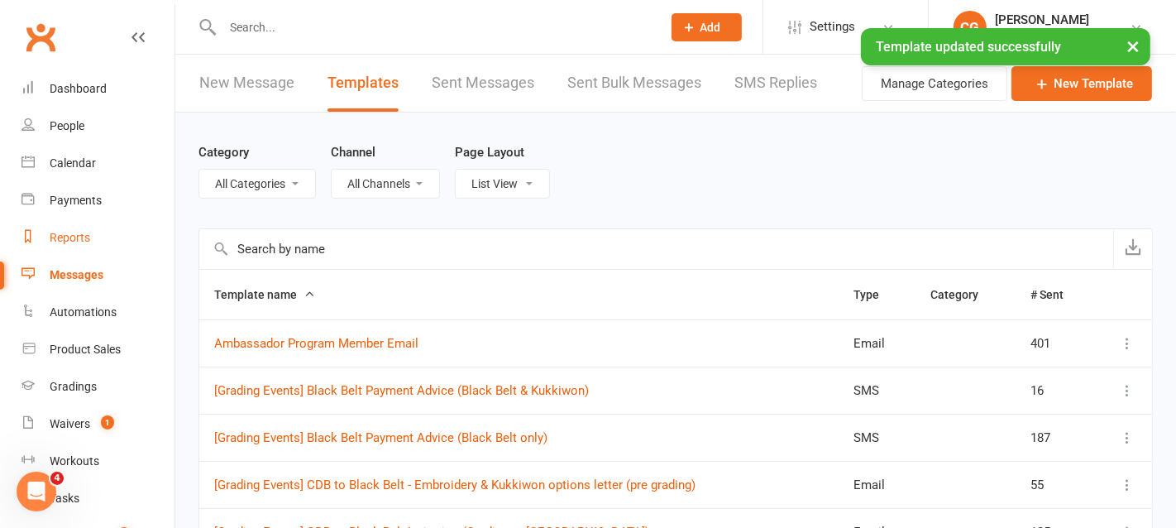
click at [64, 228] on link "Reports" at bounding box center [97, 237] width 153 height 37
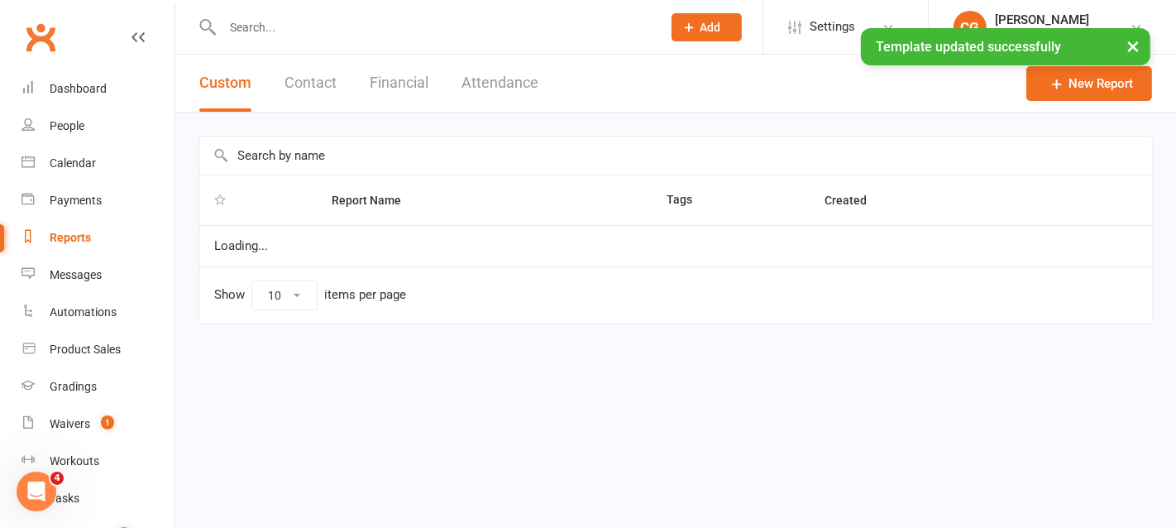
select select "100"
click at [273, 146] on input "text" at bounding box center [675, 155] width 953 height 38
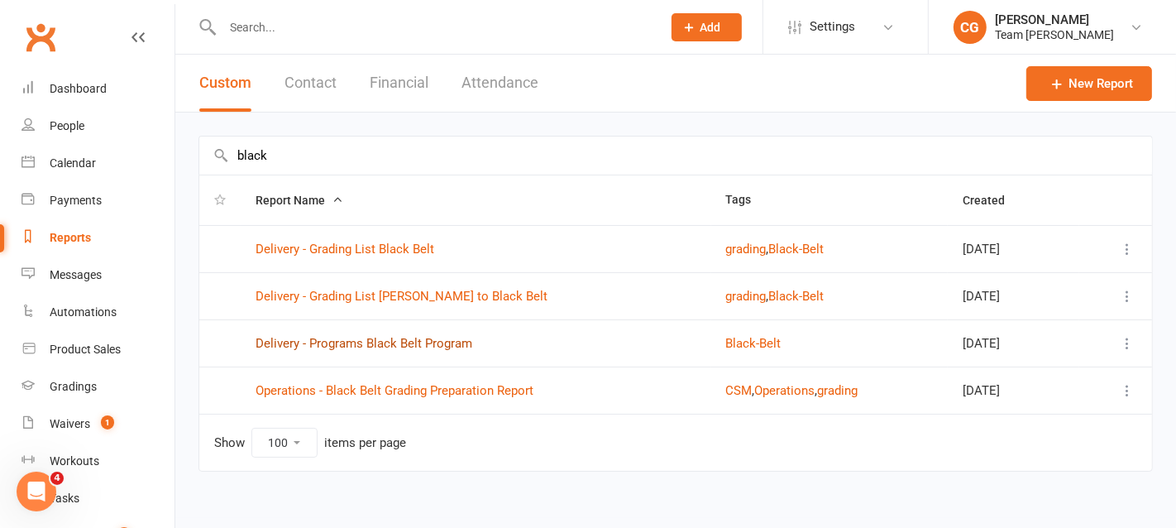
type input "black"
click at [401, 337] on link "Delivery - Programs Black Belt Program" at bounding box center [364, 343] width 217 height 15
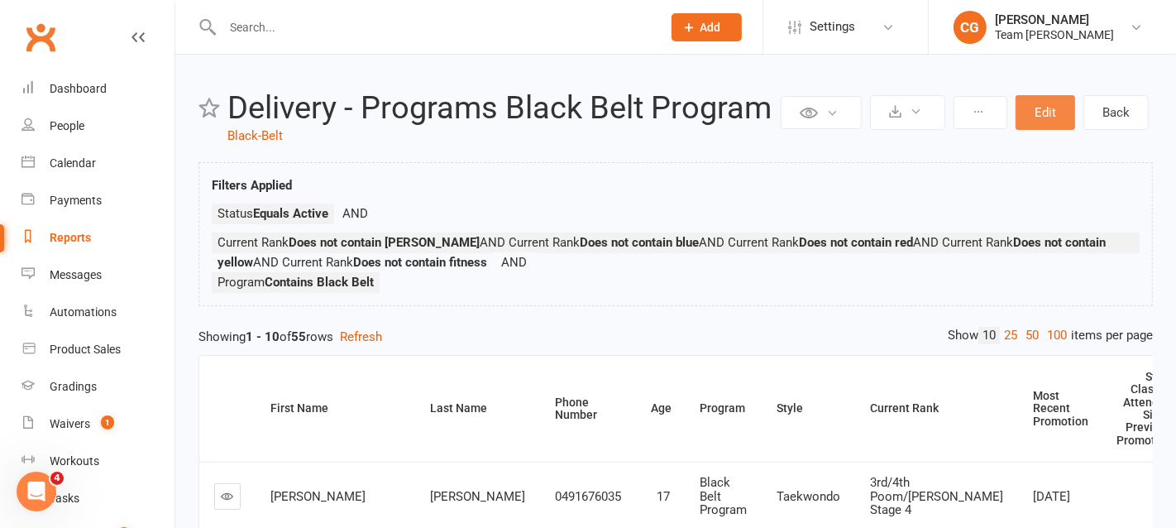
click at [1053, 111] on button "Edit" at bounding box center [1045, 112] width 60 height 35
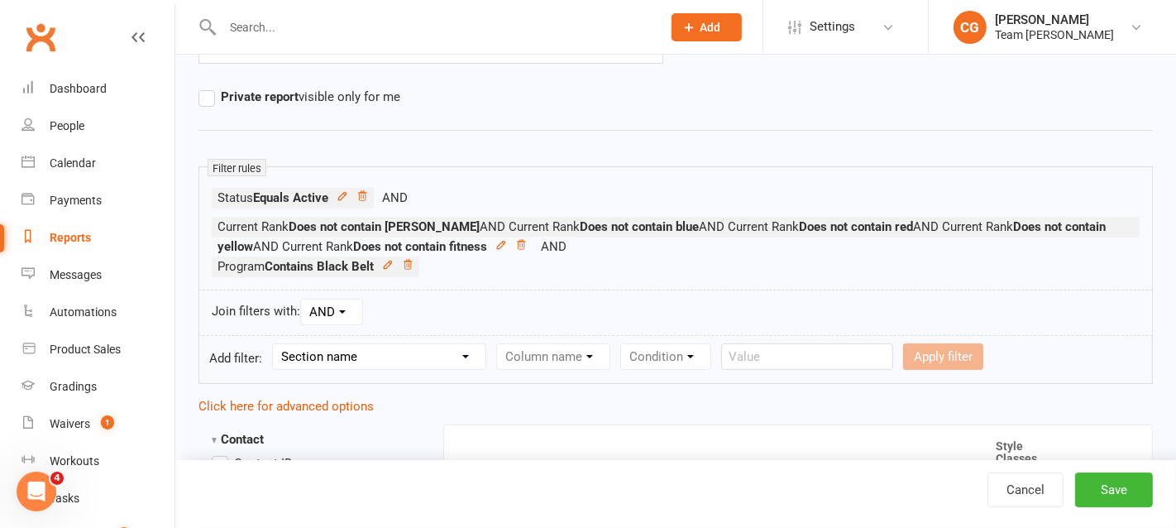
scroll to position [205, 0]
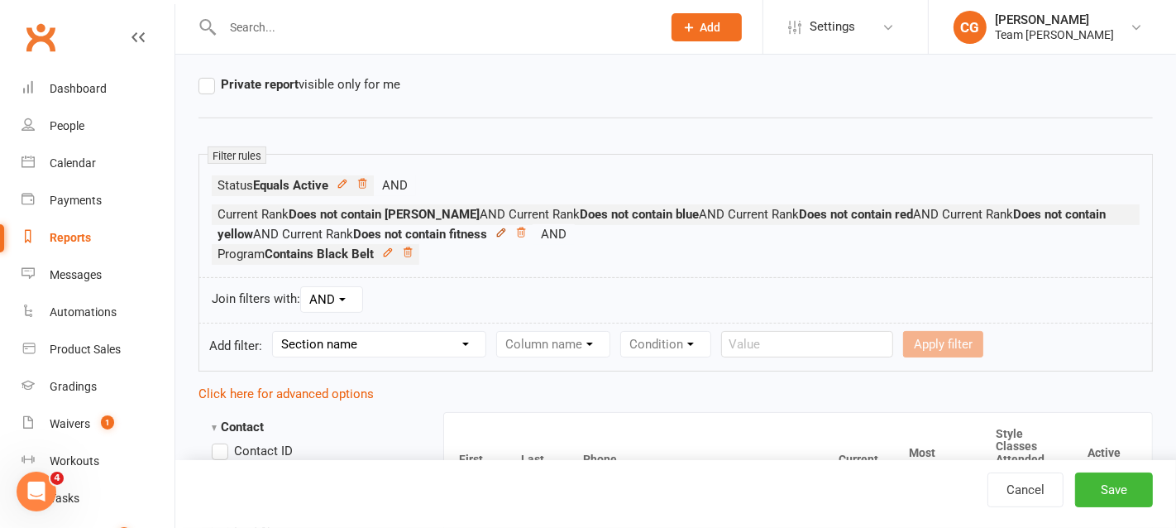
click at [497, 229] on icon at bounding box center [500, 231] width 7 height 7
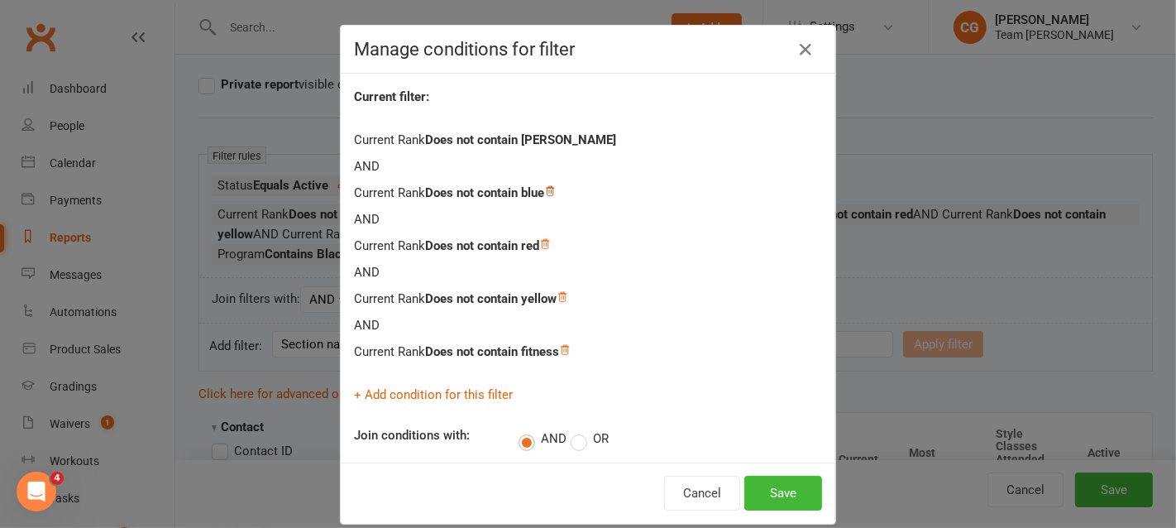
click at [556, 187] on icon at bounding box center [550, 191] width 12 height 12
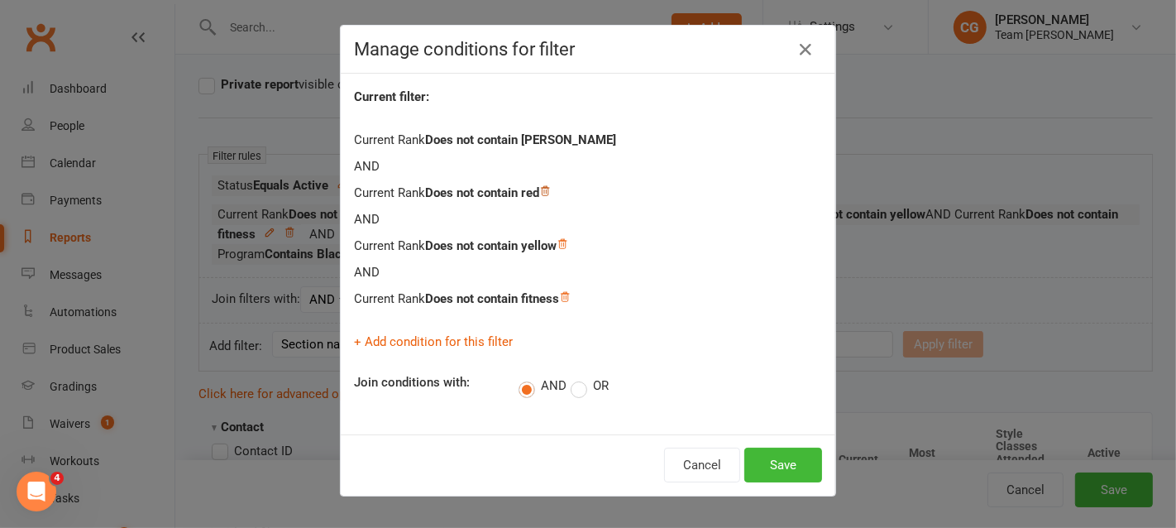
click at [549, 192] on icon at bounding box center [545, 191] width 12 height 12
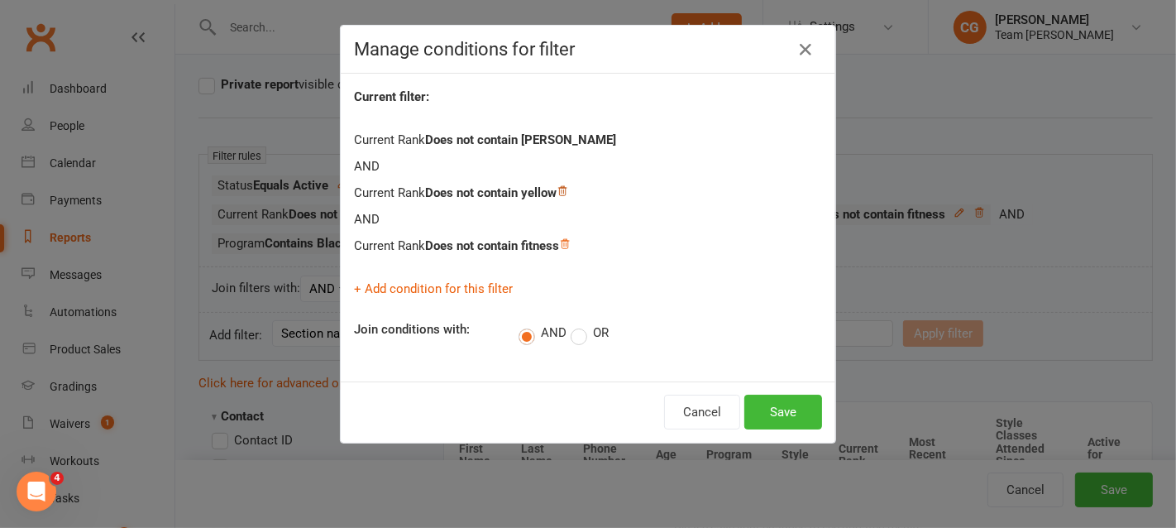
click at [566, 185] on icon at bounding box center [562, 191] width 12 height 12
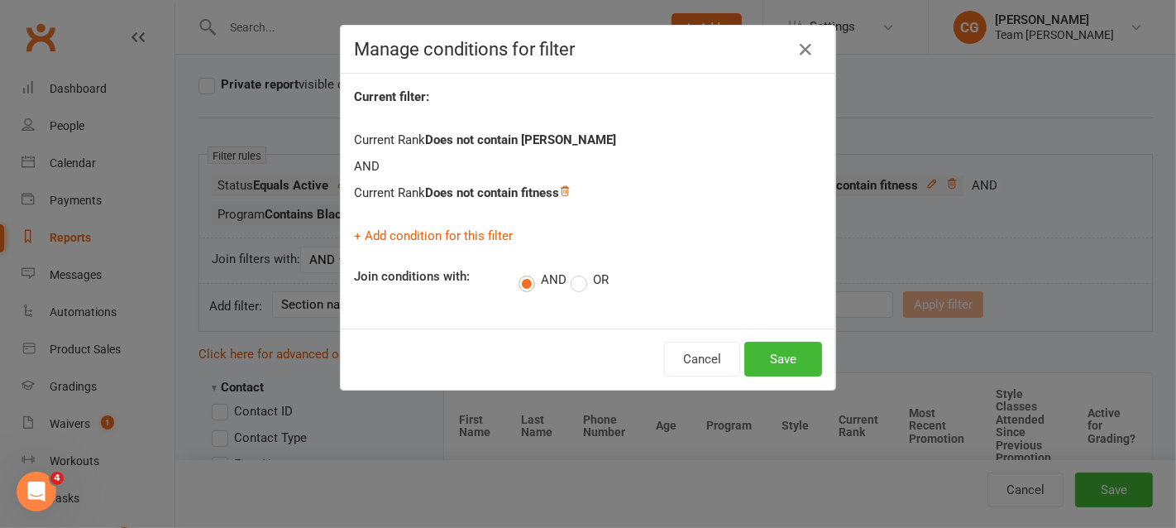
click at [569, 189] on icon at bounding box center [565, 190] width 8 height 9
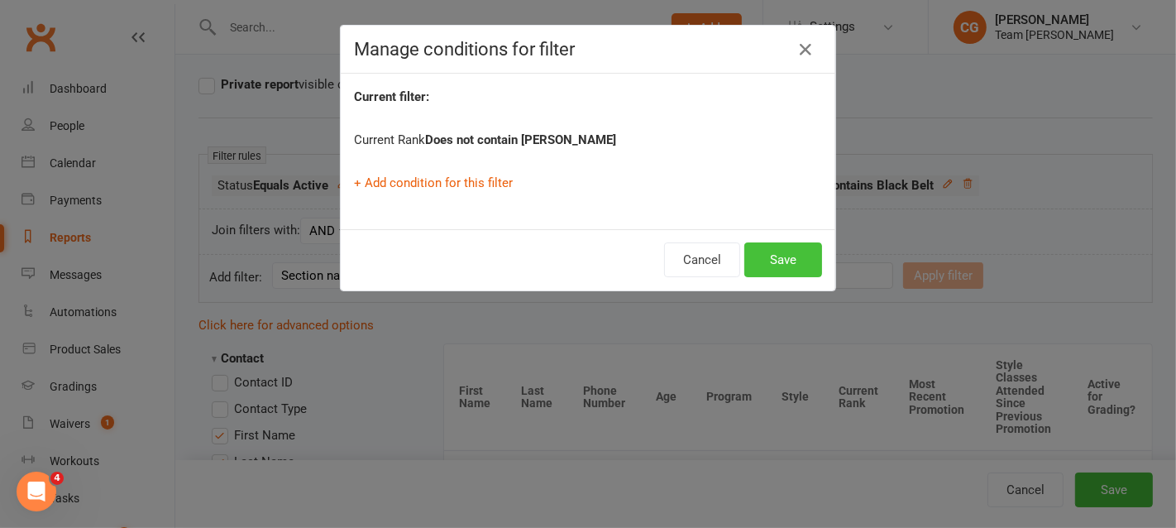
click at [775, 265] on button "Save" at bounding box center [783, 259] width 78 height 35
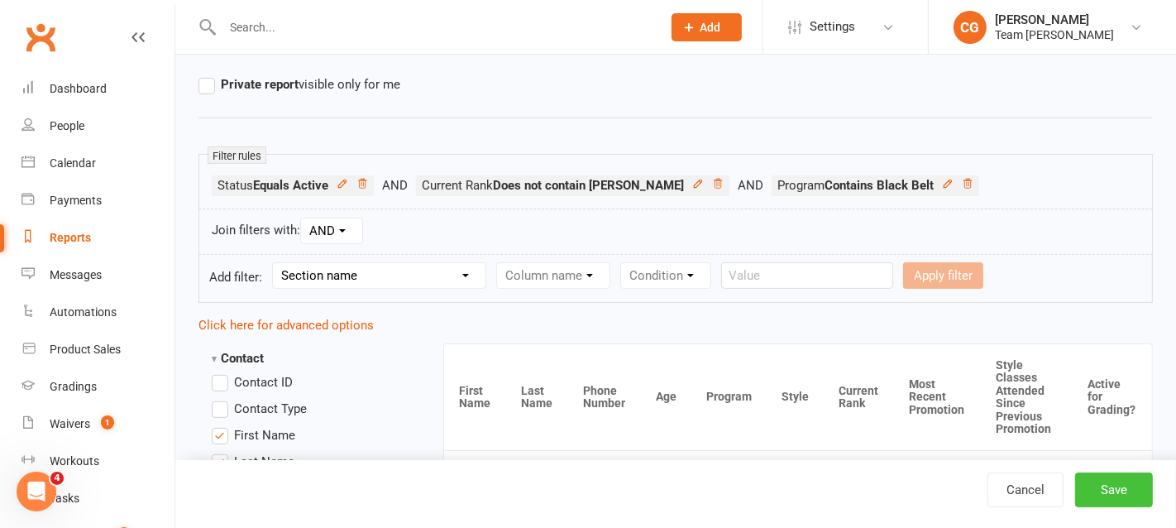
click at [1117, 488] on button "Save" at bounding box center [1114, 489] width 78 height 35
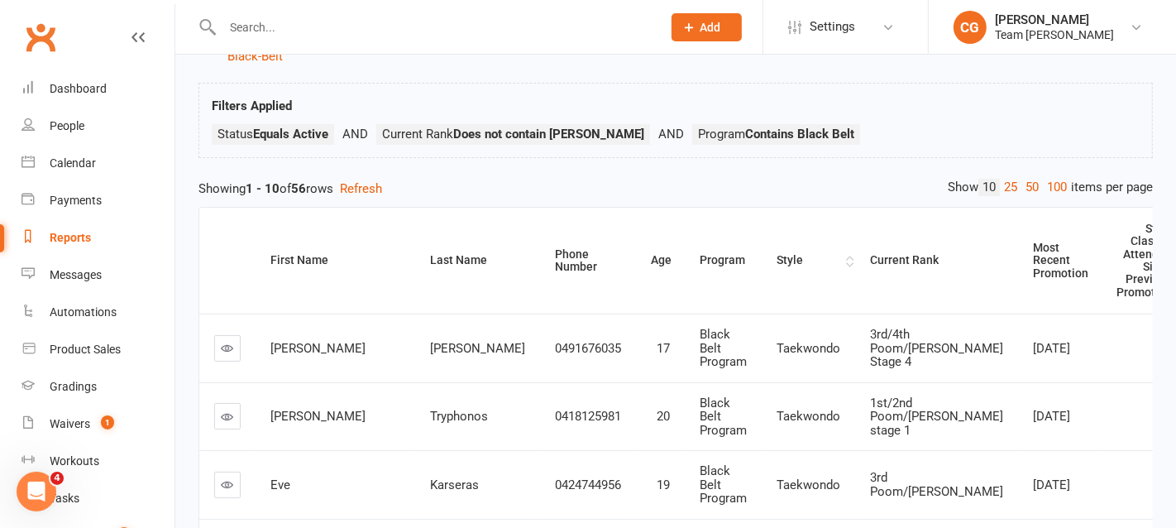
scroll to position [85, 0]
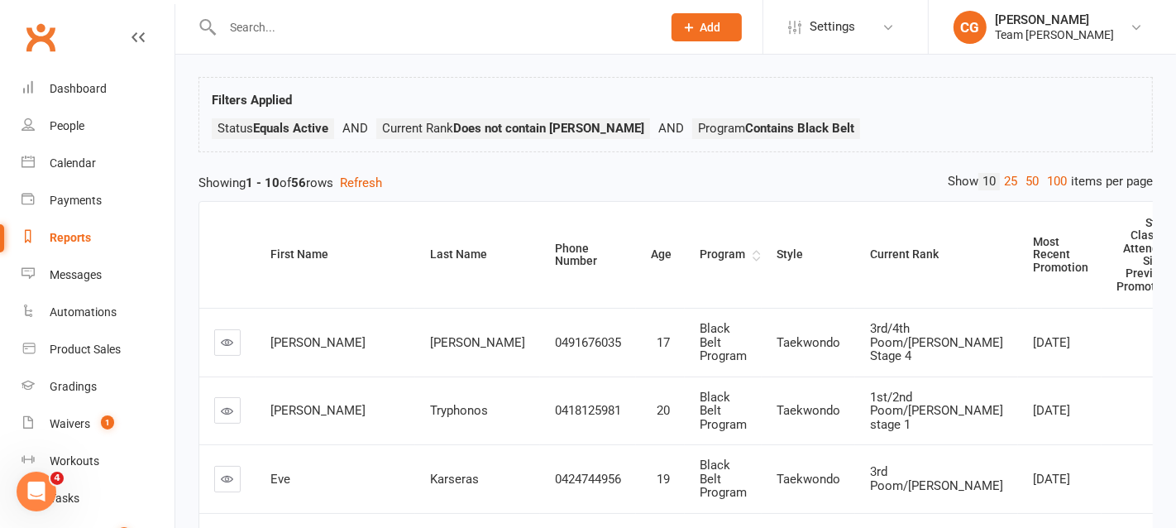
click at [700, 248] on div "Program" at bounding box center [724, 254] width 49 height 12
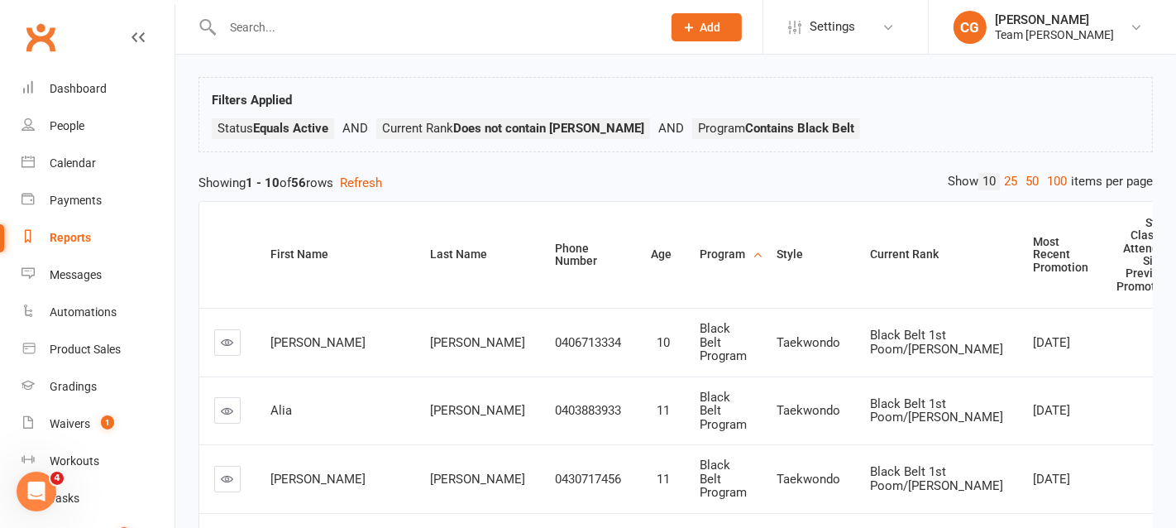
click at [700, 248] on div "Program" at bounding box center [724, 254] width 49 height 12
click at [870, 248] on div "Current Rank" at bounding box center [937, 254] width 135 height 12
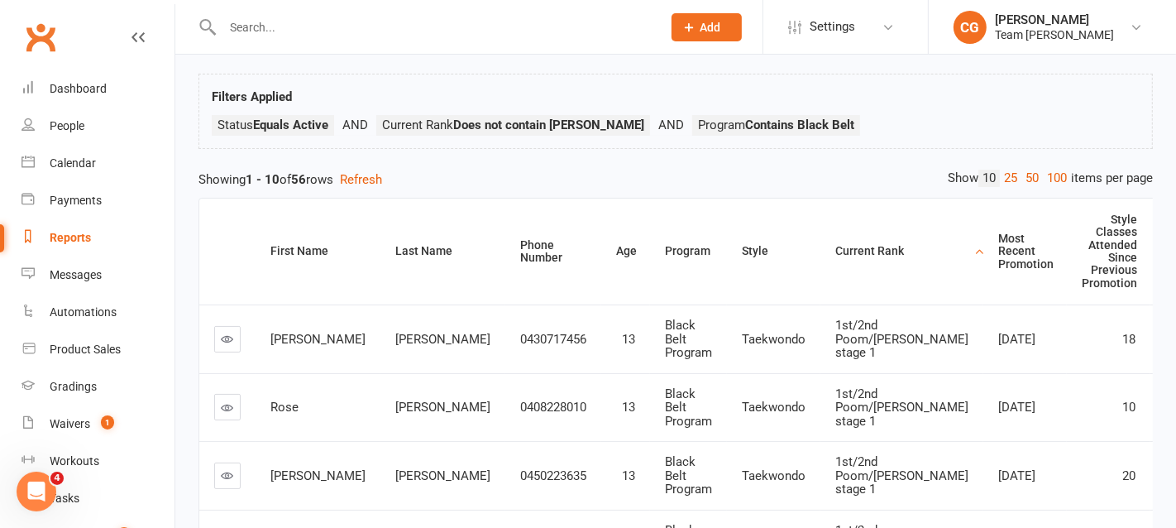
scroll to position [0, 0]
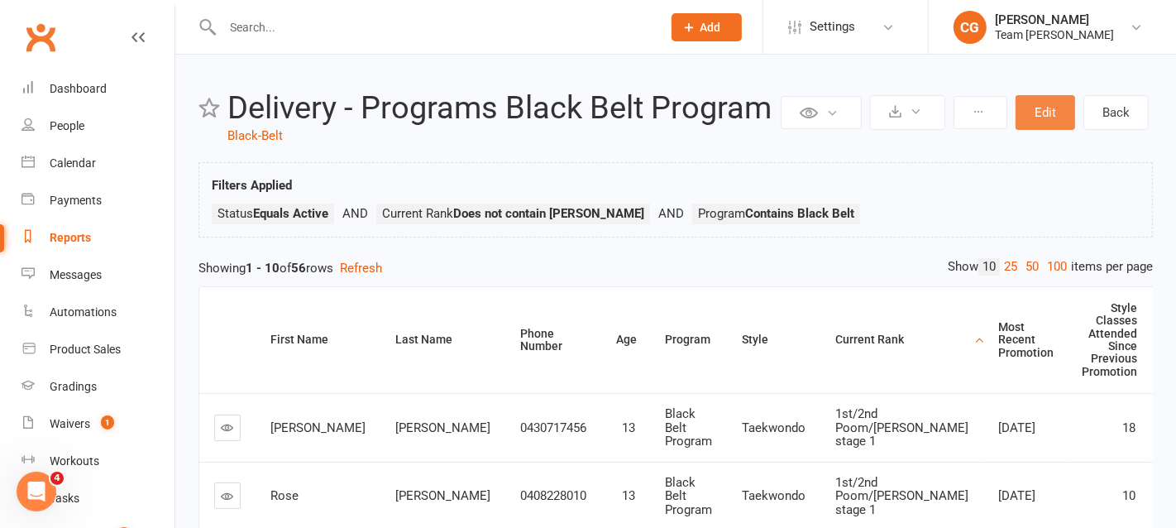
click at [1042, 105] on button "Edit" at bounding box center [1045, 112] width 60 height 35
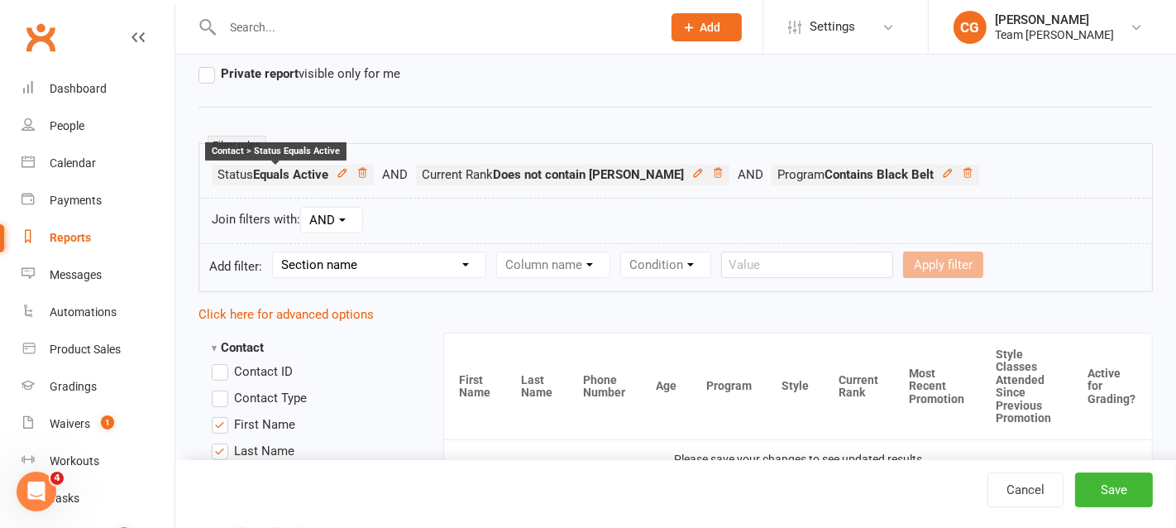
scroll to position [384, 0]
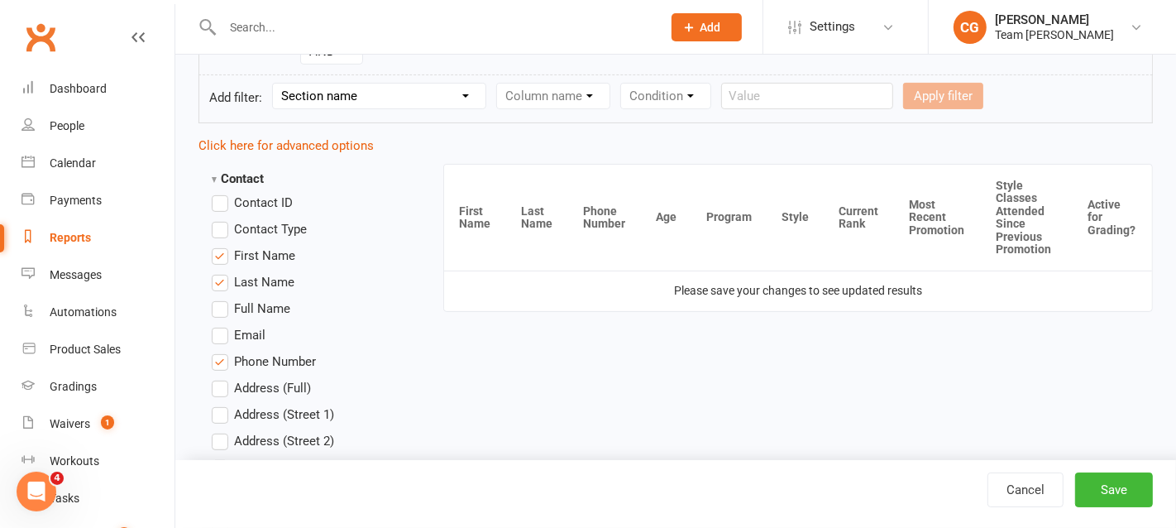
click at [332, 93] on select "Section name Contact Attendance Aggregate Payment Booking Waitlist Attendees Ca…" at bounding box center [379, 96] width 213 height 25
select select "11"
click at [275, 84] on select "Section name Contact Attendance Aggregate Payment Booking Waitlist Attendees Ca…" at bounding box center [379, 96] width 213 height 25
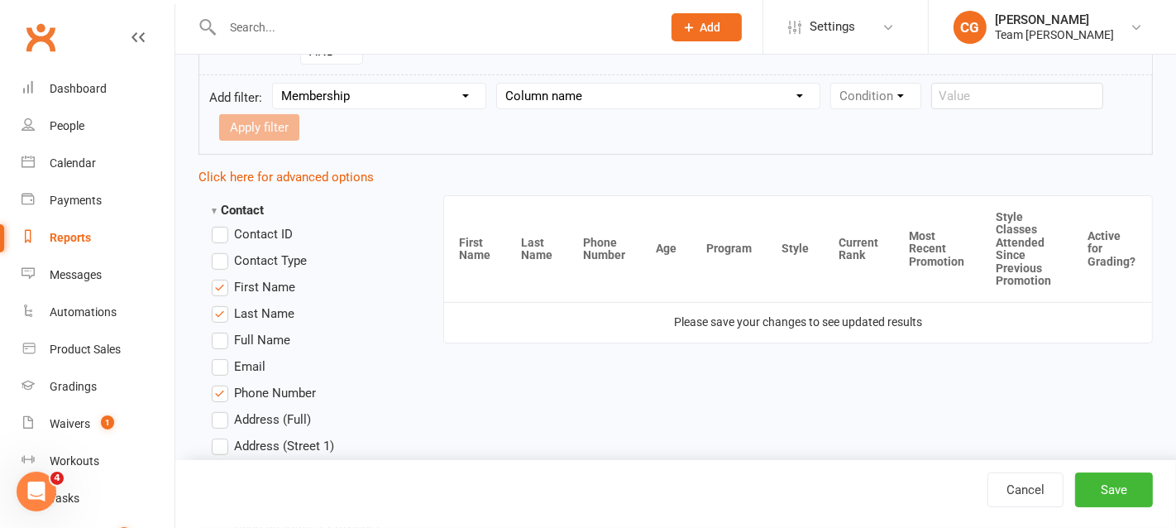
click at [593, 86] on select "Column name Membership ID Membership Name Membership Category Membership Start …" at bounding box center [658, 96] width 322 height 25
select select "29"
click at [501, 84] on select "Column name Membership ID Membership Name Membership Category Membership Start …" at bounding box center [658, 96] width 322 height 25
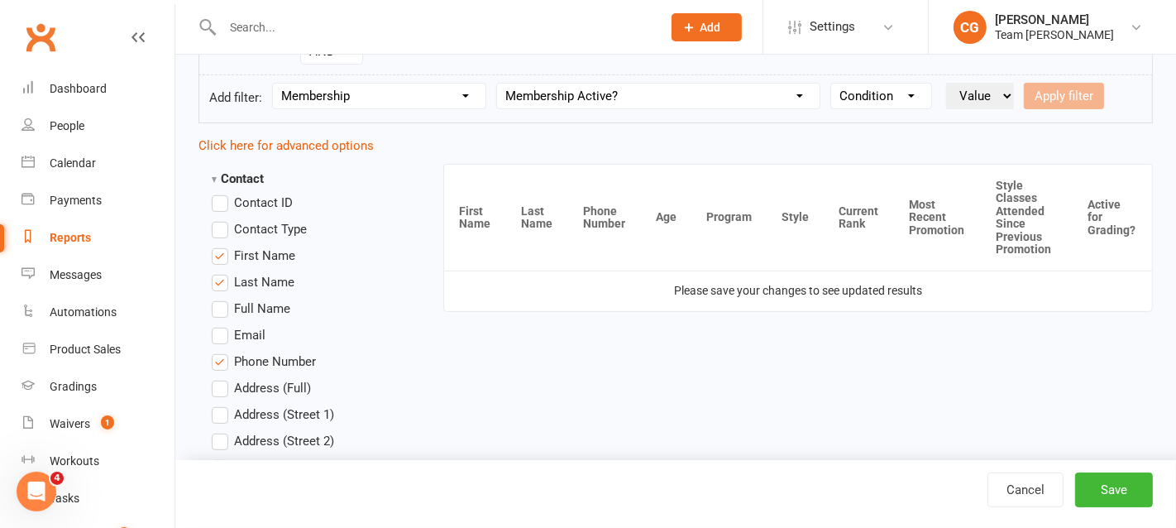
click at [862, 90] on select "Condition Is Is not Is blank Is not blank" at bounding box center [881, 96] width 100 height 25
click at [835, 84] on select "Condition Is Is not Is blank Is not blank" at bounding box center [881, 96] width 100 height 25
click at [872, 84] on select "Condition Is Is not Is blank Is not blank" at bounding box center [881, 96] width 100 height 25
select select "0"
click at [835, 84] on select "Condition Is Is not Is blank Is not blank" at bounding box center [881, 96] width 100 height 25
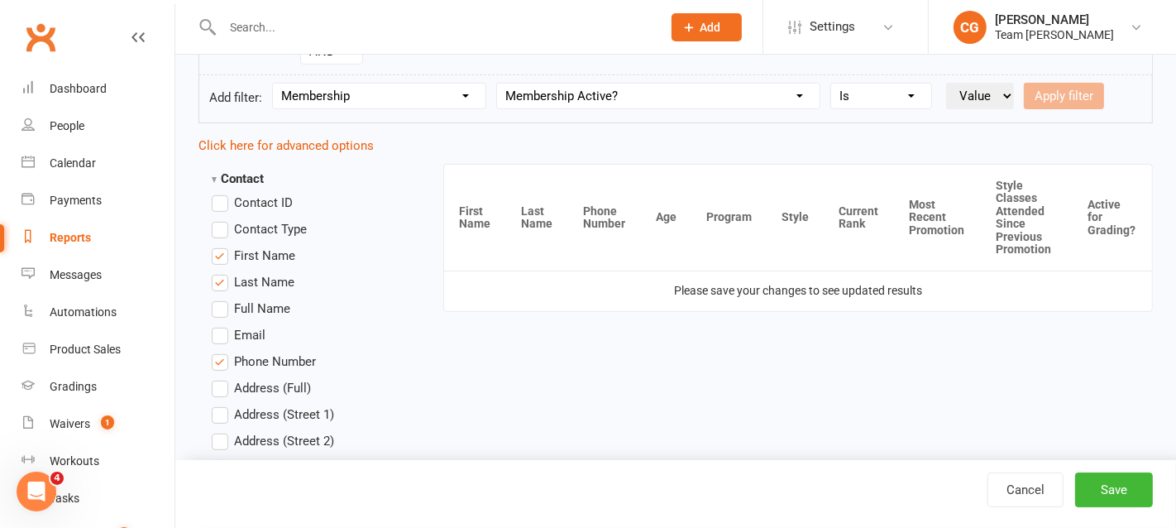
click at [998, 87] on select "Value Yes No" at bounding box center [980, 96] width 68 height 26
select select "true"
click at [949, 83] on select "Value Yes No" at bounding box center [980, 96] width 68 height 26
click at [1076, 98] on button "Apply filter" at bounding box center [1064, 96] width 80 height 26
select select
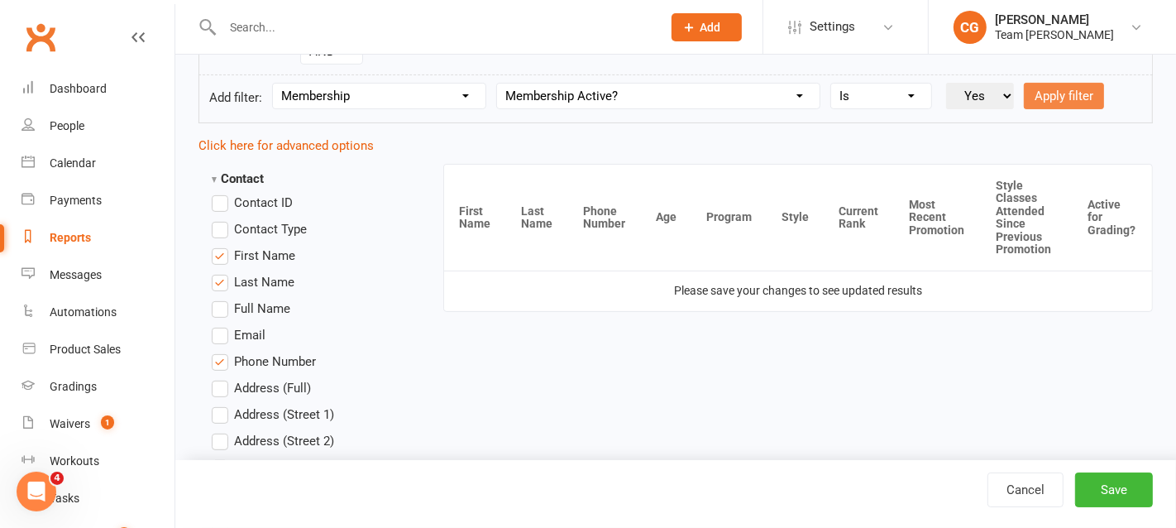
select select
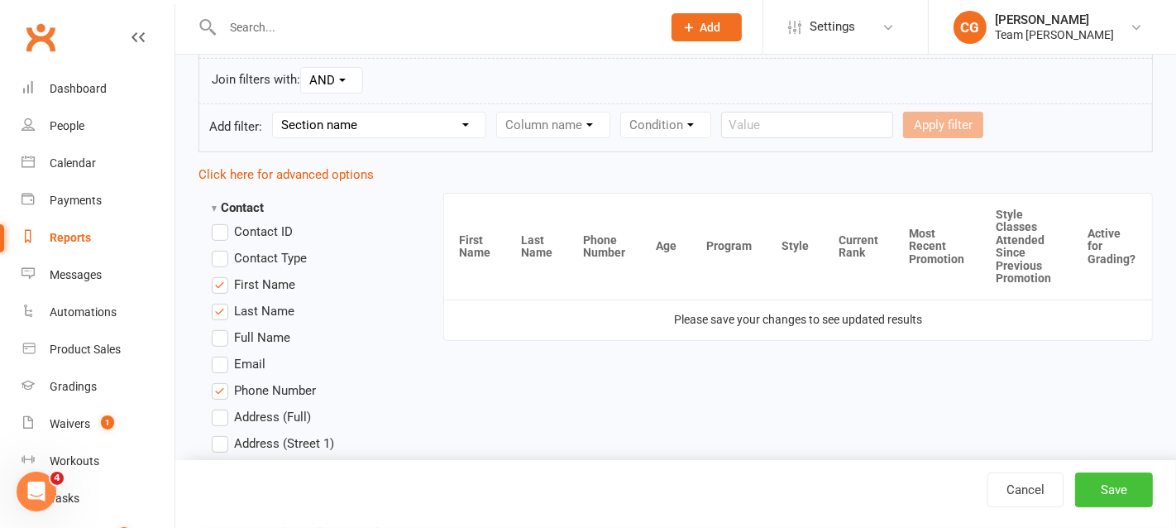
click at [1116, 486] on button "Save" at bounding box center [1114, 489] width 78 height 35
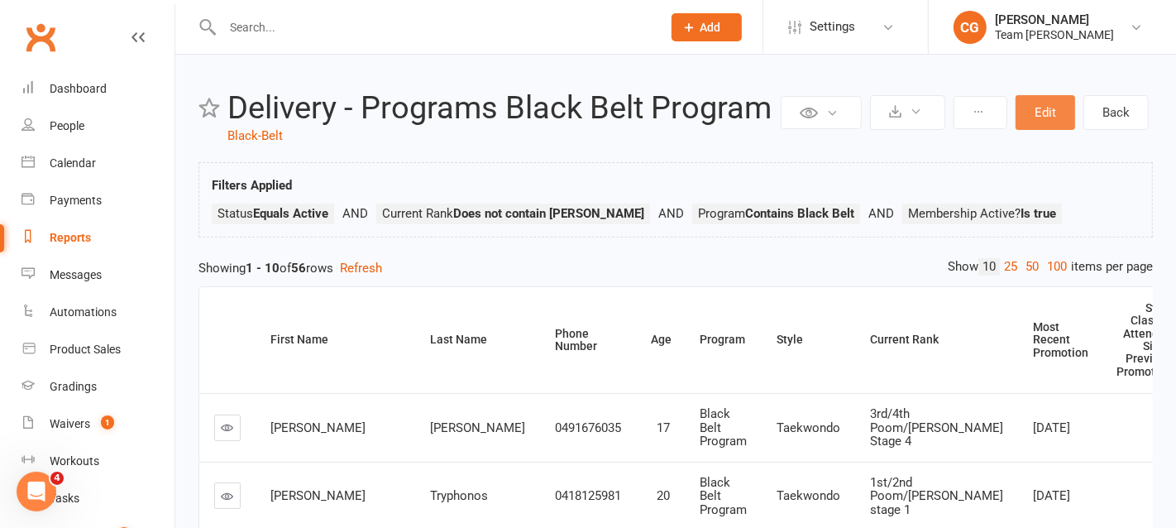
click at [1048, 117] on button "Edit" at bounding box center [1045, 112] width 60 height 35
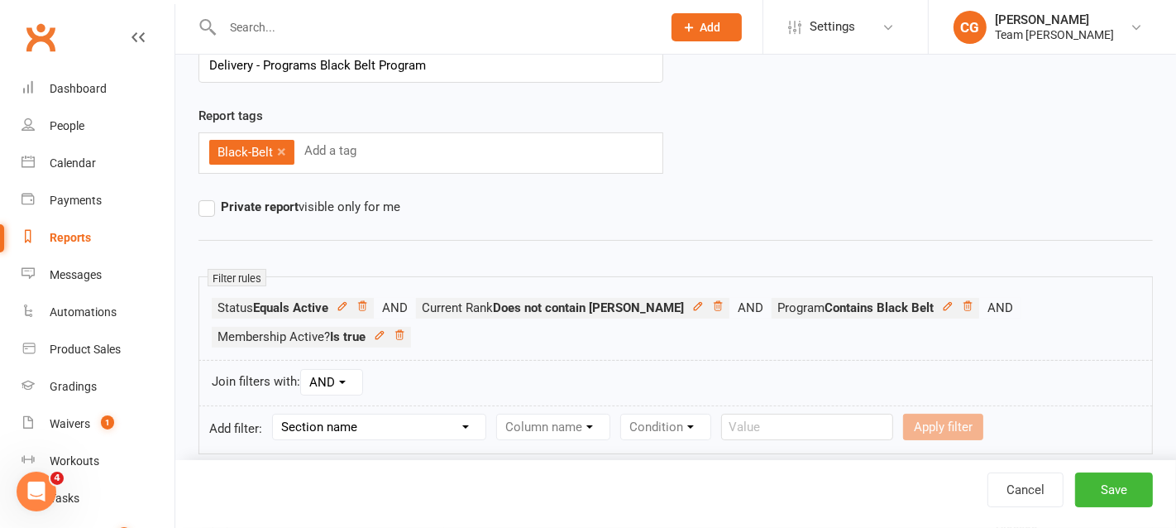
scroll to position [270, 0]
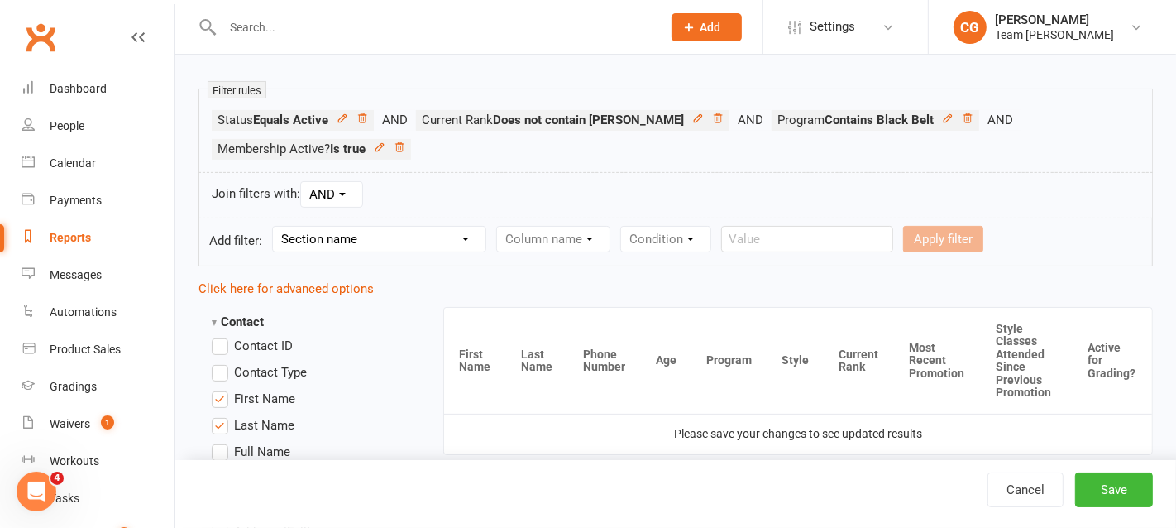
click at [324, 235] on select "Section name Contact Attendance Aggregate Payment Booking Waitlist Attendees Ca…" at bounding box center [379, 239] width 213 height 25
select select "13"
click at [275, 227] on select "Section name Contact Attendance Aggregate Payment Booking Waitlist Attendees Ca…" at bounding box center [379, 239] width 213 height 25
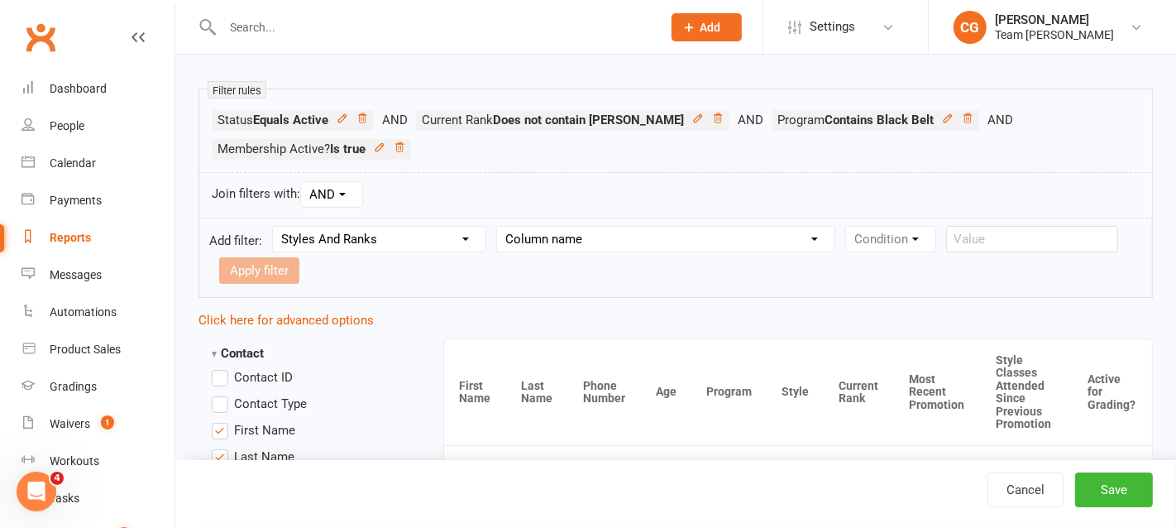
click at [607, 232] on select "Column name Style Current Rank Current Rank Position Next Rank Belt Size Active…" at bounding box center [665, 239] width 337 height 25
select select "1"
click at [501, 227] on select "Column name Style Current Rank Current Rank Position Next Rank Belt Size Active…" at bounding box center [665, 239] width 337 height 25
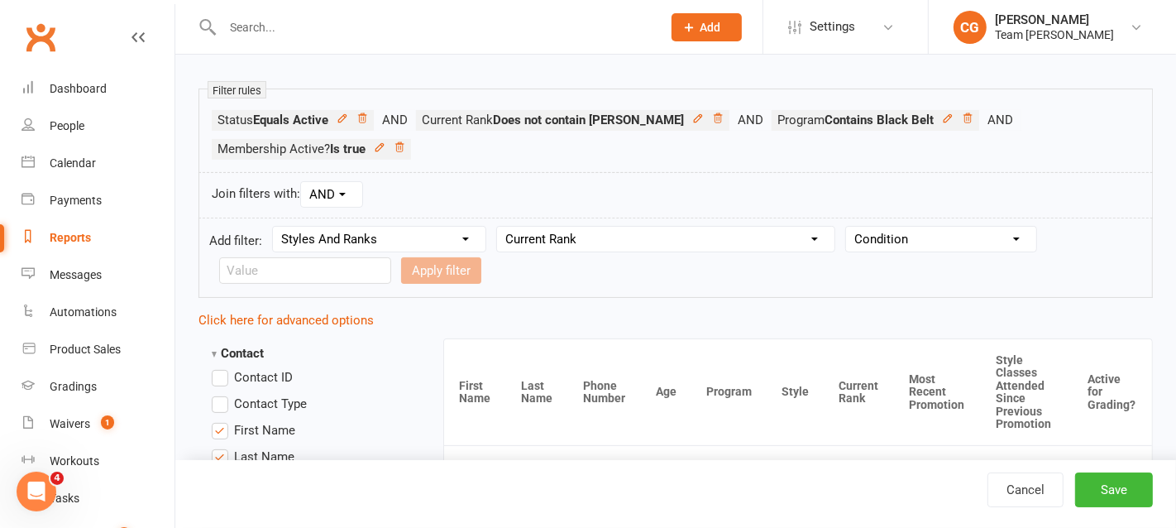
click at [906, 229] on select "Condition Equals Does not equal Contains Does not contain Is blank or does not …" at bounding box center [941, 239] width 190 height 25
select select "0"
click at [846, 227] on select "Condition Equals Does not equal Contains Does not contain Is blank or does not …" at bounding box center [941, 239] width 190 height 25
click at [289, 265] on input "text" at bounding box center [305, 270] width 172 height 26
click at [962, 236] on select "Condition Equals Does not equal Contains Does not contain Is blank or does not …" at bounding box center [941, 239] width 190 height 25
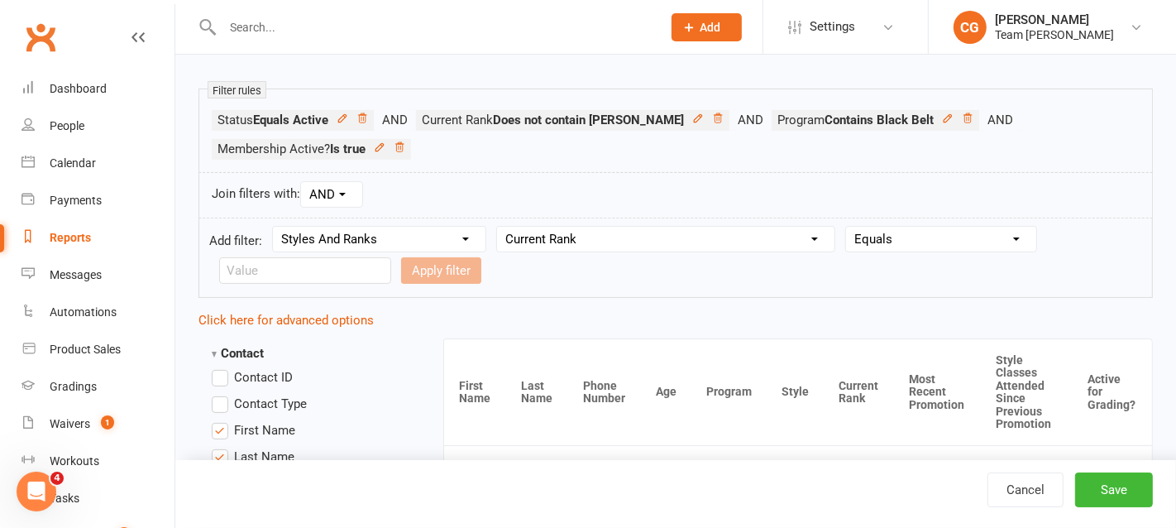
click at [623, 227] on select "Column name Style Current Rank Current Rank Position Next Rank Belt Size Active…" at bounding box center [665, 239] width 337 height 25
select select "5"
click at [501, 227] on select "Column name Style Current Rank Current Rank Position Next Rank Belt Size Active…" at bounding box center [665, 239] width 337 height 25
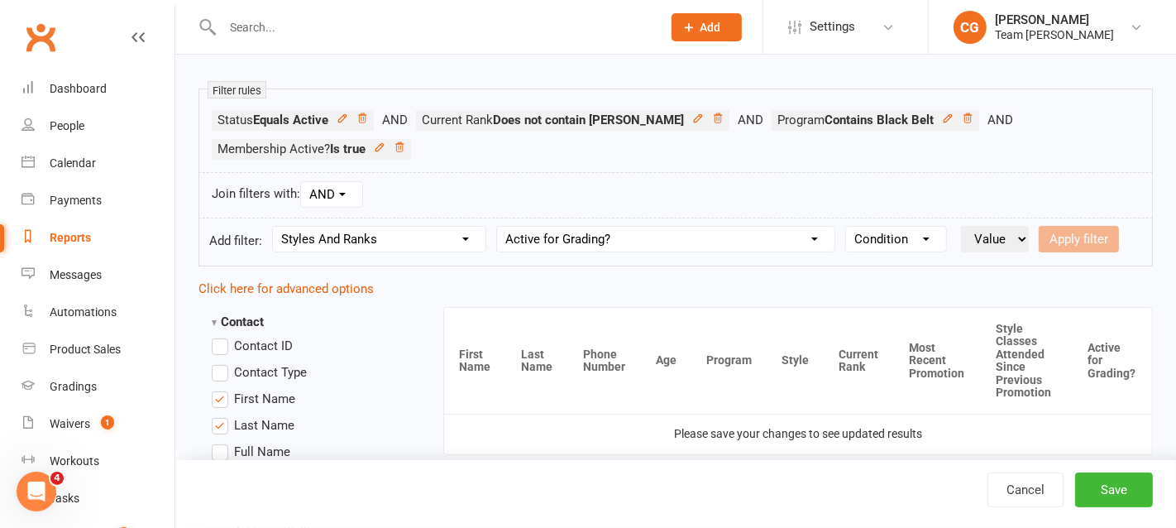
click at [904, 243] on select "Condition Is Is not Is blank Is not blank" at bounding box center [896, 239] width 100 height 25
select select "0"
click at [846, 227] on select "Condition Is Is not Is blank Is not blank" at bounding box center [896, 239] width 100 height 25
click at [1005, 234] on select "Value Yes No" at bounding box center [995, 239] width 68 height 26
select select "true"
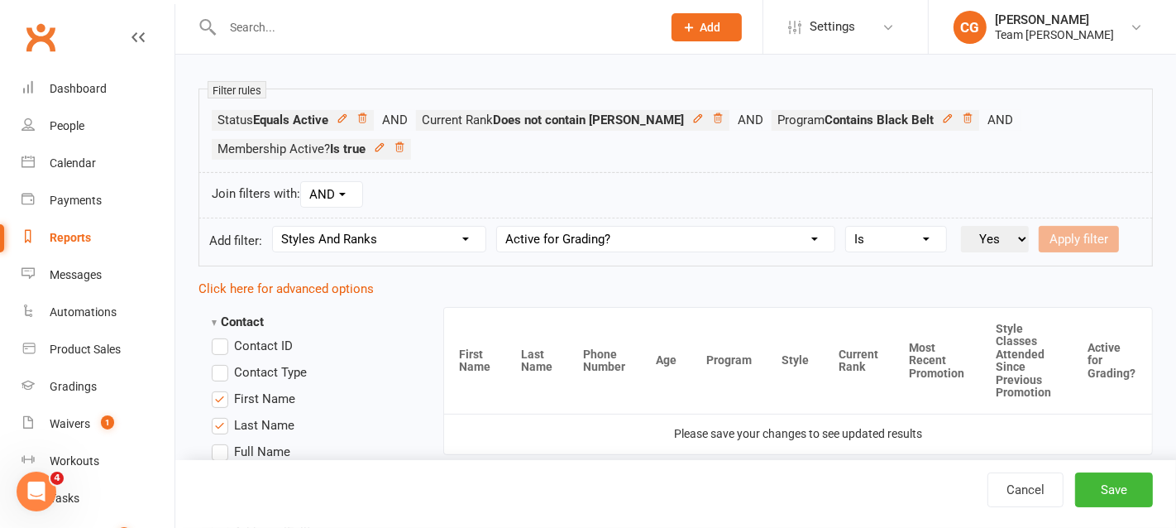
click at [961, 226] on select "Value Yes No" at bounding box center [995, 239] width 68 height 26
click at [1090, 232] on button "Apply filter" at bounding box center [1079, 239] width 80 height 26
select select
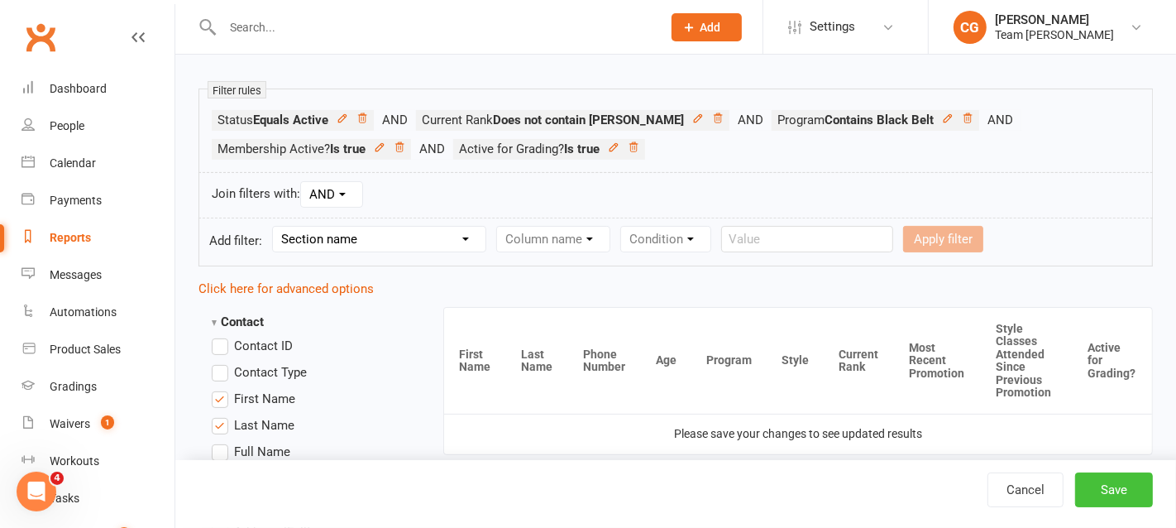
click at [1096, 477] on button "Save" at bounding box center [1114, 489] width 78 height 35
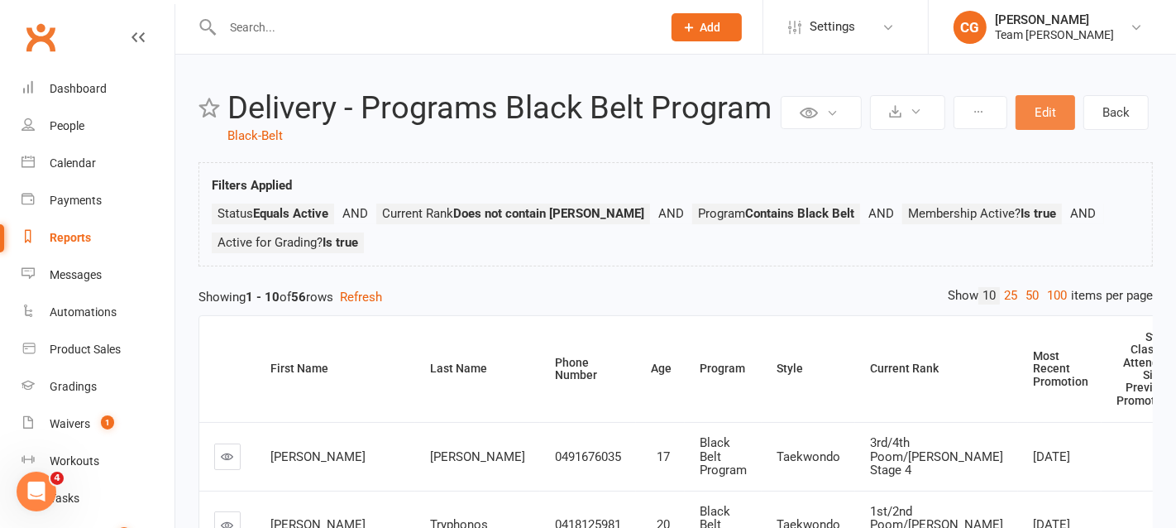
click at [1051, 110] on button "Edit" at bounding box center [1045, 112] width 60 height 35
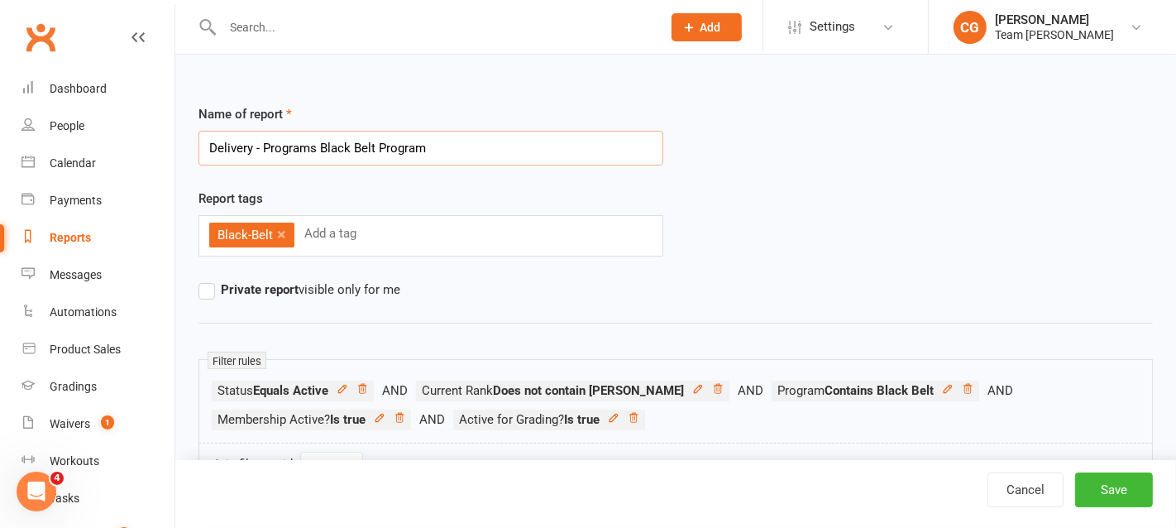
click at [359, 146] on input "Delivery - Programs Black Belt Program" at bounding box center [430, 148] width 465 height 35
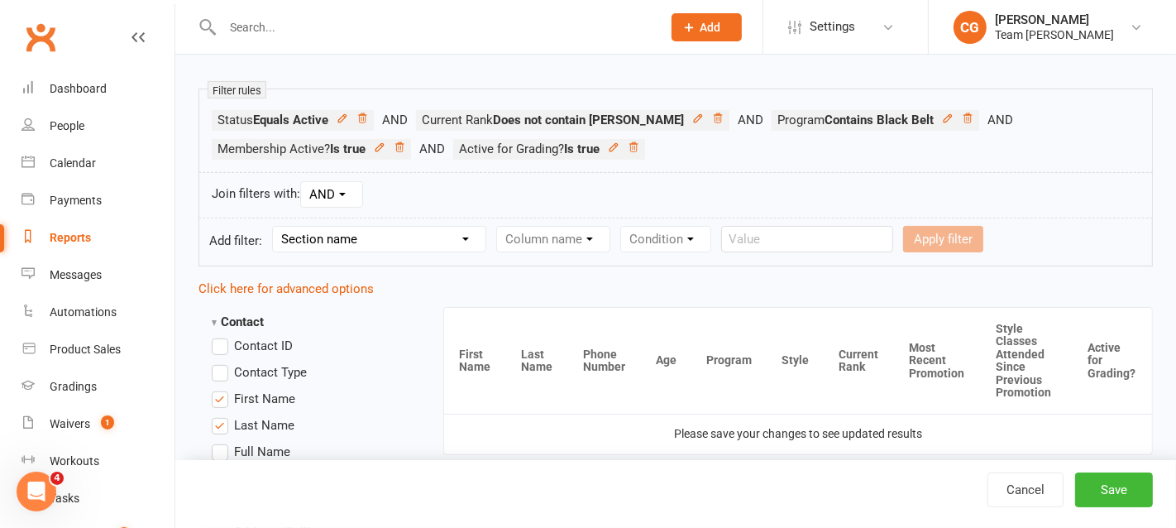
scroll to position [273, 0]
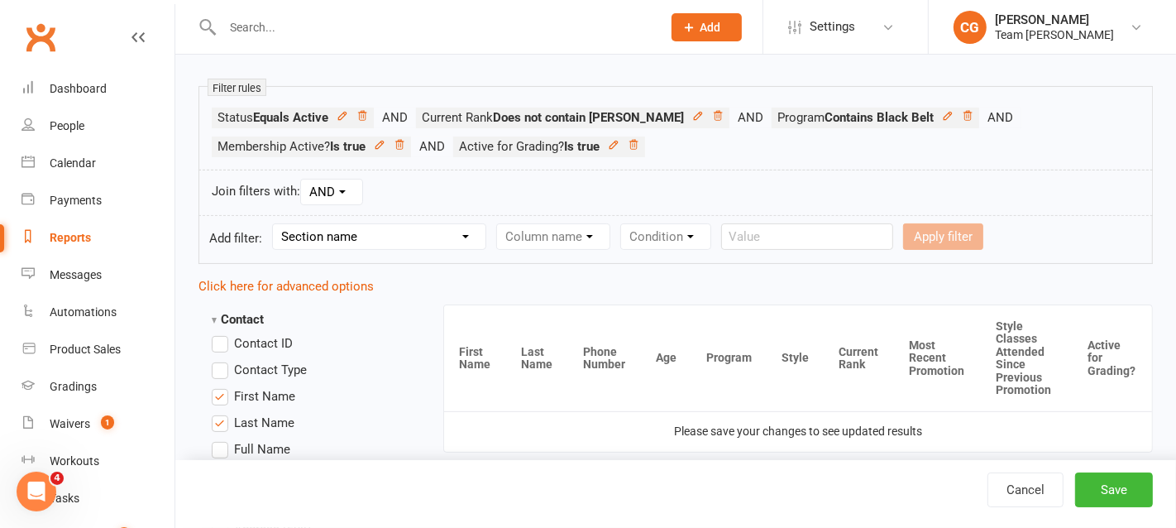
click at [378, 226] on select "Section name Contact Attendance Aggregate Payment Booking Waitlist Attendees Ca…" at bounding box center [379, 236] width 213 height 25
select select "11"
click at [275, 224] on select "Section name Contact Attendance Aggregate Payment Booking Waitlist Attendees Ca…" at bounding box center [379, 236] width 213 height 25
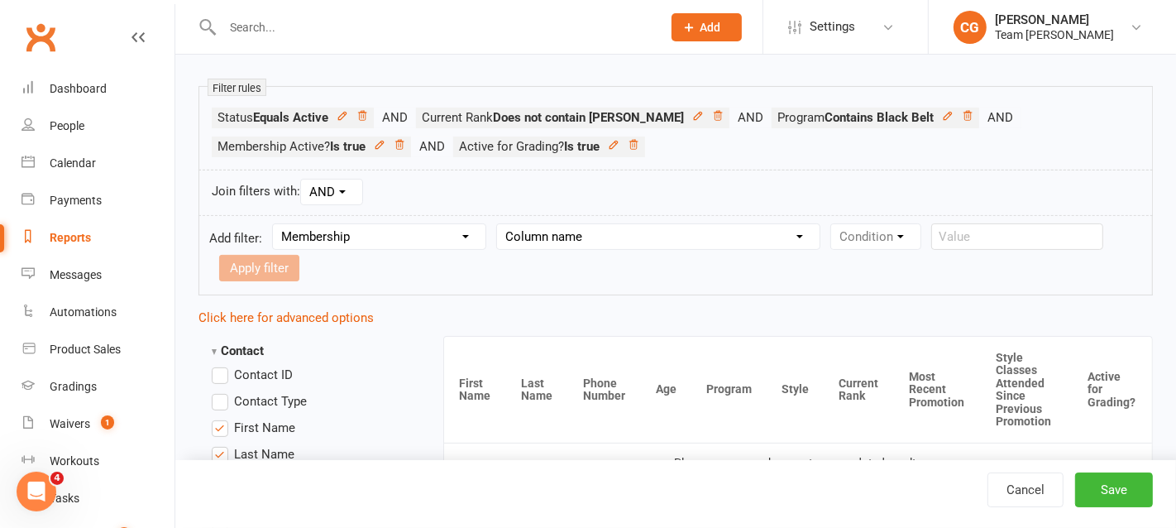
click at [572, 229] on select "Column name Membership ID Membership Name Membership Category Membership Start …" at bounding box center [658, 236] width 322 height 25
select select "1"
click at [501, 224] on select "Column name Membership ID Membership Name Membership Category Membership Start …" at bounding box center [658, 236] width 322 height 25
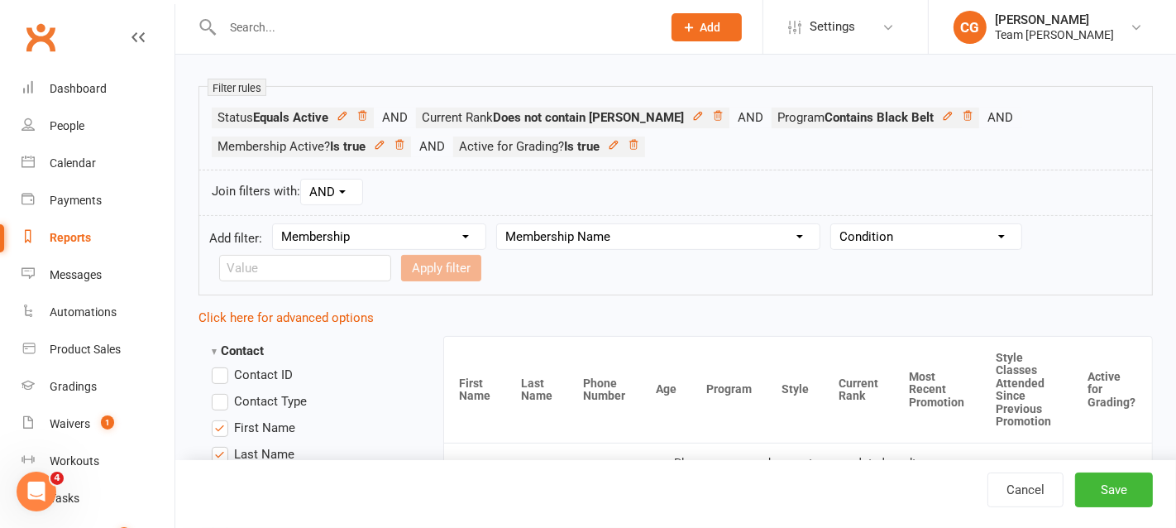
click at [918, 235] on select "Condition Equals Does not equal Contains Does not contain Is blank or does not …" at bounding box center [926, 236] width 190 height 25
select select "3"
click at [835, 224] on select "Condition Equals Does not equal Contains Does not contain Is blank or does not …" at bounding box center [926, 236] width 190 height 25
click at [280, 273] on input "text" at bounding box center [305, 268] width 172 height 26
type input "complim"
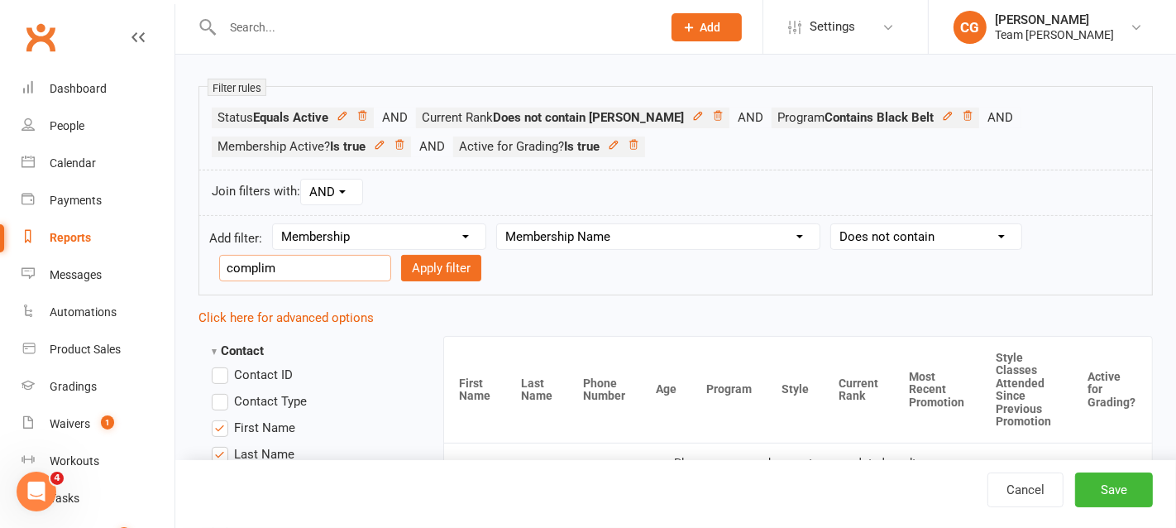
drag, startPoint x: 282, startPoint y: 259, endPoint x: 212, endPoint y: 258, distance: 70.3
click at [212, 258] on form "Add filter: Section name Contact Attendance Aggregate Payment Booking Waitlist …" at bounding box center [675, 255] width 954 height 80
click at [572, 230] on select "Column name Membership ID Membership Name Membership Category Membership Start …" at bounding box center [658, 236] width 322 height 25
click at [942, 112] on icon at bounding box center [948, 116] width 12 height 12
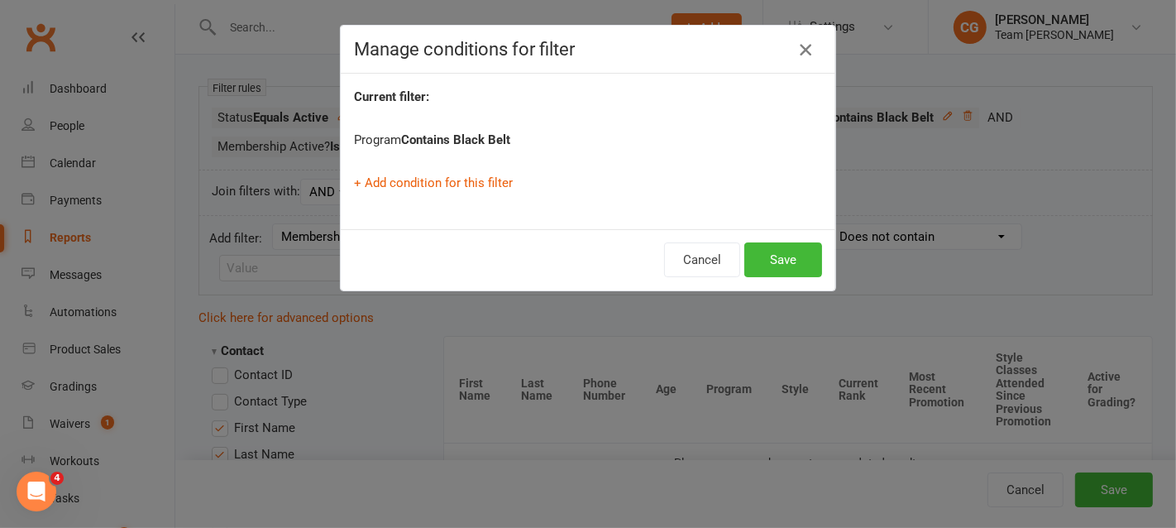
click at [806, 45] on icon "button" at bounding box center [805, 50] width 20 height 20
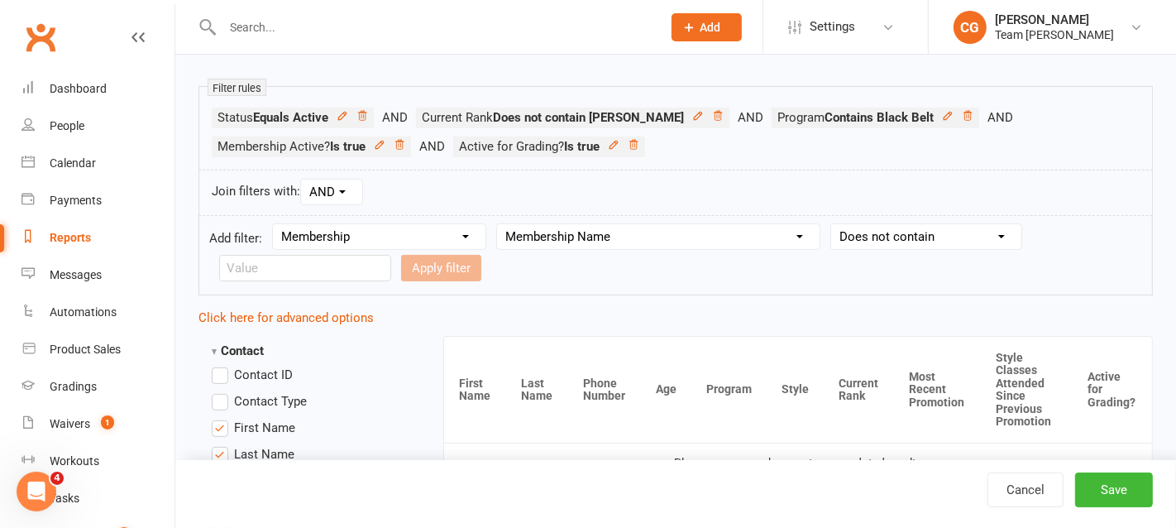
click at [373, 226] on select "Section name Contact Attendance Aggregate Payment Booking Waitlist Attendees Ca…" at bounding box center [379, 236] width 213 height 25
click at [275, 224] on select "Section name Contact Attendance Aggregate Payment Booking Waitlist Attendees Ca…" at bounding box center [379, 236] width 213 height 25
click at [900, 230] on select "Condition Equals Does not equal Contains Does not contain Is blank or does not …" at bounding box center [926, 236] width 190 height 25
click at [835, 224] on select "Condition Equals Does not equal Contains Does not contain Is blank or does not …" at bounding box center [926, 236] width 190 height 25
click at [943, 112] on icon at bounding box center [946, 115] width 7 height 7
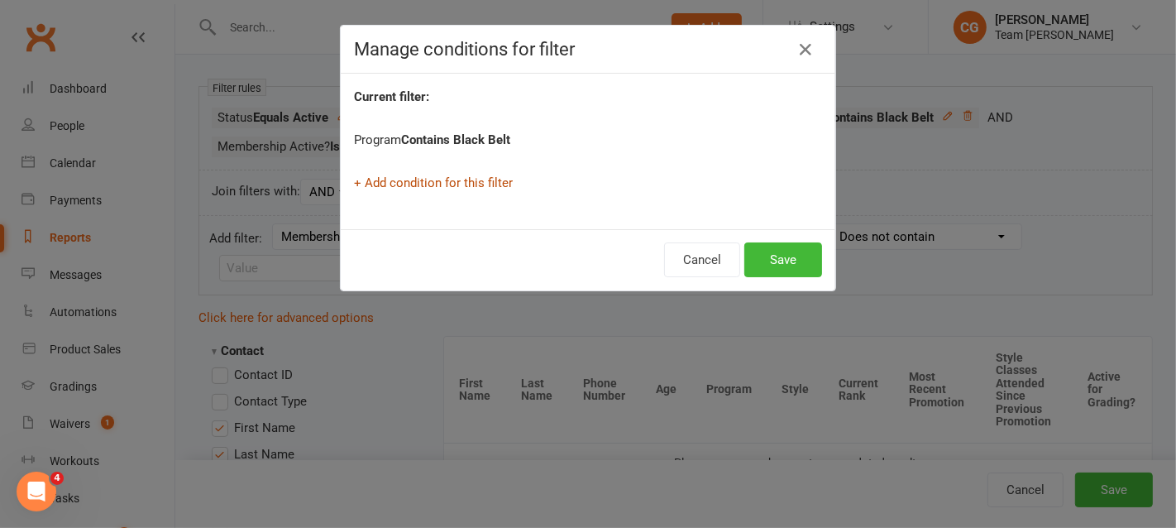
click at [405, 183] on link "+ Add condition for this filter" at bounding box center [433, 182] width 159 height 15
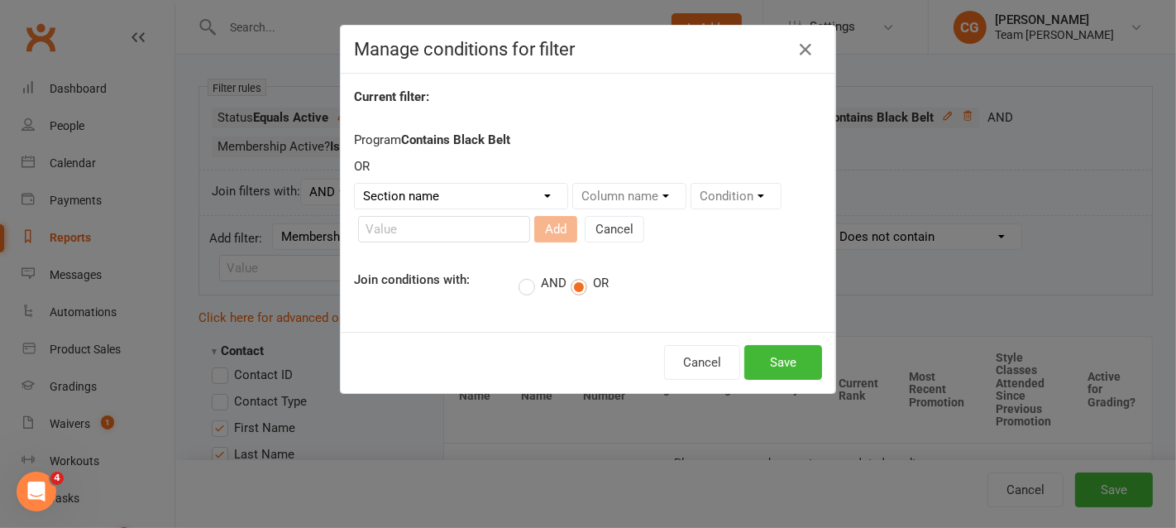
click at [409, 196] on select "Section name Contact Attendance Aggregate Payment Booking Waitlist Attendees Ca…" at bounding box center [461, 196] width 213 height 25
select select "0"
click at [355, 184] on select "Section name Contact Attendance Aggregate Payment Booking Waitlist Attendees Ca…" at bounding box center [461, 196] width 213 height 25
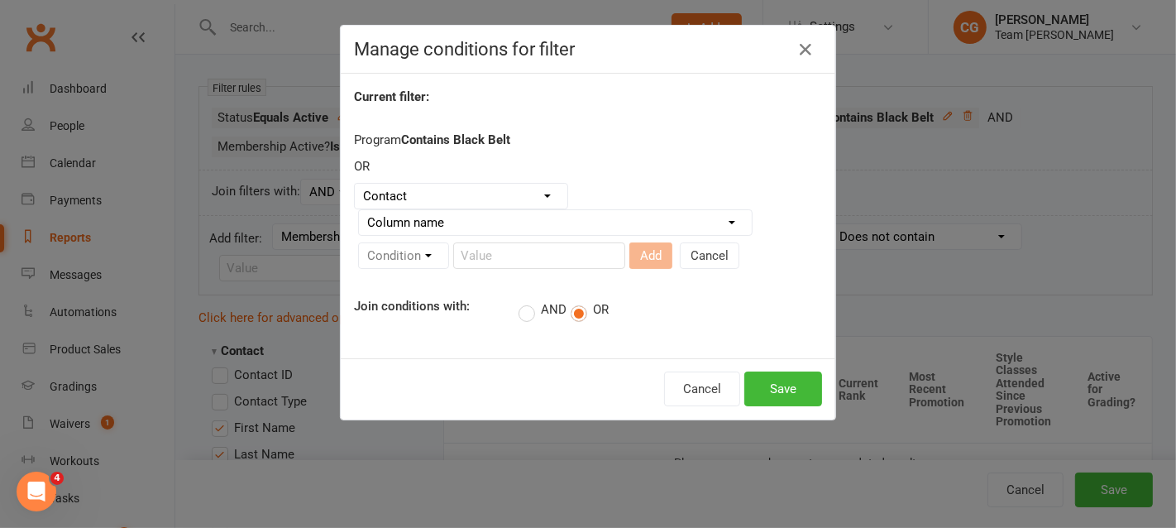
click at [421, 222] on select "Column name Is in other report Is not in other report Contact Type First Name L…" at bounding box center [555, 222] width 393 height 25
select select "53"
click at [359, 210] on select "Column name Is in other report Is not in other report Contact Type First Name L…" at bounding box center [555, 222] width 393 height 25
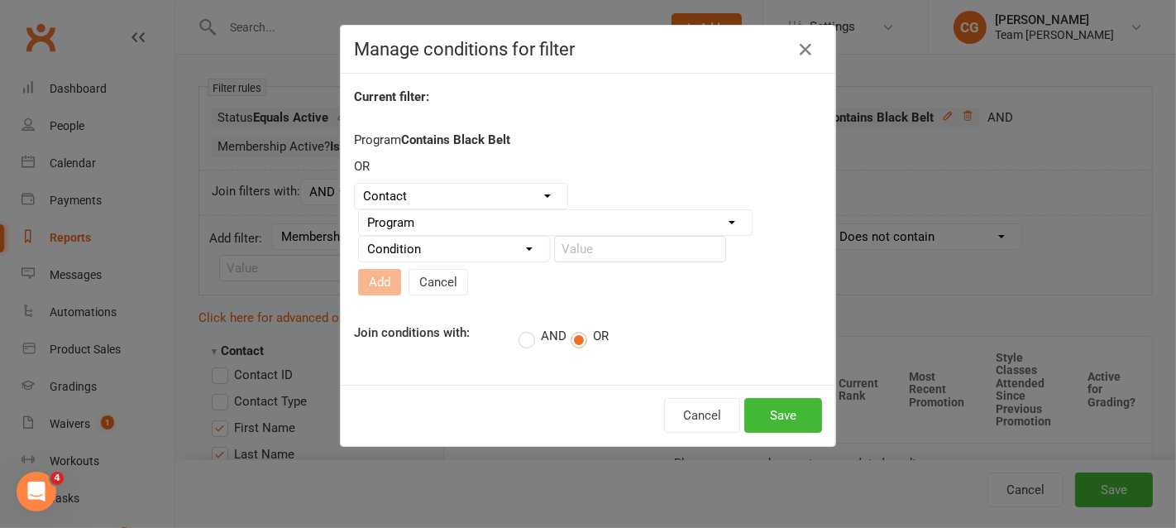
click at [511, 257] on select "Condition Equals Does not equal Contains Does not contain Is blank or does not …" at bounding box center [454, 248] width 190 height 25
select select "3"
click at [359, 240] on select "Condition Equals Does not equal Contains Does not contain Is blank or does not …" at bounding box center [454, 248] width 190 height 25
click at [609, 247] on input "text" at bounding box center [640, 249] width 172 height 26
type input "Adult"
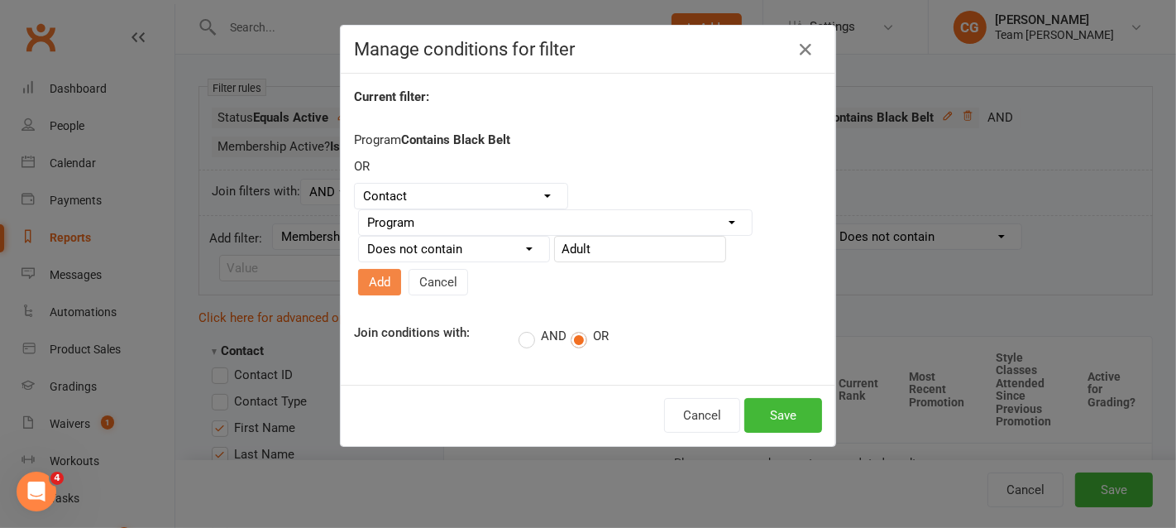
click at [401, 269] on button "Add" at bounding box center [379, 282] width 43 height 26
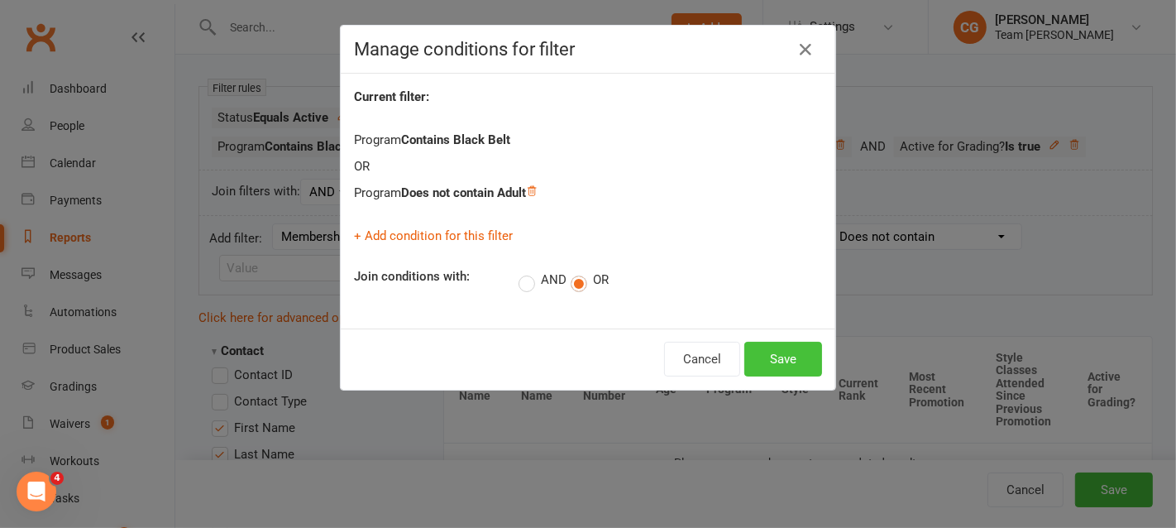
click at [794, 352] on button "Save" at bounding box center [783, 358] width 78 height 35
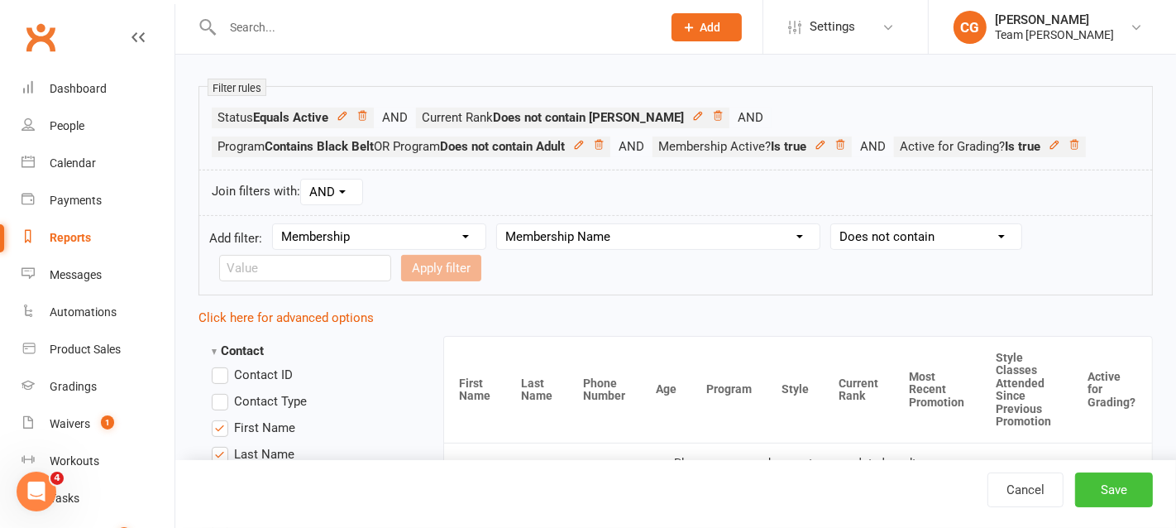
click at [1129, 477] on button "Save" at bounding box center [1114, 489] width 78 height 35
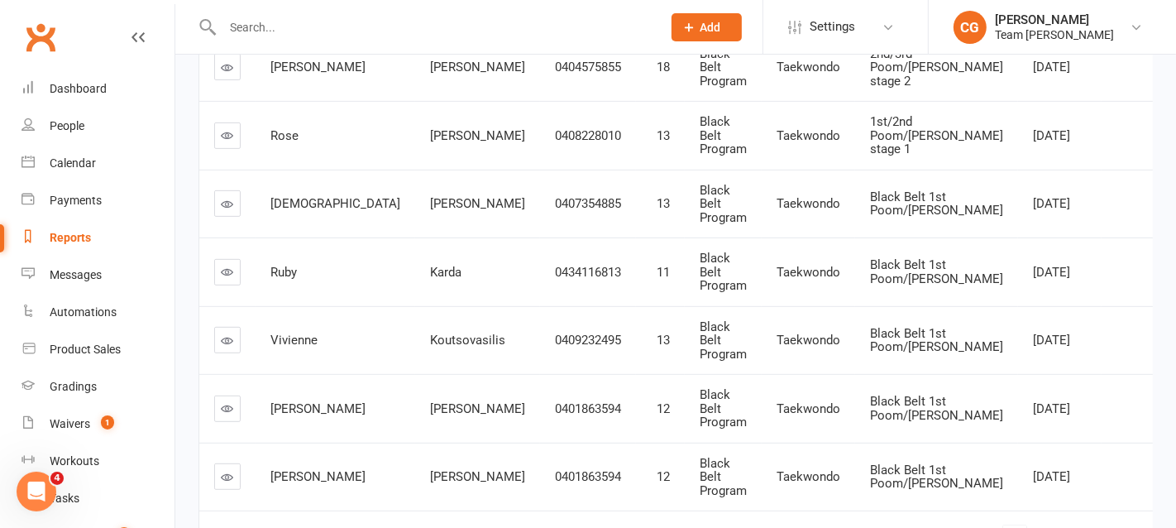
scroll to position [662, 0]
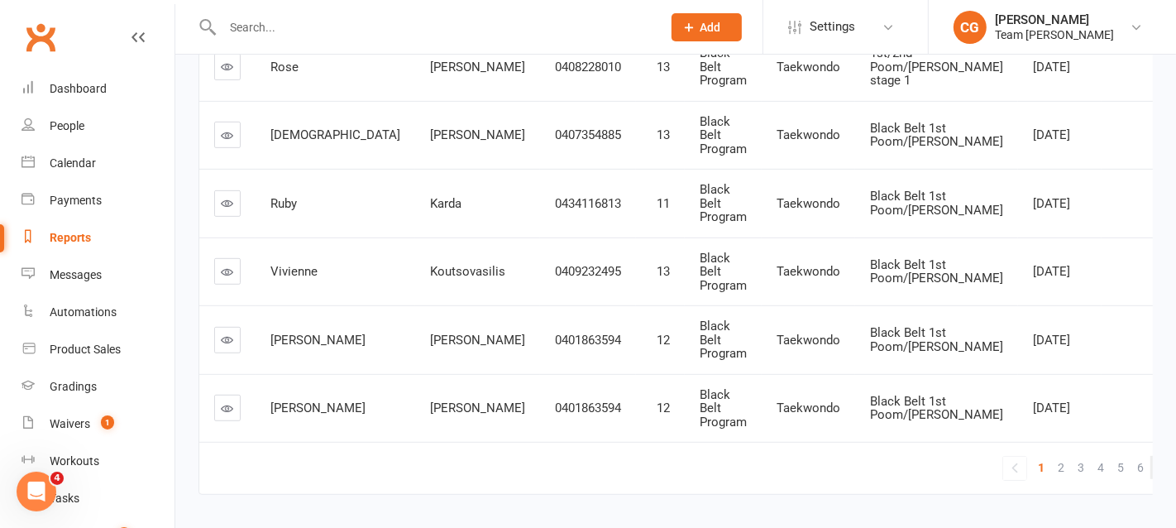
click at [1150, 456] on link "7" at bounding box center [1160, 467] width 20 height 23
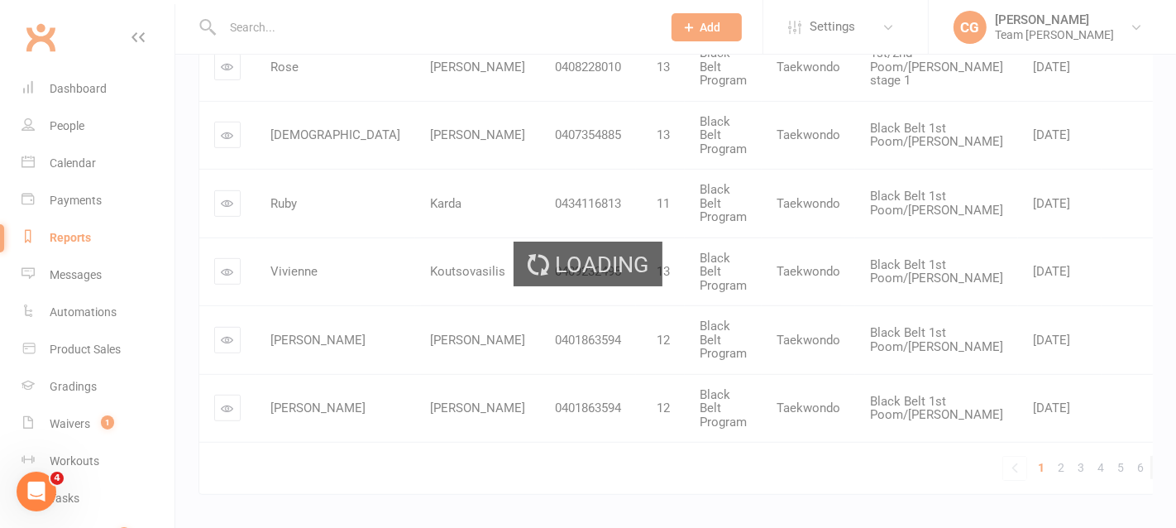
scroll to position [566, 0]
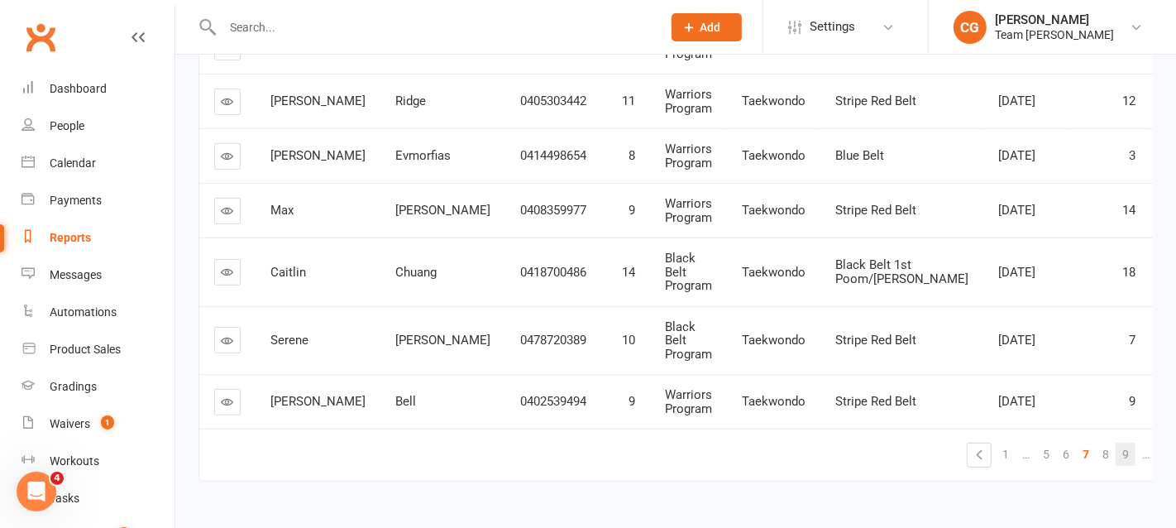
click at [1122, 442] on span "9" at bounding box center [1125, 453] width 7 height 23
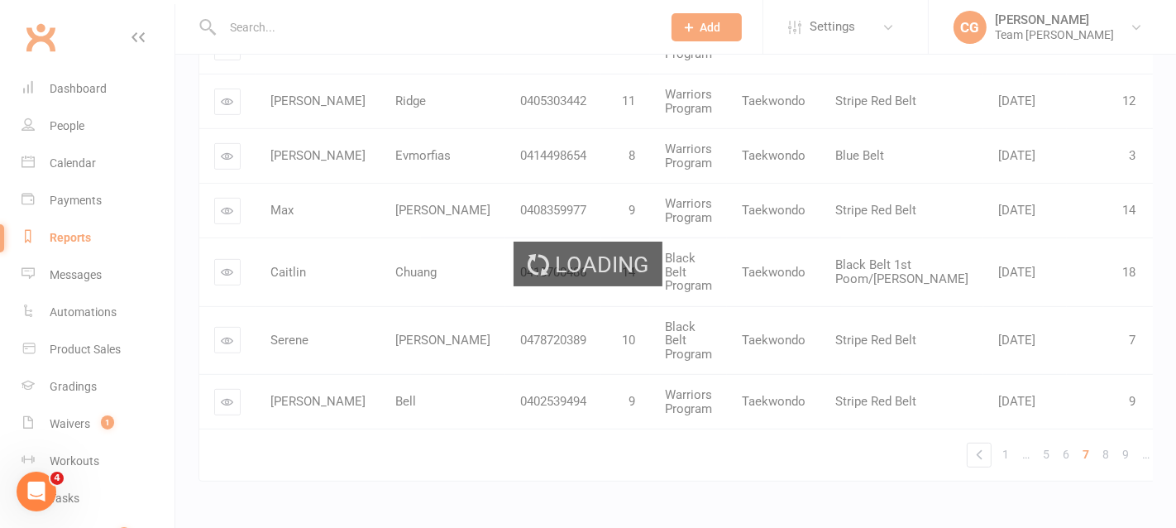
scroll to position [553, 0]
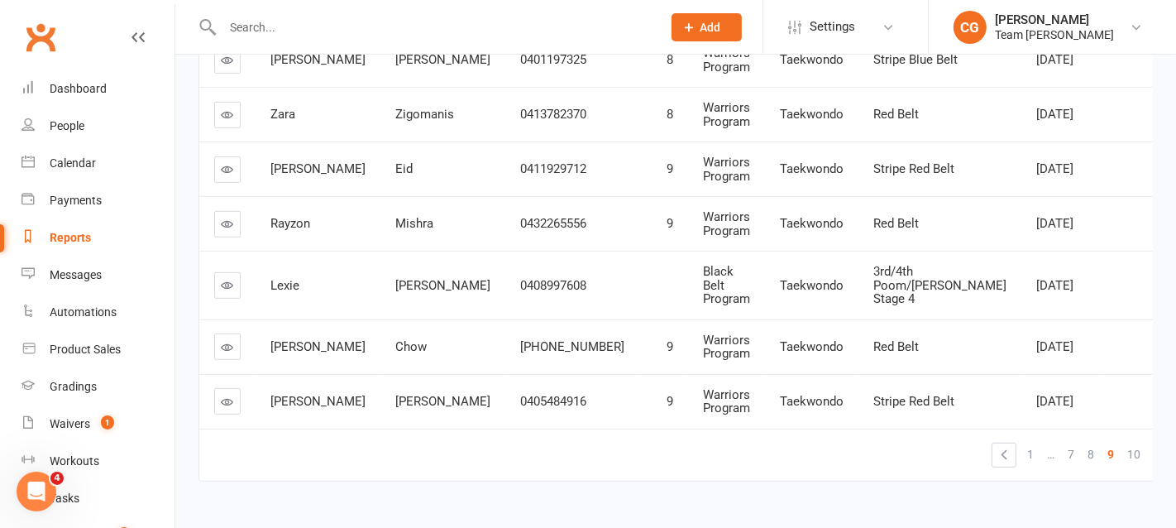
click at [1173, 442] on link "…" at bounding box center [1183, 453] width 21 height 23
click at [1153, 442] on span "11" at bounding box center [1159, 453] width 13 height 23
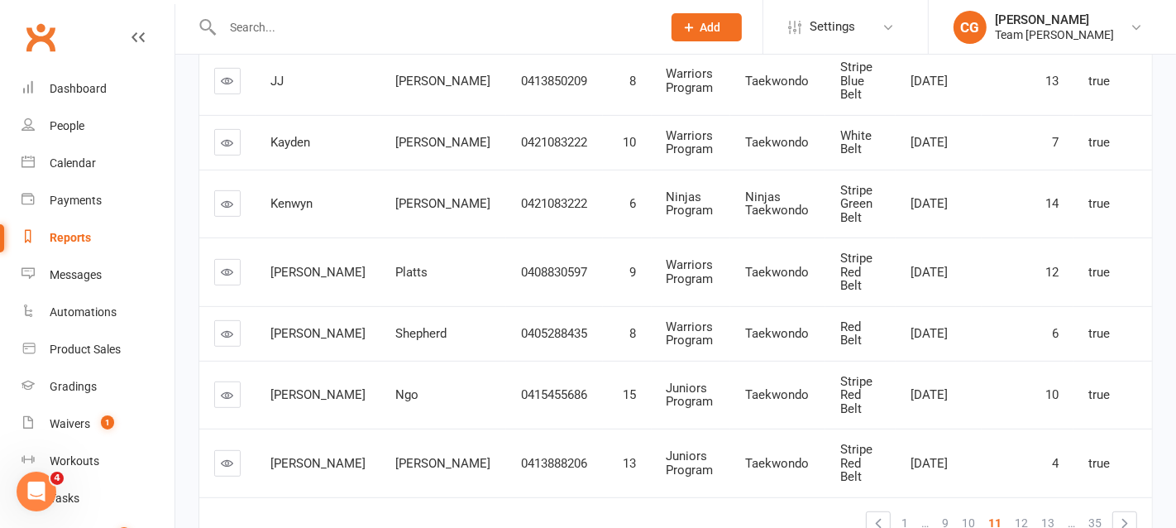
scroll to position [0, 0]
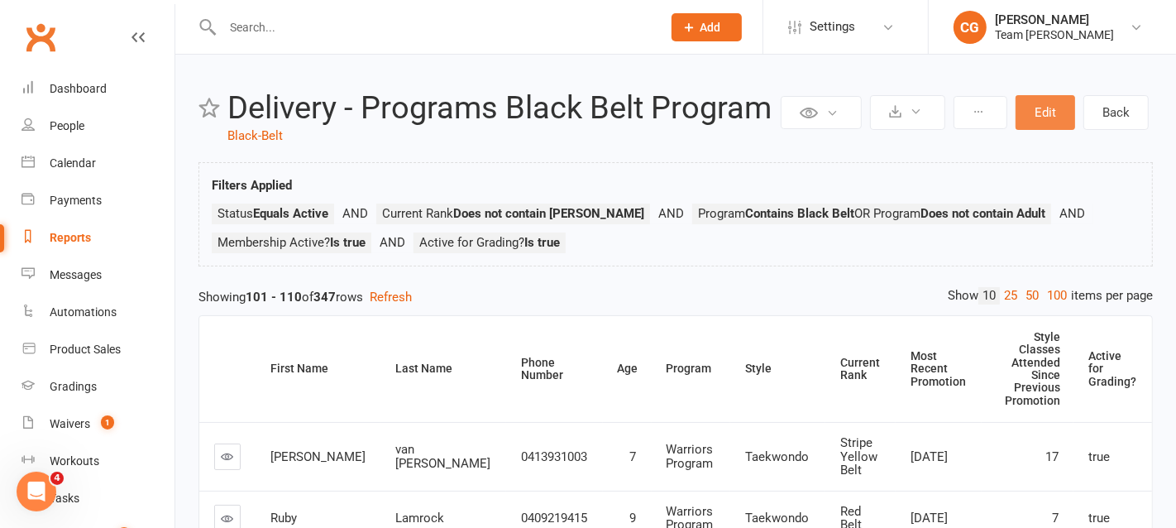
click at [1045, 112] on button "Edit" at bounding box center [1045, 112] width 60 height 35
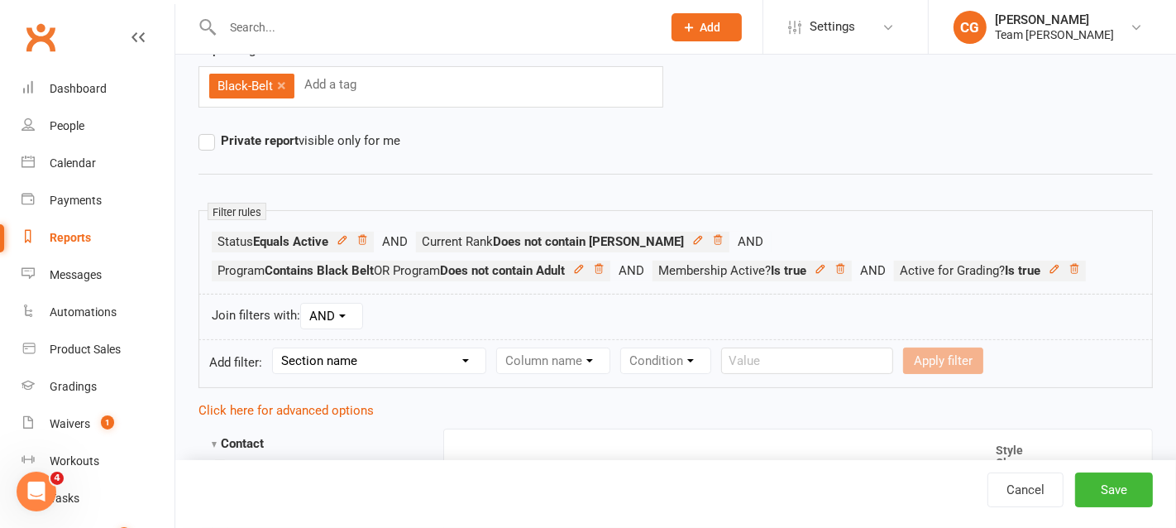
scroll to position [162, 0]
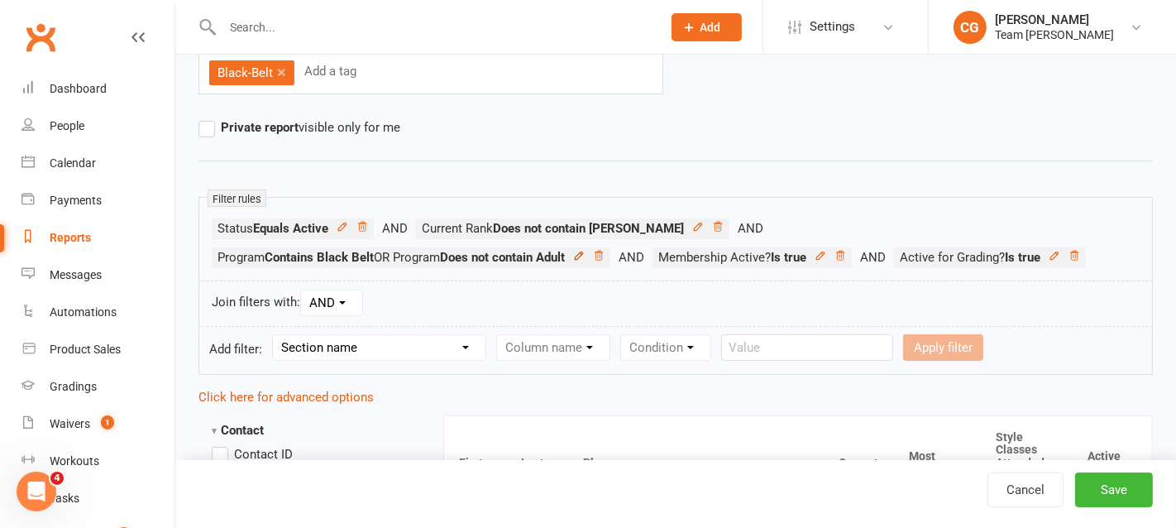
click at [585, 253] on icon at bounding box center [579, 256] width 12 height 12
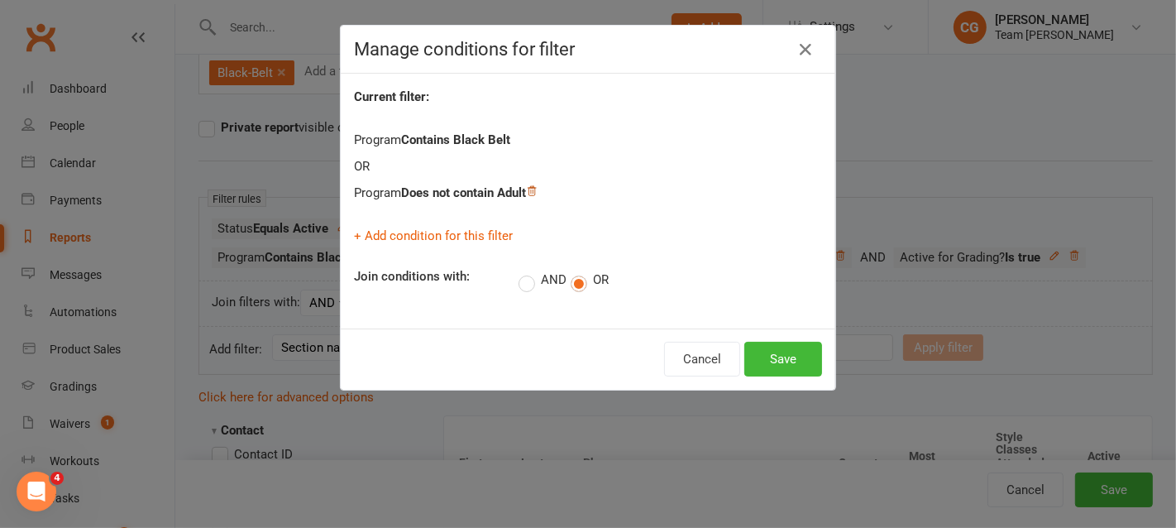
click at [537, 187] on icon at bounding box center [532, 191] width 12 height 12
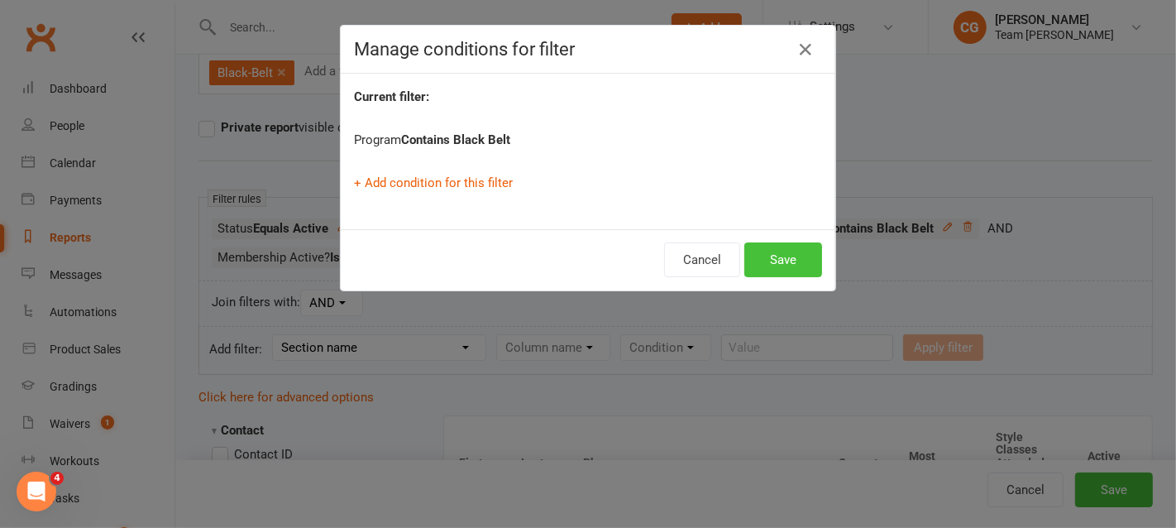
click at [801, 269] on button "Save" at bounding box center [783, 259] width 78 height 35
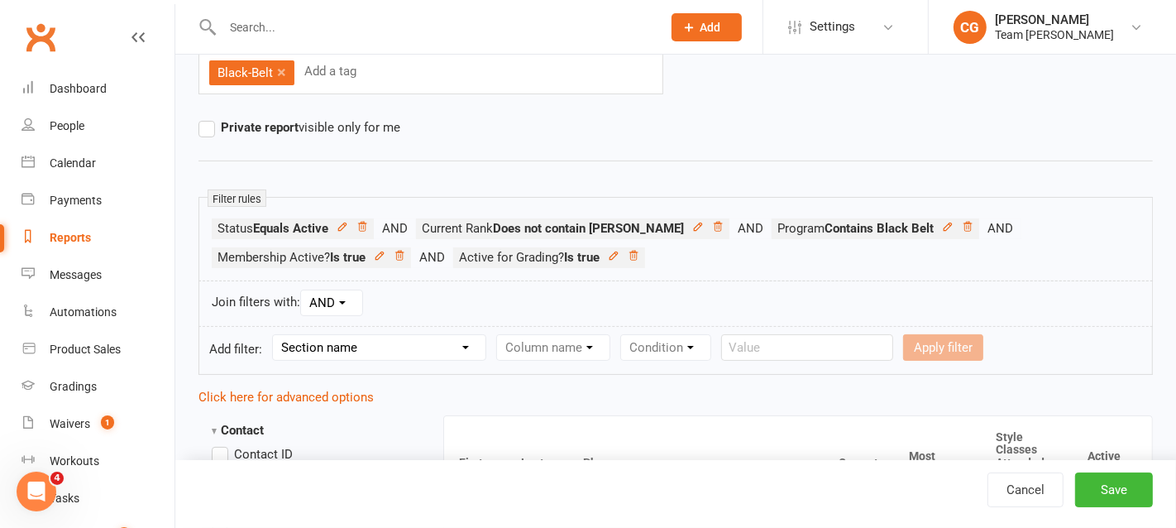
click at [313, 338] on select "Section name Contact Attendance Aggregate Payment Booking Waitlist Attendees Ca…" at bounding box center [379, 347] width 213 height 25
select select "0"
click at [275, 335] on select "Section name Contact Attendance Aggregate Payment Booking Waitlist Attendees Ca…" at bounding box center [379, 347] width 213 height 25
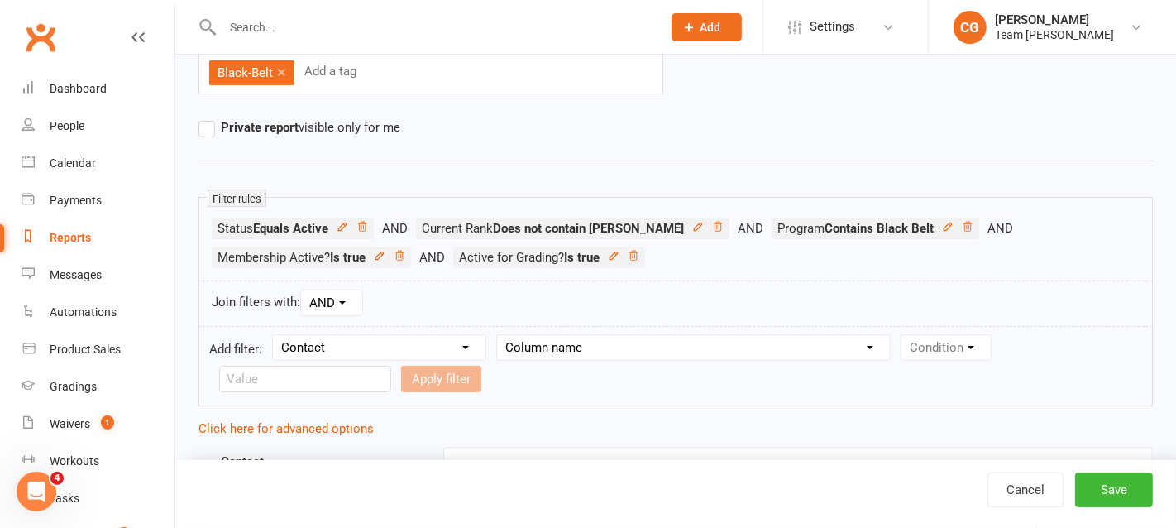
click at [562, 335] on select "Column name Is in other report Is not in other report Contact Type First Name L…" at bounding box center [693, 347] width 393 height 25
select select "53"
click at [501, 335] on select "Column name Is in other report Is not in other report Contact Type First Name L…" at bounding box center [693, 347] width 393 height 25
click at [963, 343] on select "Condition Equals Does not equal Contains Does not contain Is blank or does not …" at bounding box center [996, 347] width 190 height 25
select select "3"
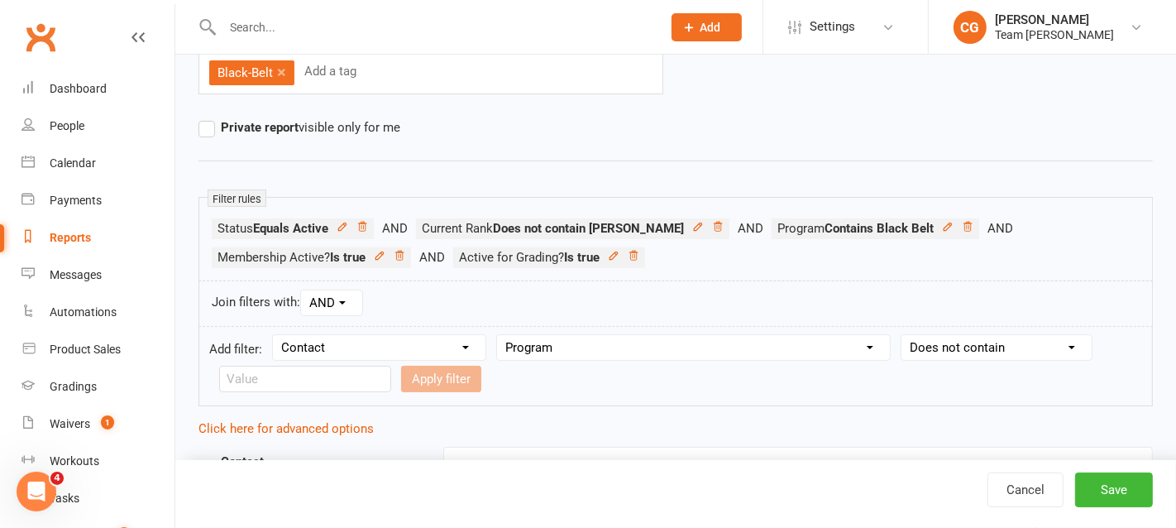
click at [904, 335] on select "Condition Equals Does not equal Contains Does not contain Is blank or does not …" at bounding box center [996, 347] width 190 height 25
click at [297, 395] on form "Add filter: Section name Contact Attendance Aggregate Payment Booking Waitlist …" at bounding box center [675, 366] width 954 height 80
click at [275, 375] on input "text" at bounding box center [305, 378] width 172 height 26
type input "Adult"
click at [418, 380] on button "Apply filter" at bounding box center [441, 378] width 80 height 26
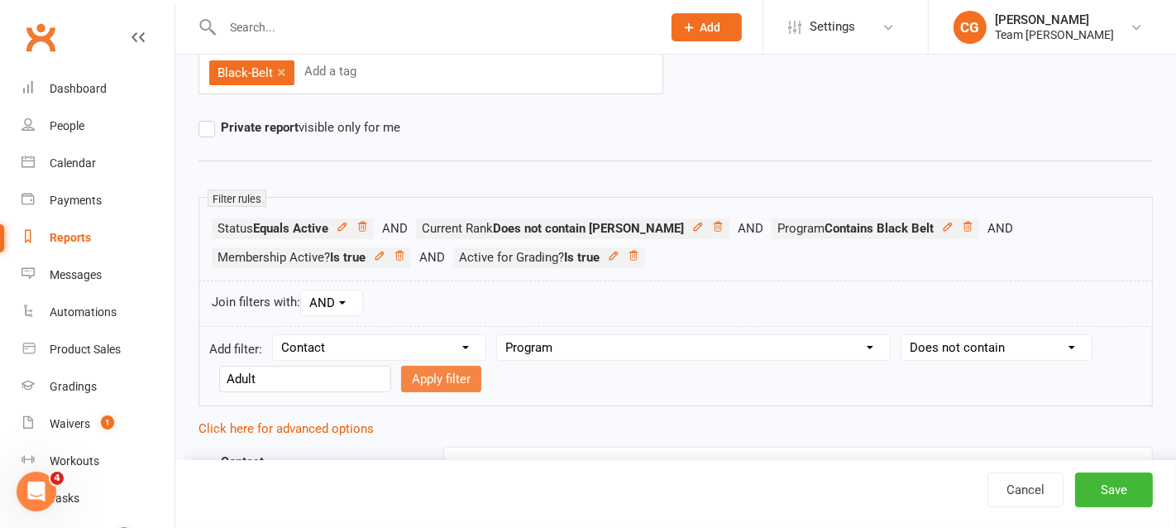
select select
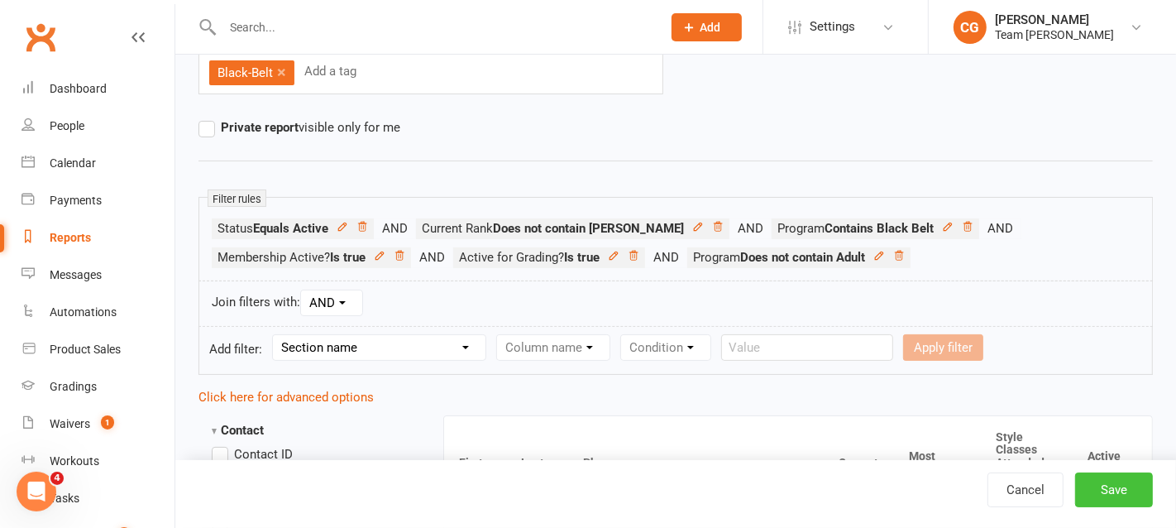
click at [1139, 506] on button "Save" at bounding box center [1114, 489] width 78 height 35
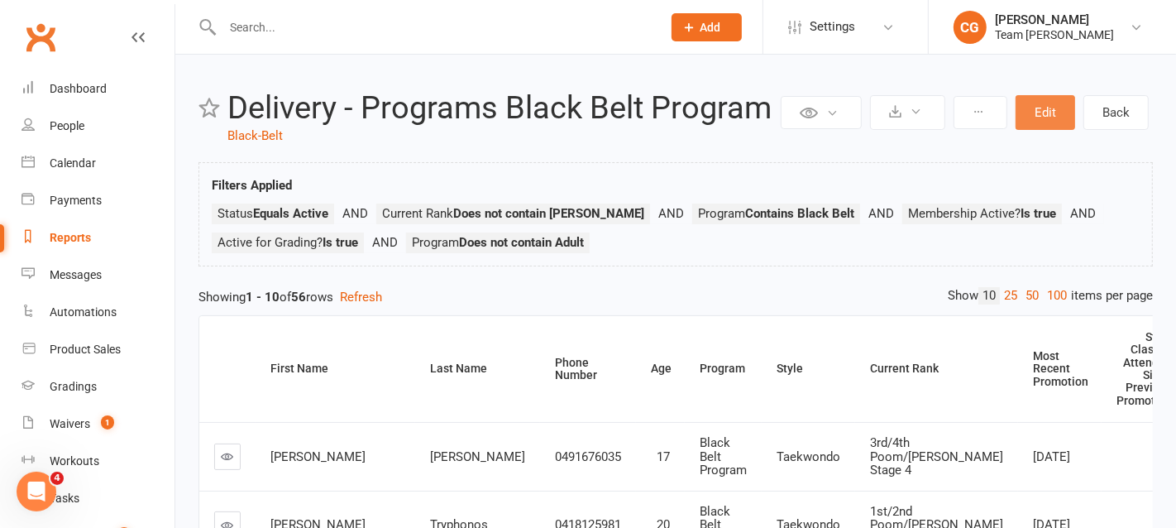
click at [1048, 110] on button "Edit" at bounding box center [1045, 112] width 60 height 35
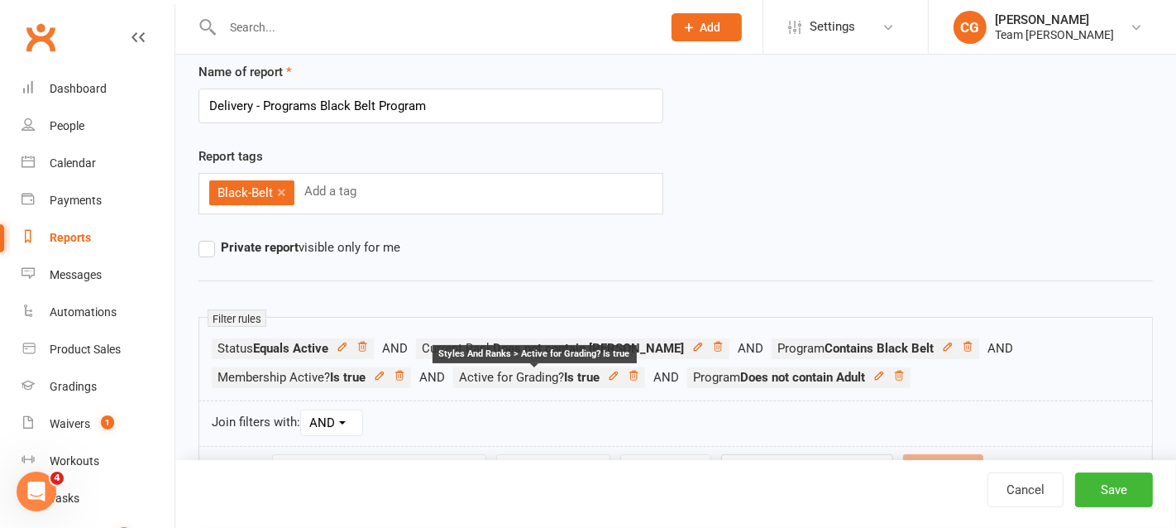
scroll to position [44, 0]
click at [905, 368] on icon at bounding box center [899, 374] width 12 height 12
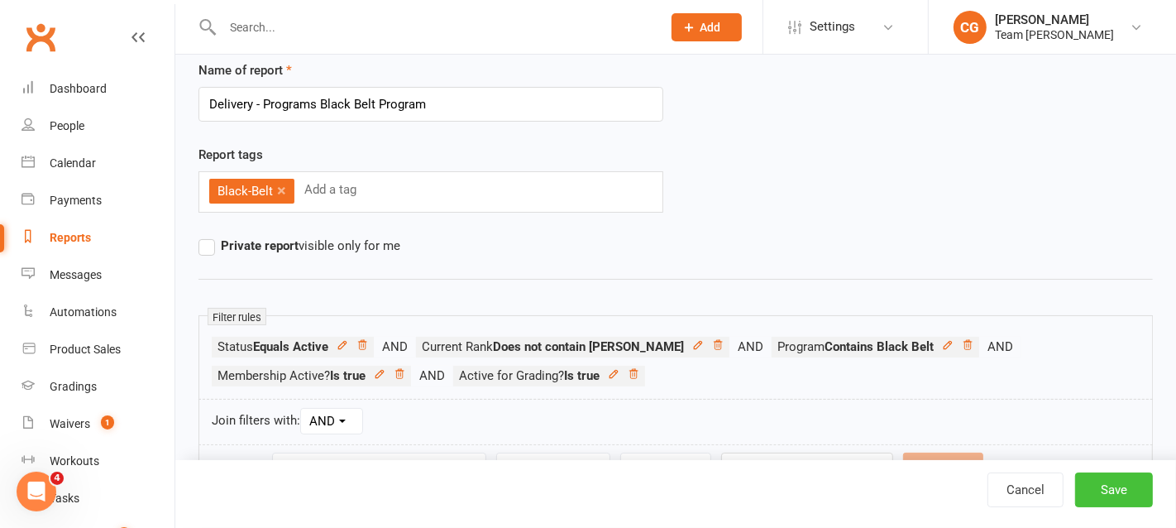
click at [1125, 494] on button "Save" at bounding box center [1114, 489] width 78 height 35
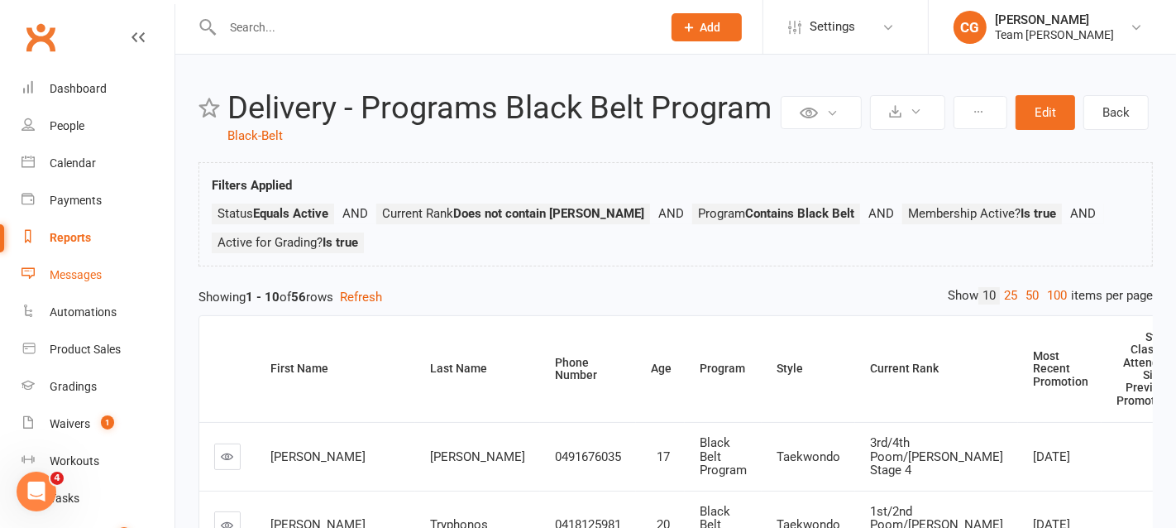
click at [69, 283] on link "Messages" at bounding box center [97, 274] width 153 height 37
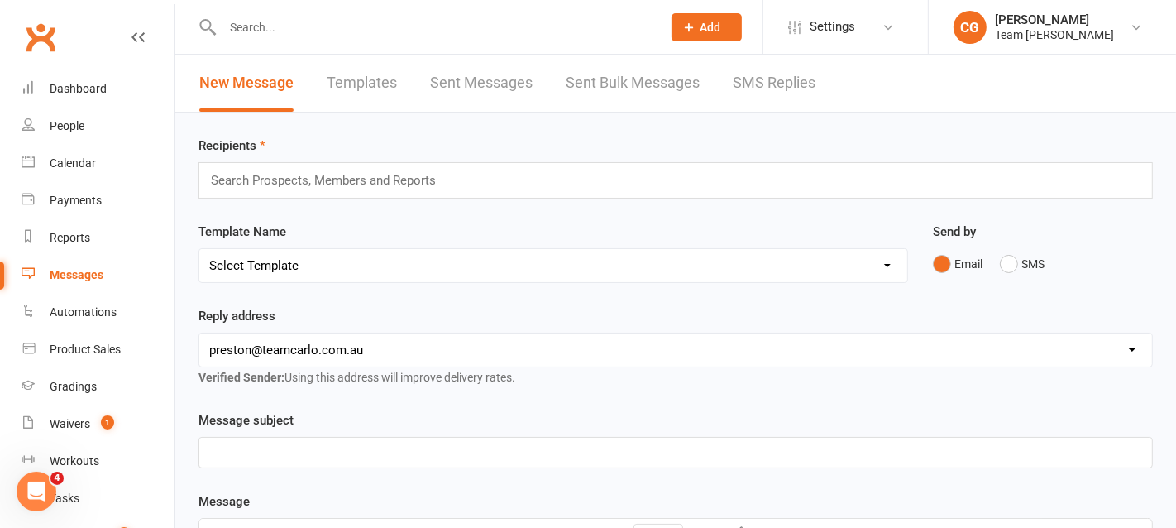
click at [264, 185] on input "text" at bounding box center [330, 180] width 242 height 21
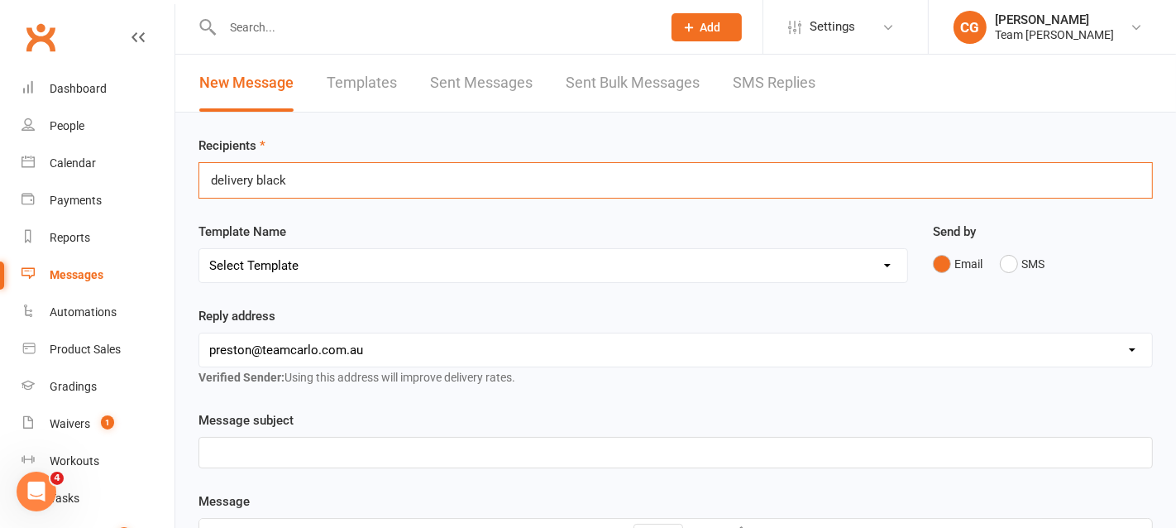
drag, startPoint x: 308, startPoint y: 175, endPoint x: 183, endPoint y: 177, distance: 125.7
click at [306, 176] on div "delivery black delivery black" at bounding box center [675, 180] width 954 height 36
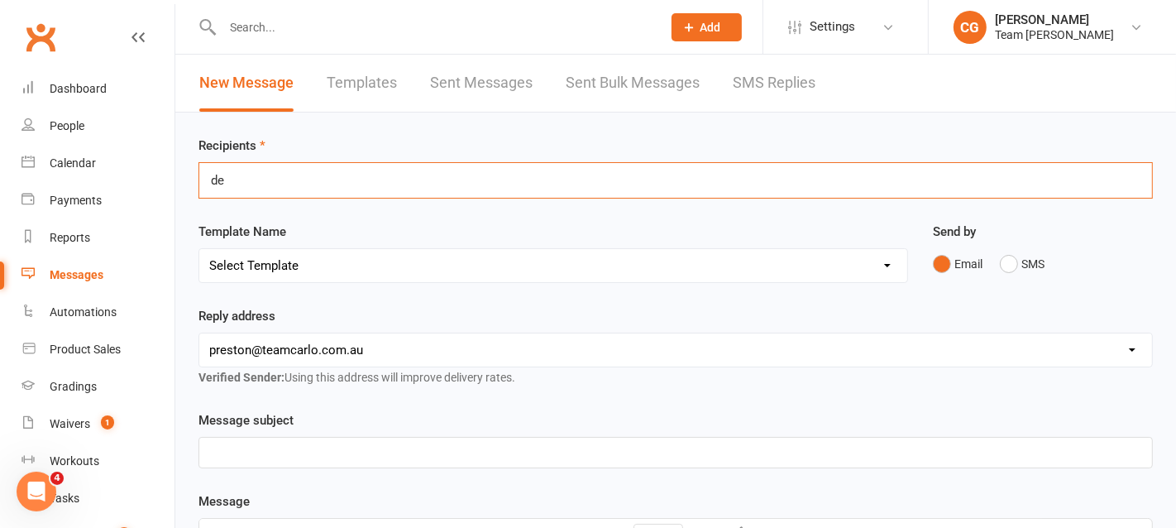
type input "d"
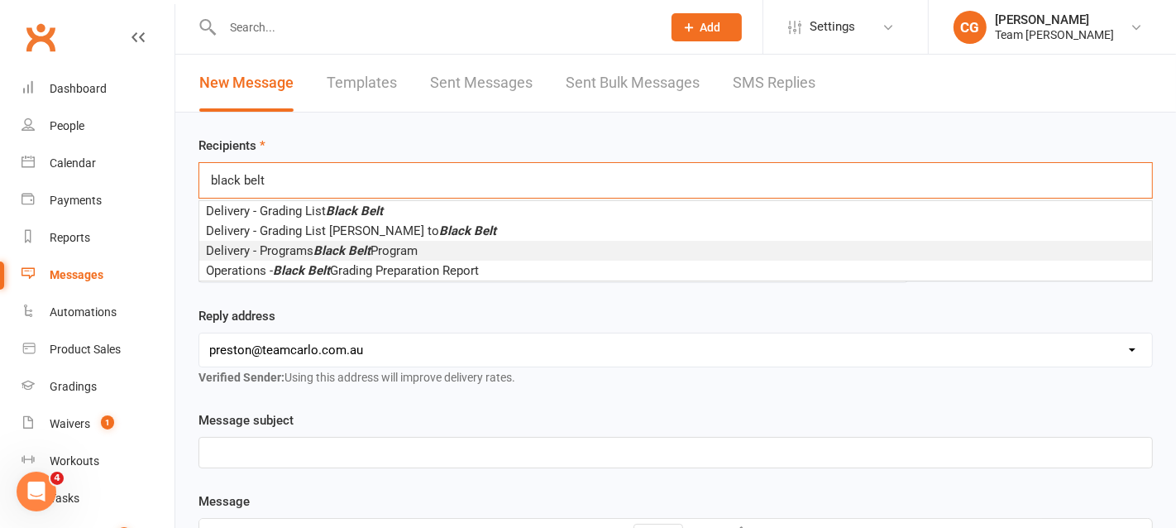
type input "black belt"
click at [375, 252] on span "Delivery - Programs Black Belt Program" at bounding box center [312, 250] width 212 height 15
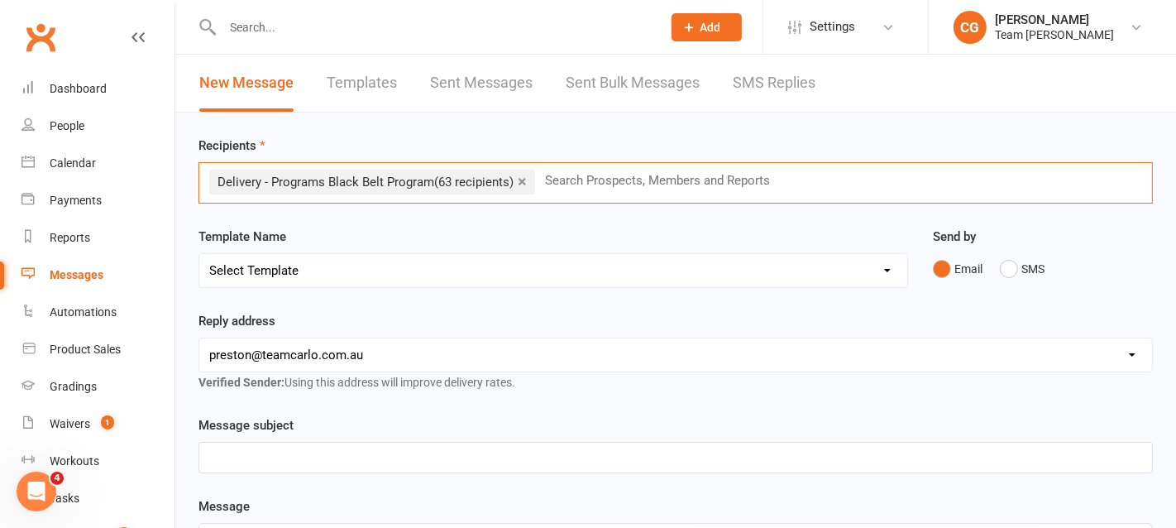
click at [341, 267] on select "Select Template [Email] Ambassador Program Member Email [SMS] Direct Debit - AT…" at bounding box center [553, 270] width 708 height 33
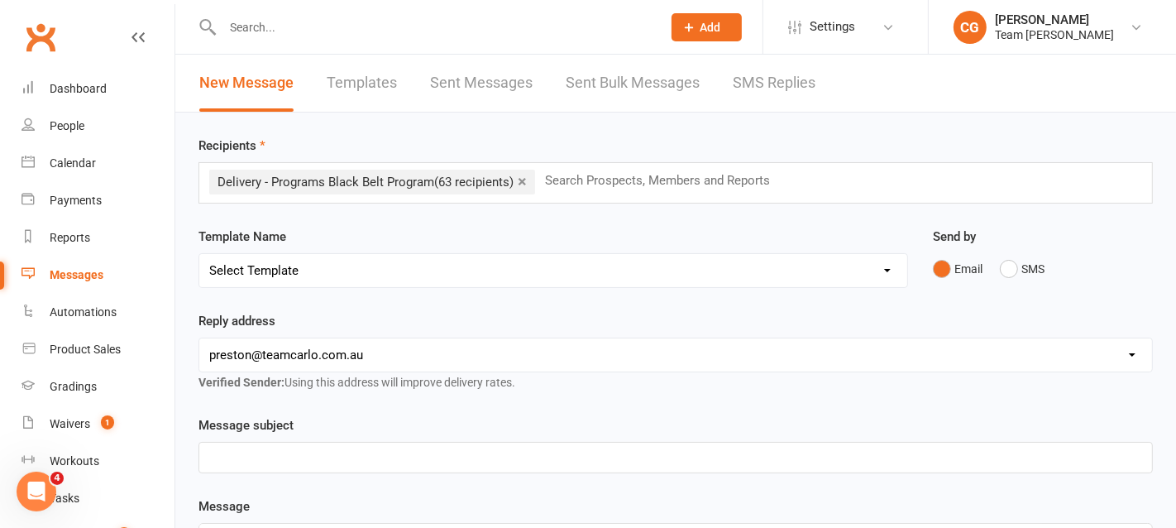
select select "30"
click at [199, 254] on select "Select Template [Email] Ambassador Program Member Email [SMS] Direct Debit - AT…" at bounding box center [553, 270] width 708 height 33
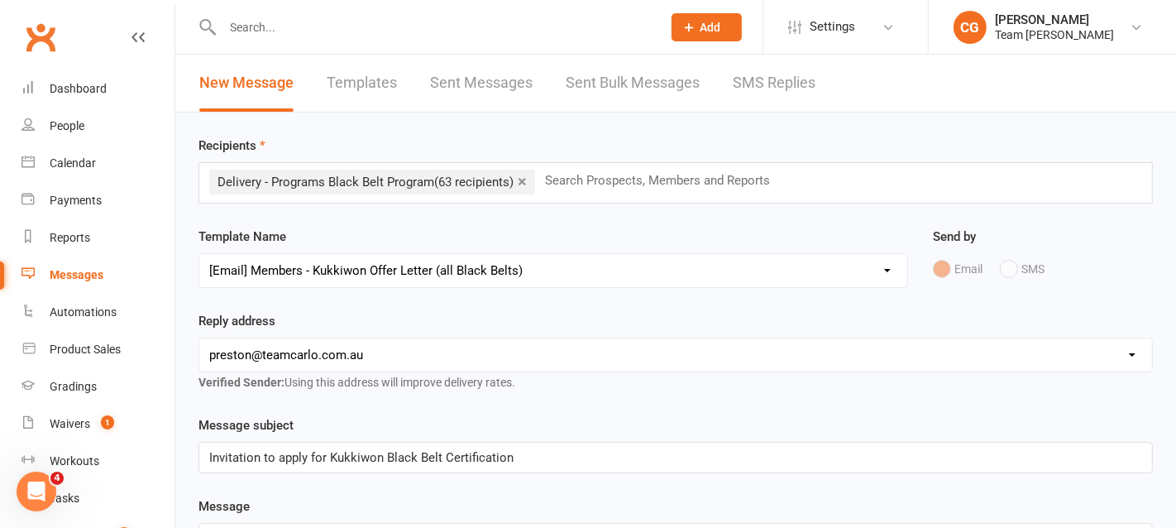
click at [324, 344] on select "hello@clubworx.com preston@teamcarlo.com.au carlo+preston@teamcarlo.com.au carl…" at bounding box center [675, 354] width 953 height 33
select select "6"
click at [199, 338] on select "hello@clubworx.com preston@teamcarlo.com.au carlo+preston@teamcarlo.com.au carl…" at bounding box center [675, 354] width 953 height 33
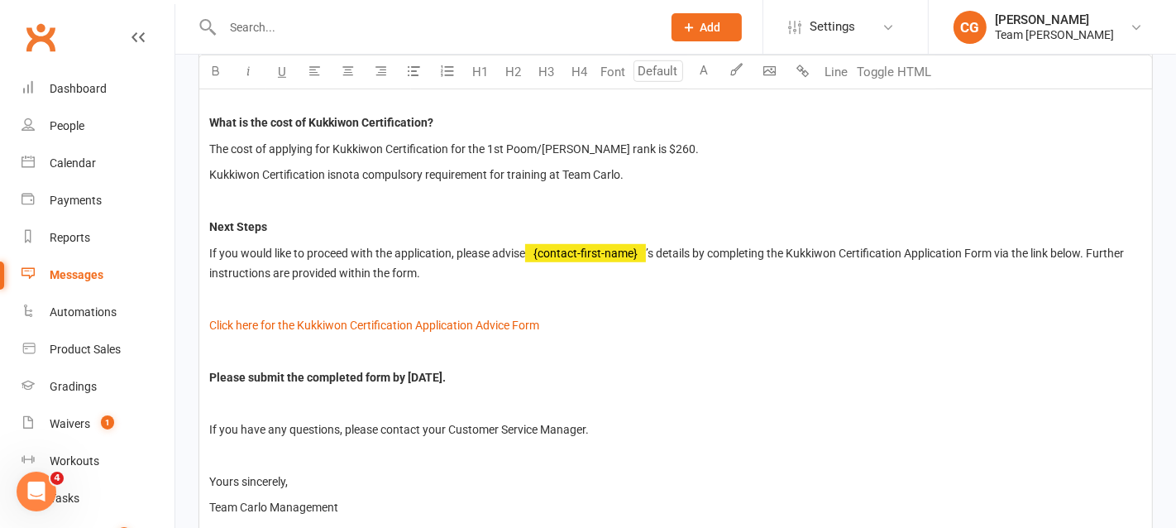
scroll to position [890, 0]
type input "14"
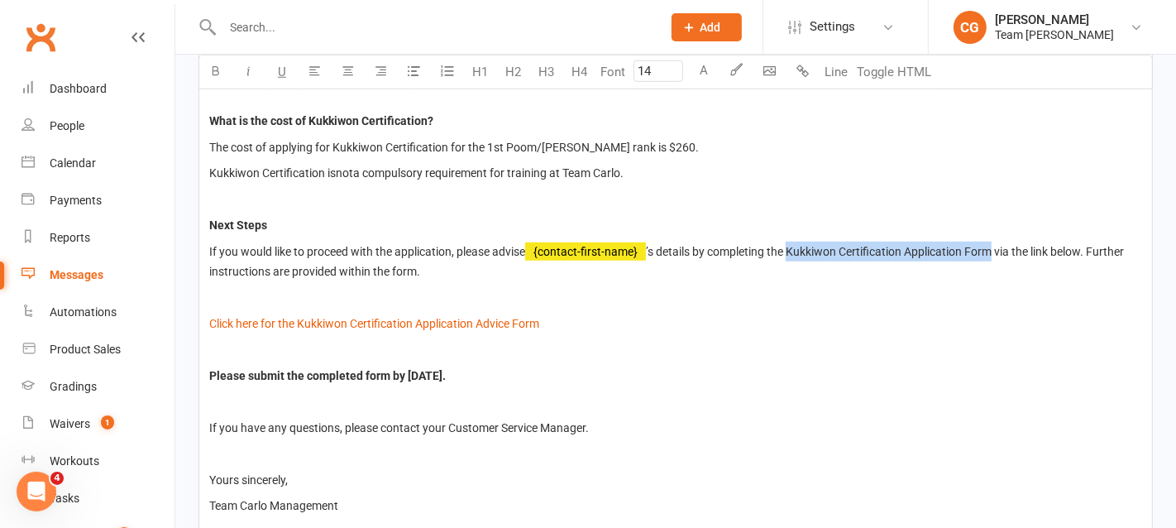
drag, startPoint x: 1000, startPoint y: 246, endPoint x: 795, endPoint y: 238, distance: 205.2
click at [795, 244] on span "’s details by completing the Kukkiwon Certification Application Form via the li…" at bounding box center [667, 261] width 917 height 35
click at [246, 63] on button "button" at bounding box center [248, 71] width 33 height 33
click at [782, 298] on p at bounding box center [675, 297] width 933 height 20
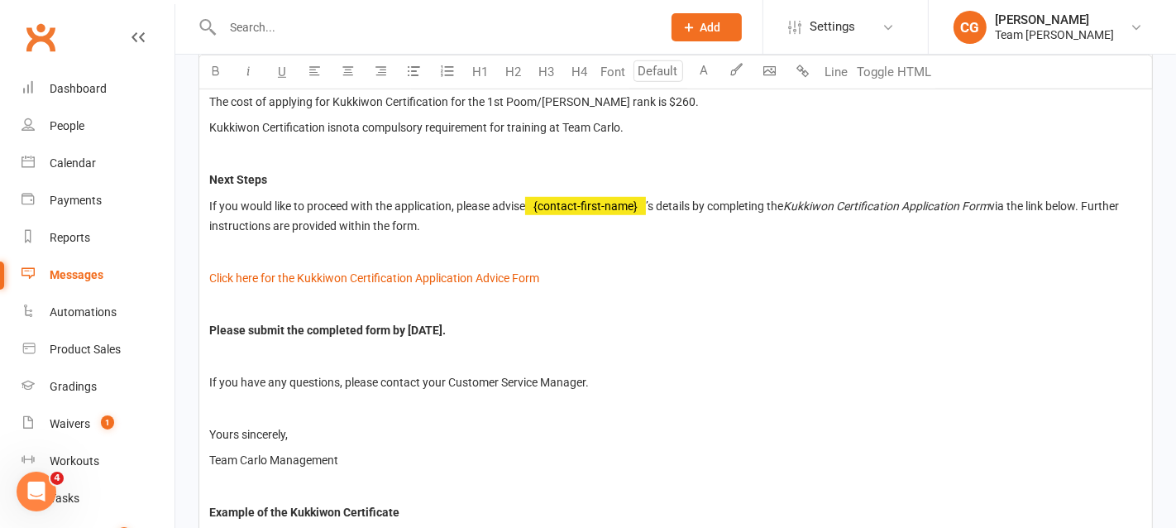
scroll to position [938, 0]
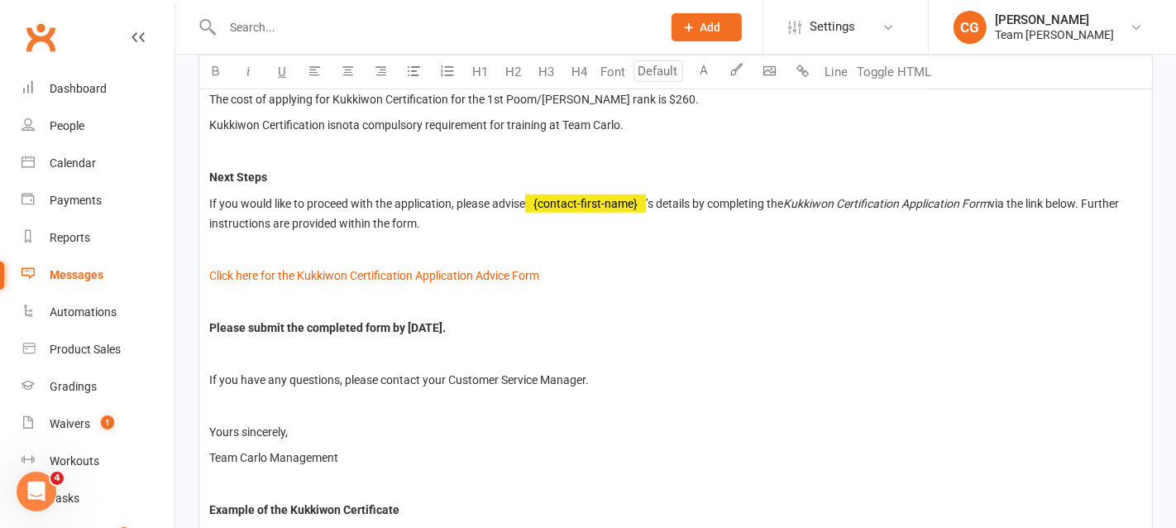
type input "14"
click at [364, 323] on span "Please submit the completed form by Monday 29th September 2025." at bounding box center [327, 327] width 236 height 13
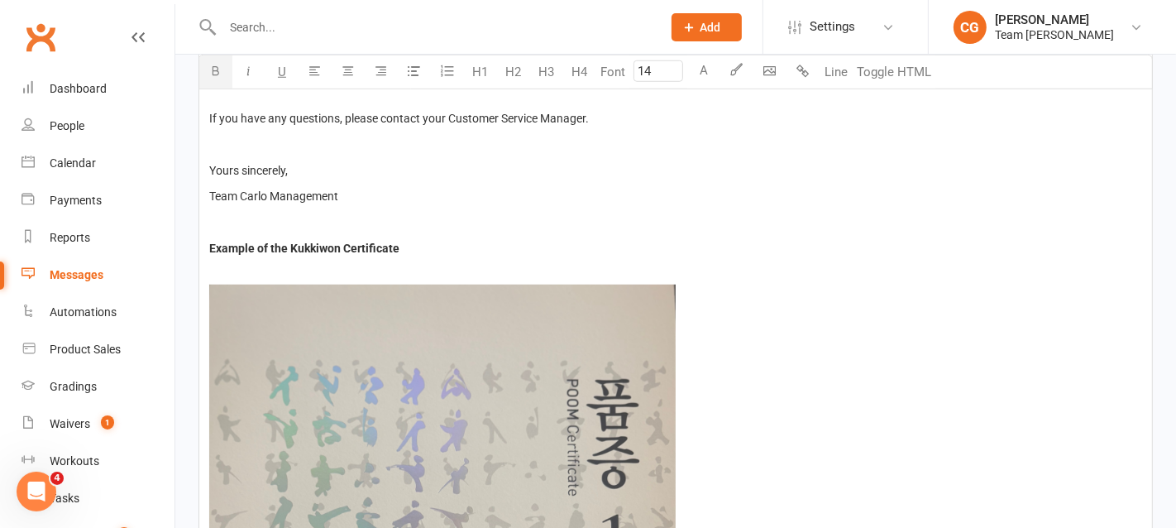
scroll to position [1221, 0]
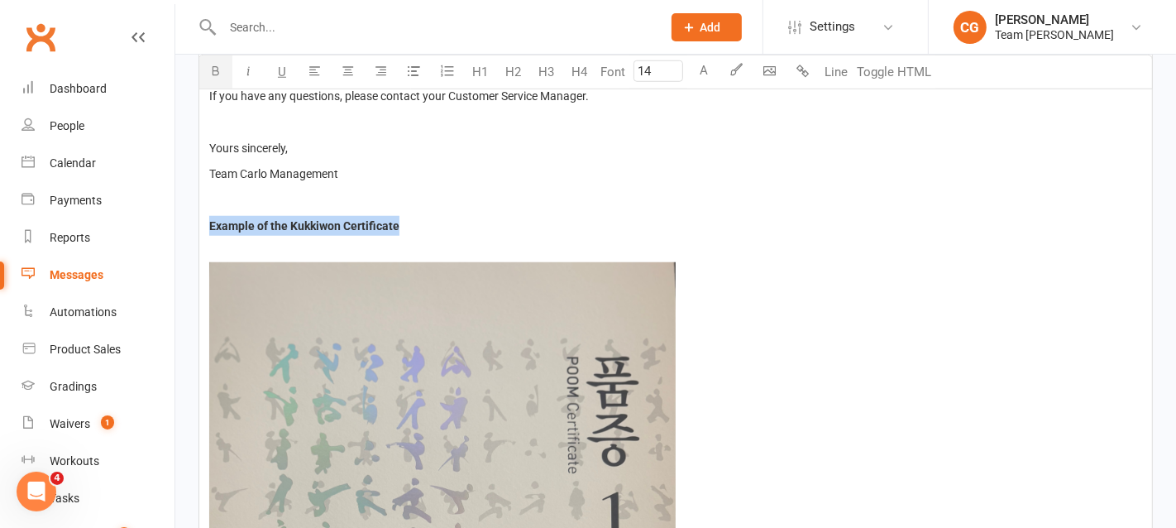
drag, startPoint x: 414, startPoint y: 221, endPoint x: 200, endPoint y: 220, distance: 214.2
click at [200, 220] on div "Dear Team Carlo families, We are pleased to share that we are now offering our …" at bounding box center [675, 228] width 953 height 1784
click at [213, 70] on icon "button" at bounding box center [216, 70] width 12 height 12
click at [275, 70] on button "U" at bounding box center [281, 71] width 33 height 33
click at [478, 232] on div "Dear Team Carlo families, We are pleased to share that we are now offering our …" at bounding box center [675, 228] width 953 height 1784
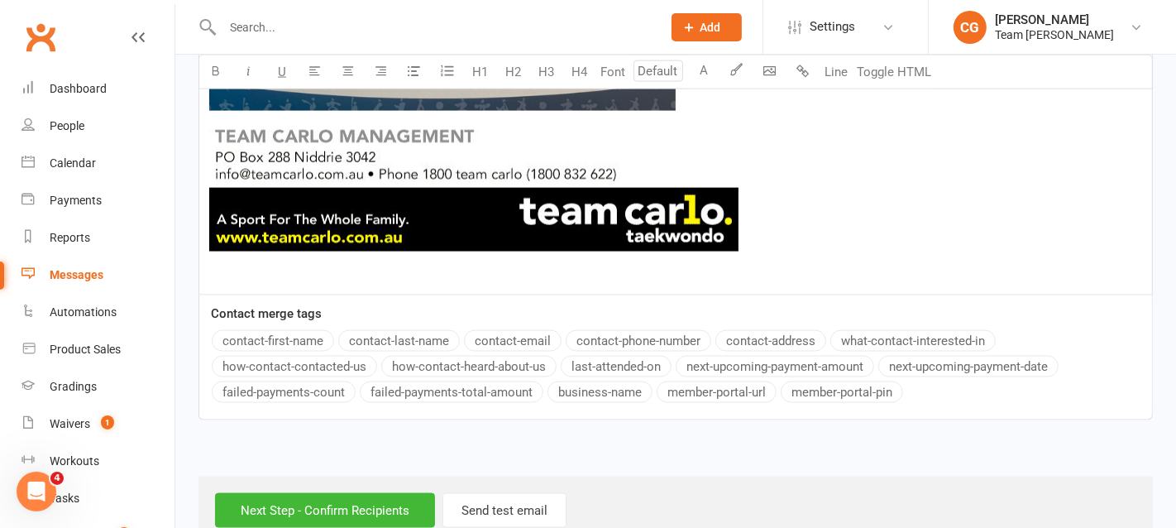
scroll to position [2080, 0]
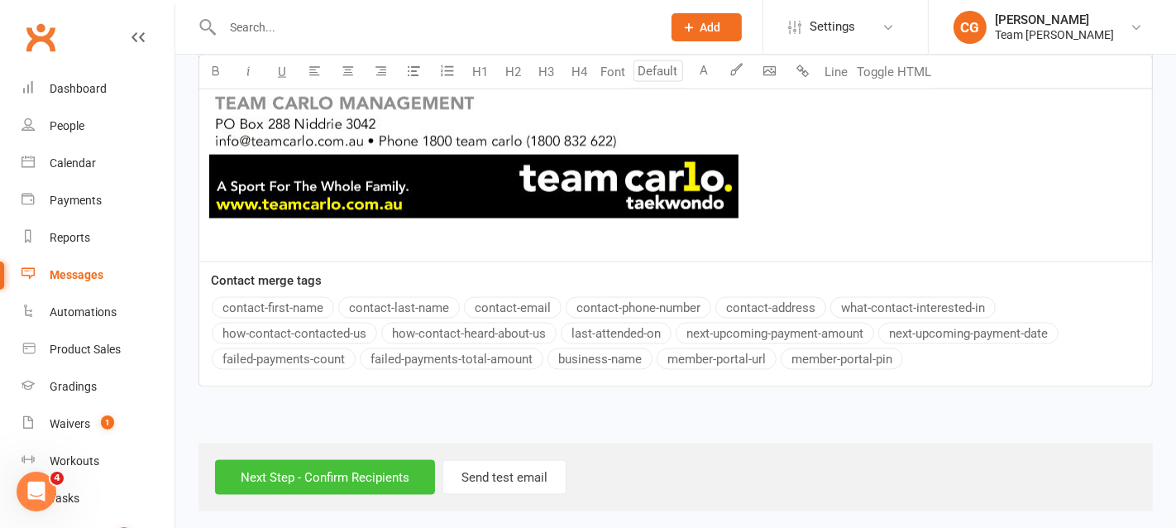
click at [331, 469] on input "Next Step - Confirm Recipients" at bounding box center [325, 477] width 220 height 35
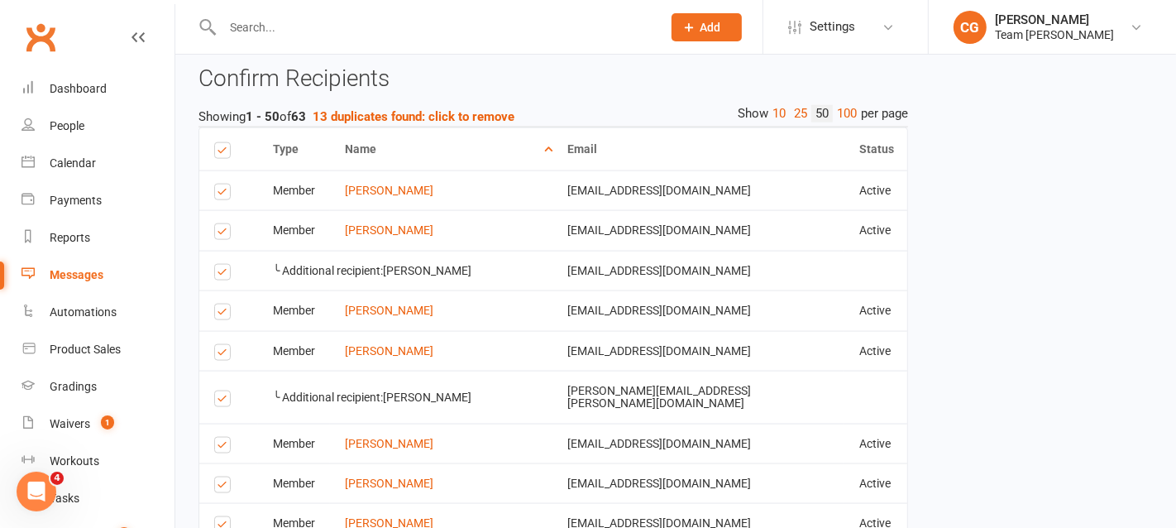
scroll to position [1915, 0]
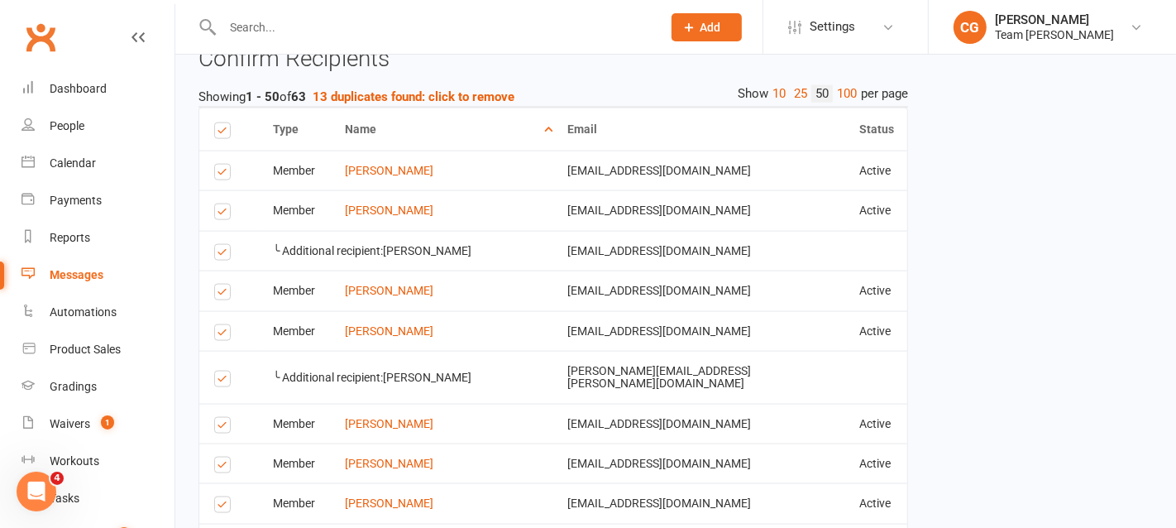
click at [224, 214] on label at bounding box center [225, 214] width 22 height 0
click at [224, 204] on input "checkbox" at bounding box center [219, 204] width 11 height 0
click at [222, 255] on label at bounding box center [225, 255] width 22 height 0
click at [222, 245] on input "checkbox" at bounding box center [219, 245] width 11 height 0
click at [216, 335] on label at bounding box center [225, 335] width 22 height 0
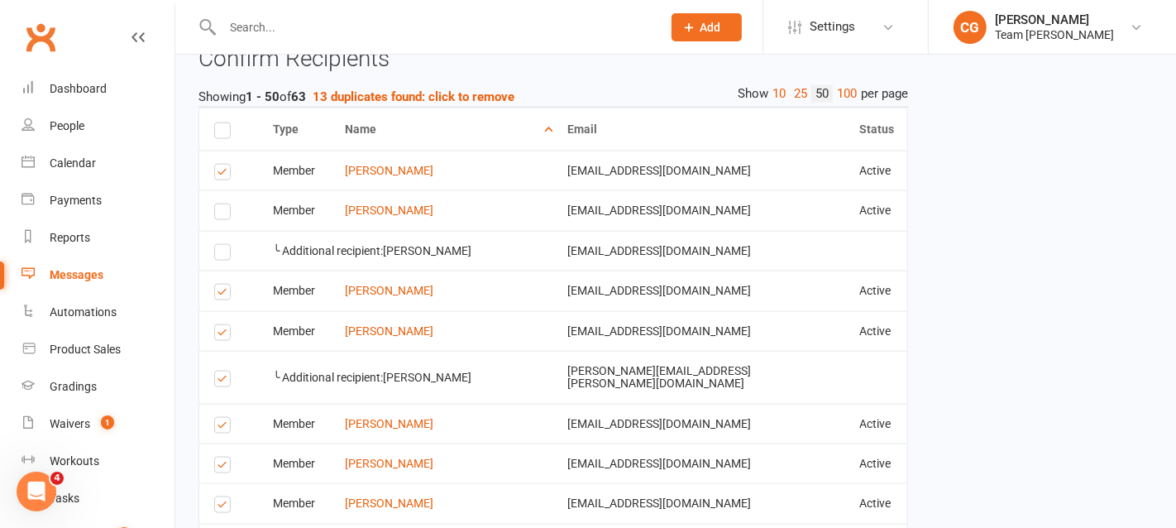
click at [216, 325] on input "checkbox" at bounding box center [219, 325] width 11 height 0
click at [222, 381] on label at bounding box center [225, 381] width 22 height 0
click at [222, 371] on input "checkbox" at bounding box center [219, 371] width 11 height 0
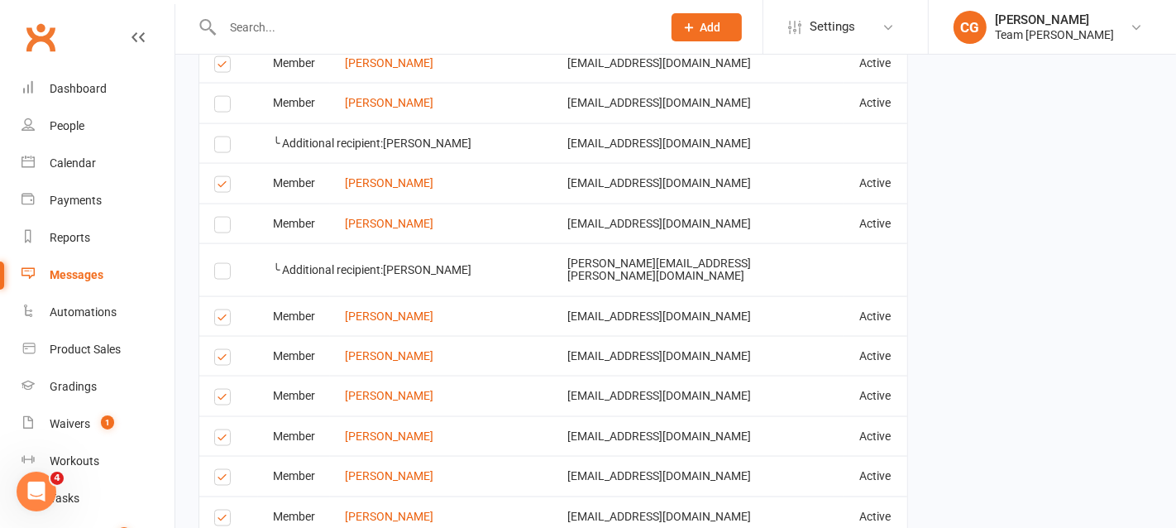
scroll to position [2038, 0]
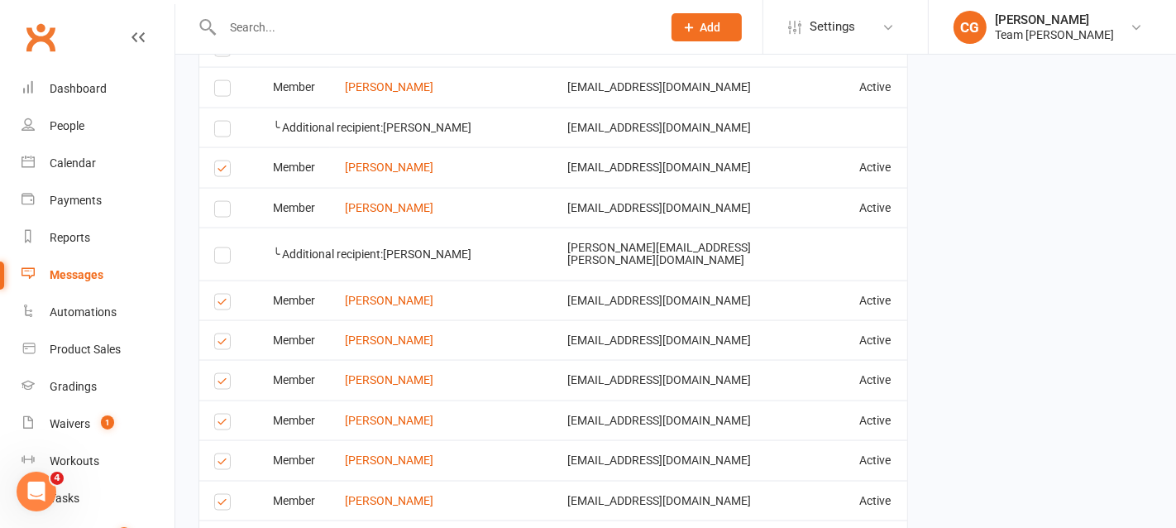
click at [222, 304] on label at bounding box center [225, 304] width 22 height 0
click at [222, 294] on input "checkbox" at bounding box center [219, 294] width 11 height 0
click at [218, 344] on label at bounding box center [225, 344] width 22 height 0
click at [218, 334] on input "checkbox" at bounding box center [219, 334] width 11 height 0
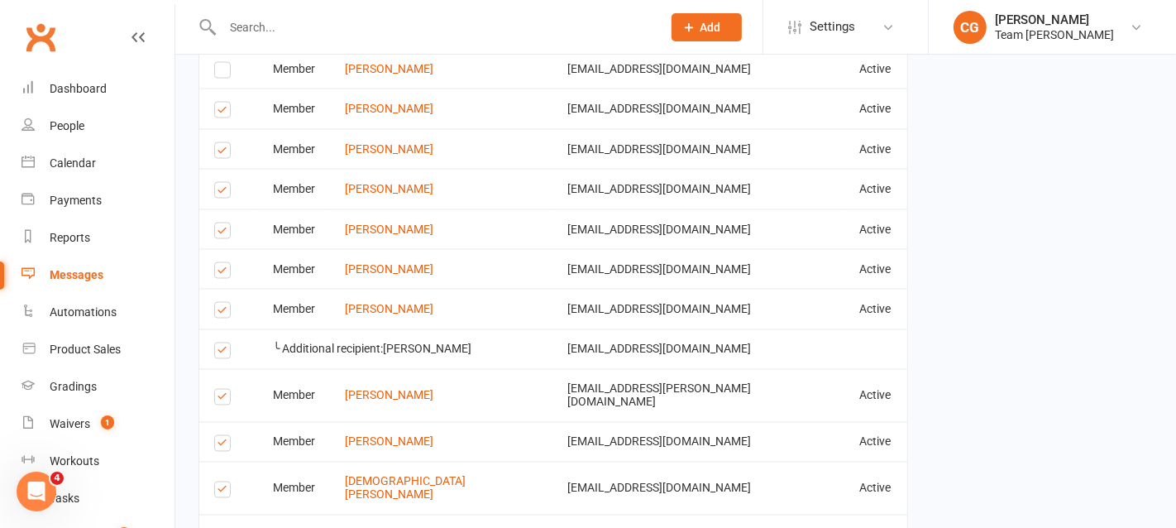
scroll to position [2321, 0]
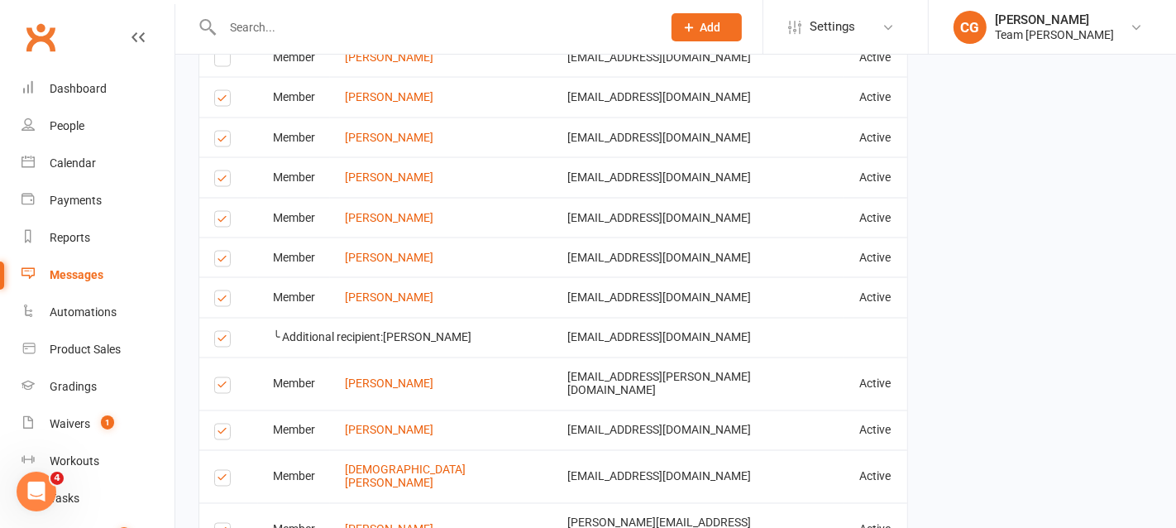
click at [222, 301] on label at bounding box center [225, 301] width 22 height 0
click at [222, 291] on input "checkbox" at bounding box center [219, 291] width 11 height 0
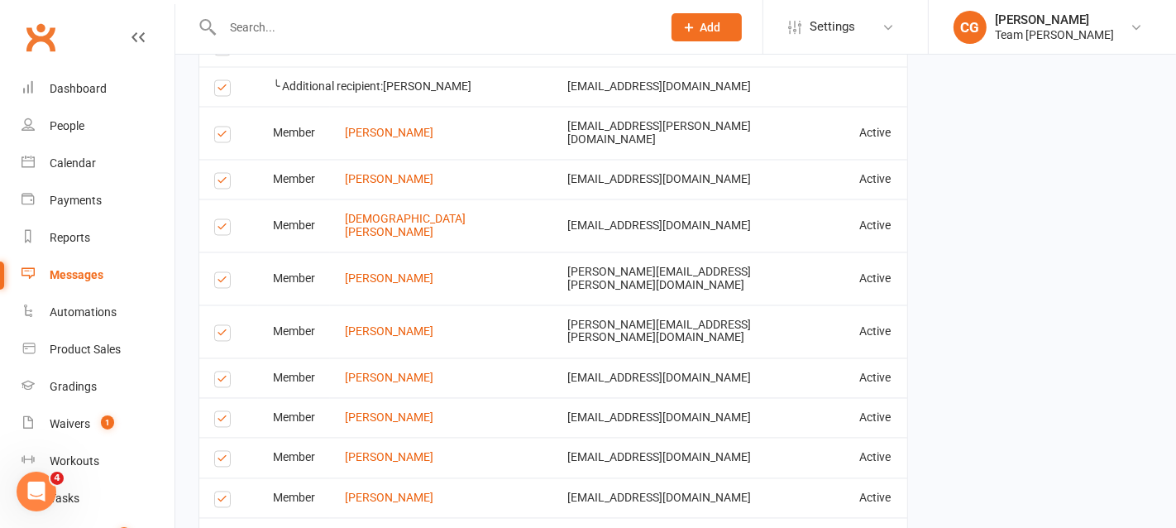
scroll to position [2578, 0]
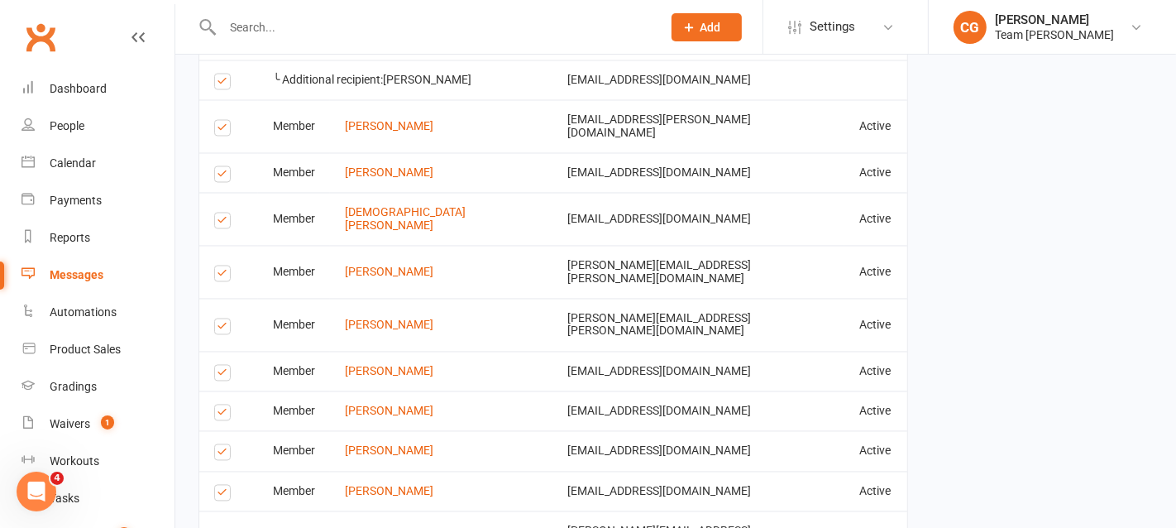
click at [220, 276] on label at bounding box center [225, 276] width 22 height 0
click at [220, 266] on input "checkbox" at bounding box center [219, 266] width 11 height 0
click at [222, 329] on label at bounding box center [225, 329] width 22 height 0
click at [222, 319] on input "checkbox" at bounding box center [219, 319] width 11 height 0
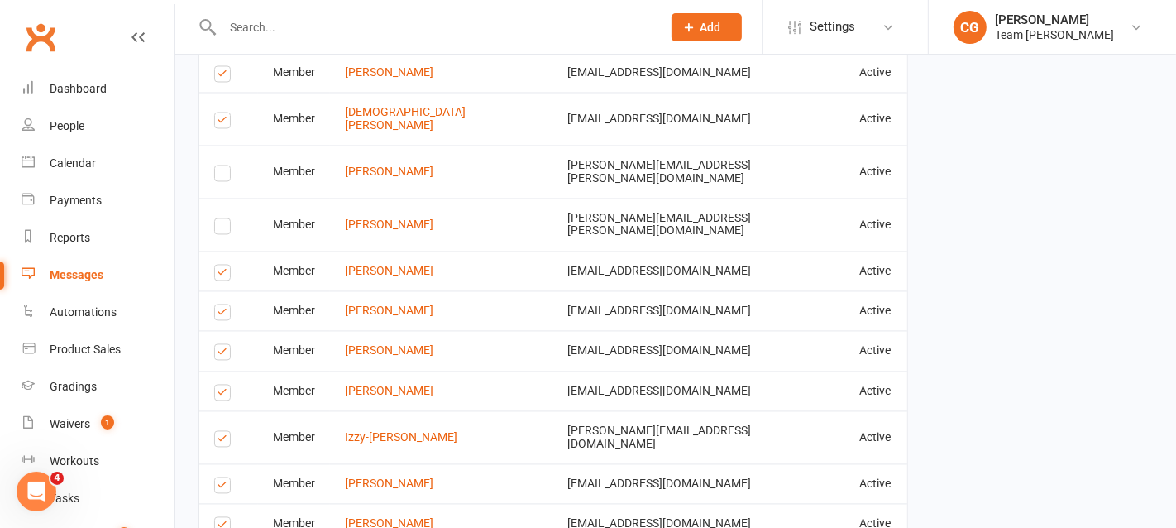
scroll to position [2680, 0]
click at [220, 313] on label at bounding box center [225, 313] width 22 height 0
click at [220, 303] on input "checkbox" at bounding box center [219, 303] width 11 height 0
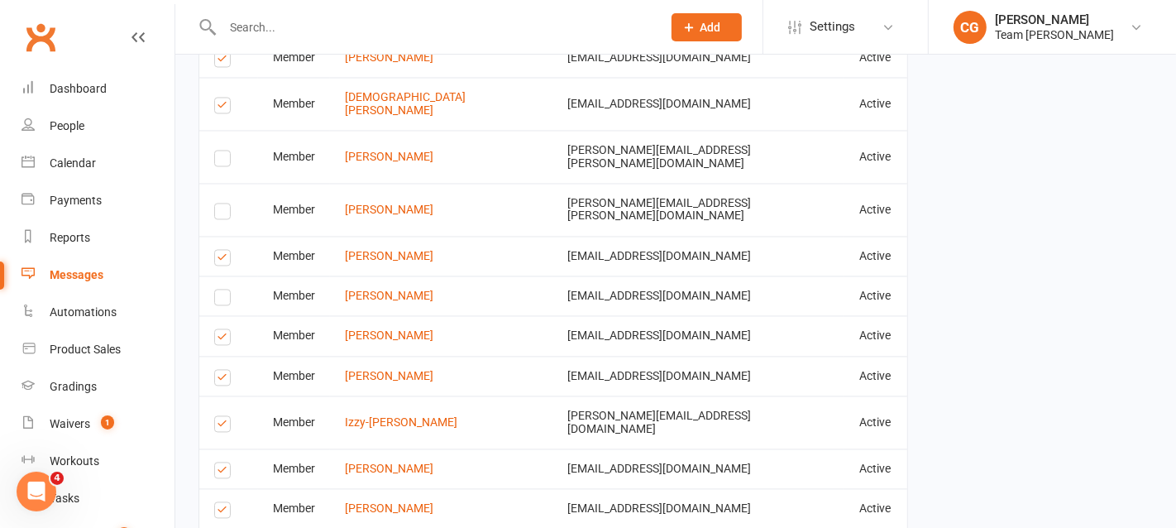
scroll to position [2697, 0]
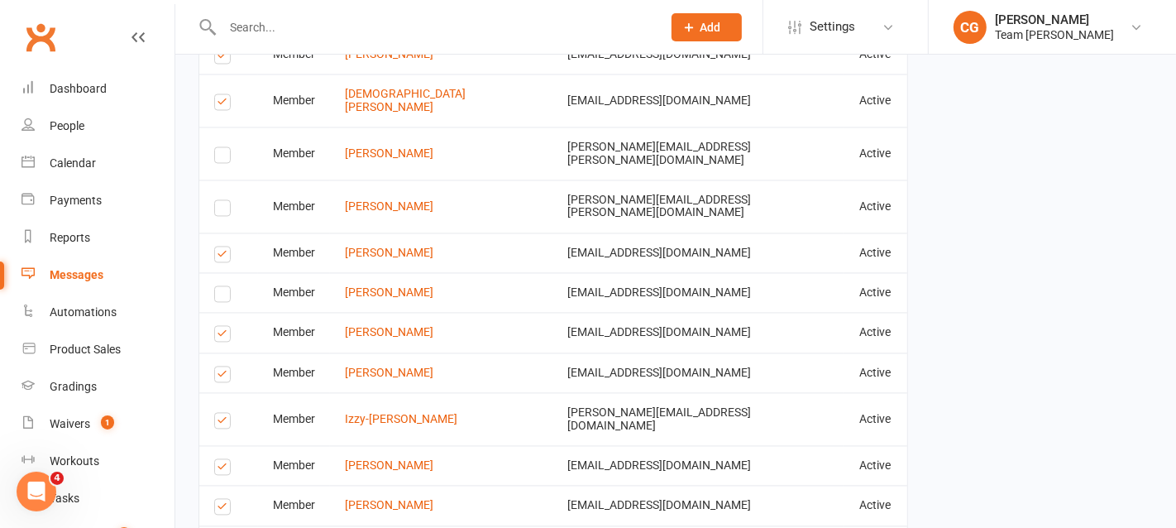
click at [218, 376] on label at bounding box center [225, 376] width 22 height 0
click at [218, 366] on input "checkbox" at bounding box center [219, 366] width 11 height 0
click at [222, 336] on label at bounding box center [225, 336] width 22 height 0
click at [222, 326] on input "checkbox" at bounding box center [219, 326] width 11 height 0
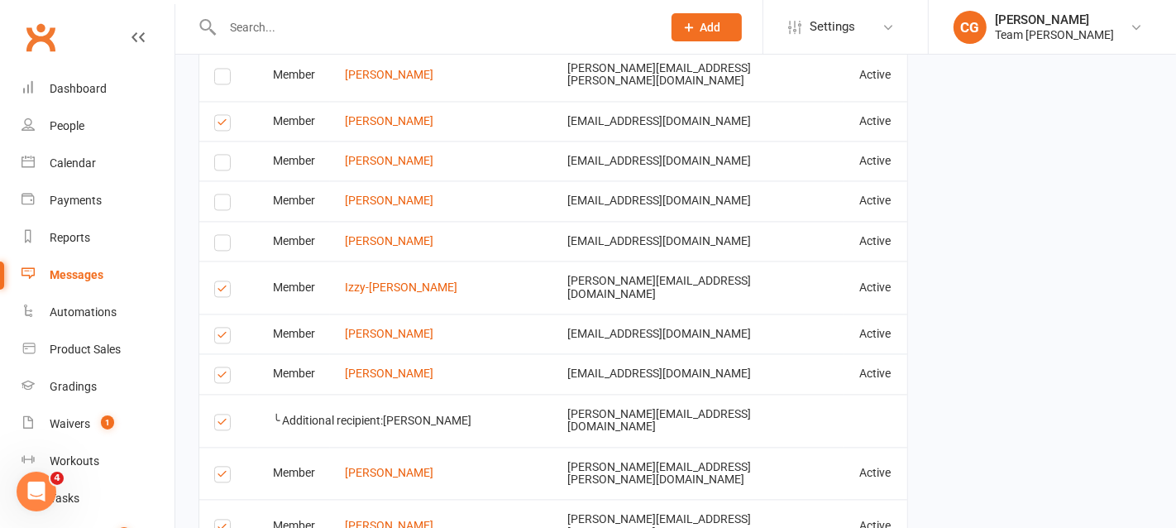
scroll to position [2834, 0]
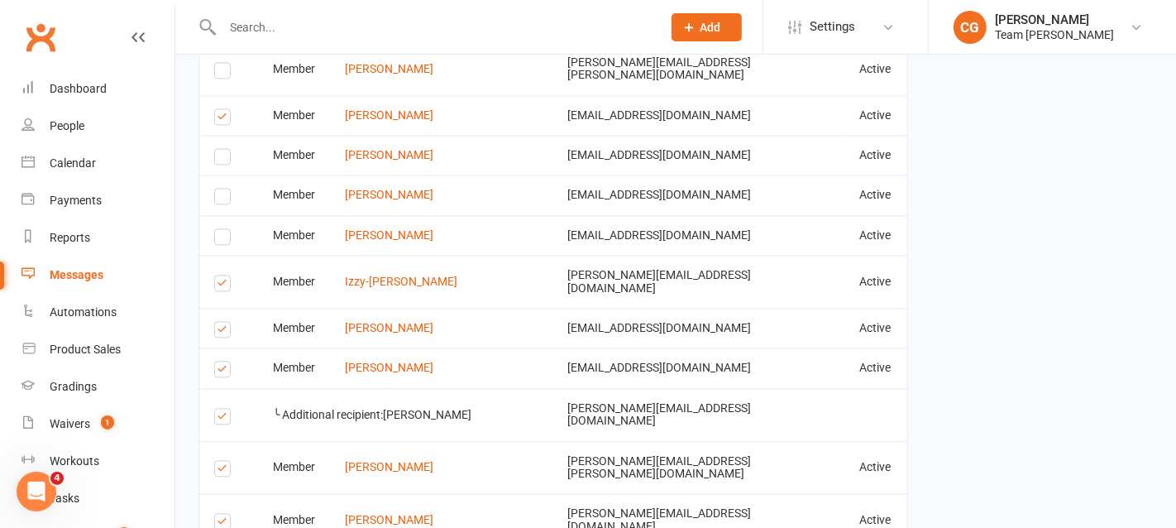
click at [218, 332] on label at bounding box center [225, 332] width 22 height 0
click at [218, 322] on input "checkbox" at bounding box center [219, 322] width 11 height 0
click at [220, 371] on label at bounding box center [225, 371] width 22 height 0
click at [220, 361] on input "checkbox" at bounding box center [219, 361] width 11 height 0
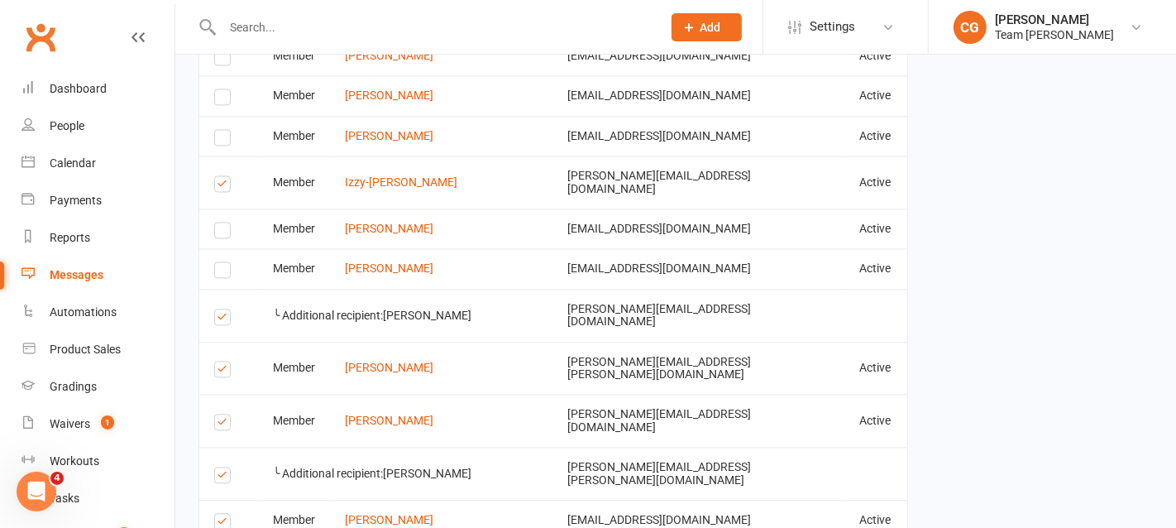
scroll to position [2936, 0]
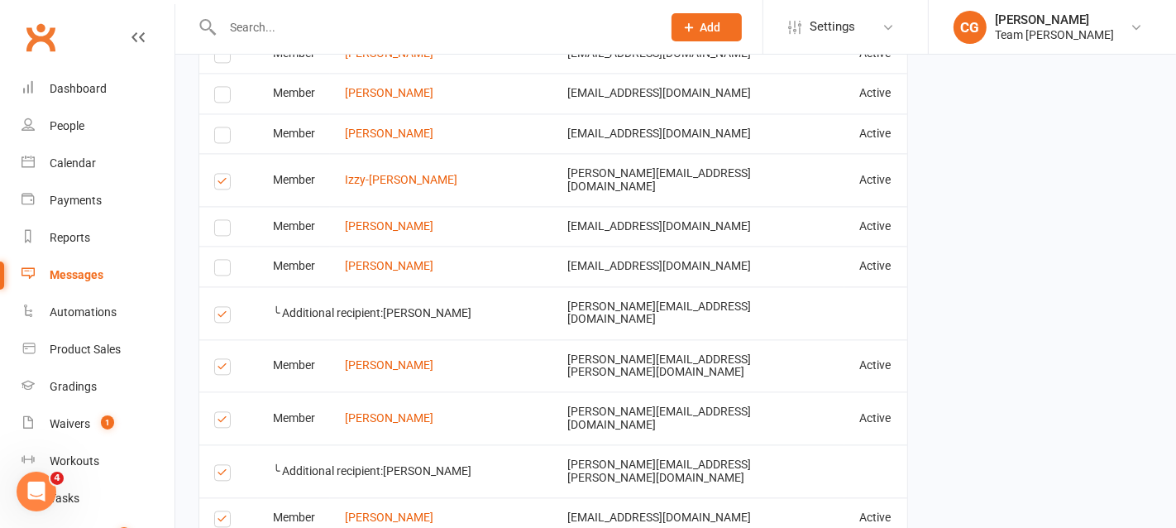
click at [220, 369] on label at bounding box center [225, 369] width 22 height 0
click at [220, 359] on input "checkbox" at bounding box center [219, 359] width 11 height 0
click at [216, 391] on td "Select this" at bounding box center [228, 417] width 59 height 53
click at [224, 422] on label at bounding box center [225, 422] width 22 height 0
click at [224, 412] on input "checkbox" at bounding box center [219, 412] width 11 height 0
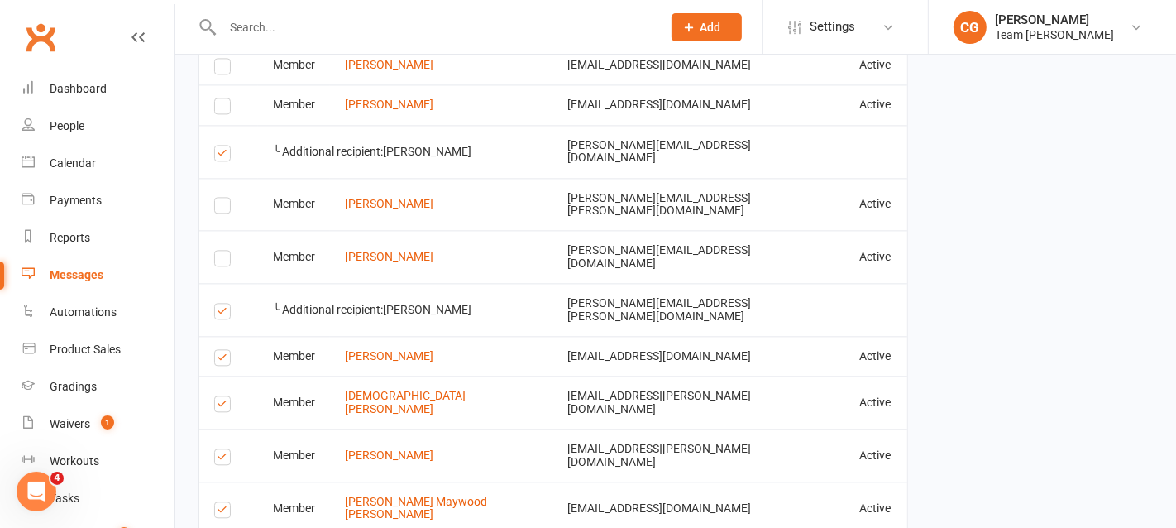
scroll to position [3111, 0]
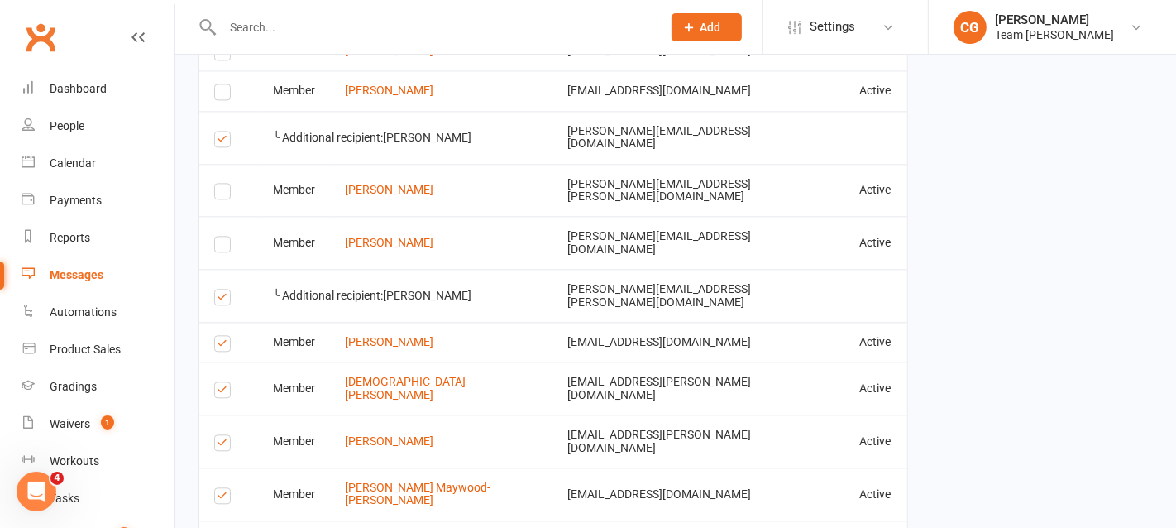
click at [221, 346] on label at bounding box center [225, 346] width 22 height 0
click at [221, 336] on input "checkbox" at bounding box center [219, 336] width 11 height 0
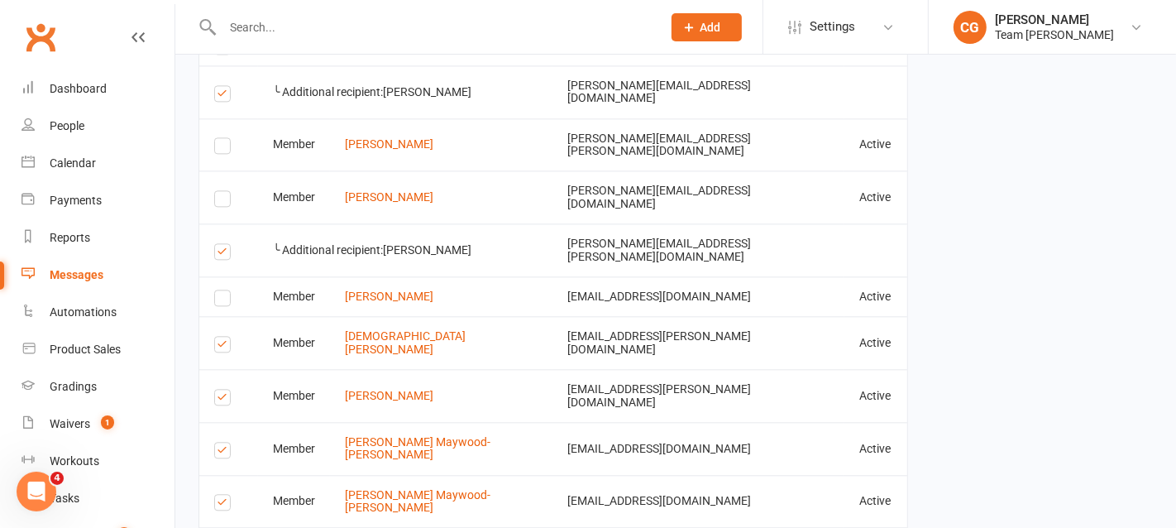
scroll to position [3161, 0]
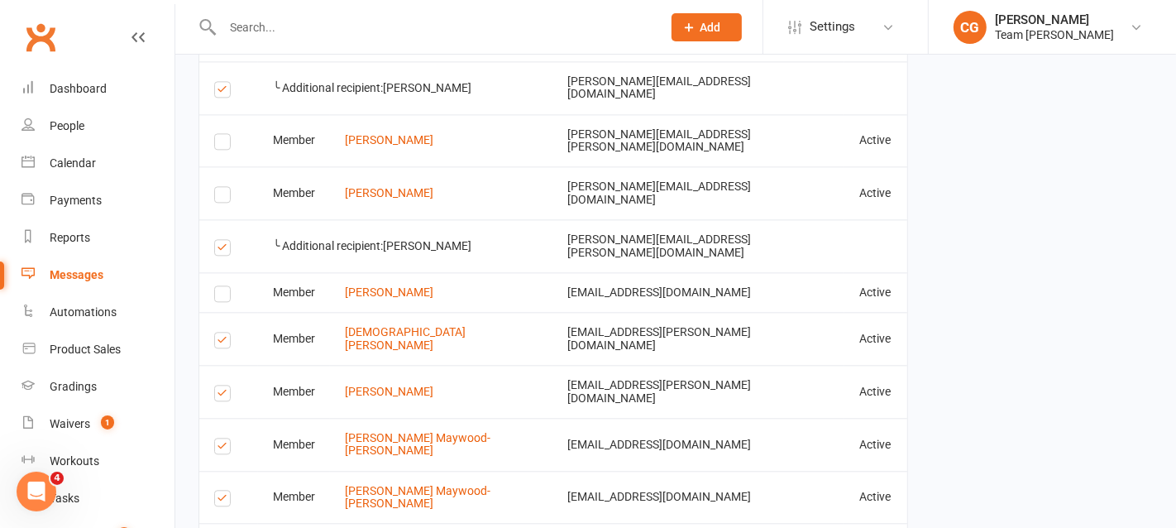
click at [222, 395] on label at bounding box center [225, 395] width 22 height 0
click at [222, 385] on input "checkbox" at bounding box center [219, 385] width 11 height 0
click at [220, 342] on label at bounding box center [225, 342] width 22 height 0
click at [220, 332] on input "checkbox" at bounding box center [219, 332] width 11 height 0
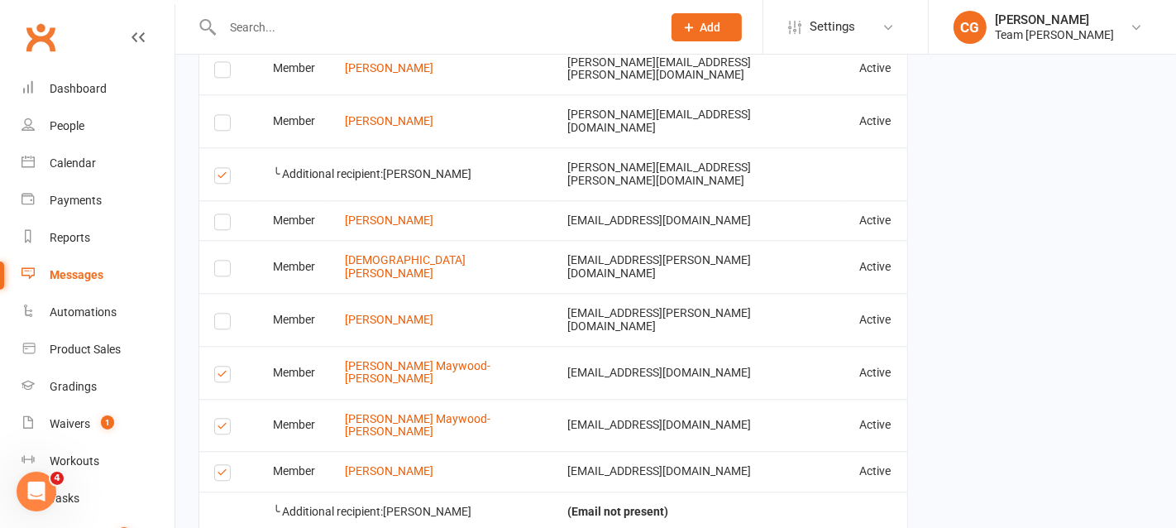
scroll to position [3236, 0]
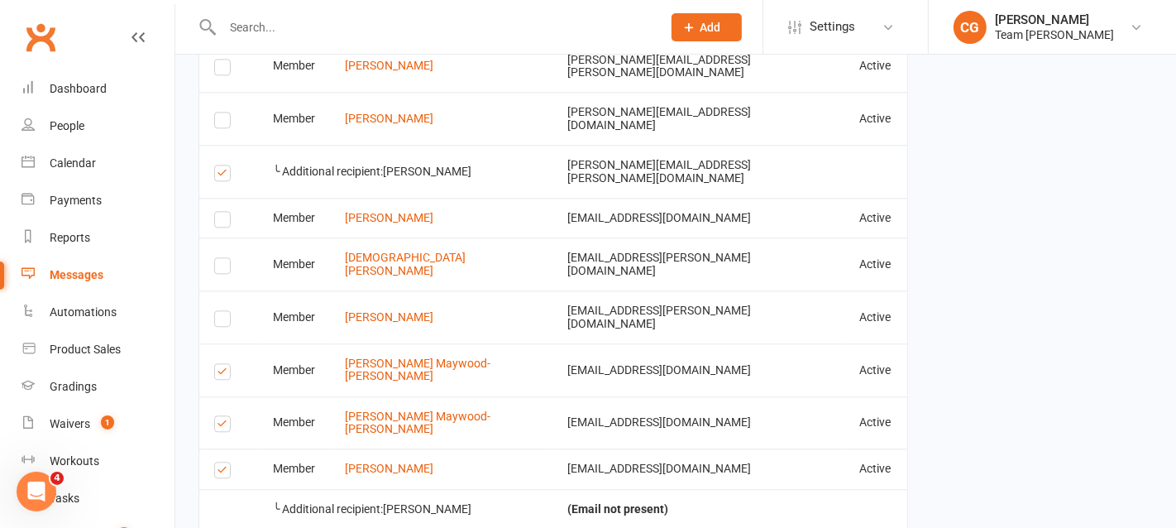
click at [219, 374] on label at bounding box center [225, 374] width 22 height 0
click at [219, 364] on input "checkbox" at bounding box center [219, 364] width 11 height 0
click at [219, 426] on label at bounding box center [225, 426] width 22 height 0
click at [219, 416] on input "checkbox" at bounding box center [219, 416] width 11 height 0
click at [226, 472] on label at bounding box center [225, 472] width 22 height 0
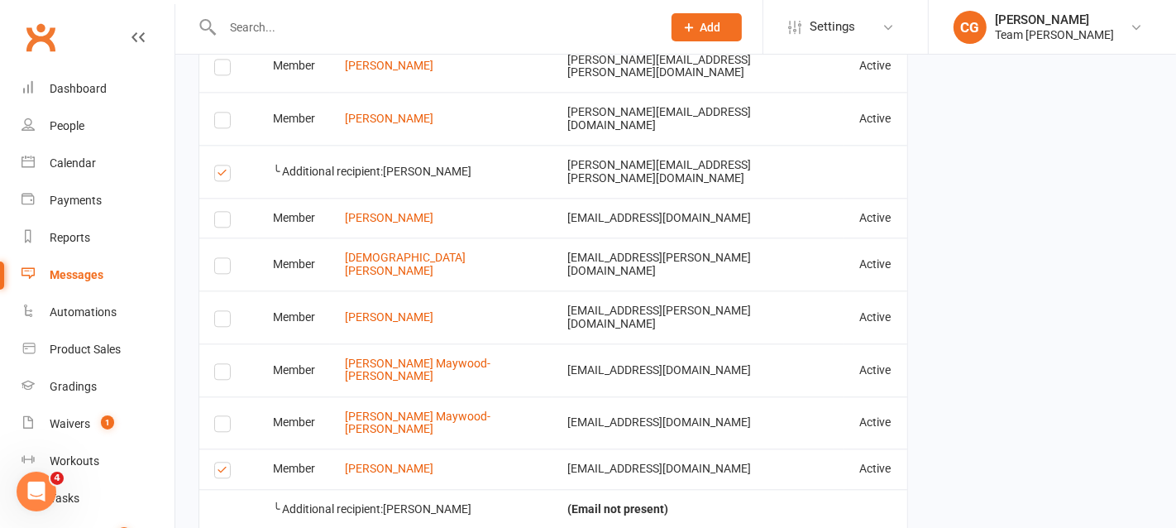
click at [225, 462] on input "checkbox" at bounding box center [219, 462] width 11 height 0
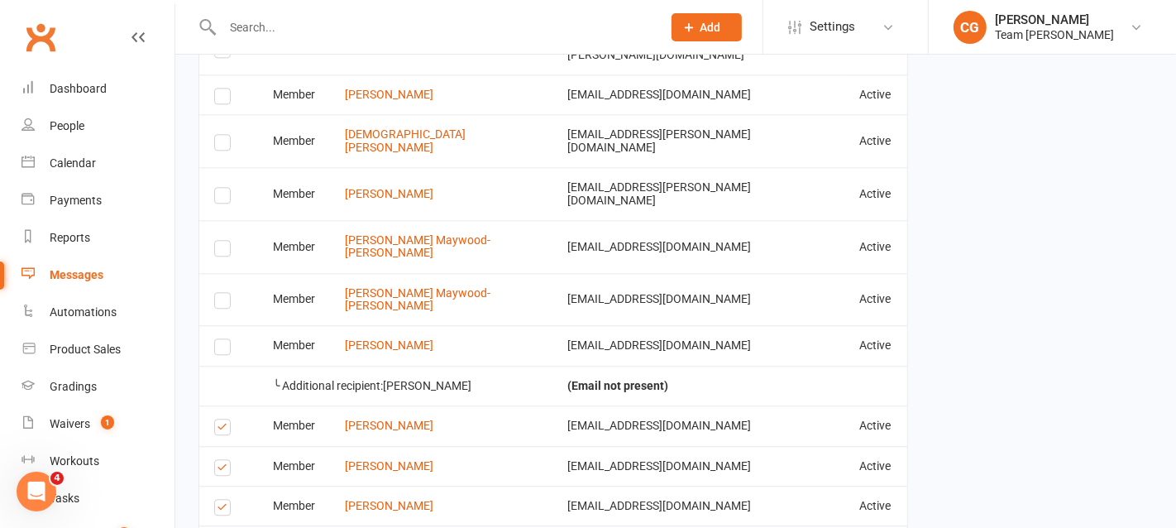
scroll to position [3379, 0]
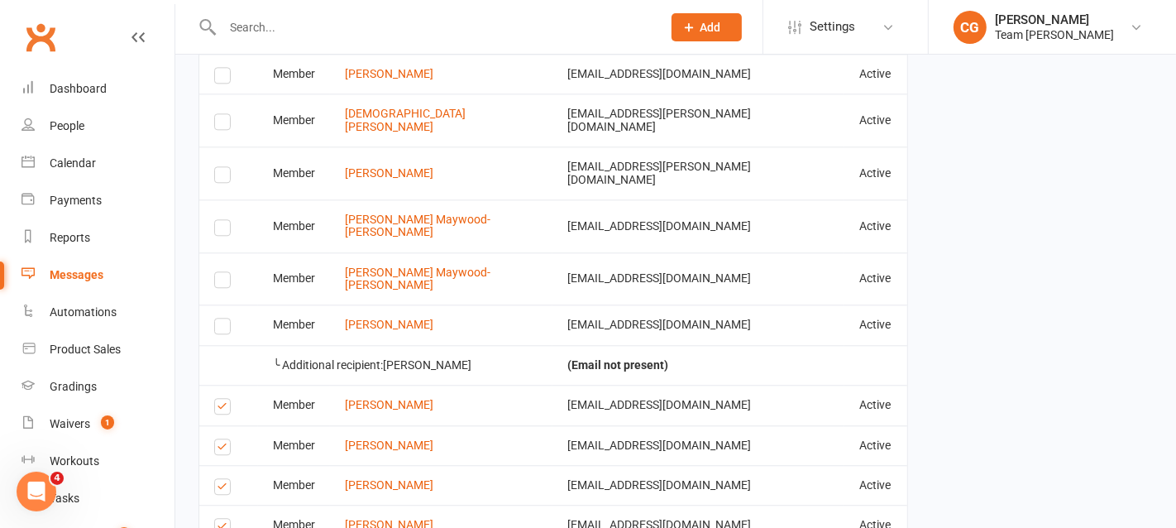
click at [218, 408] on label at bounding box center [225, 408] width 22 height 0
click at [218, 399] on input "checkbox" at bounding box center [219, 399] width 11 height 0
click at [227, 449] on label at bounding box center [225, 449] width 22 height 0
click at [225, 439] on input "checkbox" at bounding box center [219, 439] width 11 height 0
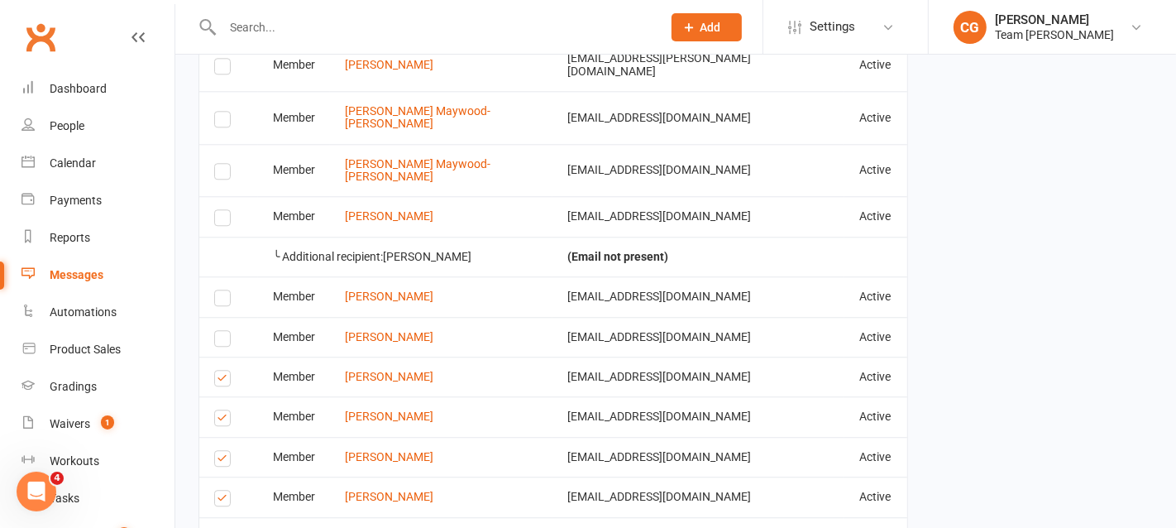
scroll to position [3495, 0]
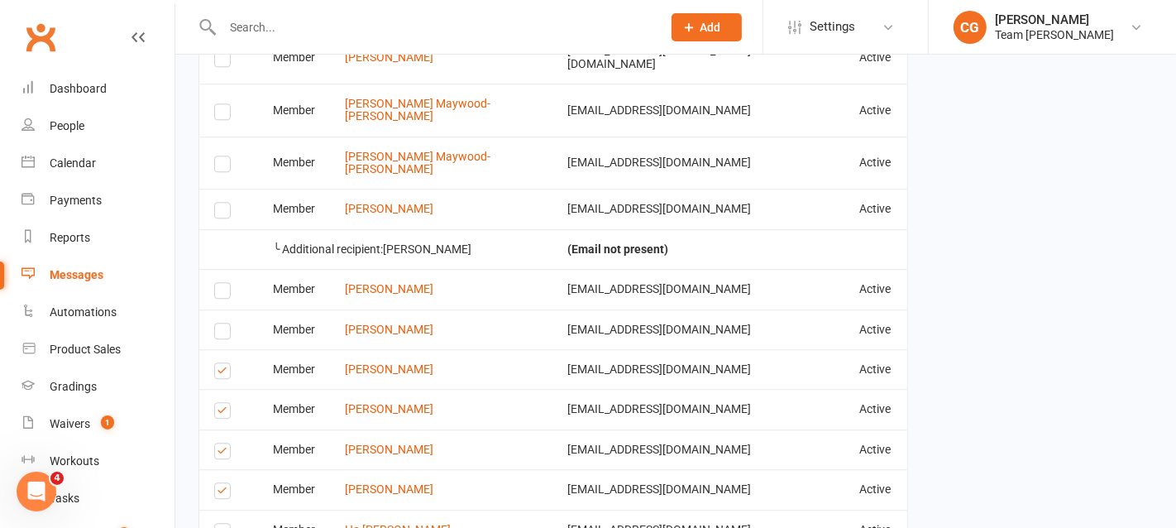
click at [221, 453] on label at bounding box center [225, 453] width 22 height 0
click at [221, 443] on input "checkbox" at bounding box center [219, 443] width 11 height 0
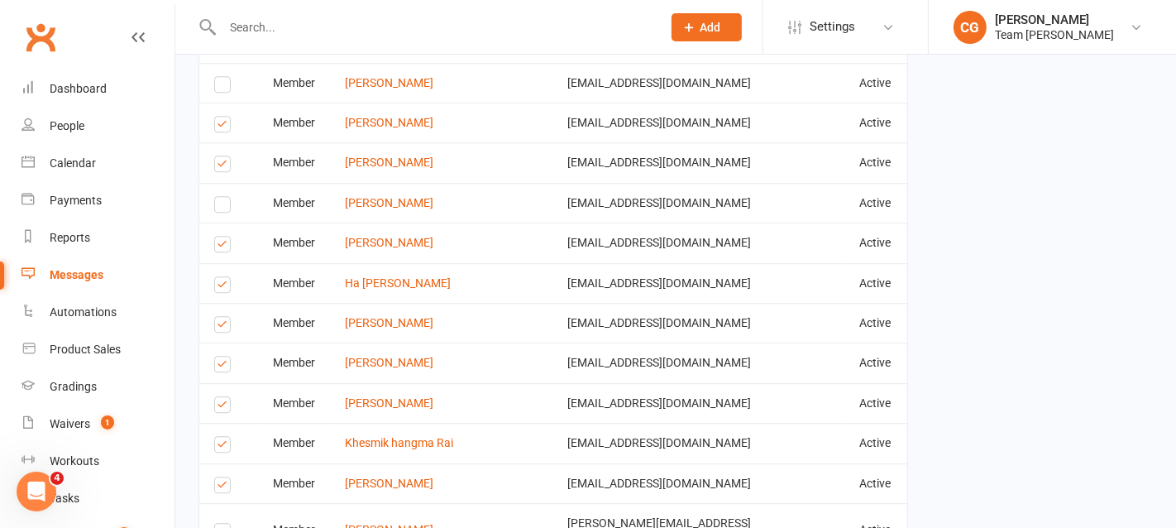
scroll to position [3747, 0]
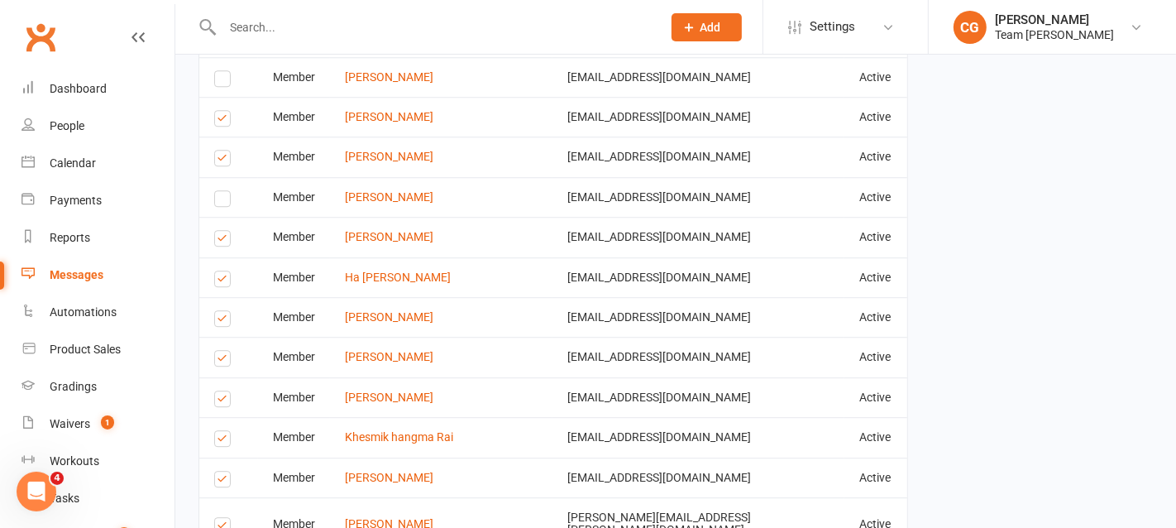
click at [222, 401] on label at bounding box center [225, 401] width 22 height 0
click at [222, 391] on input "checkbox" at bounding box center [219, 391] width 11 height 0
click at [219, 441] on label at bounding box center [225, 441] width 22 height 0
click at [219, 431] on input "checkbox" at bounding box center [219, 431] width 11 height 0
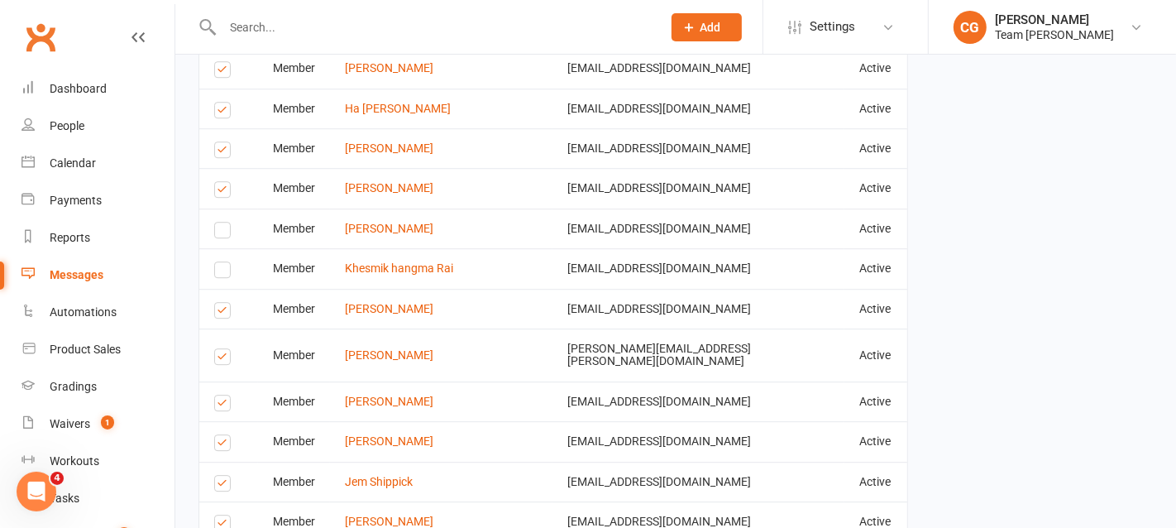
scroll to position [3920, 0]
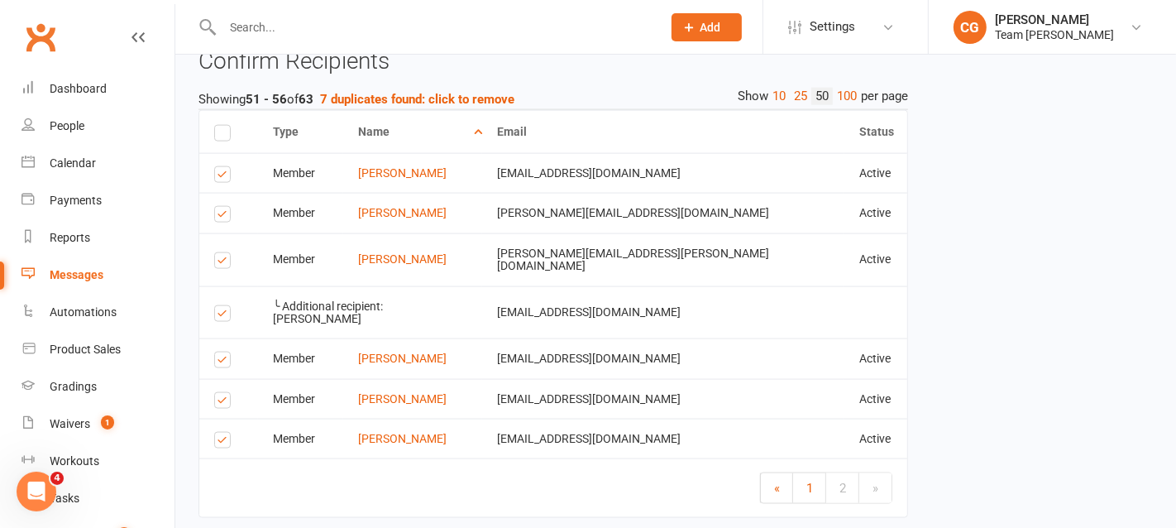
scroll to position [1911, 0]
click at [217, 318] on label at bounding box center [225, 318] width 22 height 0
click at [217, 308] on input "checkbox" at bounding box center [219, 308] width 11 height 0
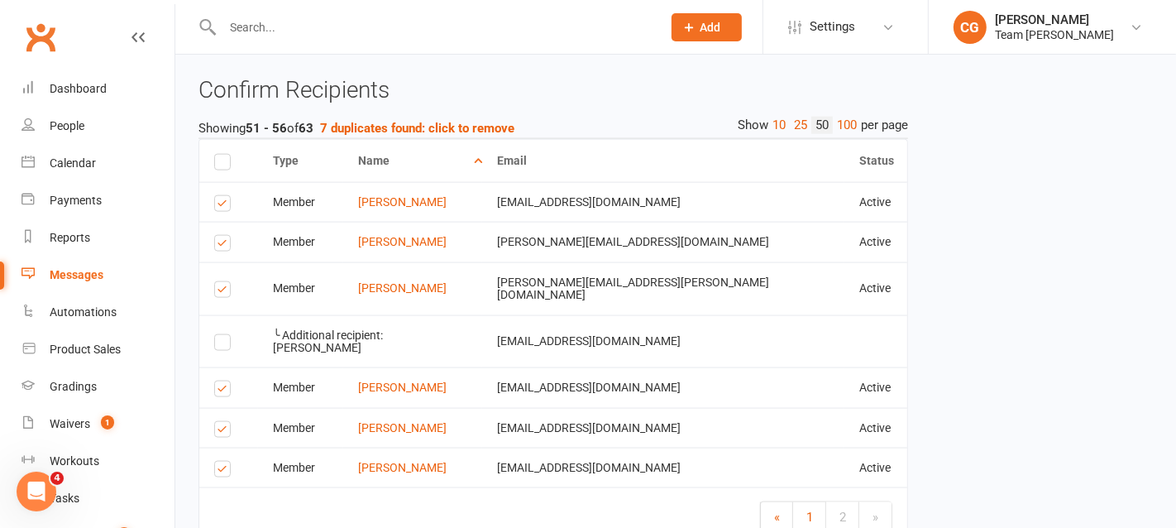
scroll to position [1884, 0]
click at [220, 205] on label at bounding box center [225, 205] width 22 height 0
click at [220, 195] on input "checkbox" at bounding box center [219, 195] width 11 height 0
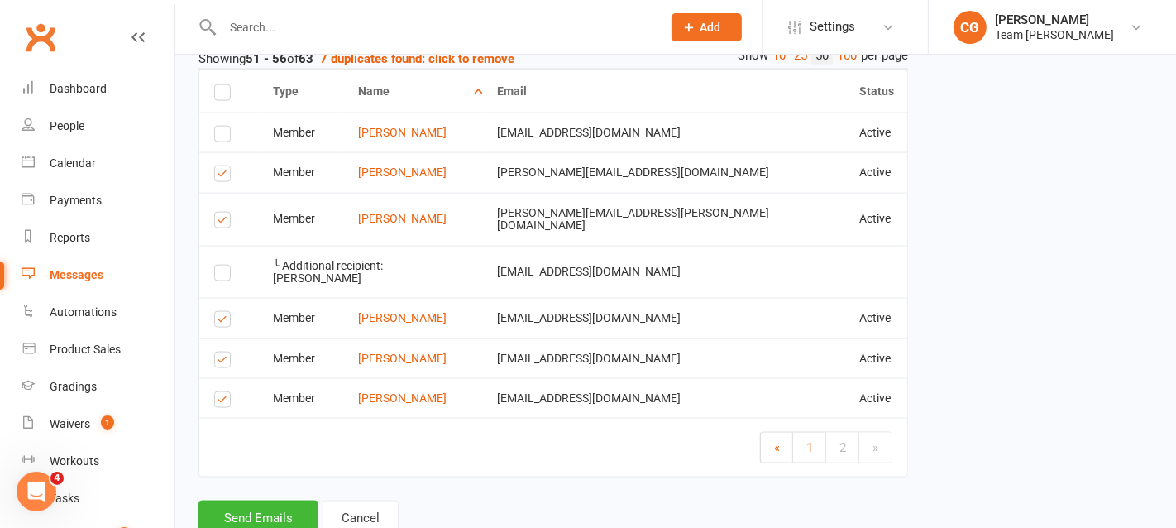
scroll to position [1958, 0]
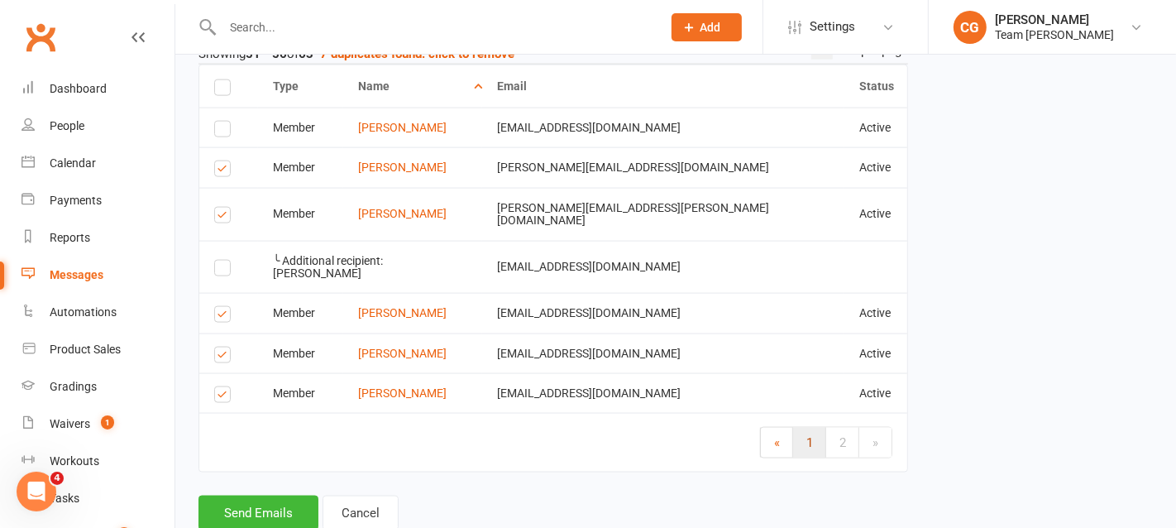
click at [807, 435] on span "1" at bounding box center [809, 442] width 7 height 15
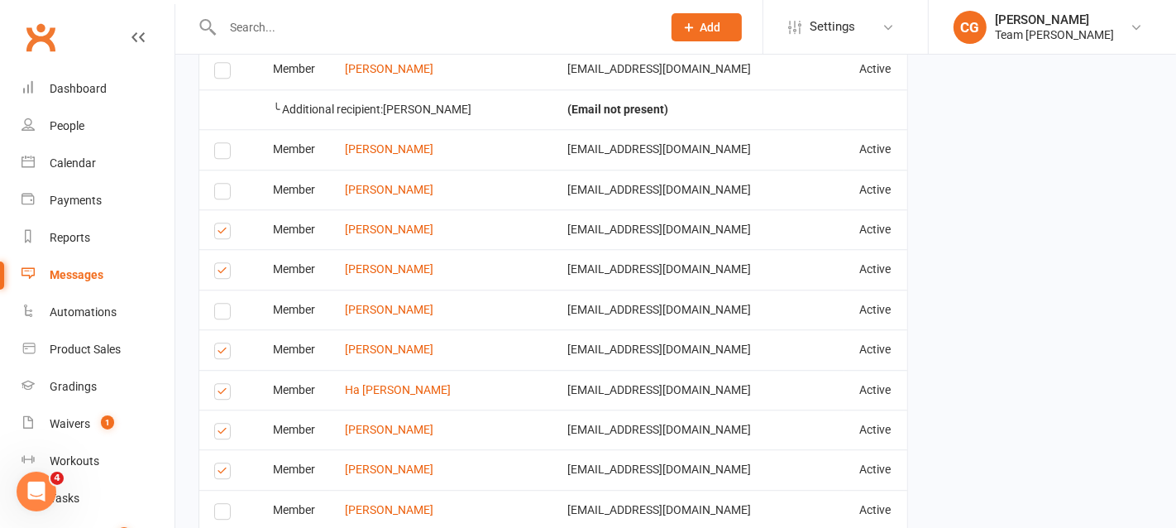
scroll to position [3920, 0]
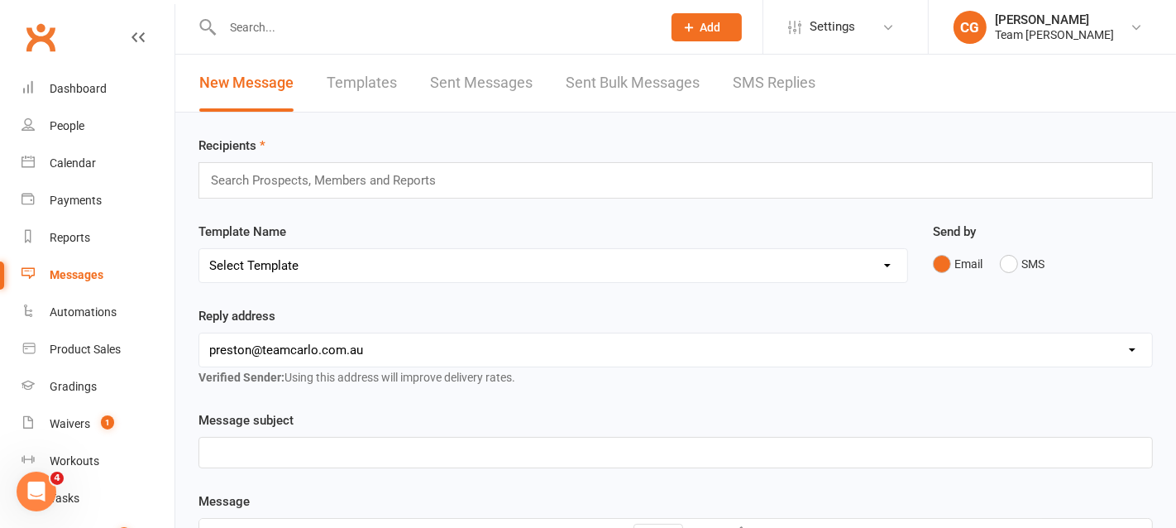
click at [334, 83] on link "Templates" at bounding box center [362, 83] width 70 height 57
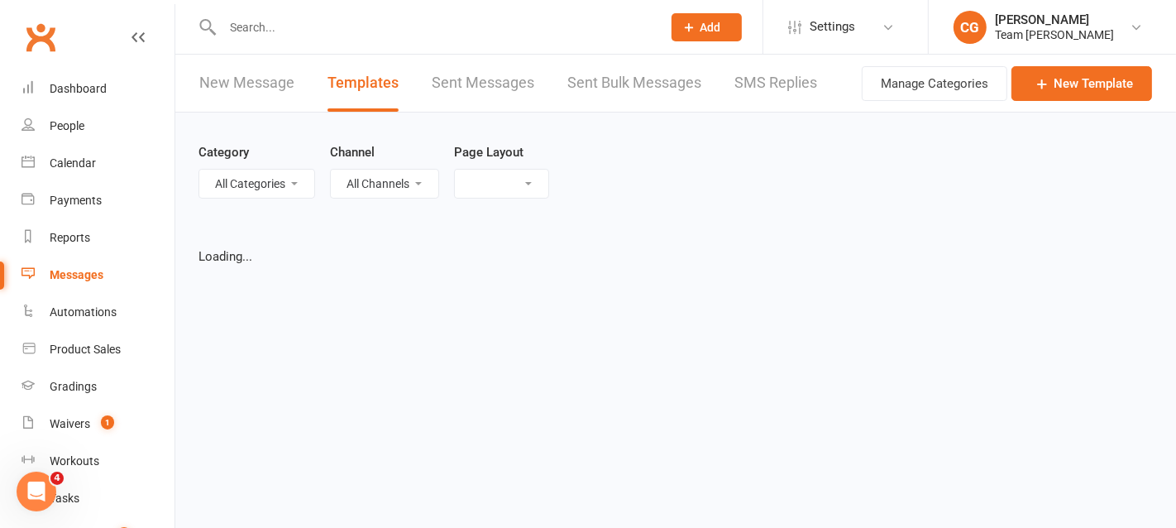
select select "list"
select select "25"
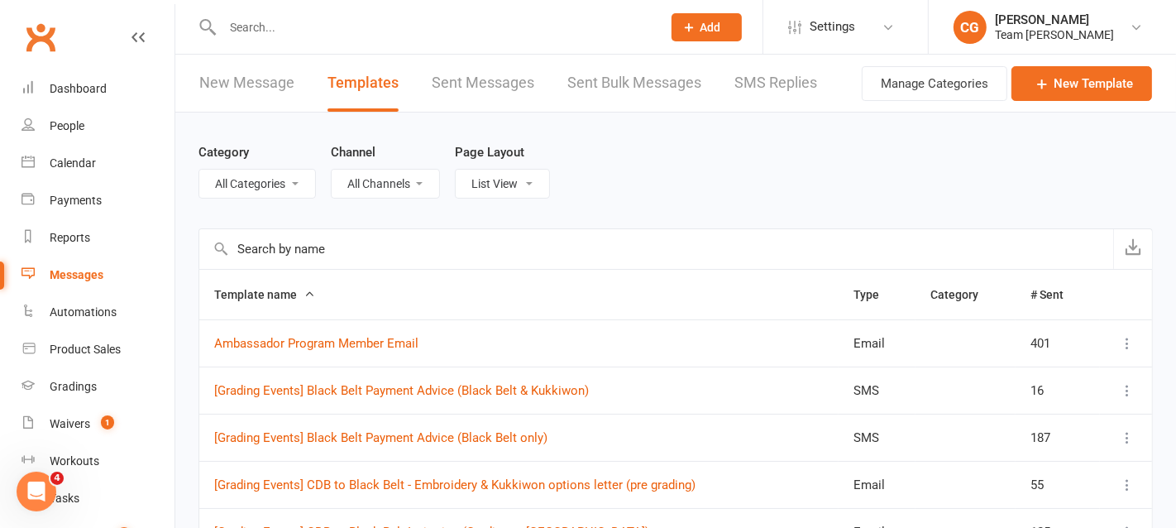
click at [242, 246] on input "text" at bounding box center [656, 249] width 914 height 40
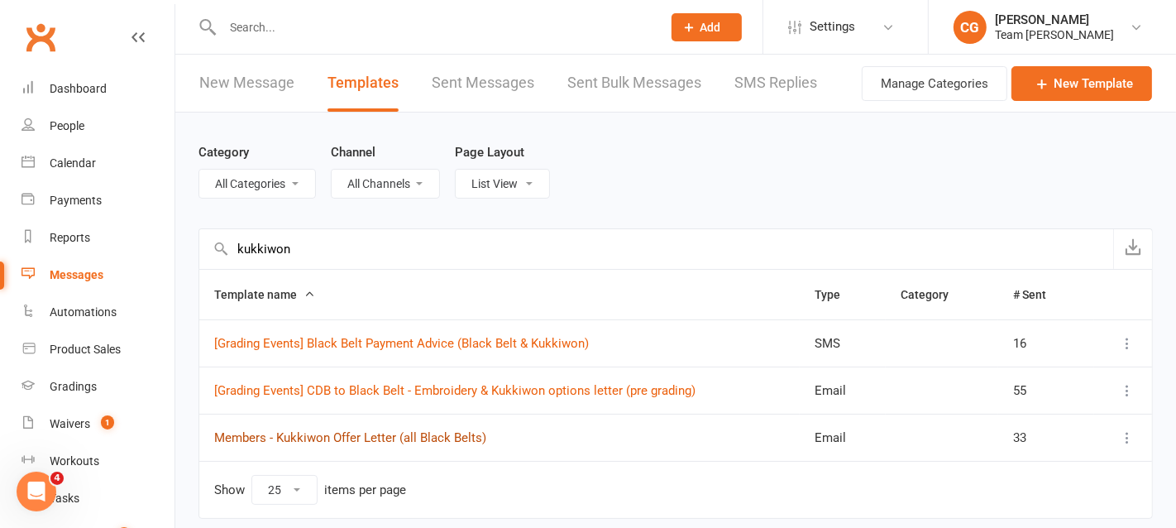
type input "kukkiwon"
click at [322, 435] on link "Members - Kukkiwon Offer Letter (all Black Belts)" at bounding box center [350, 437] width 272 height 15
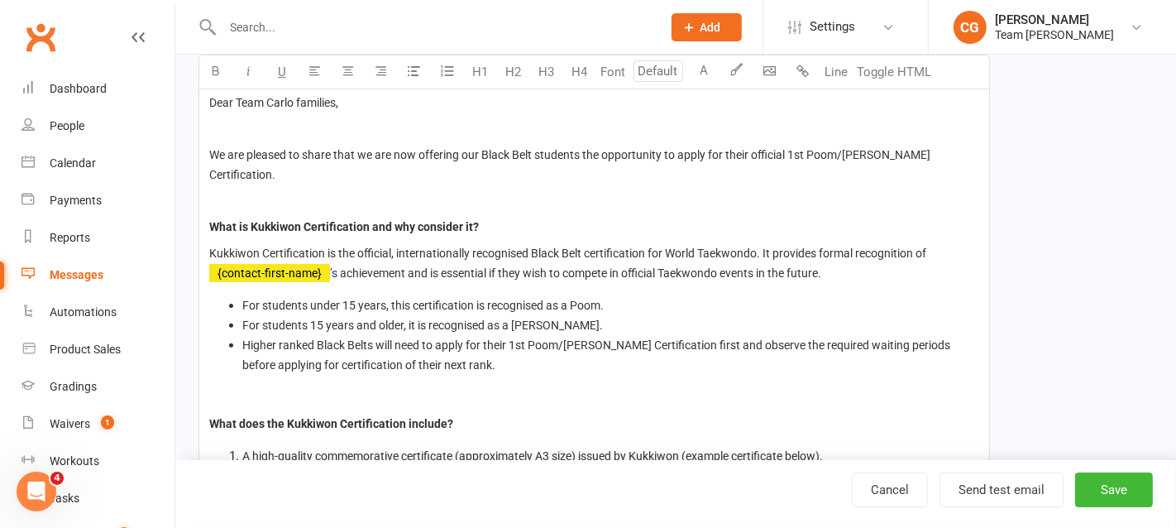
scroll to position [343, 0]
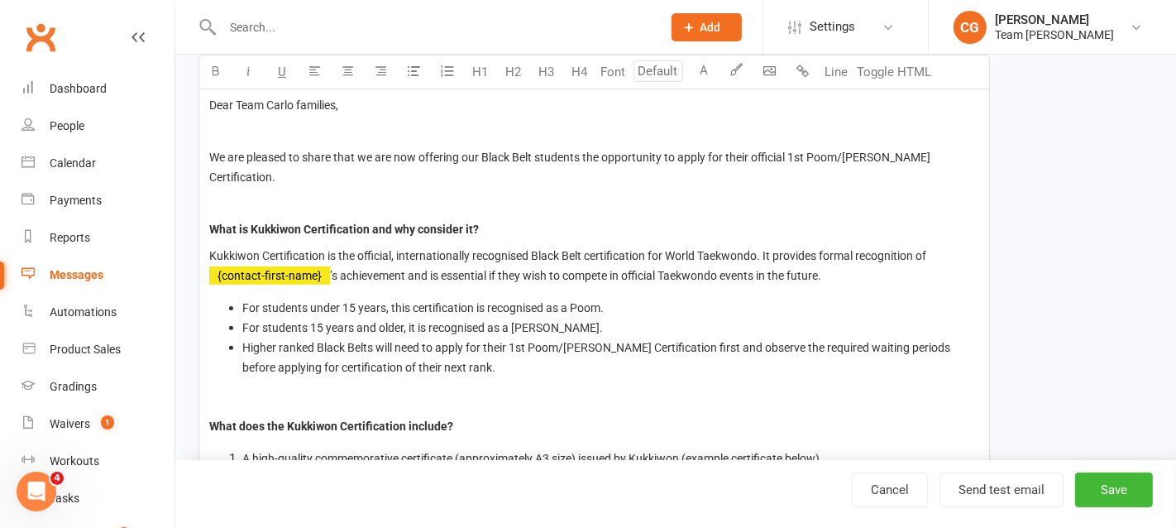
type input "14"
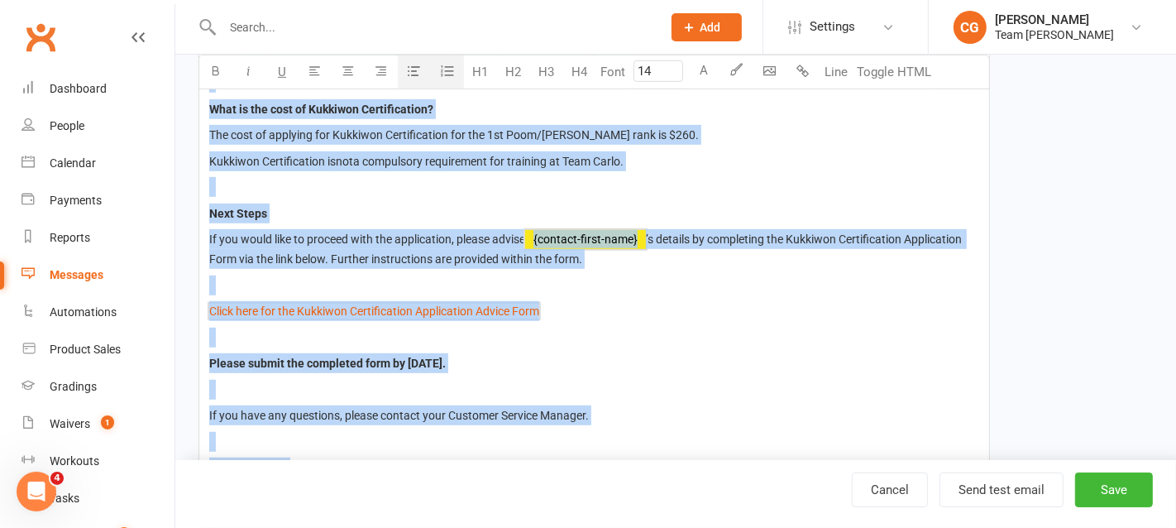
scroll to position [792, 0]
drag, startPoint x: 208, startPoint y: 103, endPoint x: 628, endPoint y: 427, distance: 530.6
click at [628, 427] on div "Dear Team Carlo families, We are pleased to share that we are now offering our …" at bounding box center [594, 478] width 790 height 1686
copy div "Dear Team Carlo families, We are pleased to share that we are now offering our …"
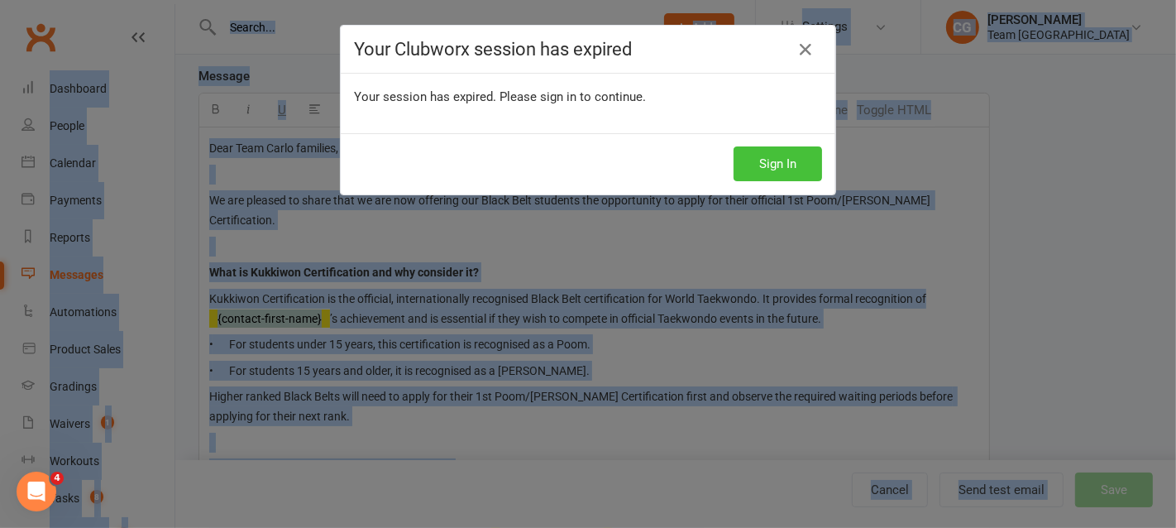
click at [779, 155] on button "Sign In" at bounding box center [777, 163] width 88 height 35
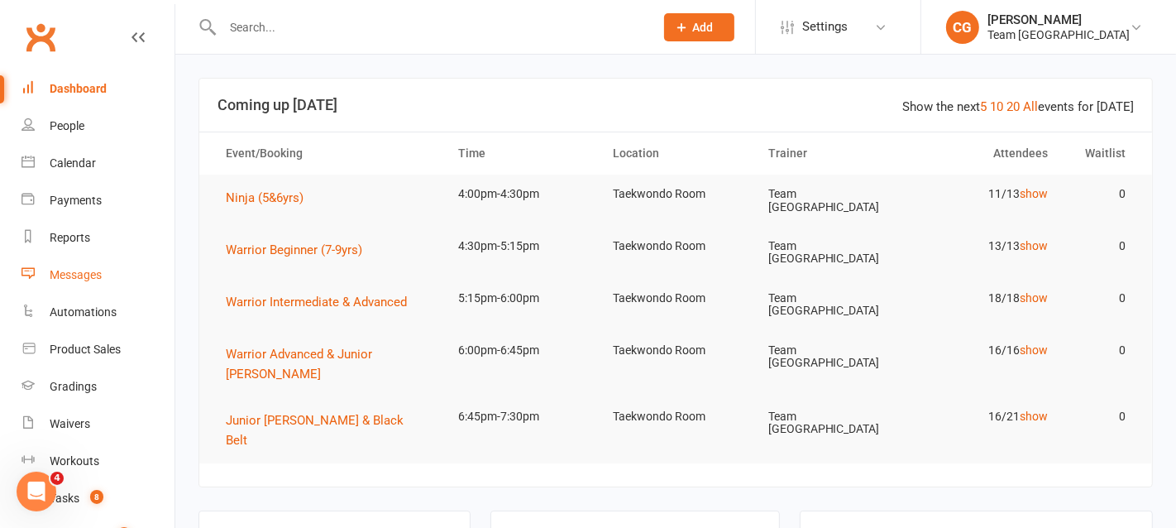
click at [70, 279] on div "Messages" at bounding box center [76, 274] width 52 height 13
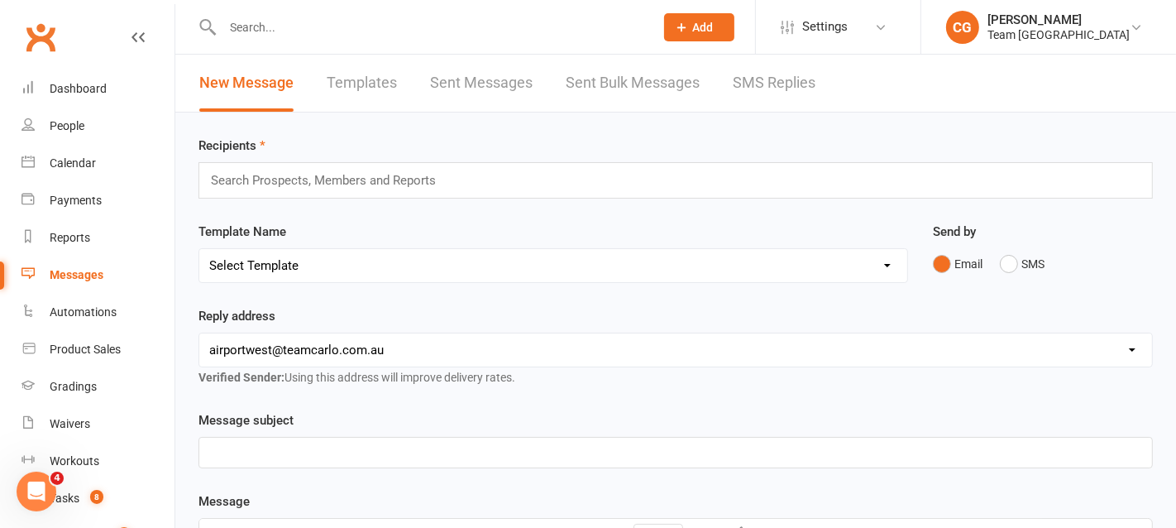
click at [357, 92] on link "Templates" at bounding box center [362, 83] width 70 height 57
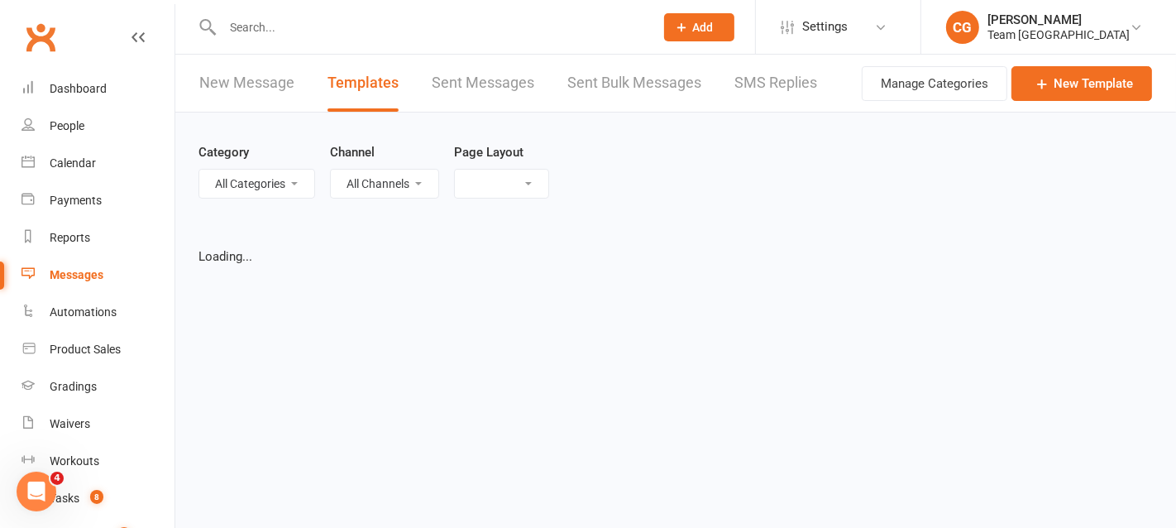
select select "list"
select select "25"
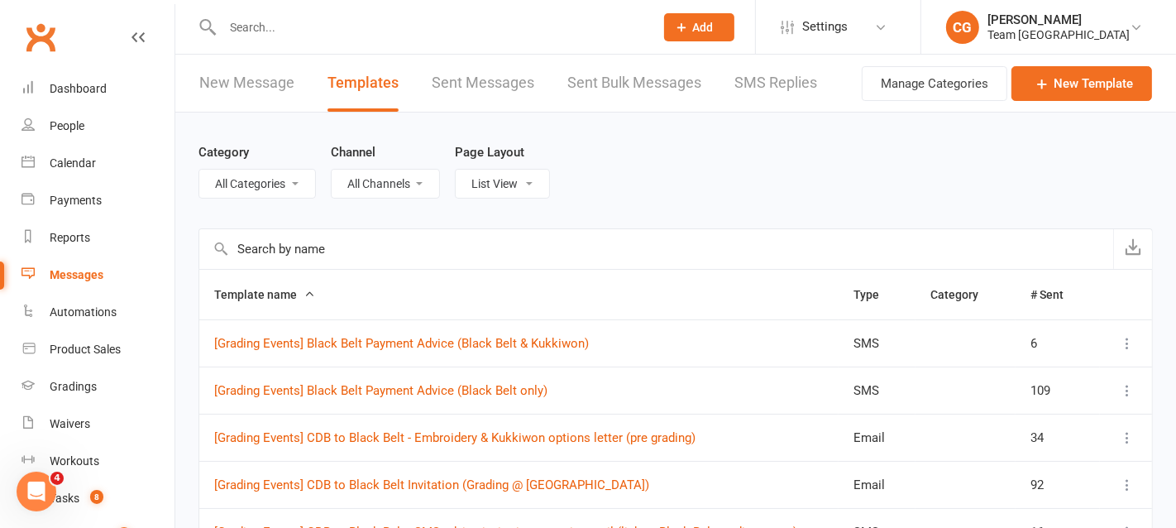
click at [276, 256] on input "text" at bounding box center [656, 249] width 914 height 40
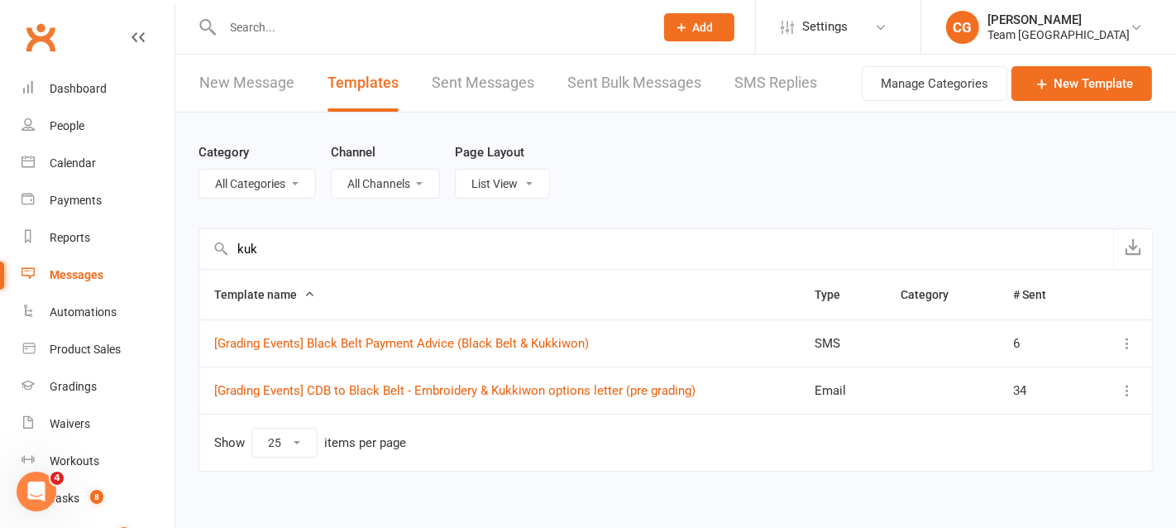
drag, startPoint x: 269, startPoint y: 241, endPoint x: 217, endPoint y: 241, distance: 52.1
click at [217, 241] on div "kuk" at bounding box center [675, 248] width 954 height 41
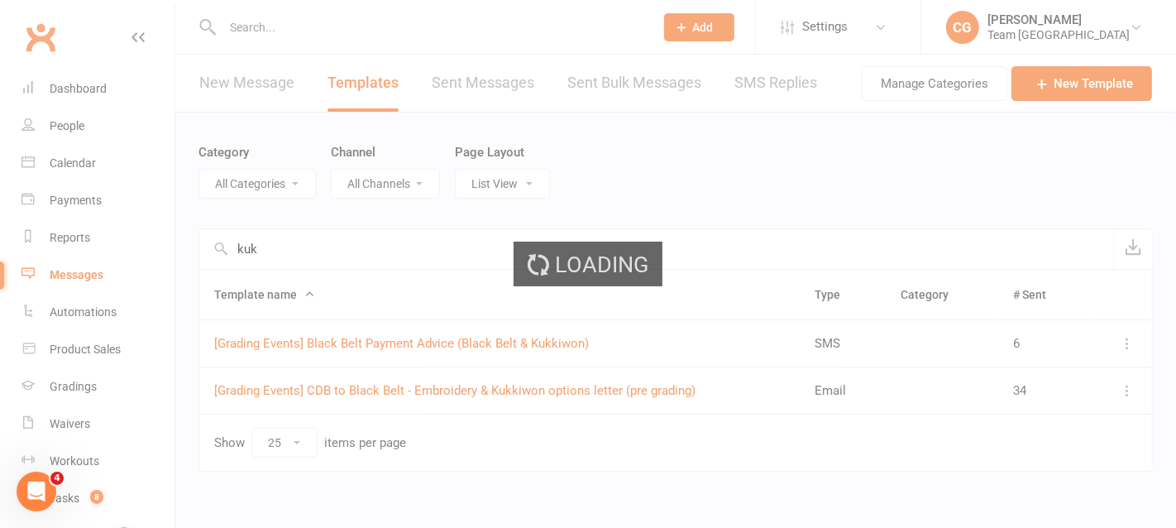
type input "kukk"
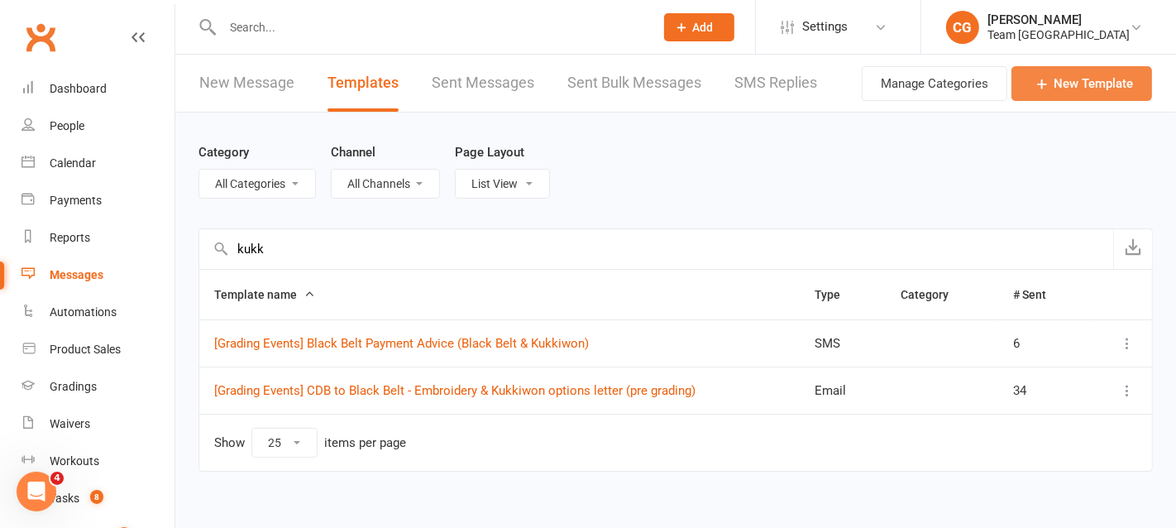
click at [1080, 91] on link "New Template" at bounding box center [1081, 83] width 141 height 35
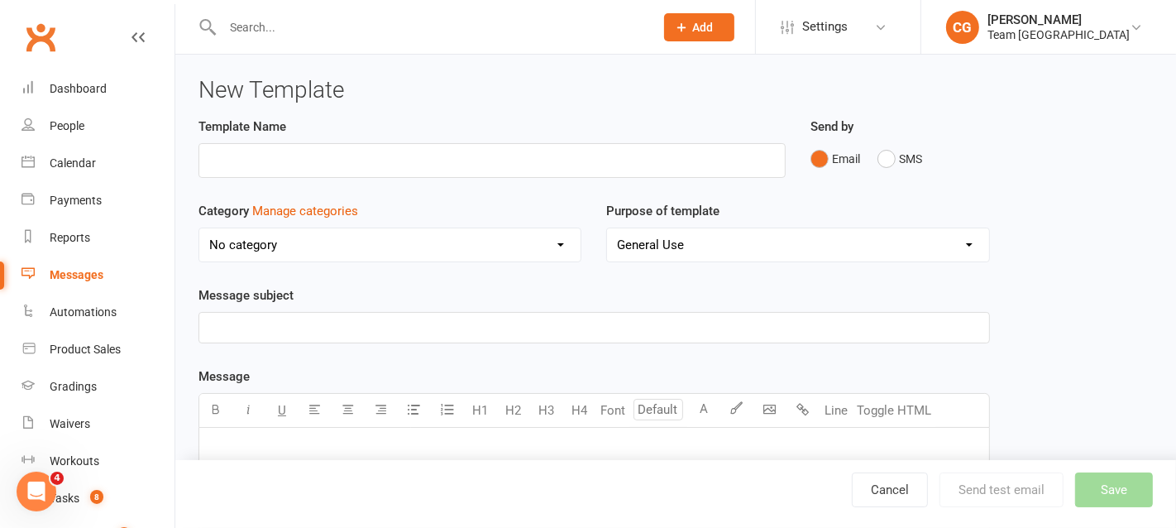
click at [84, 276] on div "Messages" at bounding box center [77, 274] width 54 height 13
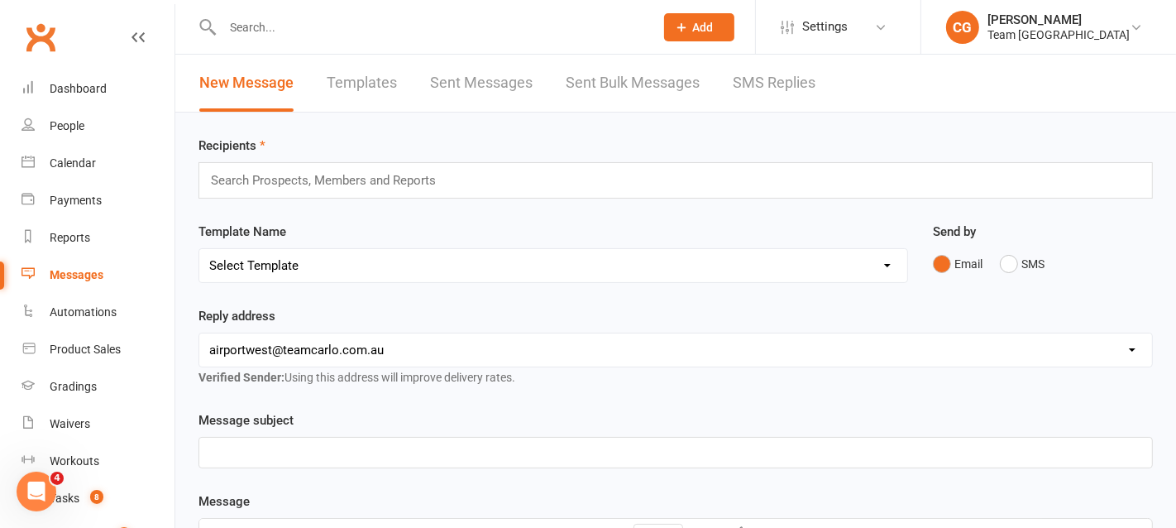
click at [371, 77] on link "Templates" at bounding box center [362, 83] width 70 height 57
select select "25"
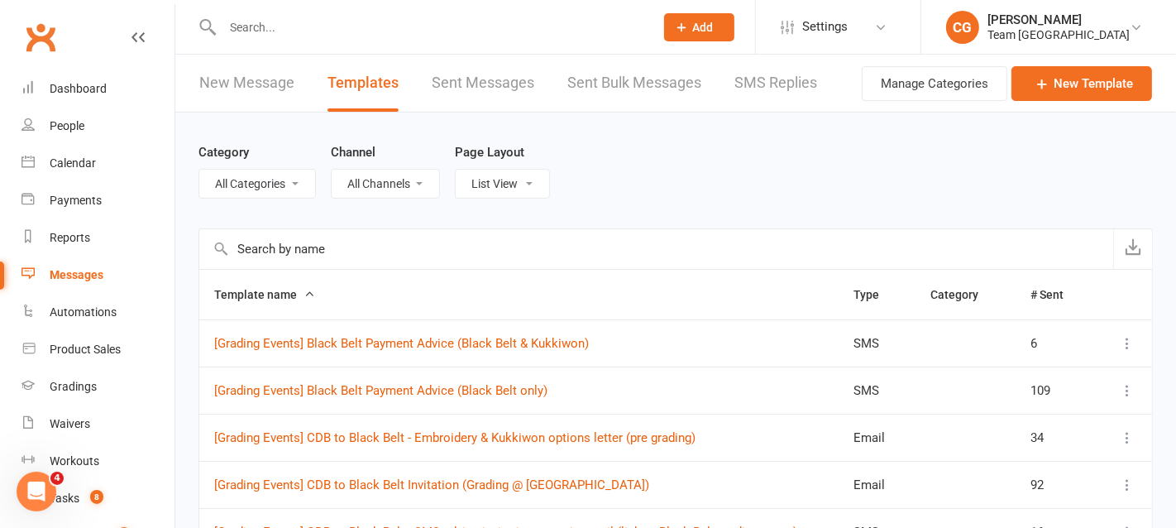
click at [340, 249] on input "text" at bounding box center [656, 249] width 914 height 40
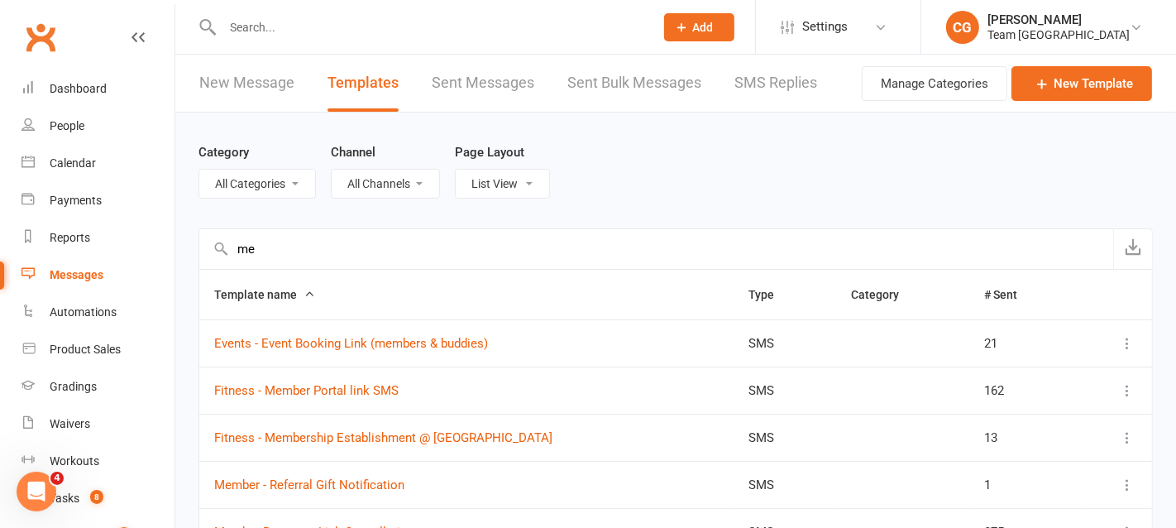
type input "m"
type input "member"
click at [1089, 80] on link "New Template" at bounding box center [1081, 83] width 141 height 35
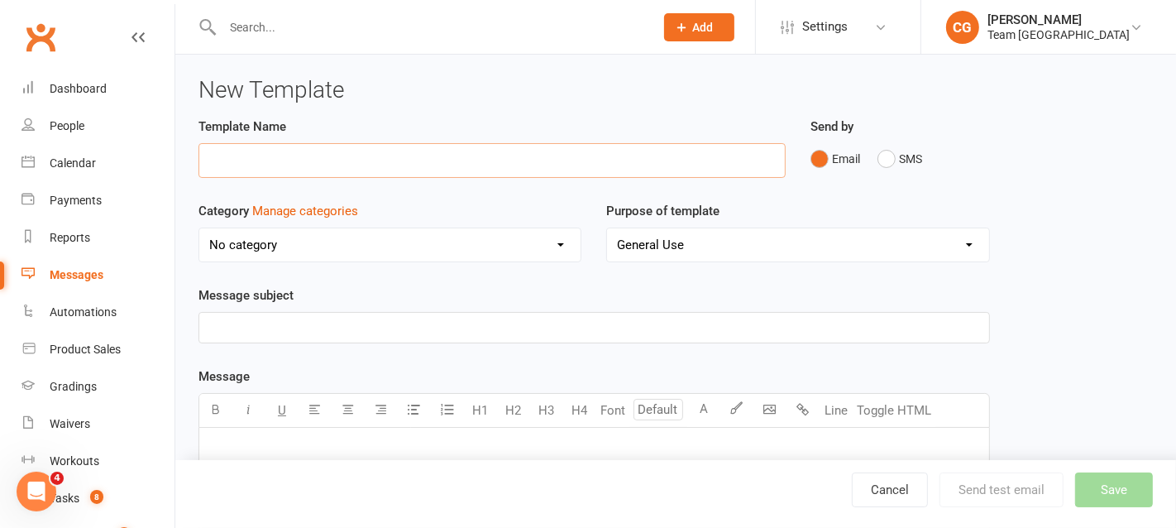
paste input "Members - Kukkiwon Offer Letter (all Black Belts)"
type input "Members - Kukkiwon Offer Letter (all Black Belts)"
click at [365, 241] on select "No category General" at bounding box center [389, 244] width 381 height 33
click at [199, 228] on select "No category General" at bounding box center [389, 244] width 381 height 33
click at [265, 332] on p "﻿" at bounding box center [594, 328] width 770 height 20
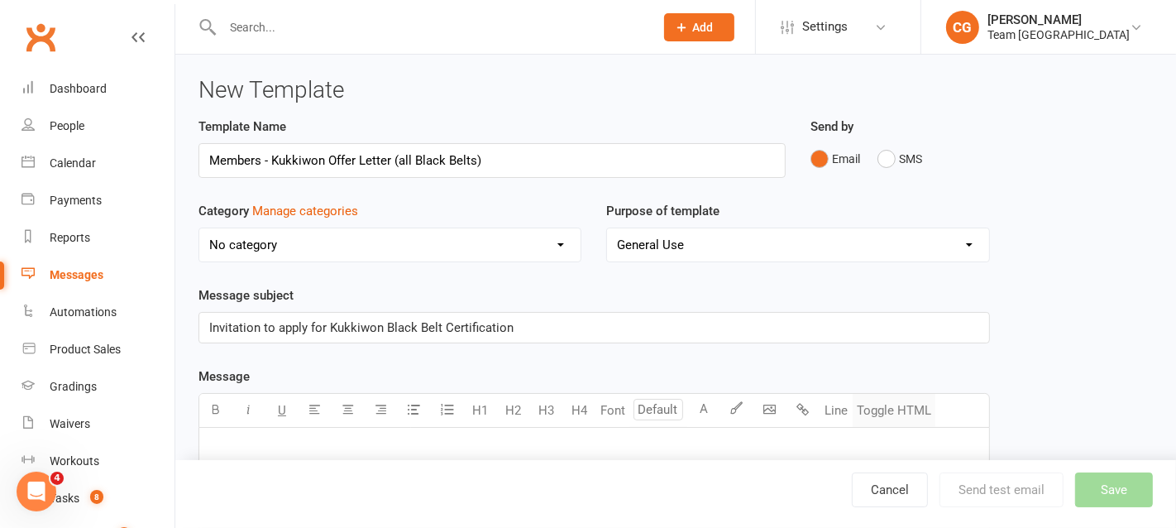
click at [890, 408] on button "Toggle HTML" at bounding box center [893, 410] width 83 height 33
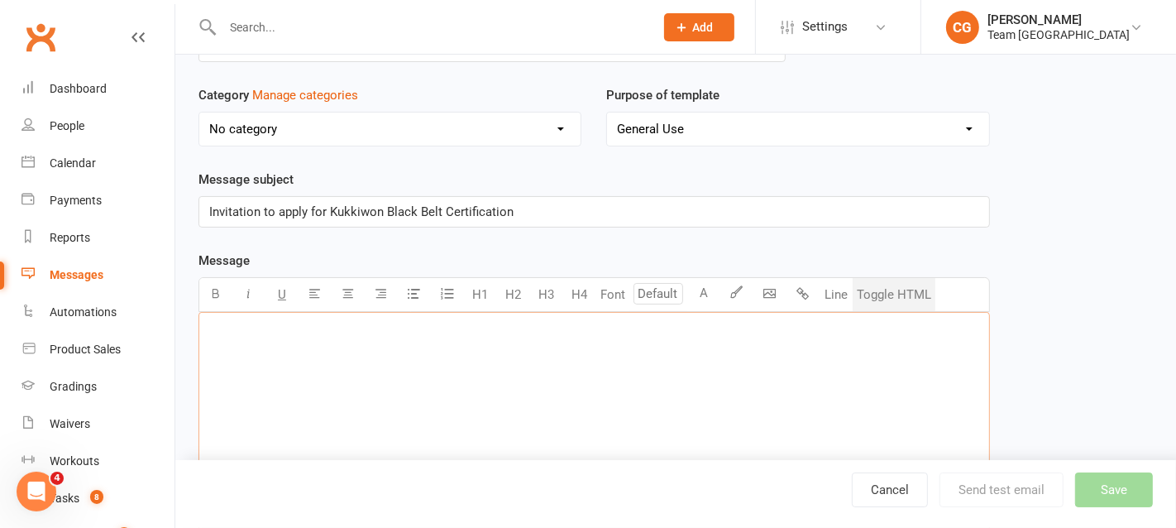
scroll to position [127, 0]
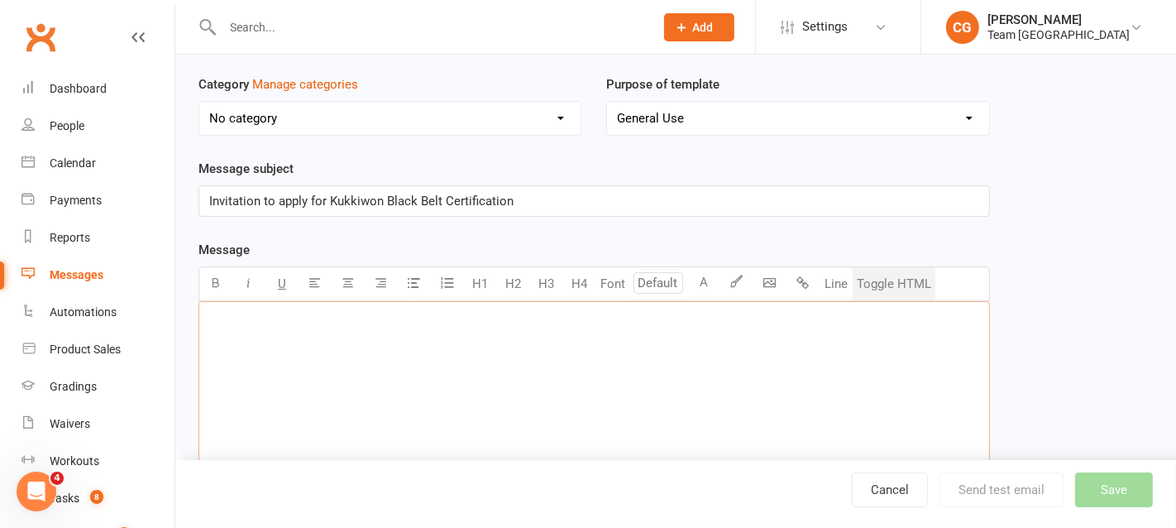
paste textarea "<p><span style="font-size: 14px">Dear Team Carlo families,</span></p><p>&nbsp;<…"
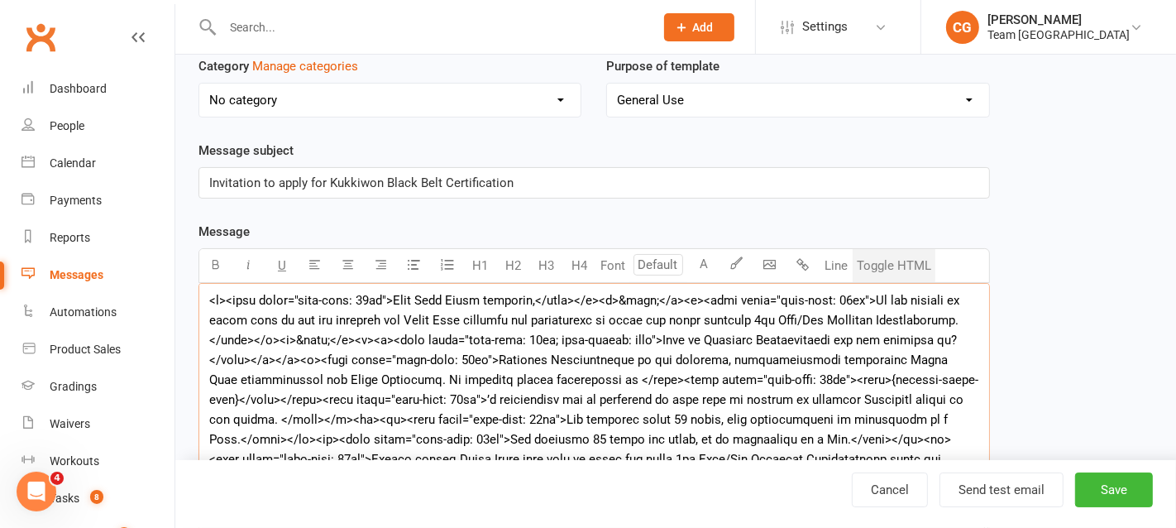
scroll to position [391, 0]
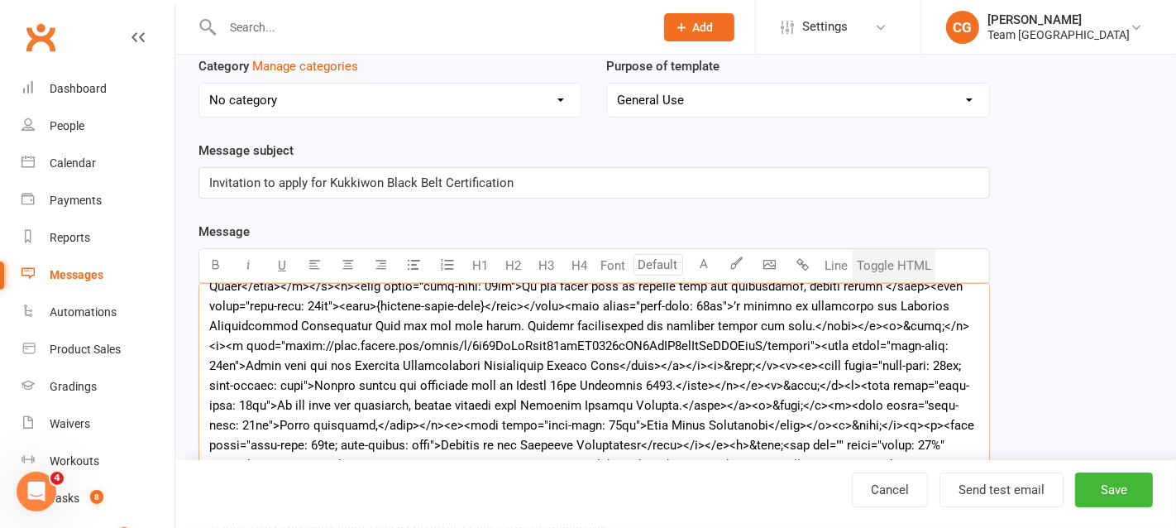
type textarea "<p><span style="font-size: 14px">Dear Team Carlo families,</span></p><p>&nbsp;<…"
click at [882, 260] on button "Toggle HTML" at bounding box center [893, 265] width 83 height 33
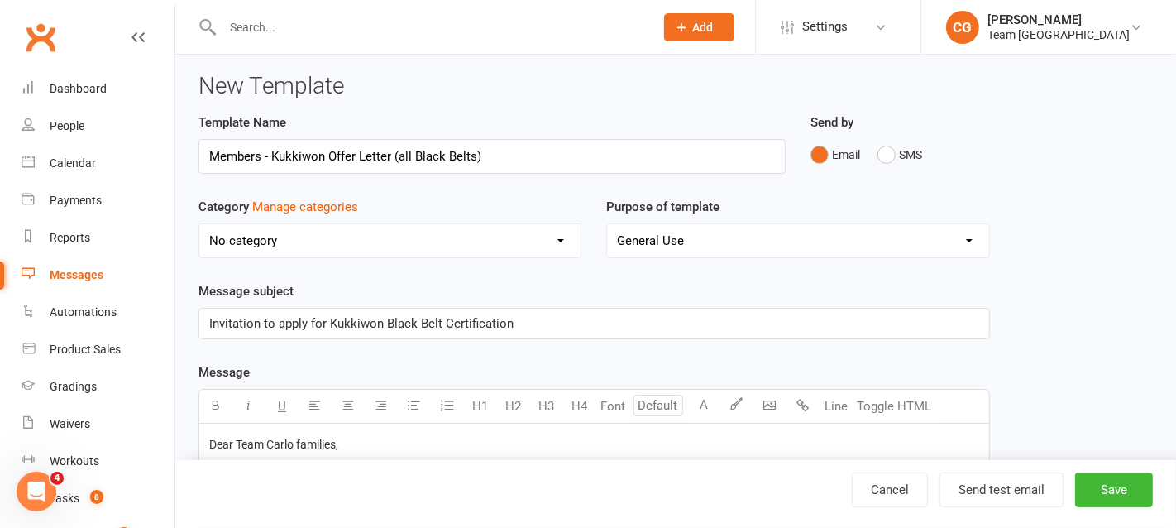
scroll to position [0, 0]
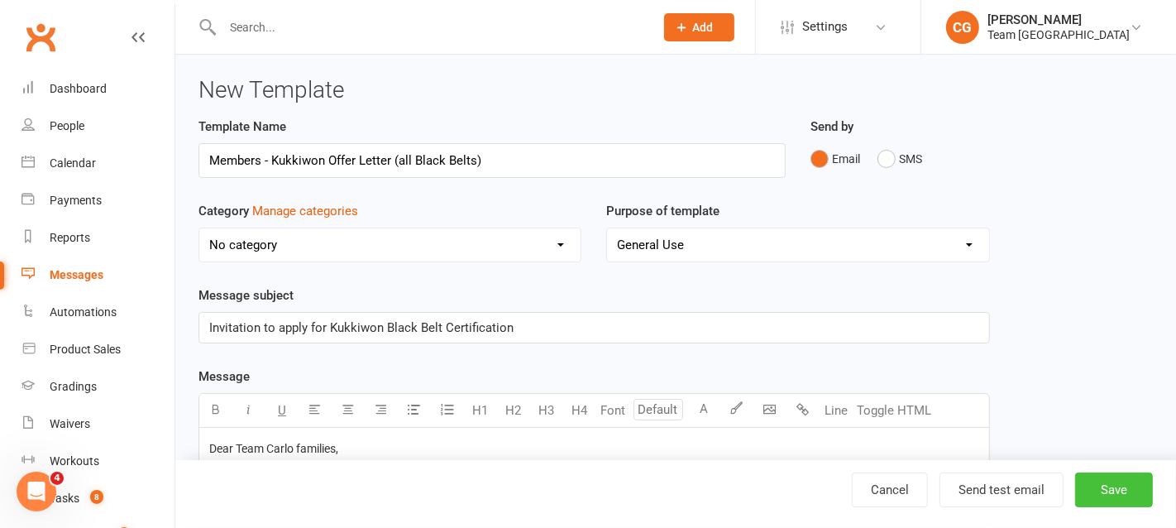
click at [1122, 494] on button "Save" at bounding box center [1114, 489] width 78 height 35
select select "25"
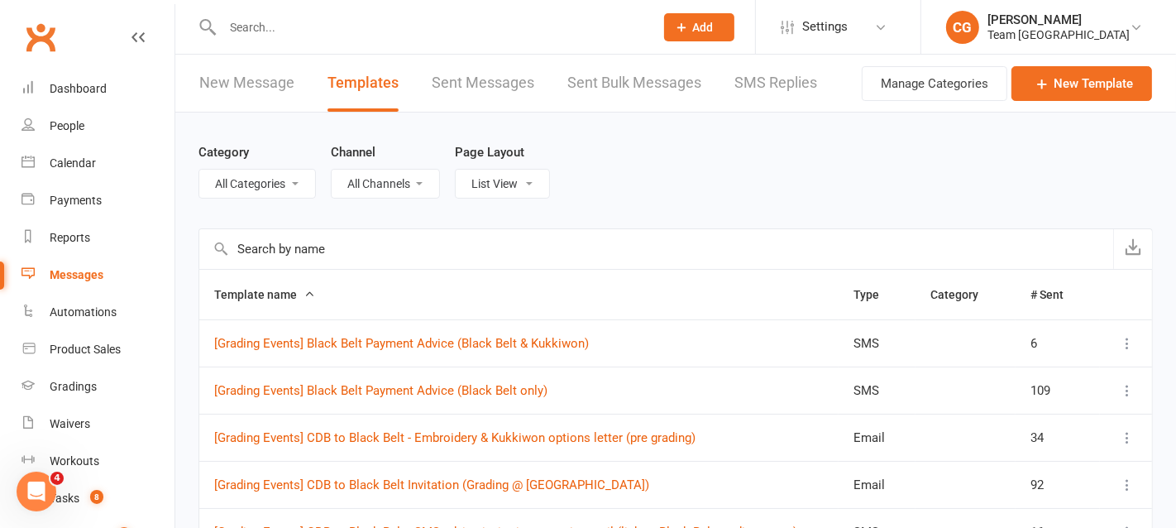
click at [257, 241] on input "text" at bounding box center [656, 249] width 914 height 40
type input "black"
click at [78, 237] on div "Reports" at bounding box center [70, 237] width 41 height 13
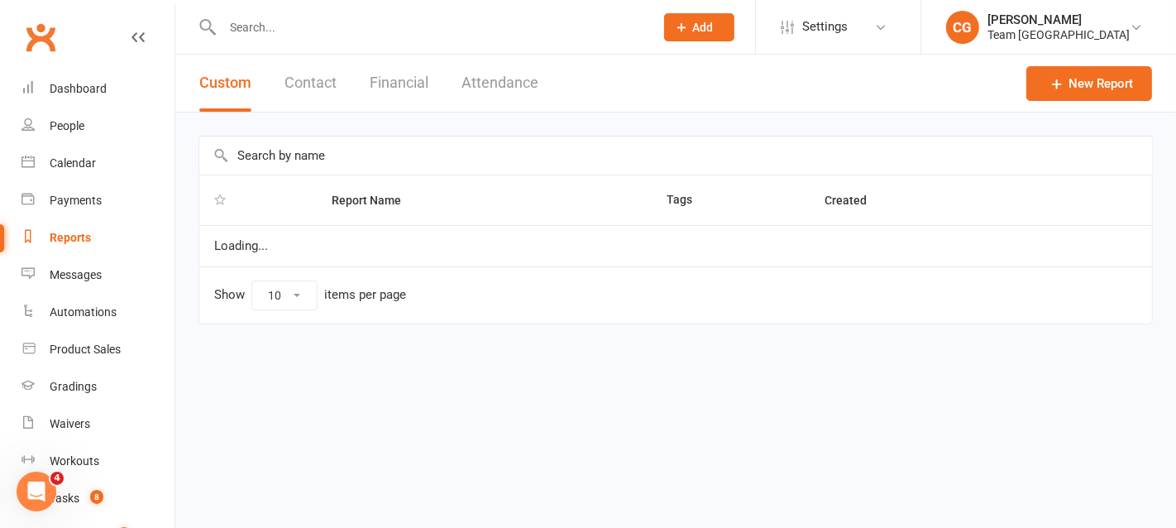
select select "100"
click at [294, 155] on input "text" at bounding box center [675, 155] width 953 height 38
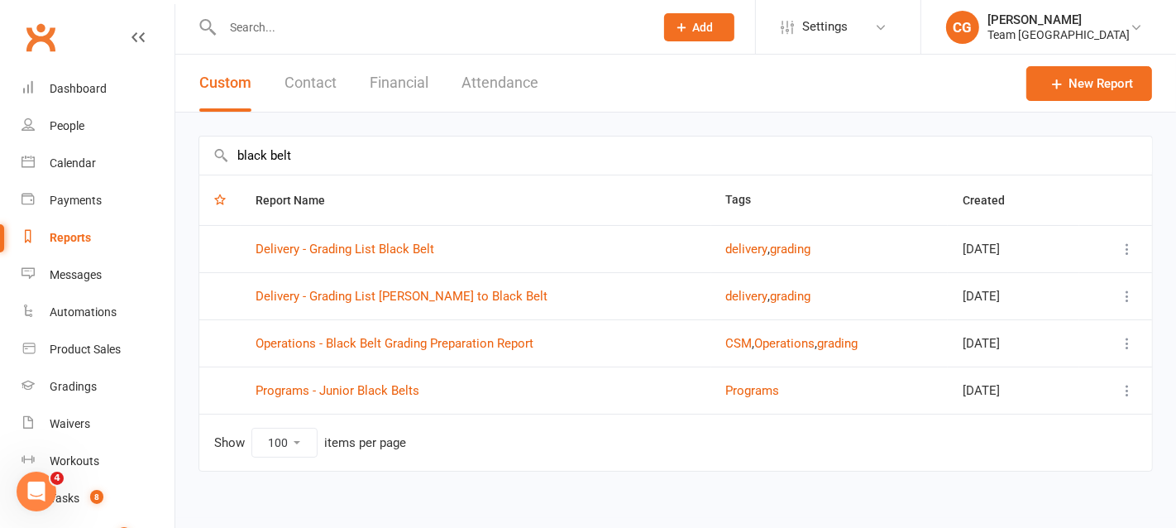
type input "black belt"
click at [1111, 77] on link "New Report" at bounding box center [1089, 83] width 126 height 35
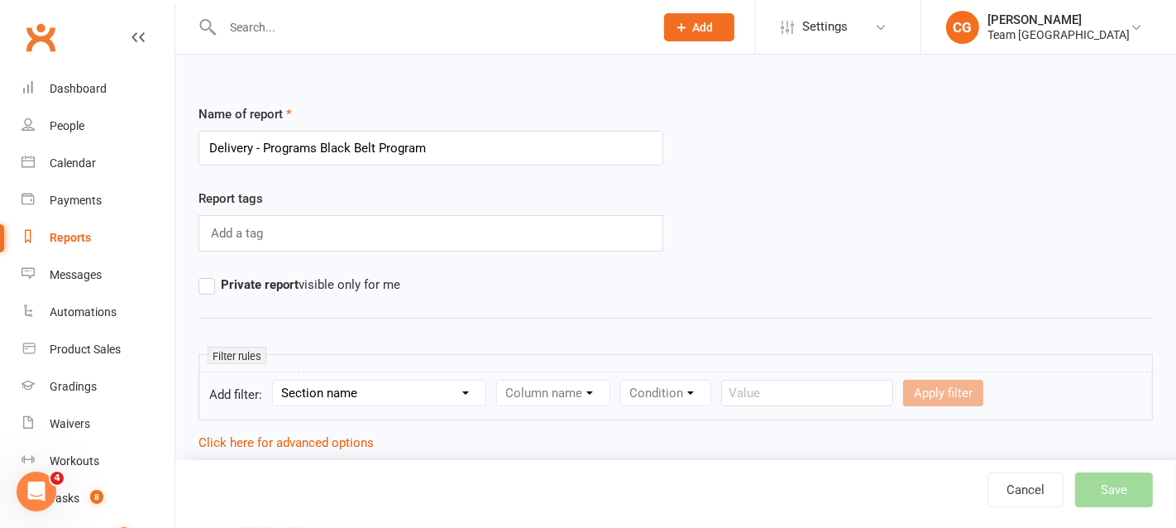
type input "Delivery - Programs Black Belt Program"
click at [356, 389] on select "Section name Contact Attendance Aggregate Payment Booking Waitlist Attendees Ca…" at bounding box center [379, 392] width 213 height 25
select select "13"
click at [275, 380] on select "Section name Contact Attendance Aggregate Payment Booking Waitlist Attendees Ca…" at bounding box center [379, 392] width 213 height 25
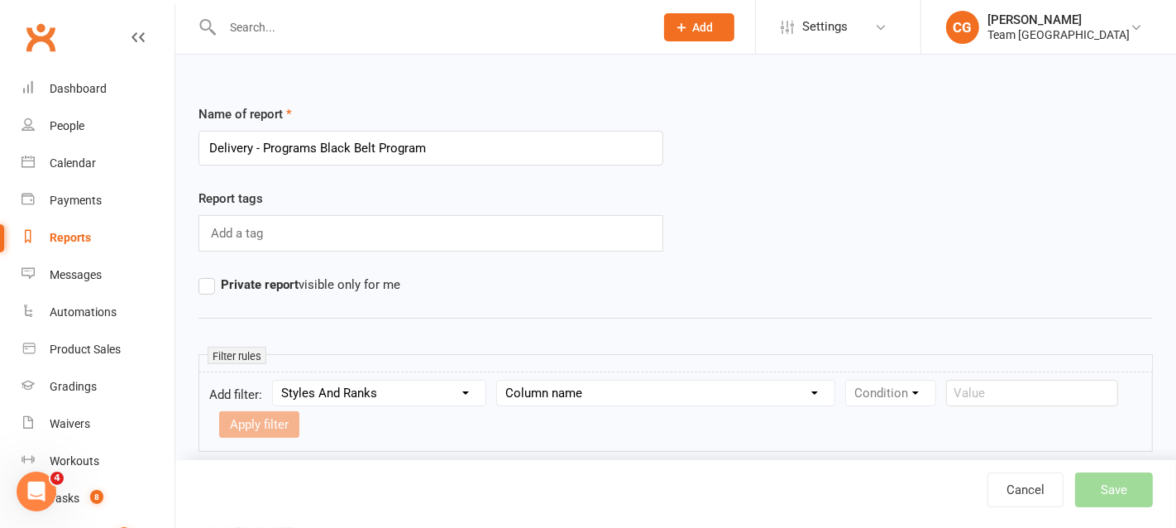
click at [558, 390] on select "Column name Style Current Rank Current Rank Position Next Rank Belt Size Active…" at bounding box center [665, 392] width 337 height 25
select select "1"
click at [501, 380] on select "Column name Style Current Rank Current Rank Position Next Rank Belt Size Active…" at bounding box center [665, 392] width 337 height 25
click at [887, 396] on select "Condition Equals Does not equal Contains Does not contain Is blank or does not …" at bounding box center [941, 392] width 190 height 25
select select "3"
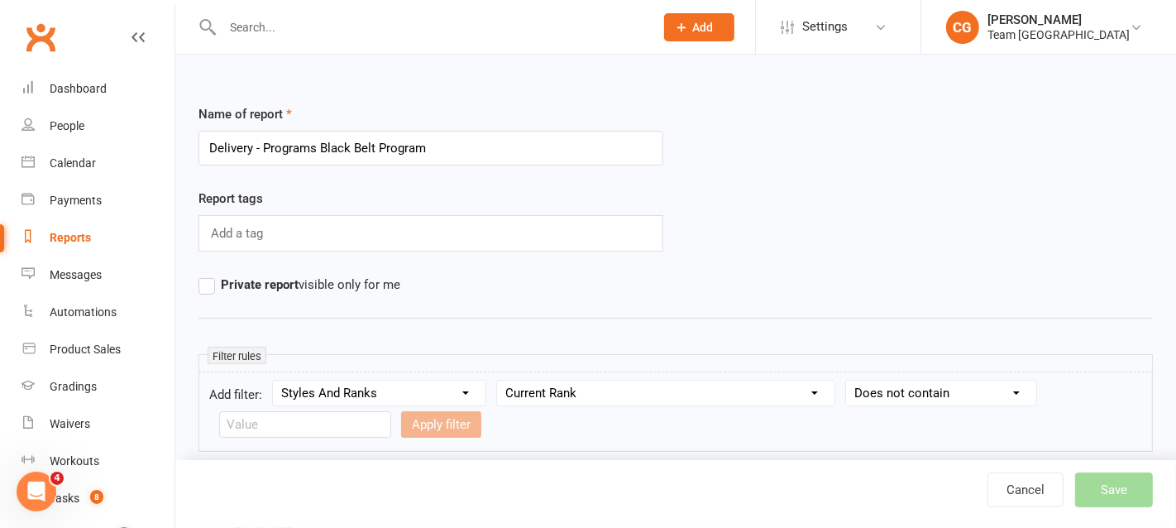
click at [846, 380] on select "Condition Equals Does not equal Contains Does not contain Is blank or does not …" at bounding box center [941, 392] width 190 height 25
click at [279, 424] on input "text" at bounding box center [305, 424] width 172 height 26
type input "Cho Dan Bo"
click at [430, 419] on button "Apply filter" at bounding box center [441, 424] width 80 height 26
select select
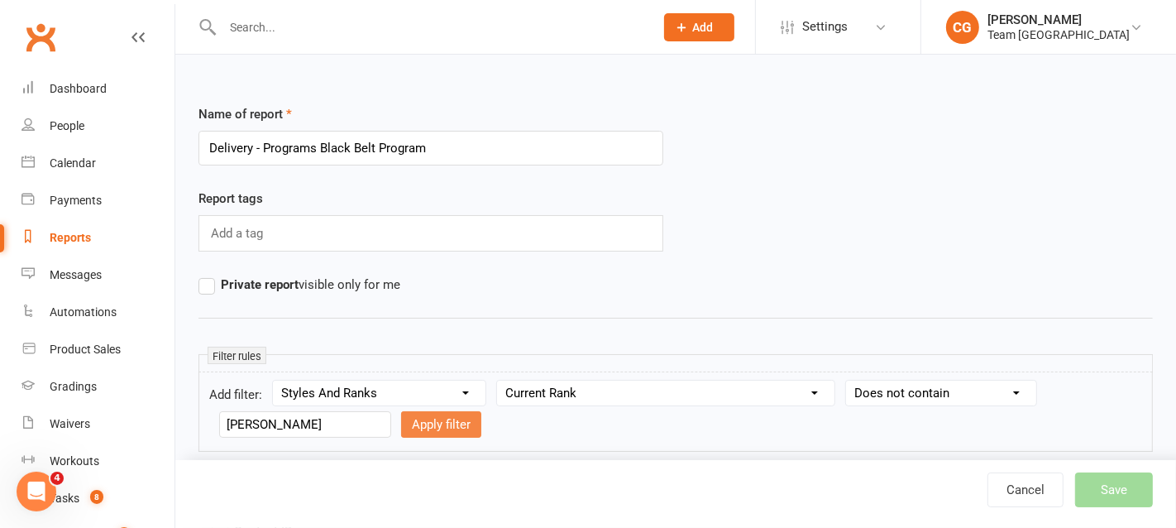
select select
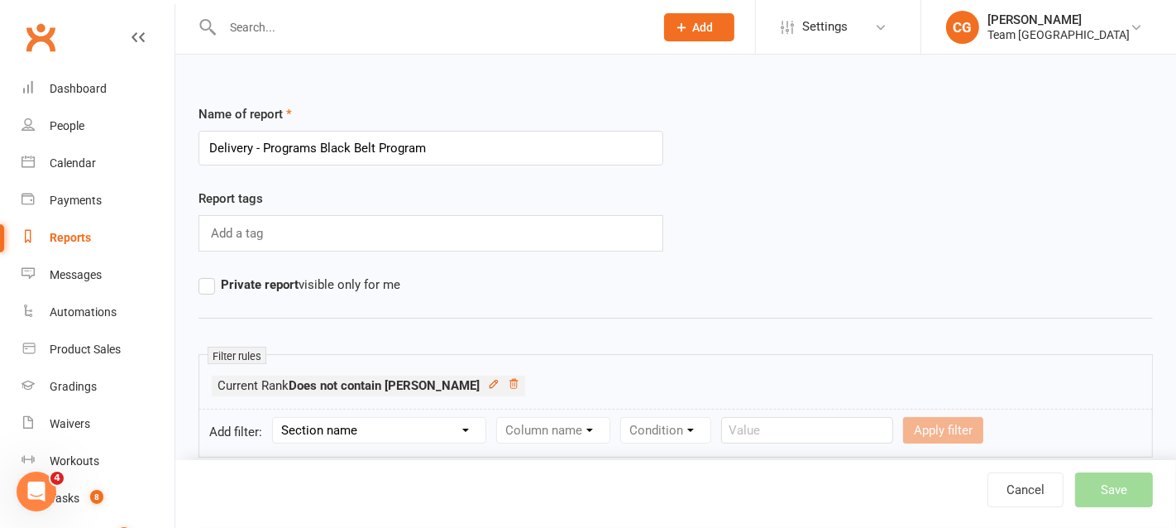
click at [349, 431] on select "Section name Contact Attendance Aggregate Payment Booking Waitlist Attendees Ca…" at bounding box center [379, 430] width 213 height 25
select select "11"
click at [275, 418] on select "Section name Contact Attendance Aggregate Payment Booking Waitlist Attendees Ca…" at bounding box center [379, 430] width 213 height 25
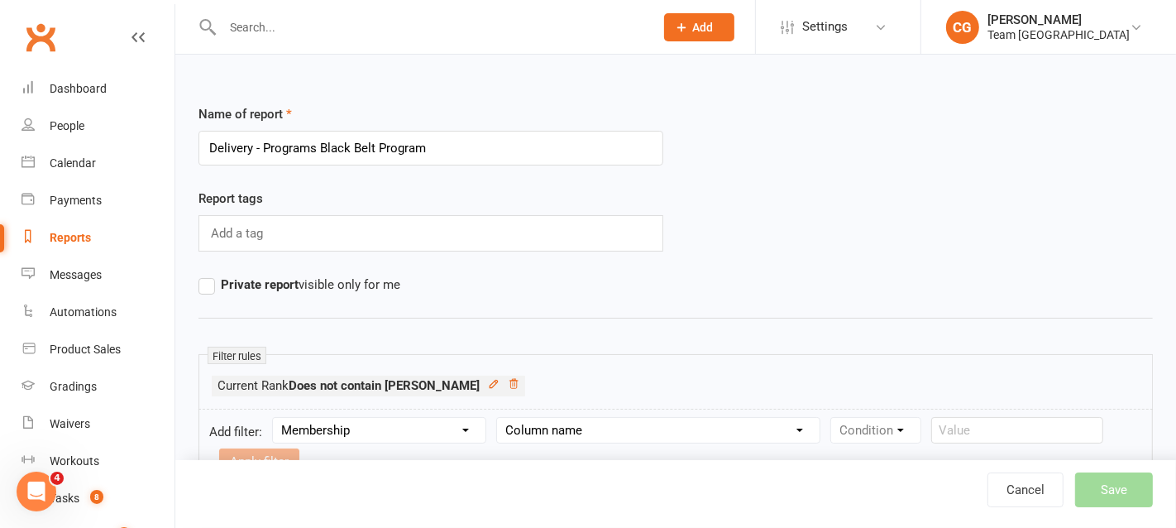
click at [609, 431] on select "Column name Membership ID Membership Name Membership Category Membership Start …" at bounding box center [658, 430] width 322 height 25
select select "29"
click at [501, 418] on select "Column name Membership ID Membership Name Membership Category Membership Start …" at bounding box center [658, 430] width 322 height 25
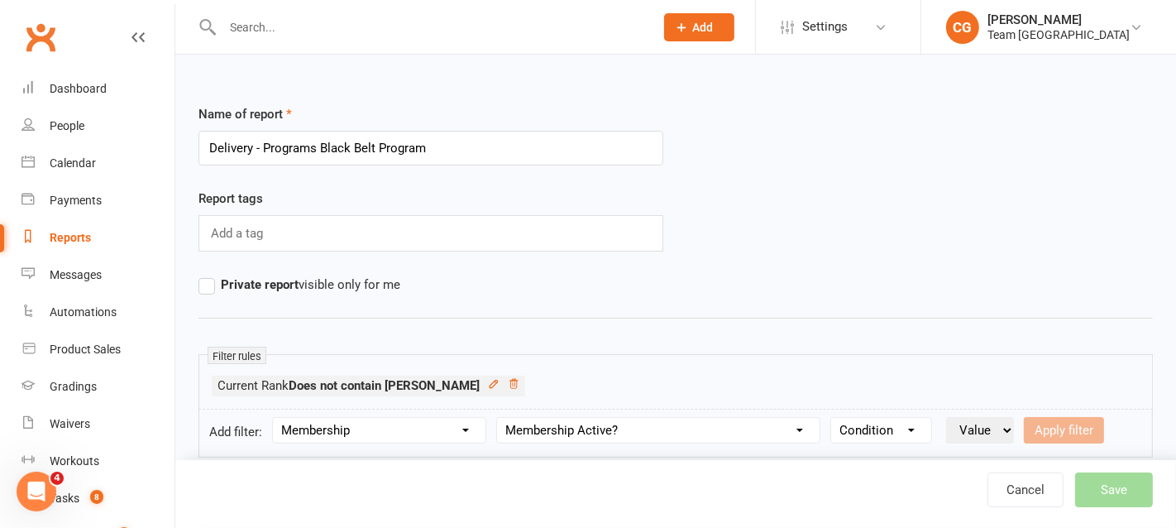
click at [872, 424] on select "Condition Is Is not Is blank Is not blank" at bounding box center [881, 430] width 100 height 25
select select "0"
click at [835, 418] on select "Condition Is Is not Is blank Is not blank" at bounding box center [881, 430] width 100 height 25
click at [1000, 418] on select "Value Yes No" at bounding box center [980, 430] width 68 height 26
select select "true"
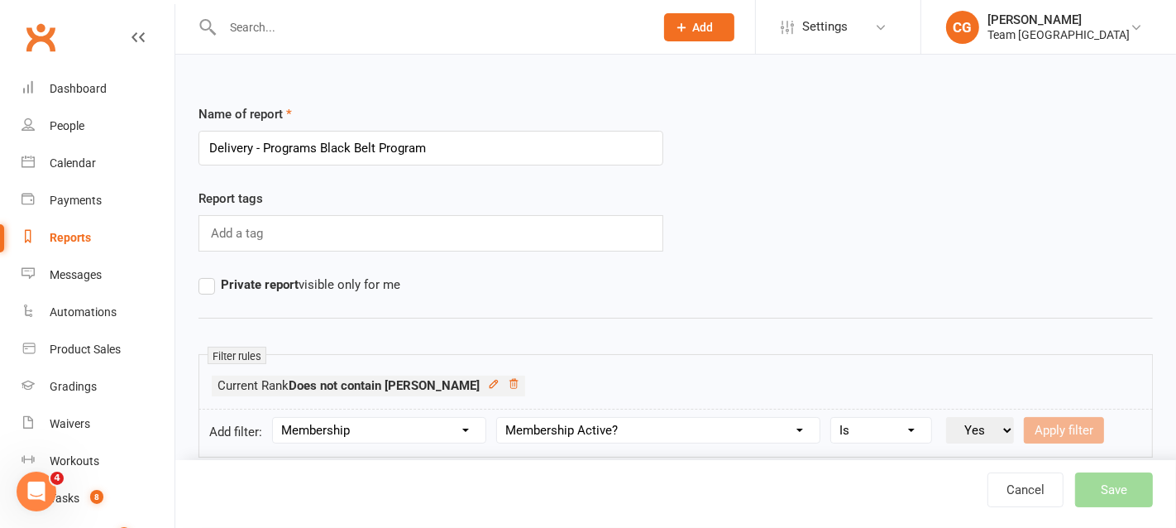
click at [949, 417] on select "Value Yes No" at bounding box center [980, 430] width 68 height 26
click at [1067, 428] on button "Apply filter" at bounding box center [1064, 430] width 80 height 26
select select
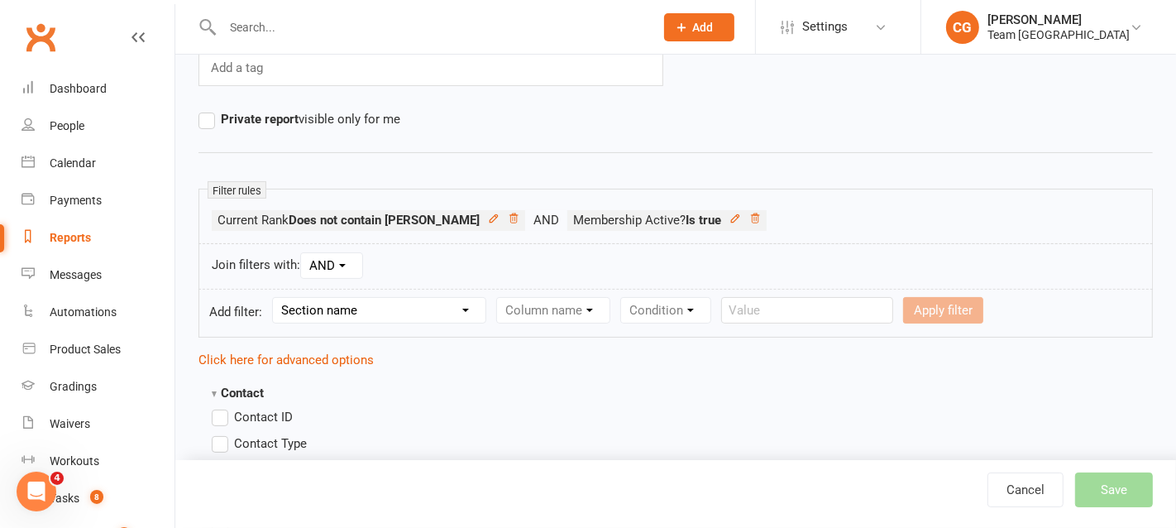
scroll to position [193, 0]
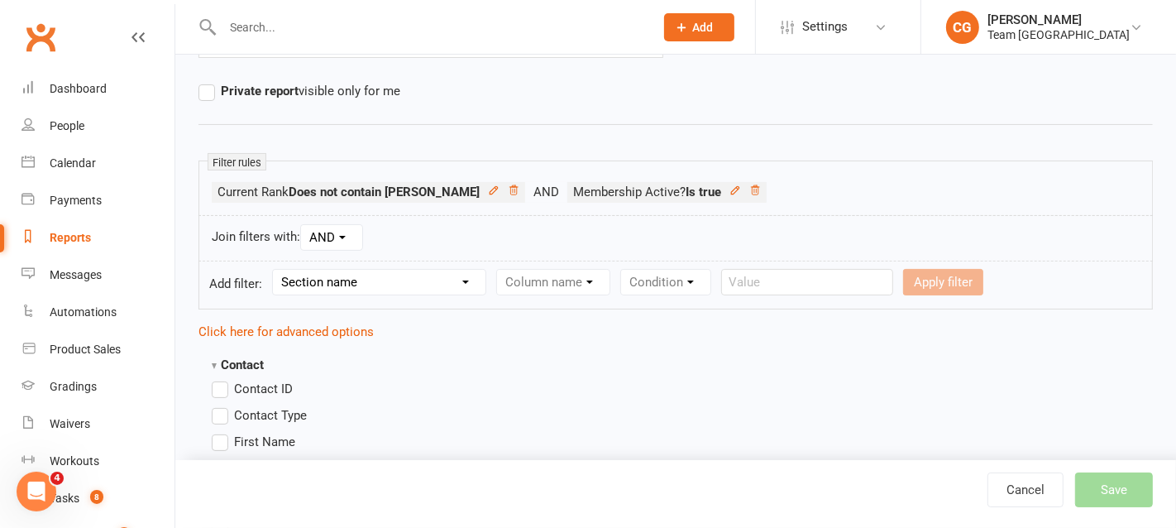
click at [374, 272] on select "Section name Contact Attendance Aggregate Payment Booking Waitlist Attendees Ca…" at bounding box center [379, 282] width 213 height 25
select select "0"
click at [275, 270] on select "Section name Contact Attendance Aggregate Payment Booking Waitlist Attendees Ca…" at bounding box center [379, 282] width 213 height 25
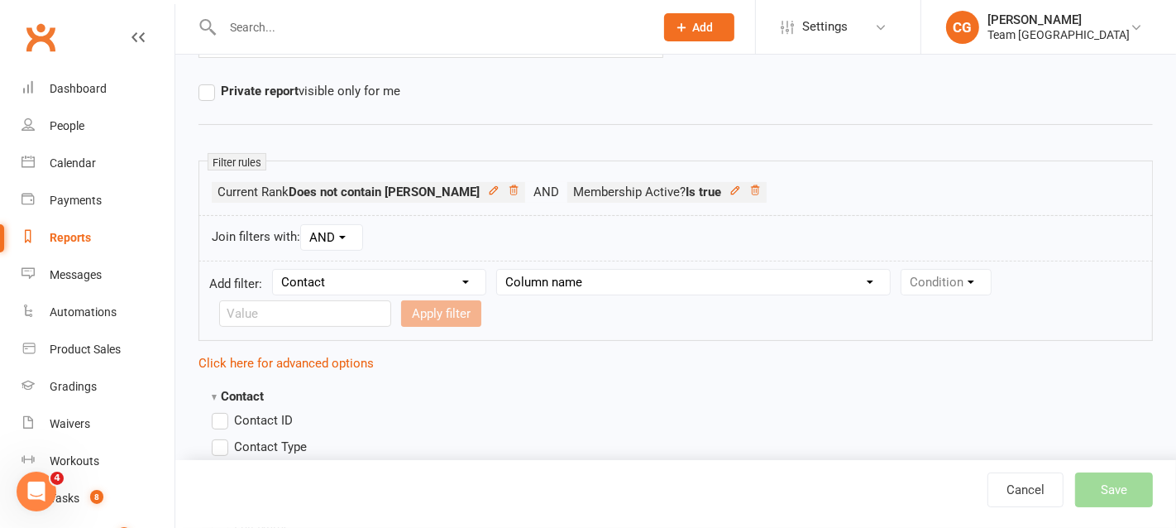
click at [579, 269] on div "Column name Is in other report Is not in other report Contact Type First Name L…" at bounding box center [693, 282] width 394 height 26
click at [575, 279] on select "Column name Is in other report Is not in other report Contact Type First Name L…" at bounding box center [693, 282] width 393 height 25
select select "53"
click at [501, 270] on select "Column name Is in other report Is not in other report Contact Type First Name L…" at bounding box center [693, 282] width 393 height 25
click at [962, 275] on select "Condition Equals Does not equal Contains Does not contain Is blank or does not …" at bounding box center [996, 282] width 190 height 25
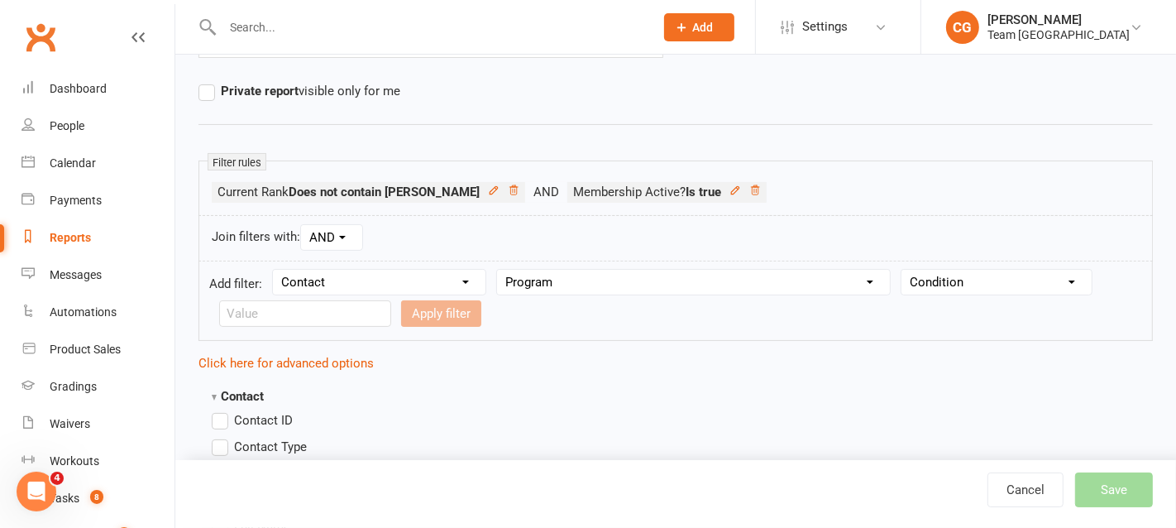
select select "2"
click at [904, 270] on select "Condition Equals Does not equal Contains Does not contain Is blank or does not …" at bounding box center [996, 282] width 190 height 25
click at [287, 303] on input "text" at bounding box center [305, 313] width 172 height 26
type input "Black Belt"
click at [420, 307] on button "Apply filter" at bounding box center [441, 313] width 80 height 26
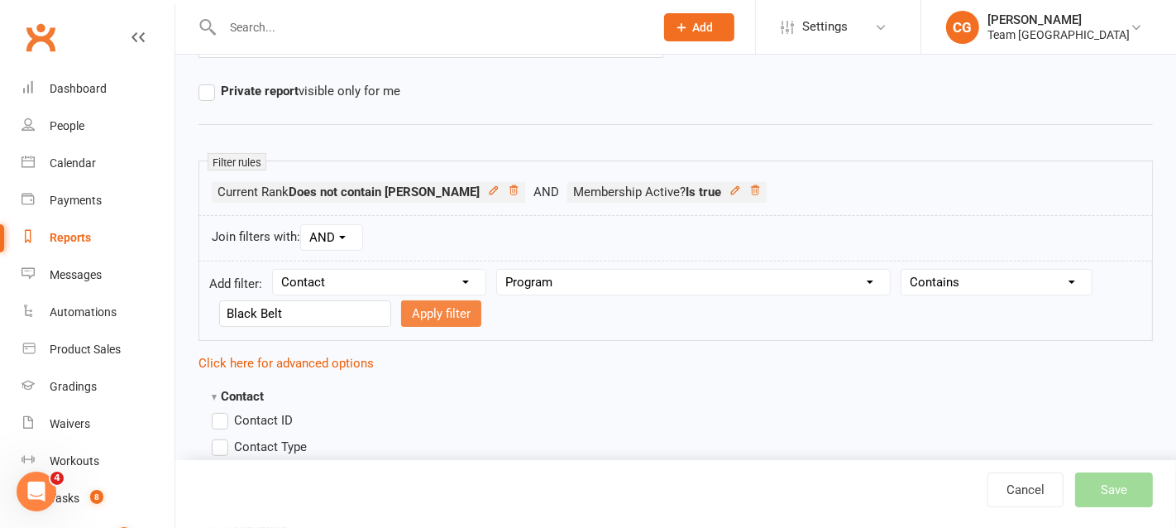
select select
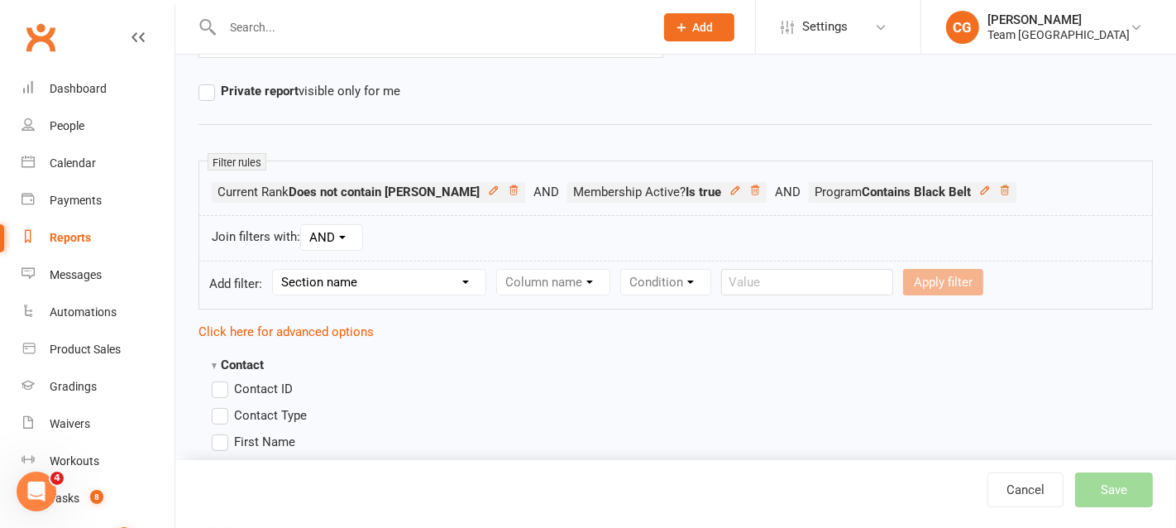
click at [330, 275] on select "Section name Contact Attendance Aggregate Payment Booking Waitlist Attendees Ca…" at bounding box center [379, 282] width 213 height 25
select select "13"
click at [275, 270] on select "Section name Contact Attendance Aggregate Payment Booking Waitlist Attendees Ca…" at bounding box center [379, 282] width 213 height 25
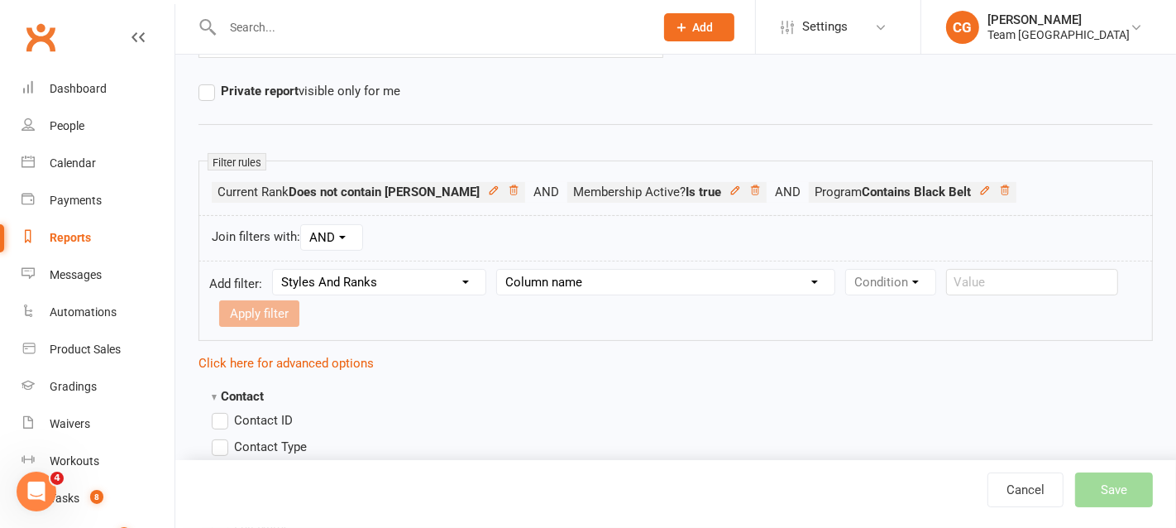
click at [577, 279] on select "Column name Style Current Rank Current Rank Position Next Rank Belt Size Active…" at bounding box center [665, 282] width 337 height 25
select select "5"
click at [501, 270] on select "Column name Style Current Rank Current Rank Position Next Rank Belt Size Active…" at bounding box center [665, 282] width 337 height 25
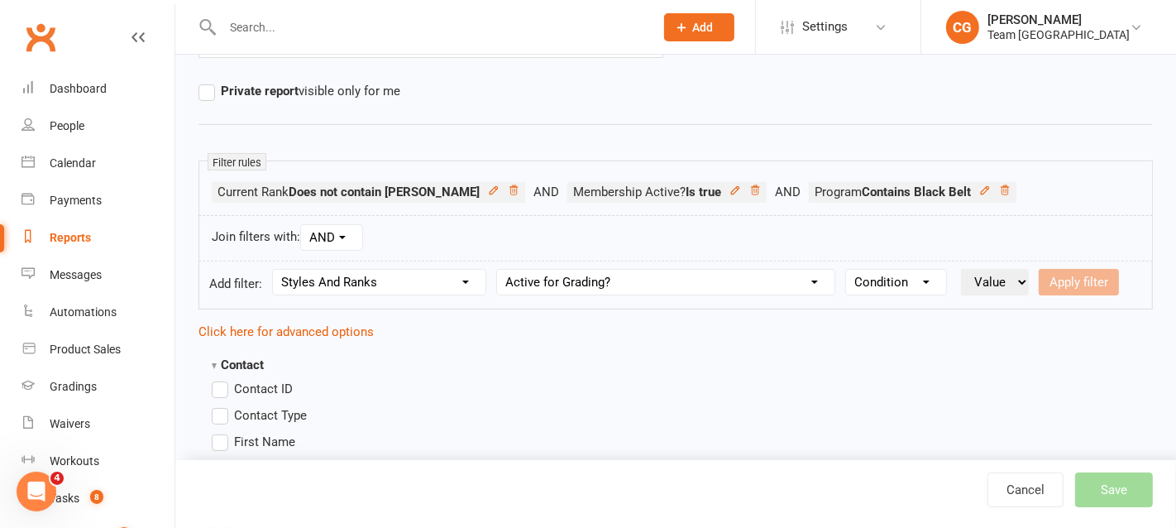
click at [912, 279] on select "Condition Is Is not Is blank Is not blank" at bounding box center [896, 282] width 100 height 25
select select "0"
click at [846, 270] on select "Condition Is Is not Is blank Is not blank" at bounding box center [896, 282] width 100 height 25
click at [977, 279] on select "Value Yes No" at bounding box center [995, 282] width 68 height 26
select select "true"
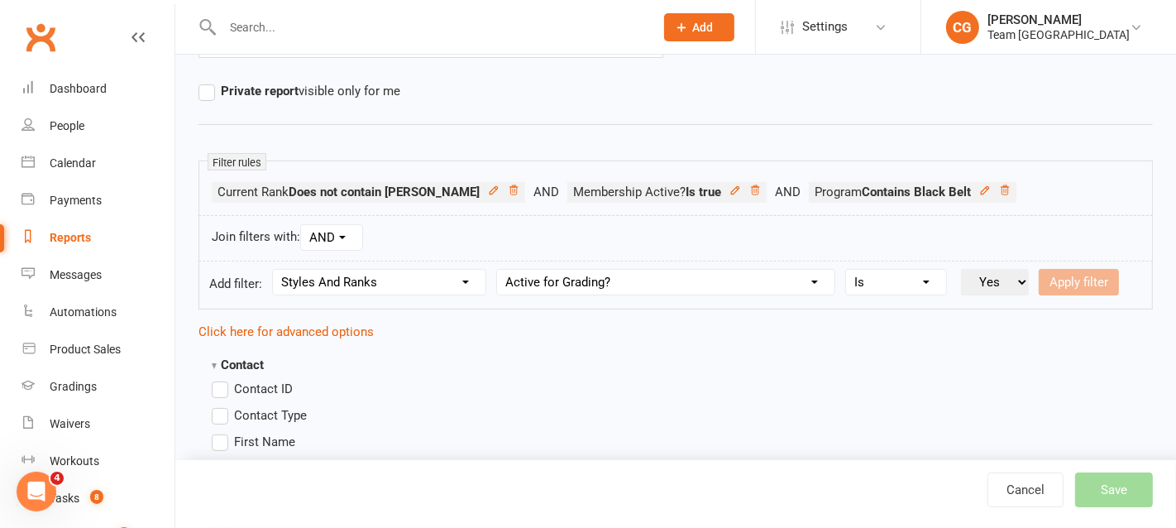
click at [961, 269] on select "Value Yes No" at bounding box center [995, 282] width 68 height 26
click at [1109, 274] on button "Apply filter" at bounding box center [1079, 282] width 80 height 26
select select
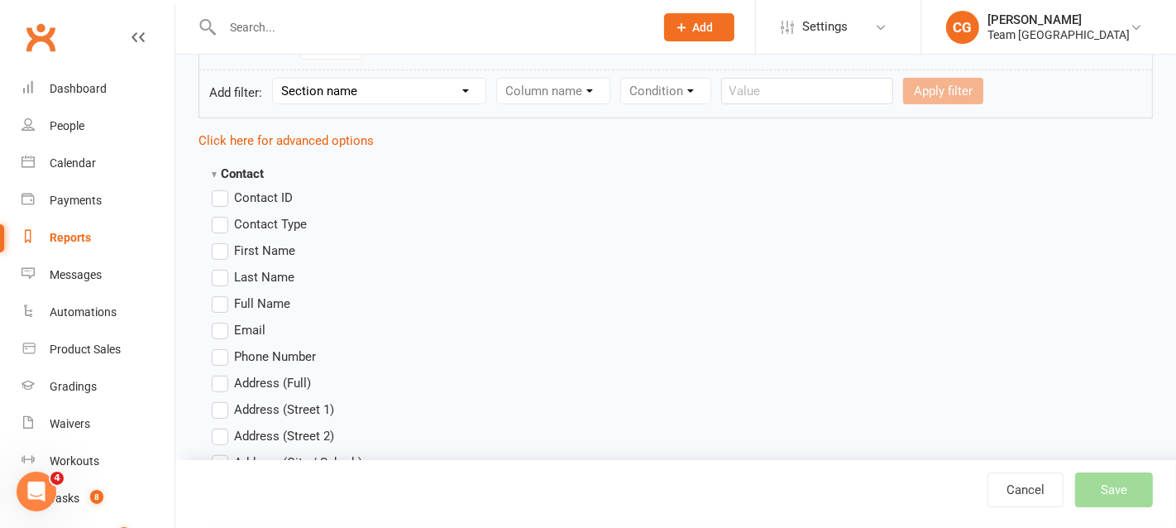
scroll to position [414, 0]
click at [217, 248] on label "First Name" at bounding box center [254, 250] width 84 height 20
click at [217, 240] on input "First Name" at bounding box center [217, 240] width 11 height 0
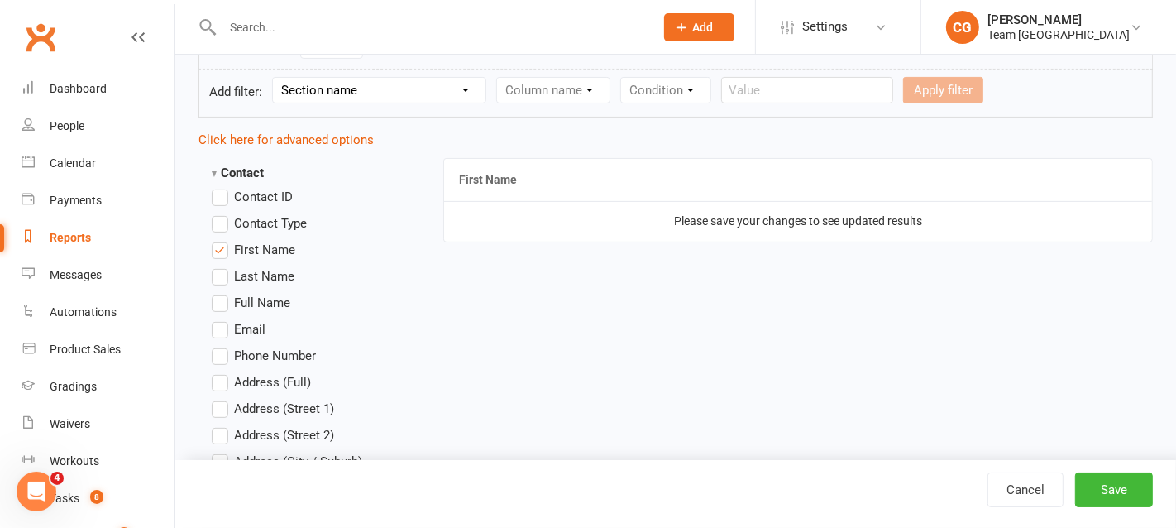
click at [217, 273] on label "Last Name" at bounding box center [253, 276] width 83 height 20
click at [217, 266] on input "Last Name" at bounding box center [217, 266] width 11 height 0
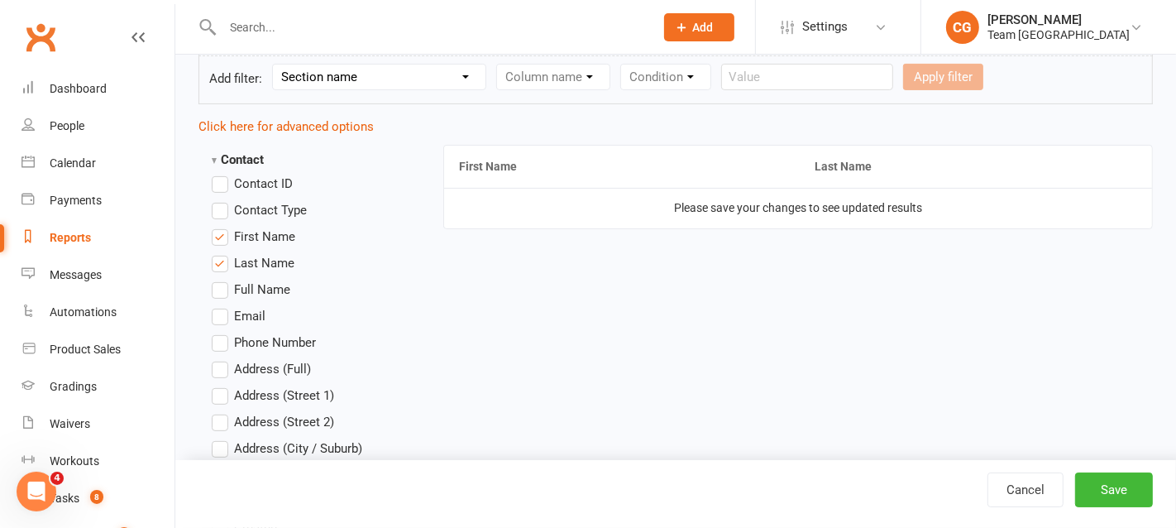
scroll to position [436, 0]
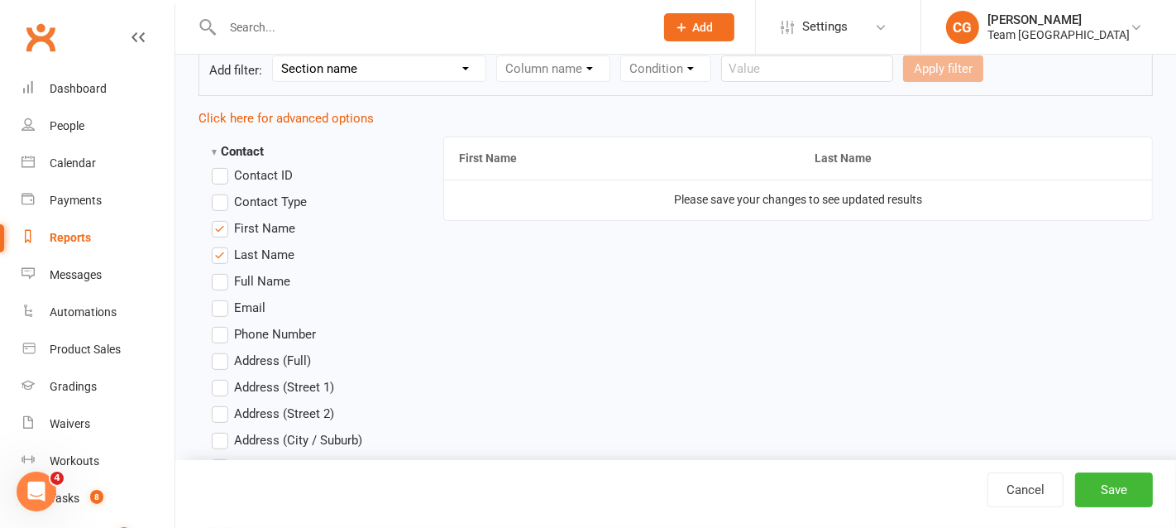
click at [223, 298] on label "Email" at bounding box center [239, 308] width 54 height 20
click at [222, 298] on input "Email" at bounding box center [217, 298] width 11 height 0
click at [218, 327] on label "Phone Number" at bounding box center [264, 334] width 104 height 20
click at [218, 324] on input "Phone Number" at bounding box center [217, 324] width 11 height 0
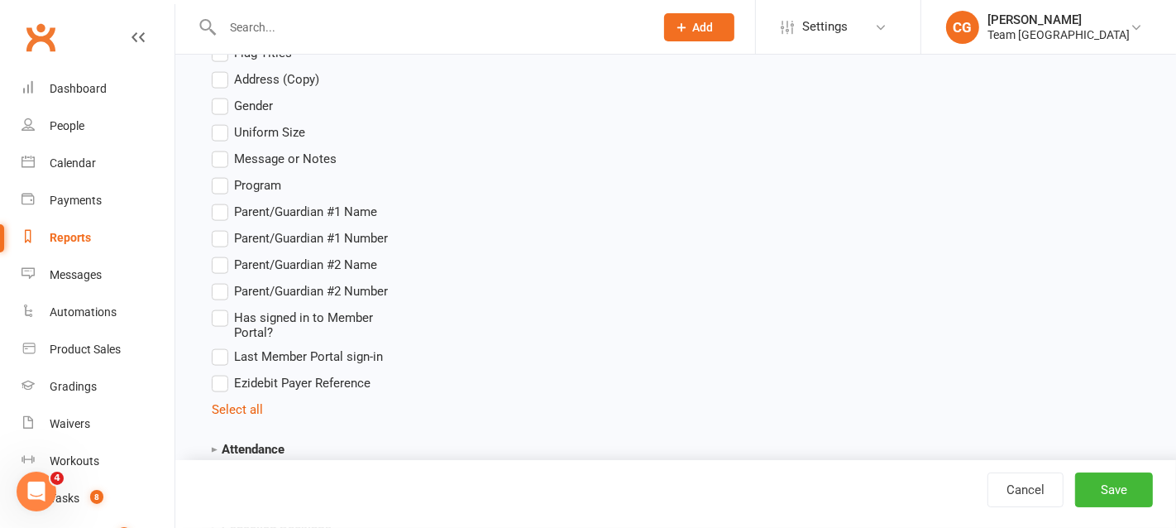
scroll to position [1850, 0]
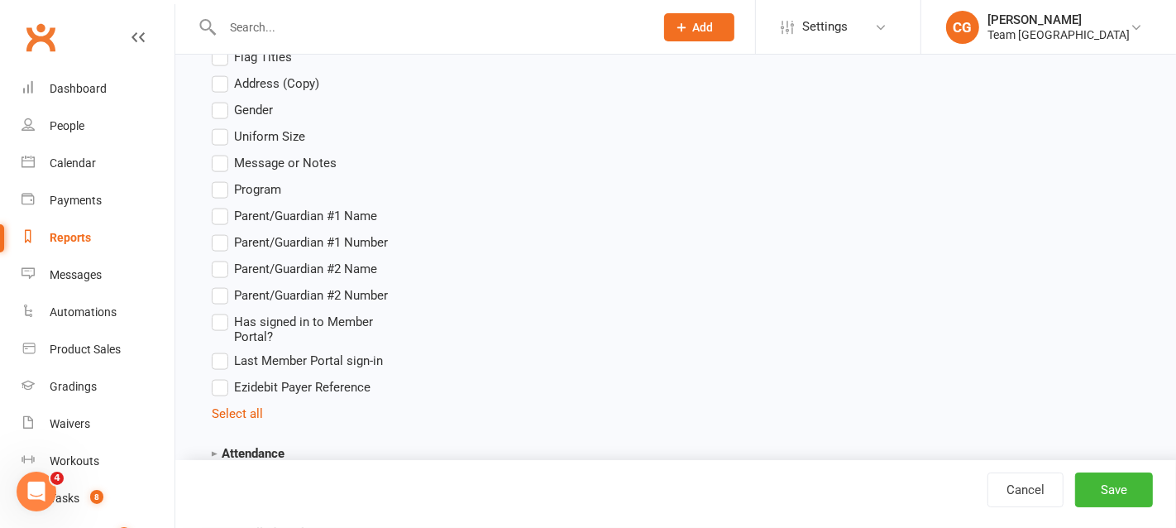
click at [226, 183] on label "Program" at bounding box center [246, 189] width 69 height 20
click at [222, 179] on input "Program" at bounding box center [217, 179] width 11 height 0
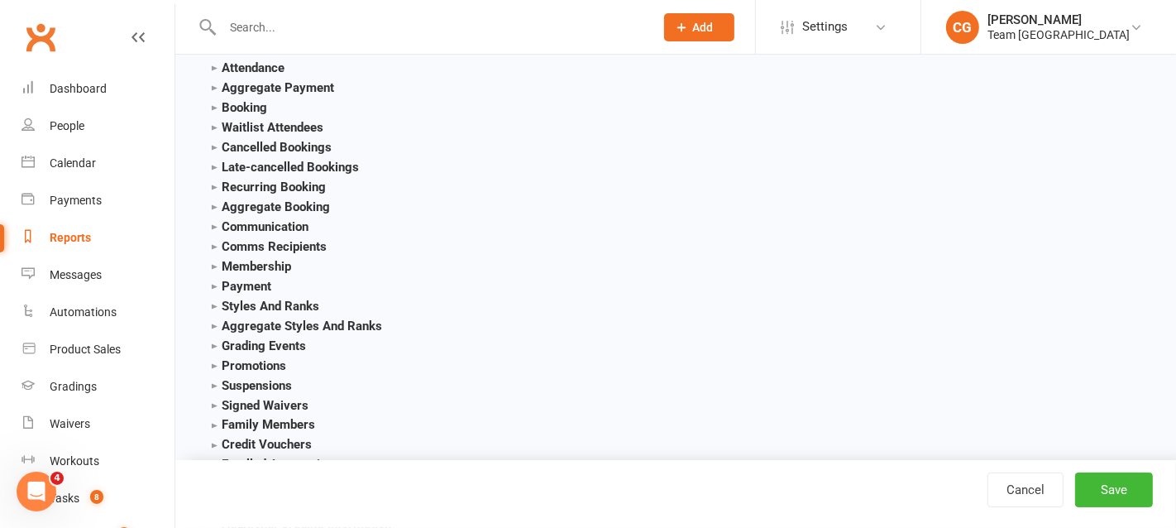
scroll to position [2257, 0]
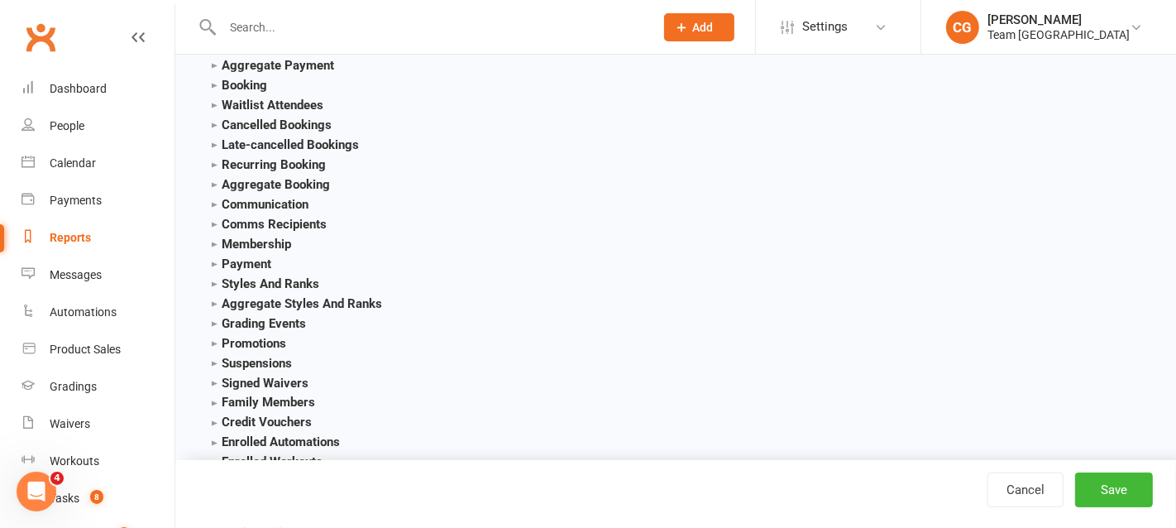
click at [231, 276] on strong "Styles And Ranks" at bounding box center [265, 283] width 107 height 15
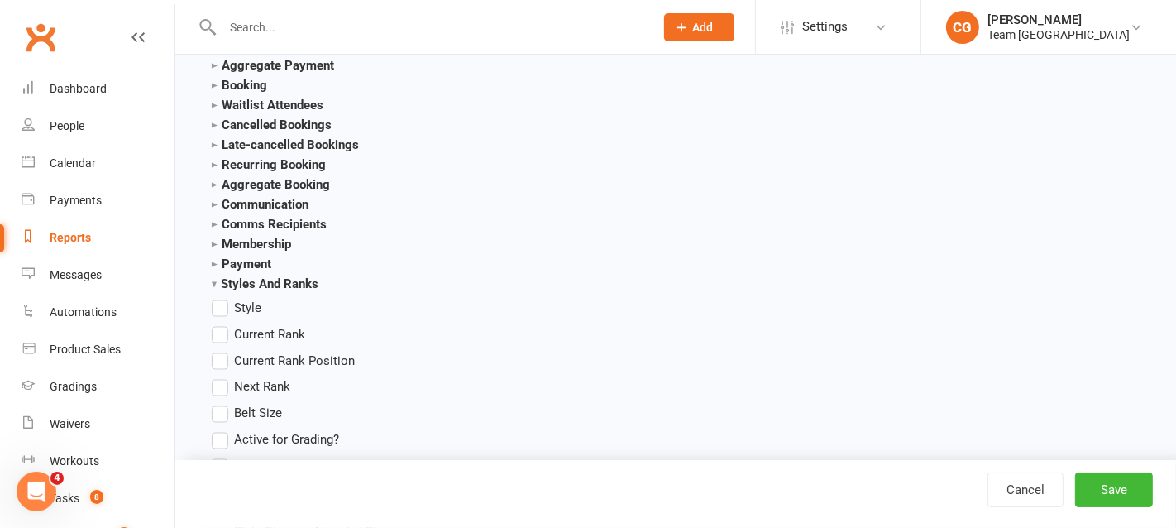
click at [227, 328] on label "Current Rank" at bounding box center [258, 334] width 93 height 20
click at [222, 324] on input "Current Rank" at bounding box center [217, 324] width 11 height 0
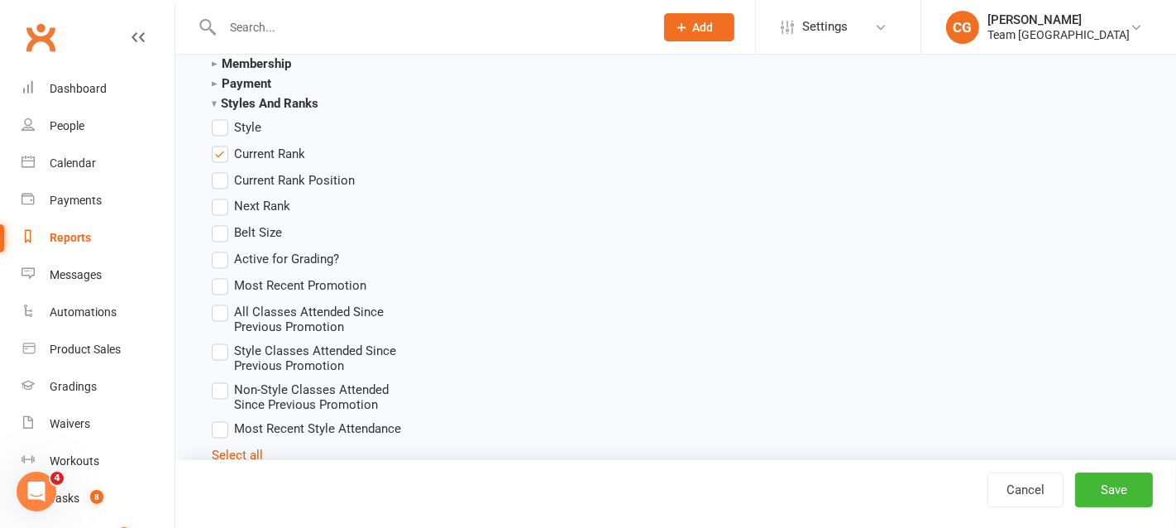
scroll to position [2476, 0]
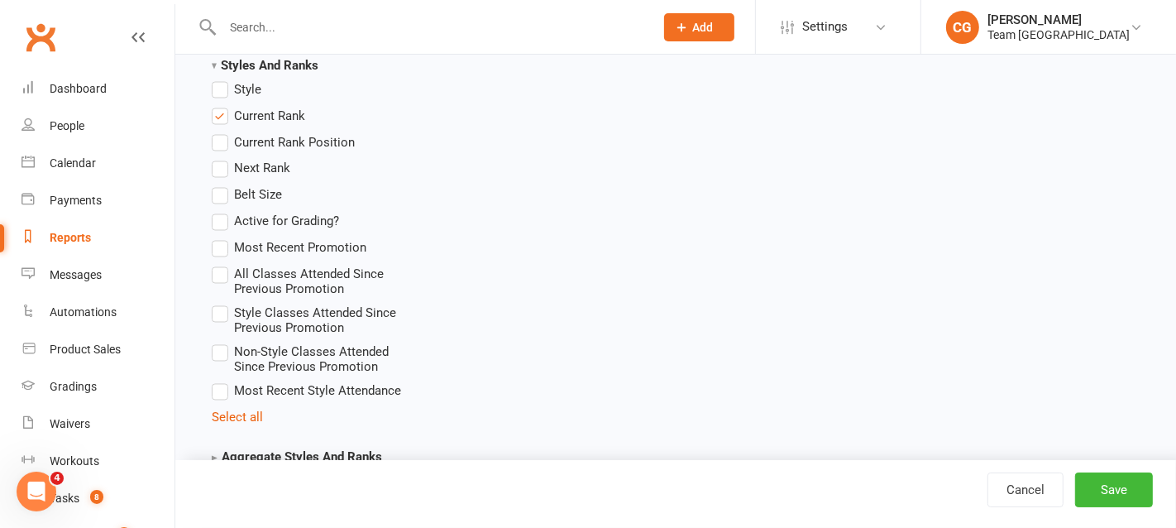
click at [227, 307] on label "Style Classes Attended Since Previous Promotion" at bounding box center [308, 319] width 193 height 32
click at [222, 303] on input "Style Classes Attended Since Previous Promotion" at bounding box center [217, 303] width 11 height 0
click at [1122, 486] on button "Save" at bounding box center [1114, 489] width 78 height 35
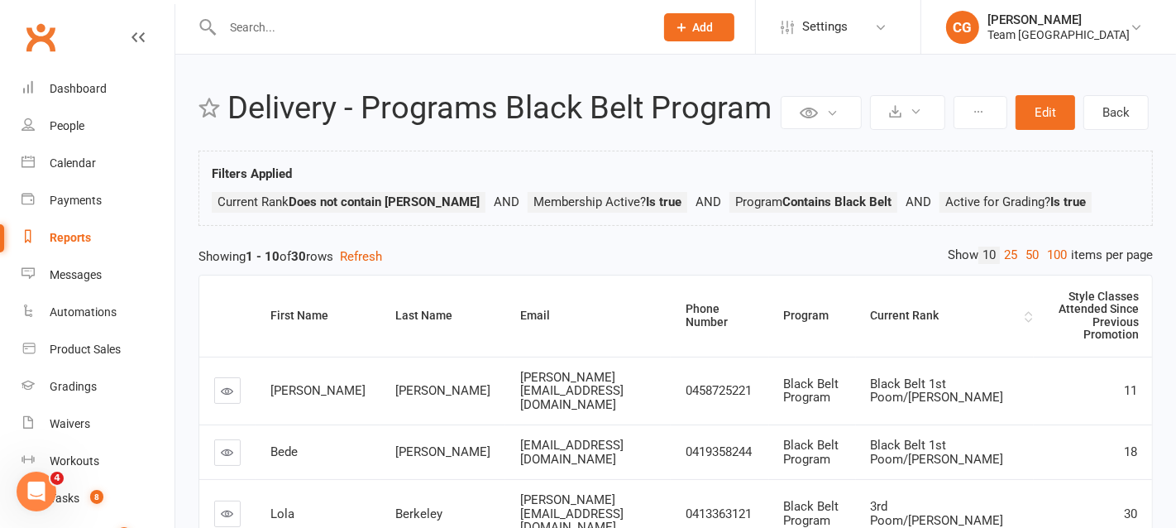
click at [897, 309] on div "Current Rank" at bounding box center [946, 315] width 150 height 12
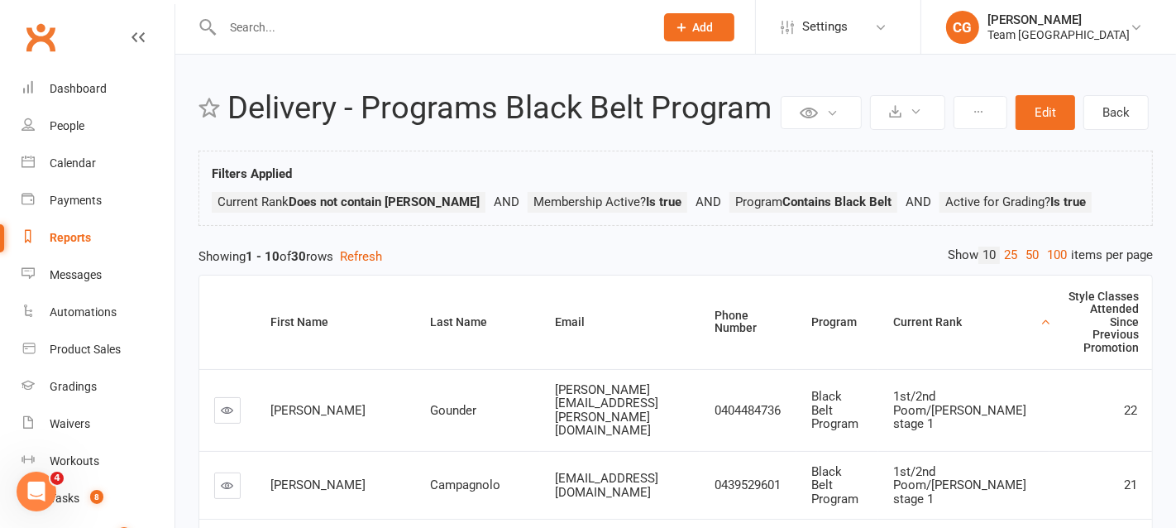
click at [897, 298] on th "Current Rank" at bounding box center [963, 321] width 171 height 93
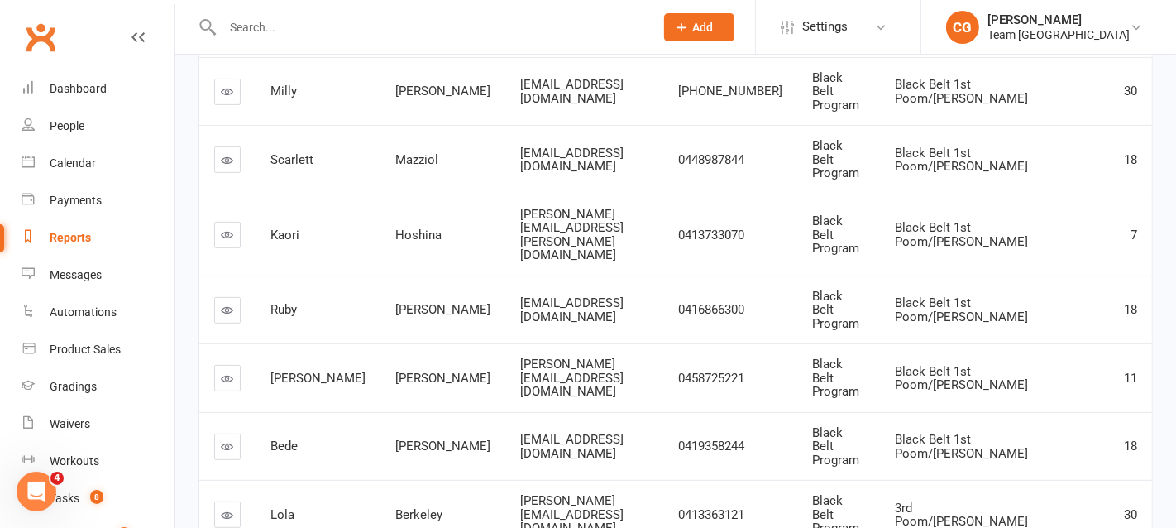
scroll to position [486, 0]
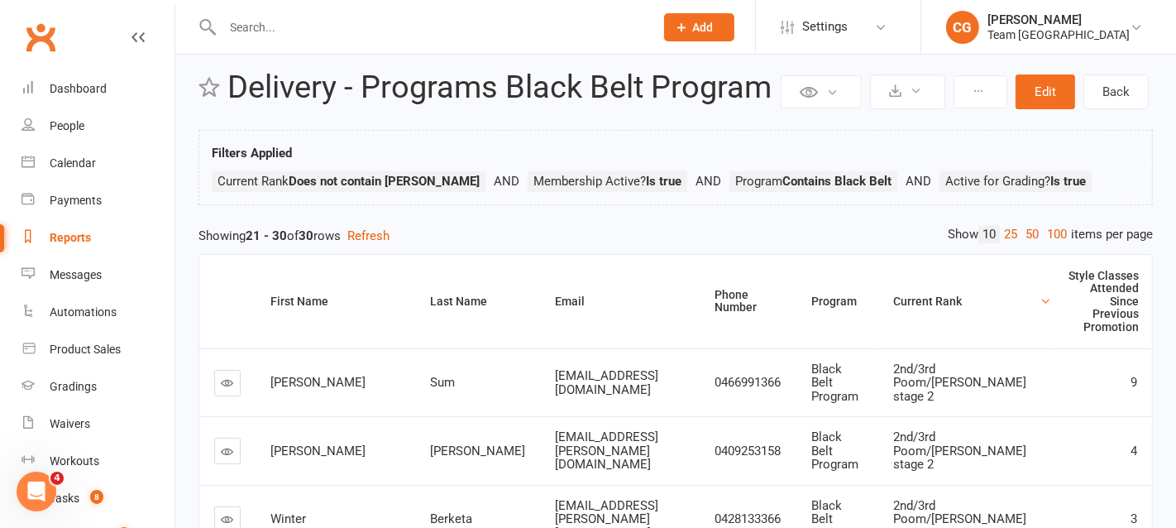
scroll to position [0, 0]
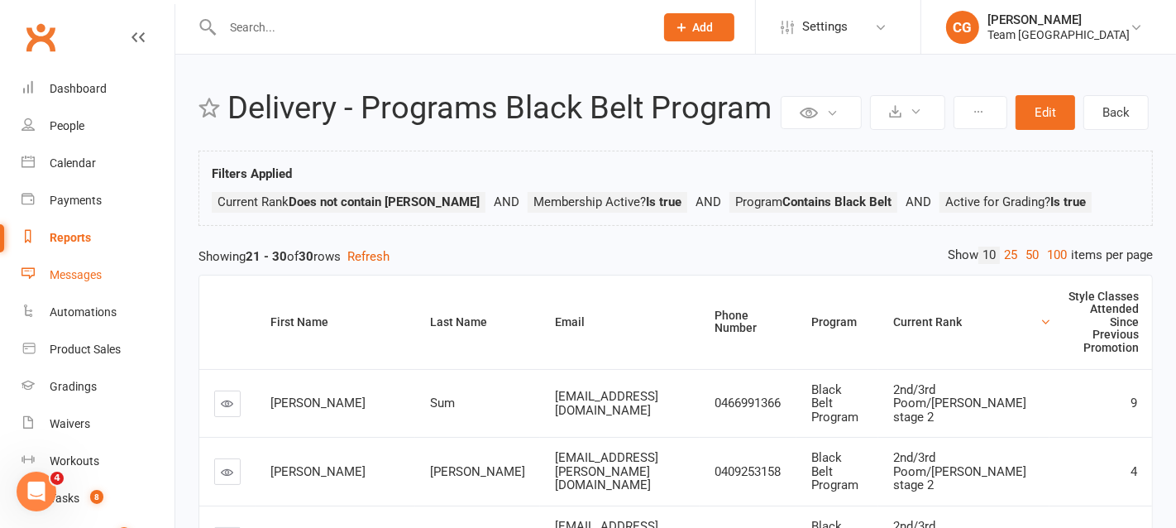
click at [66, 268] on div "Messages" at bounding box center [76, 274] width 52 height 13
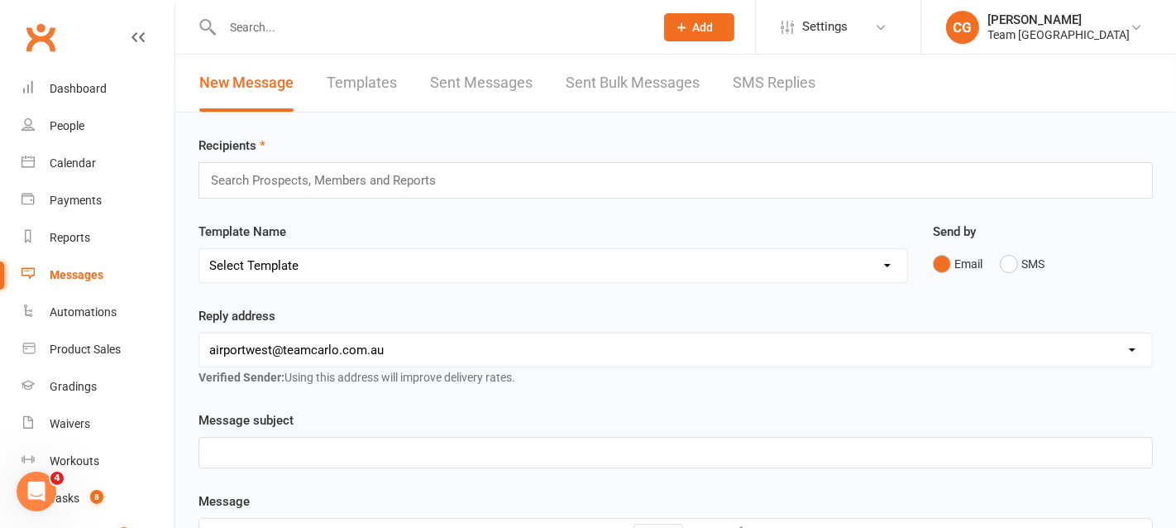
click at [294, 180] on input "text" at bounding box center [330, 180] width 242 height 21
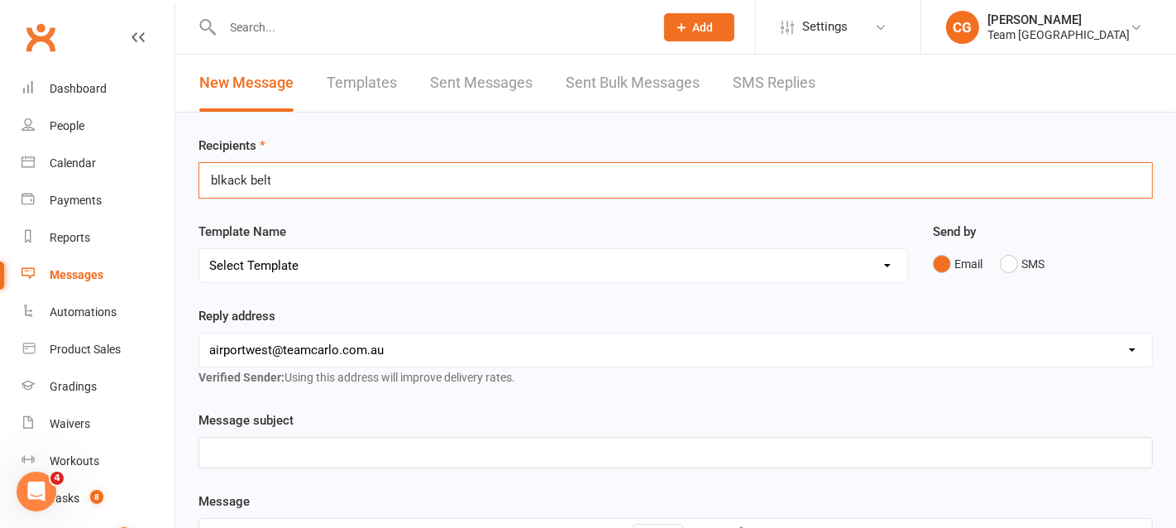
click at [224, 173] on input "blkack belt" at bounding box center [242, 180] width 66 height 21
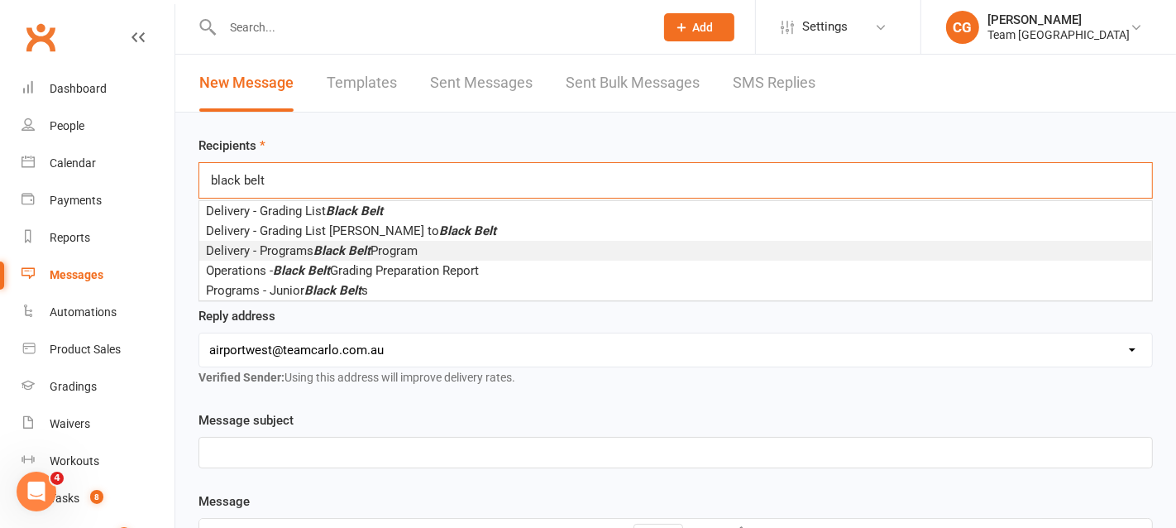
type input "black belt"
click at [371, 256] on li "Delivery - Programs Black Belt Program" at bounding box center [675, 251] width 953 height 20
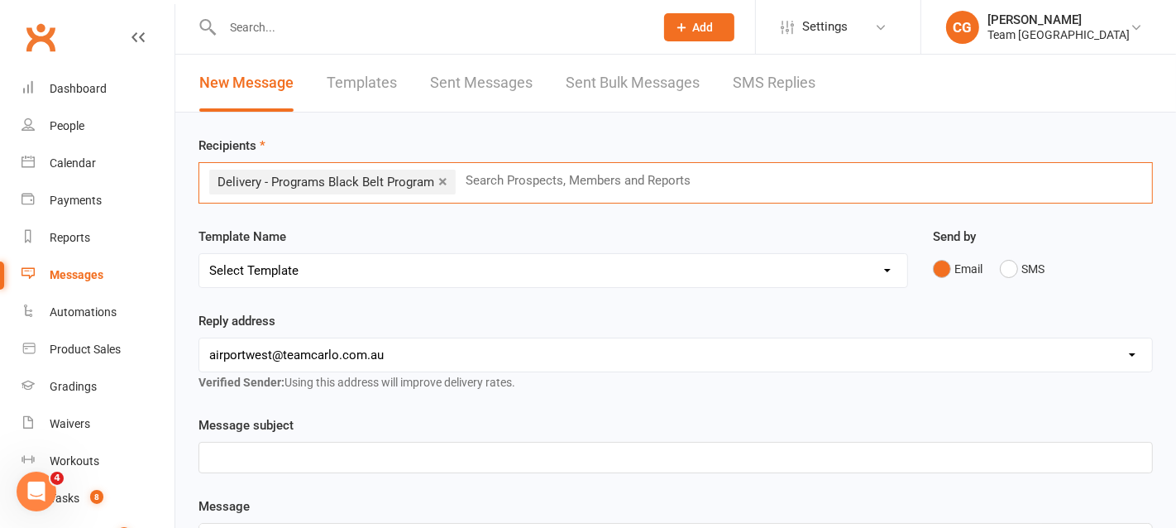
click at [264, 256] on select "Select Template [SMS] Direct Debit - AT Payment Reminder SMS [SMS] Direct Debit…" at bounding box center [553, 270] width 708 height 33
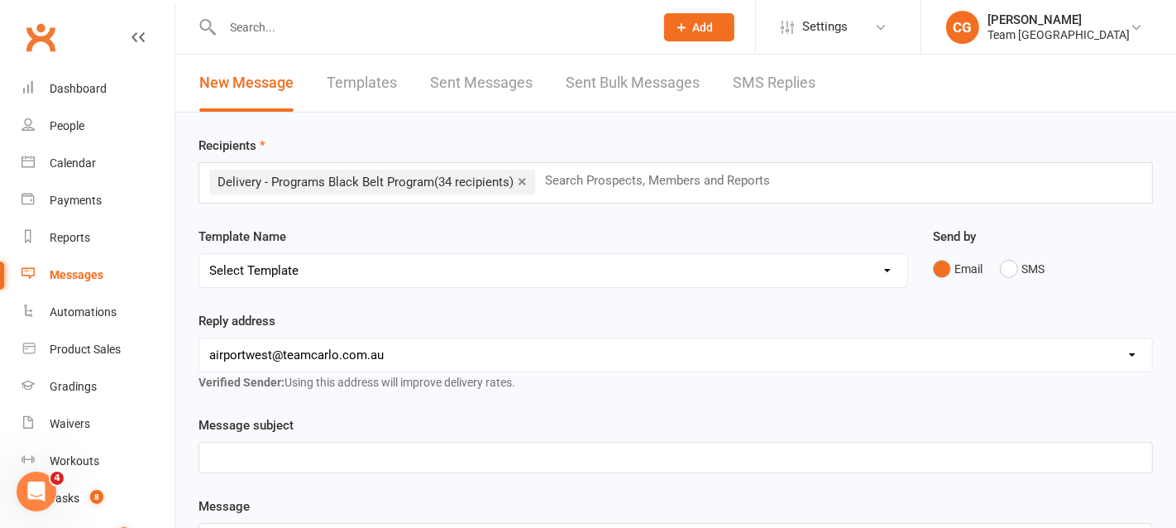
select select "27"
click at [199, 254] on select "Select Template [SMS] Direct Debit - AT Payment Reminder SMS [SMS] Direct Debit…" at bounding box center [553, 270] width 708 height 33
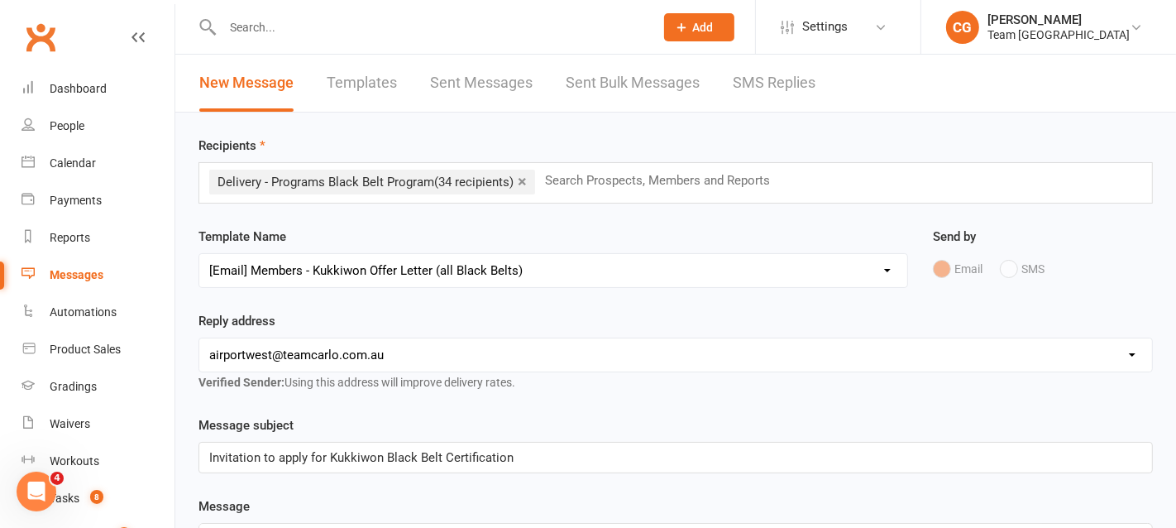
click at [308, 344] on select "hello@clubworx.com airportwest@teamcarlo.com.au carlo+apw@teamcarlo.com.au carl…" at bounding box center [675, 354] width 953 height 33
select select "7"
click at [199, 338] on select "hello@clubworx.com airportwest@teamcarlo.com.au carlo+apw@teamcarlo.com.au carl…" at bounding box center [675, 354] width 953 height 33
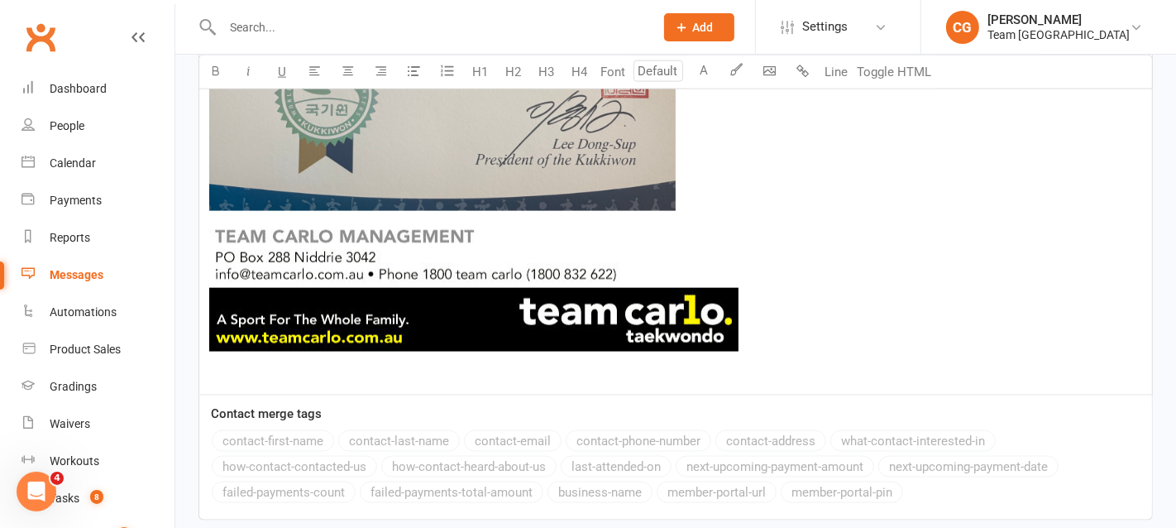
scroll to position [2080, 0]
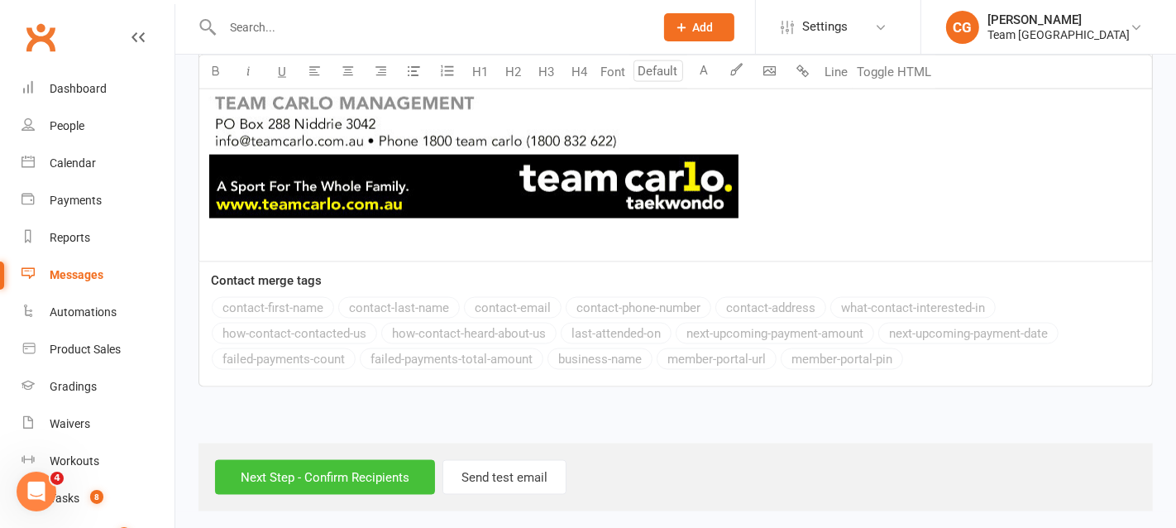
click at [319, 466] on input "Next Step - Confirm Recipients" at bounding box center [325, 477] width 220 height 35
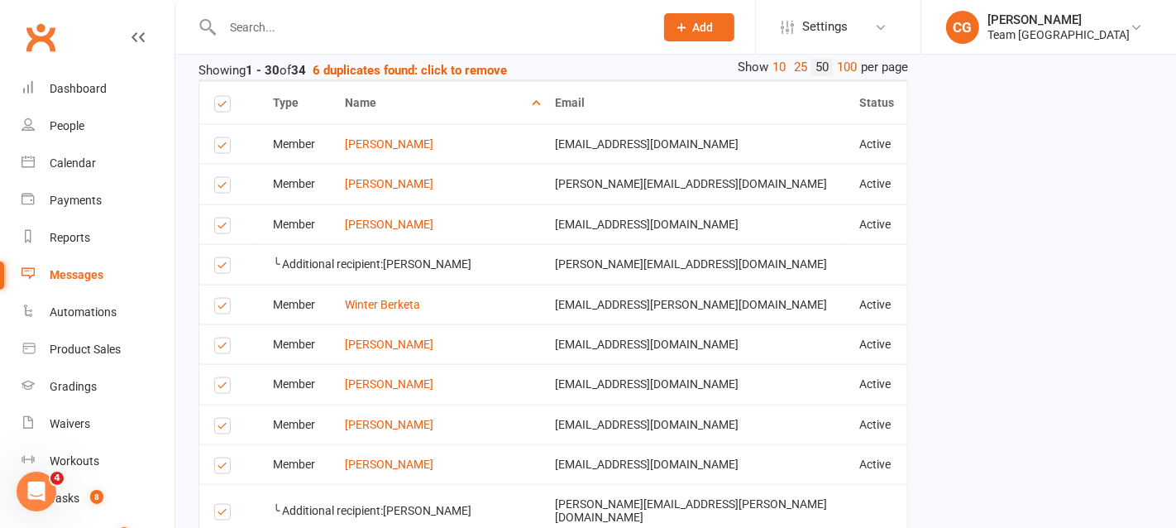
scroll to position [1969, 0]
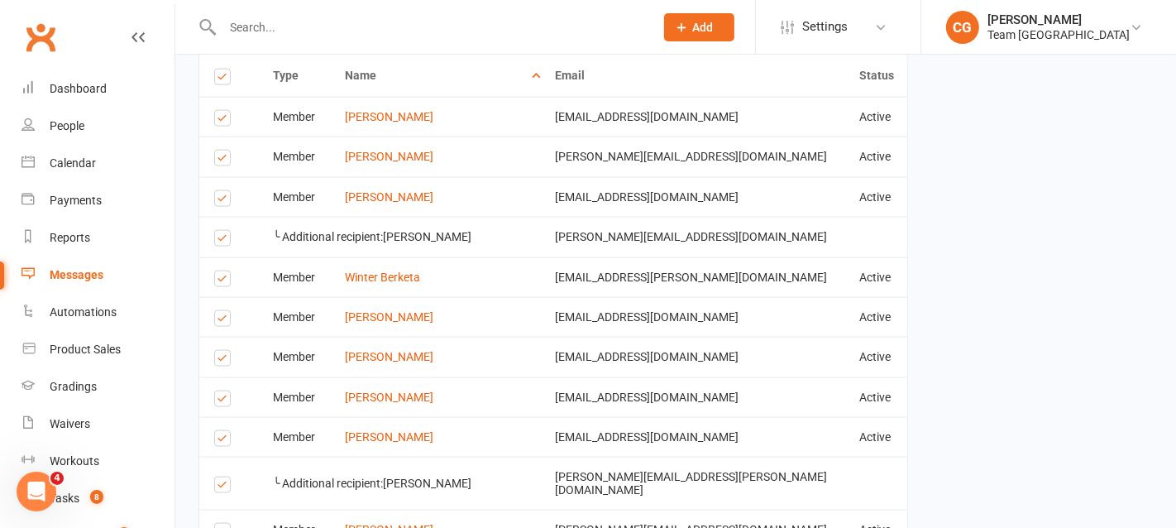
click at [223, 121] on label at bounding box center [225, 121] width 22 height 0
click at [223, 111] on input "checkbox" at bounding box center [219, 111] width 11 height 0
click at [218, 201] on label at bounding box center [225, 201] width 22 height 0
click at [218, 191] on input "checkbox" at bounding box center [219, 191] width 11 height 0
click at [219, 142] on td "Select this" at bounding box center [228, 156] width 59 height 40
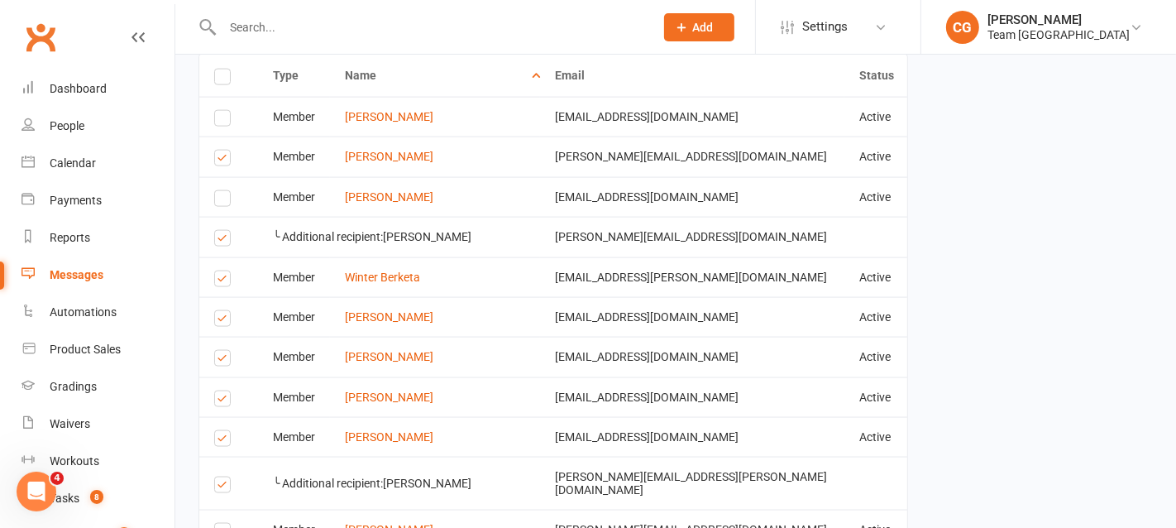
click at [224, 160] on label at bounding box center [225, 160] width 22 height 0
click at [224, 150] on input "checkbox" at bounding box center [219, 150] width 11 height 0
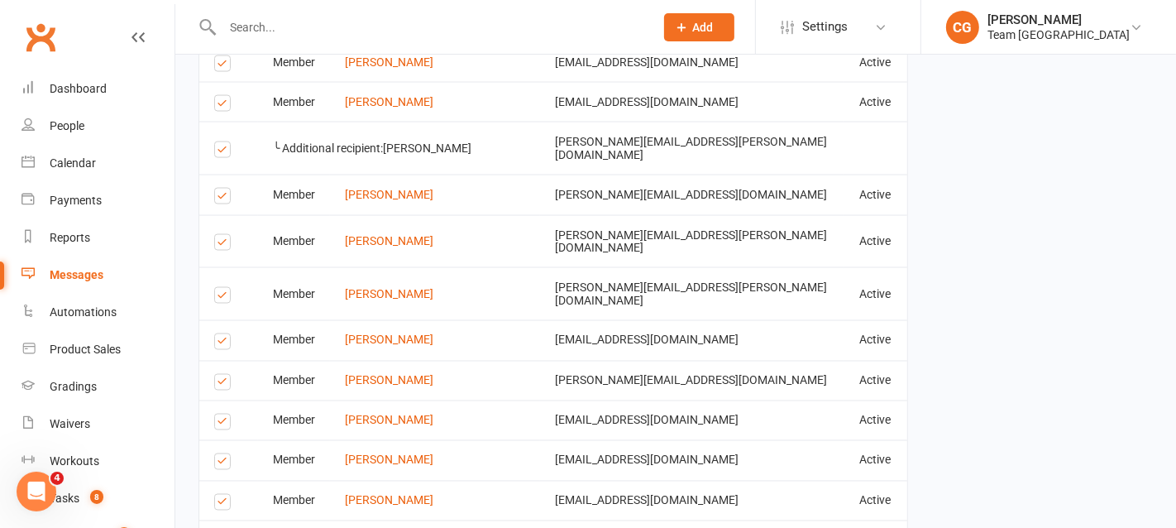
scroll to position [2304, 0]
click at [219, 198] on label at bounding box center [225, 198] width 22 height 0
click at [219, 188] on input "checkbox" at bounding box center [219, 188] width 11 height 0
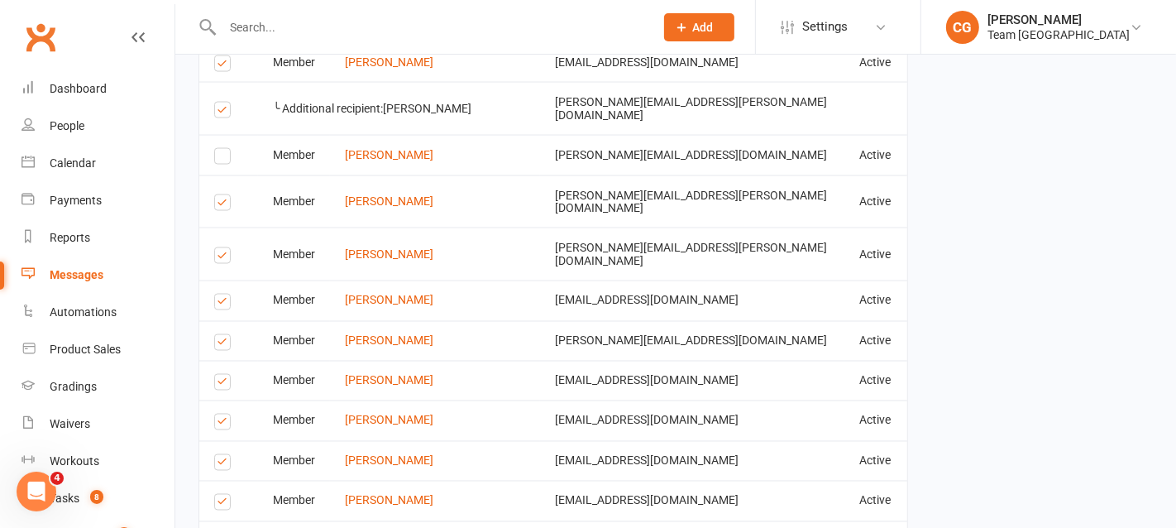
scroll to position [2345, 0]
click at [223, 256] on label at bounding box center [225, 256] width 22 height 0
click at [223, 246] on input "checkbox" at bounding box center [219, 246] width 11 height 0
click at [218, 303] on label at bounding box center [225, 303] width 22 height 0
click at [218, 293] on input "checkbox" at bounding box center [219, 293] width 11 height 0
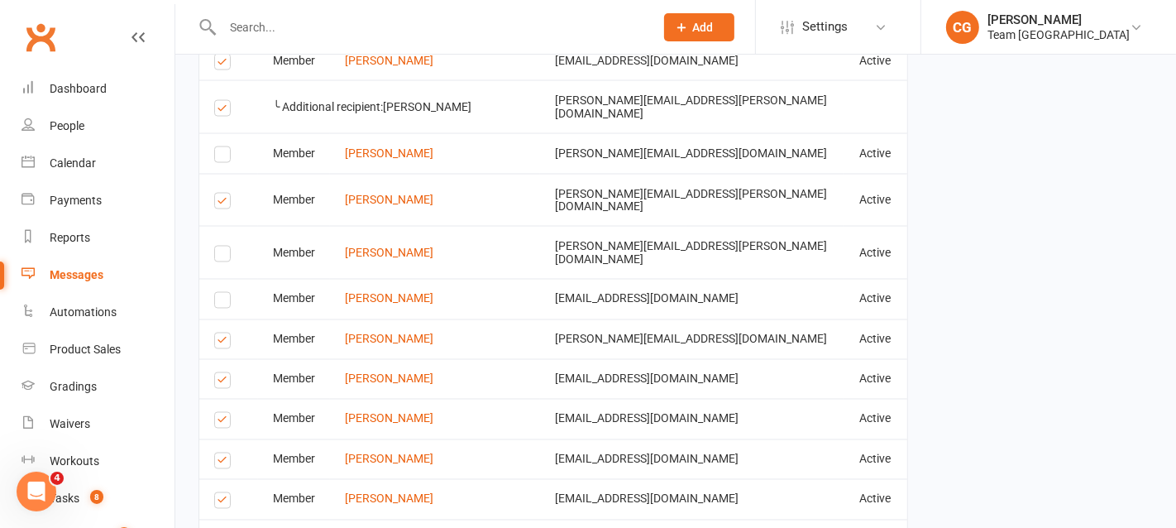
click at [221, 343] on label at bounding box center [225, 343] width 22 height 0
click at [221, 333] on input "checkbox" at bounding box center [219, 333] width 11 height 0
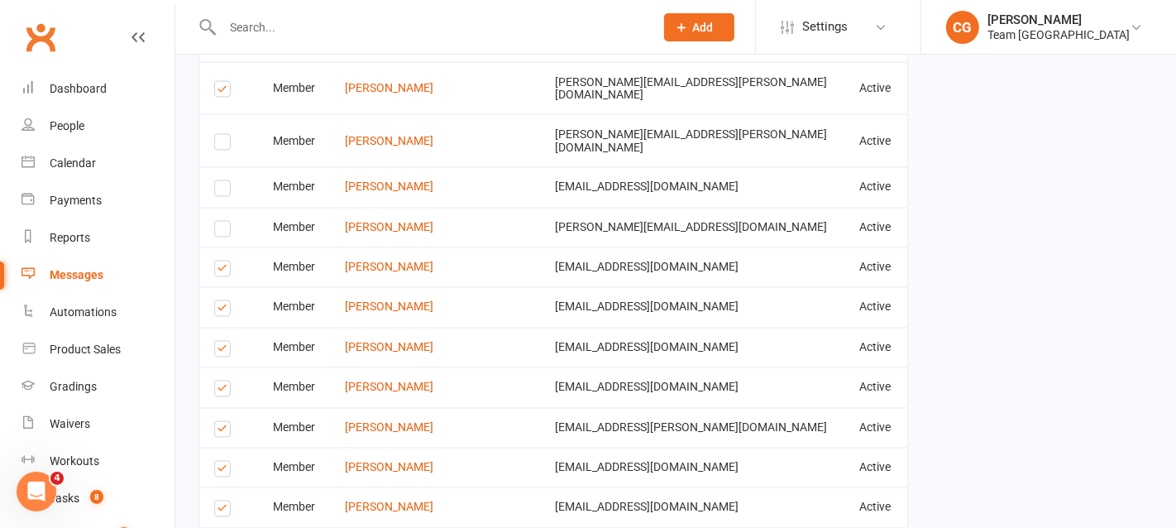
scroll to position [2458, 0]
click at [222, 389] on label at bounding box center [225, 389] width 22 height 0
click at [222, 380] on input "checkbox" at bounding box center [219, 380] width 11 height 0
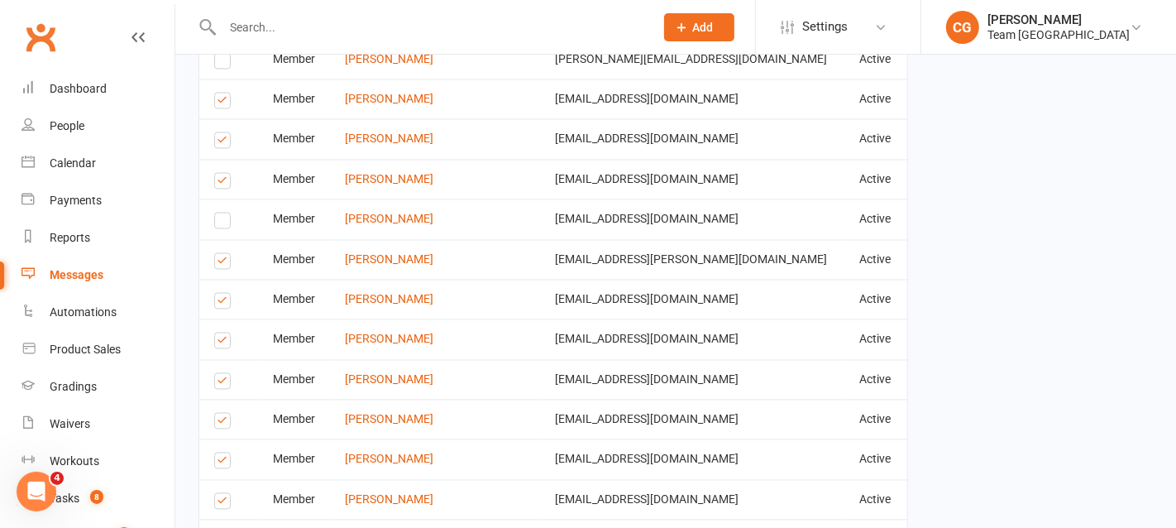
scroll to position [2626, 0]
click at [218, 341] on label at bounding box center [225, 341] width 22 height 0
click at [218, 332] on input "checkbox" at bounding box center [219, 332] width 11 height 0
click at [218, 341] on label at bounding box center [225, 341] width 22 height 0
click at [218, 332] on input "checkbox" at bounding box center [219, 332] width 11 height 0
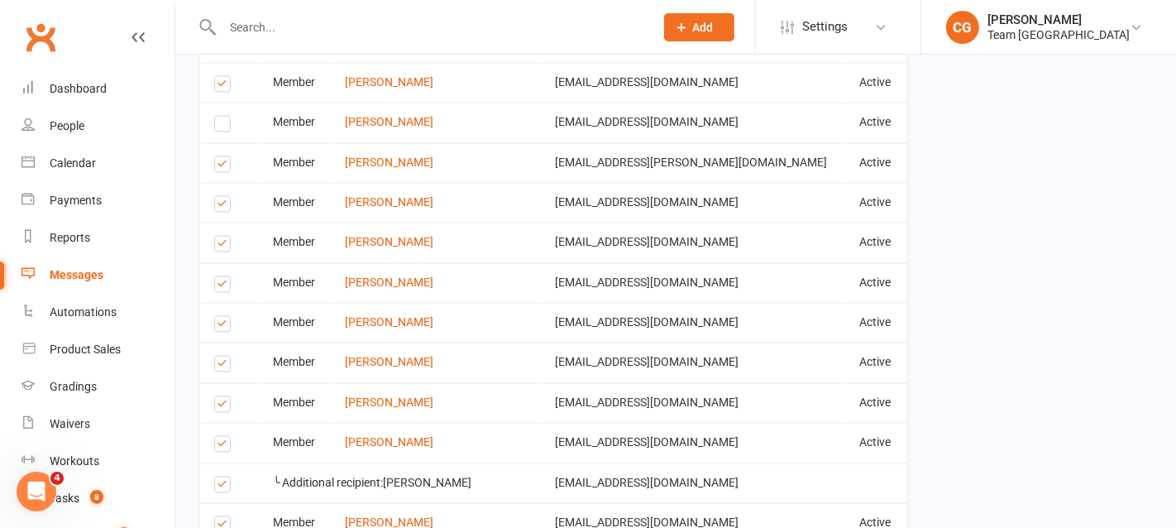
scroll to position [2724, 0]
click at [222, 324] on label at bounding box center [225, 324] width 22 height 0
click at [222, 314] on input "checkbox" at bounding box center [219, 314] width 11 height 0
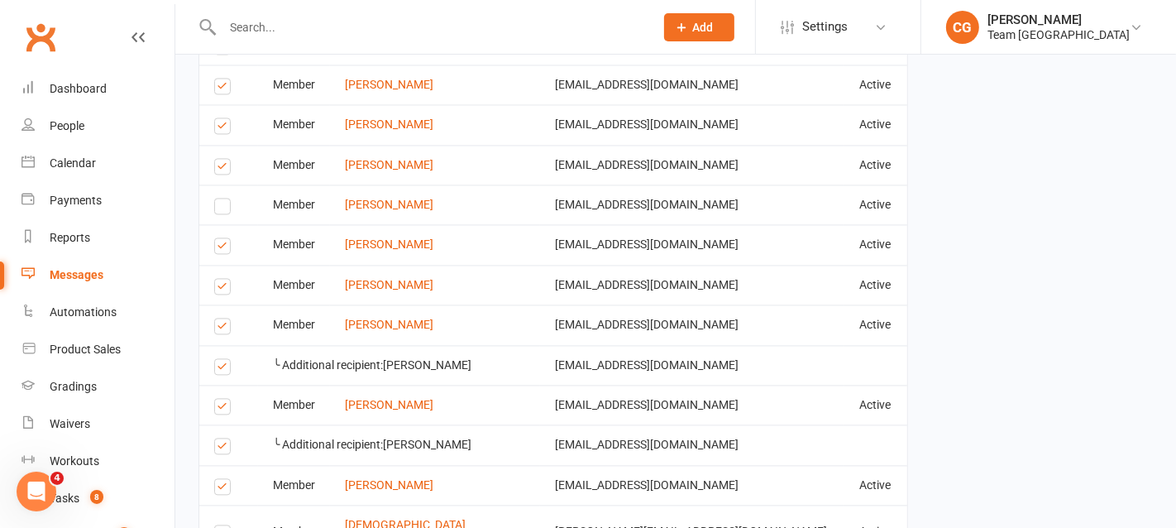
scroll to position [3018, 0]
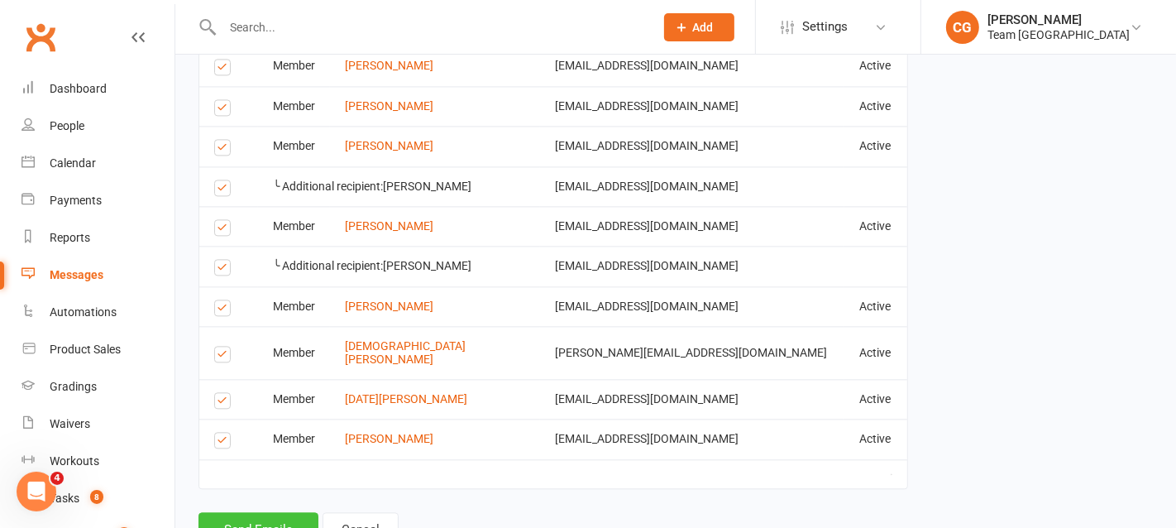
click at [248, 512] on button "Send Emails" at bounding box center [258, 529] width 120 height 35
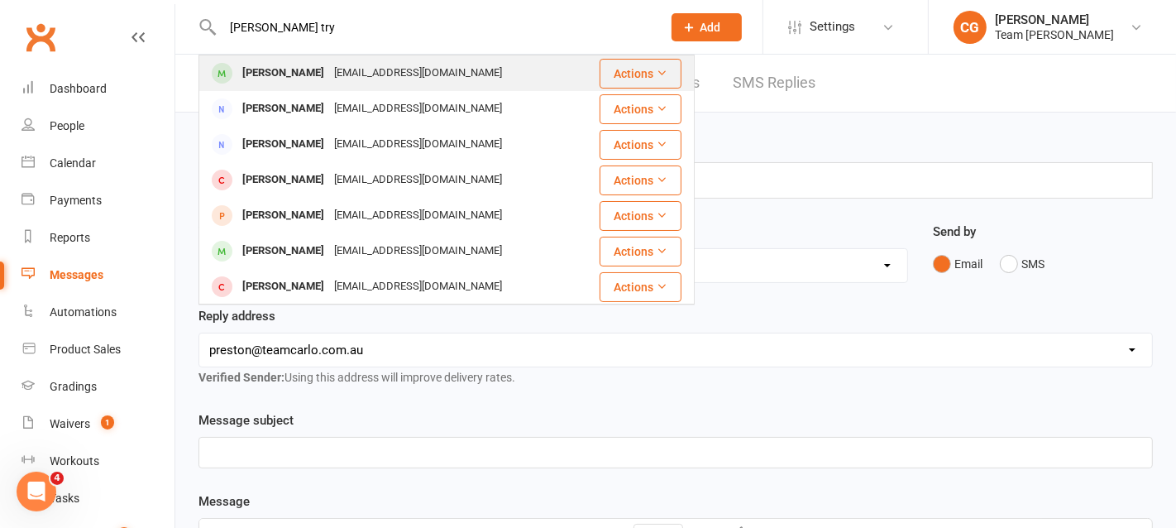
type input "[PERSON_NAME] try"
click at [284, 69] on div "[PERSON_NAME]" at bounding box center [283, 73] width 92 height 24
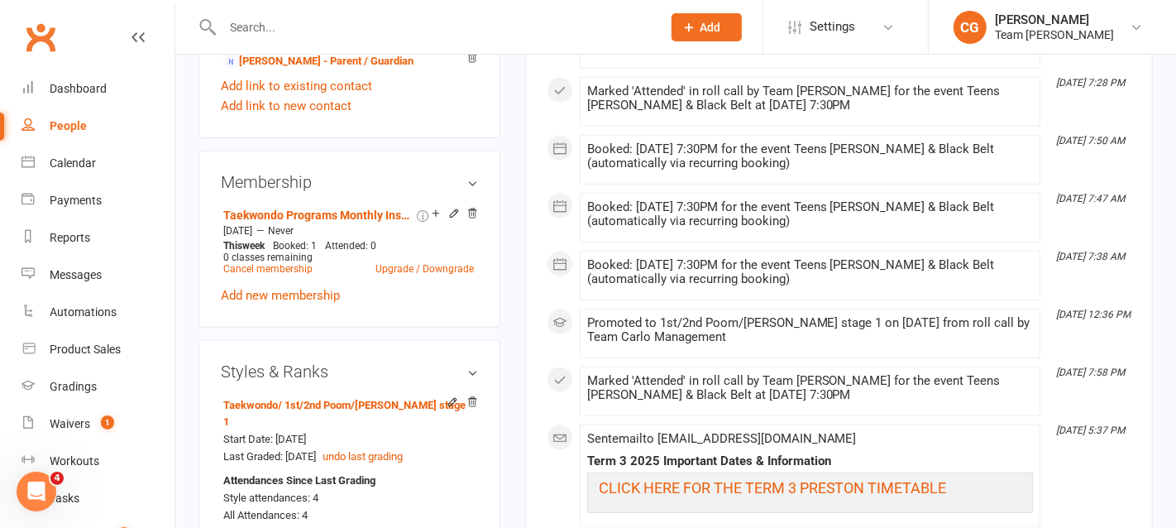
scroll to position [1208, 0]
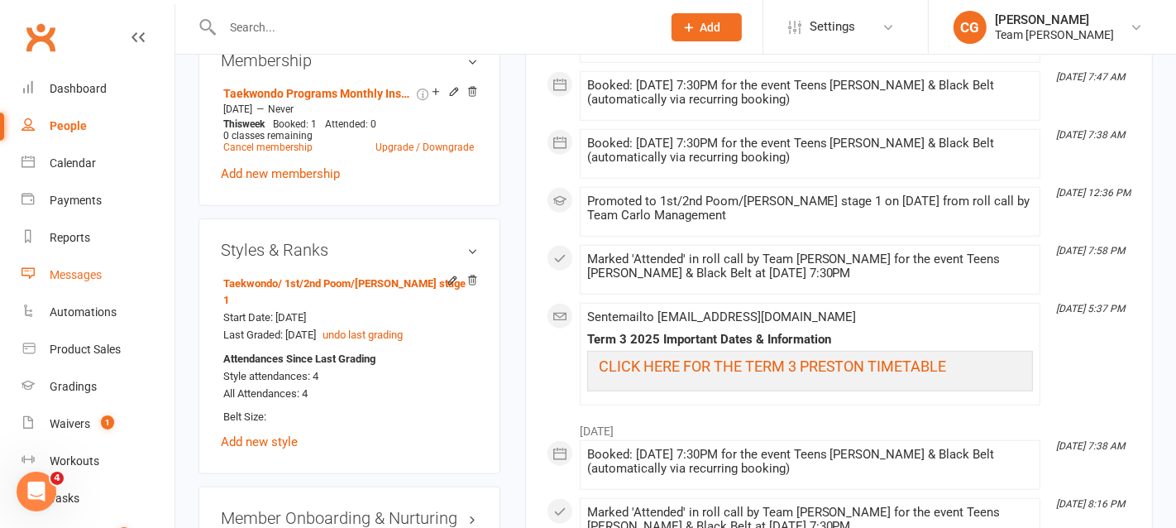
click at [92, 265] on link "Messages" at bounding box center [97, 274] width 153 height 37
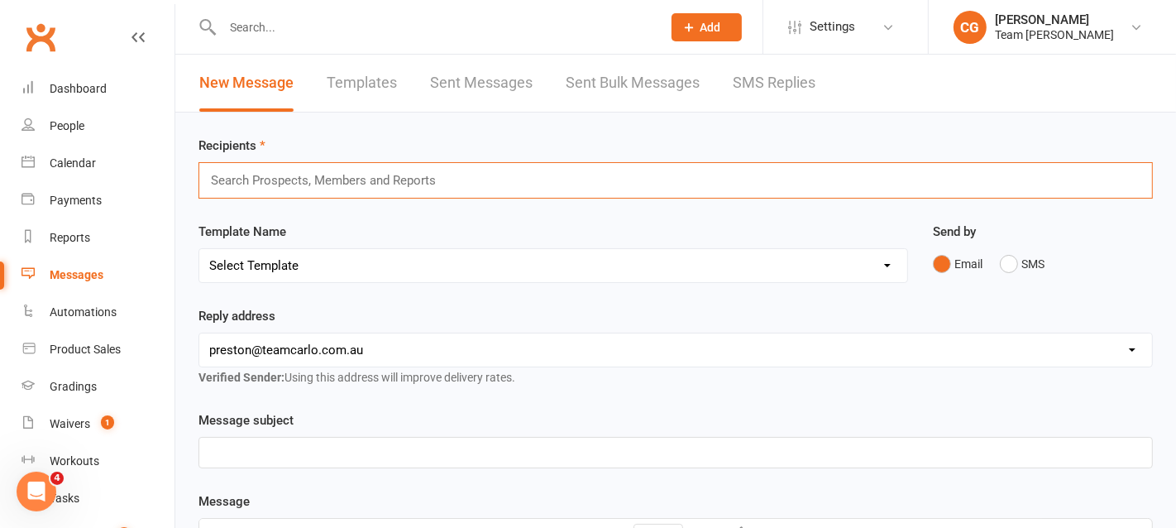
click at [278, 174] on input "text" at bounding box center [330, 180] width 242 height 21
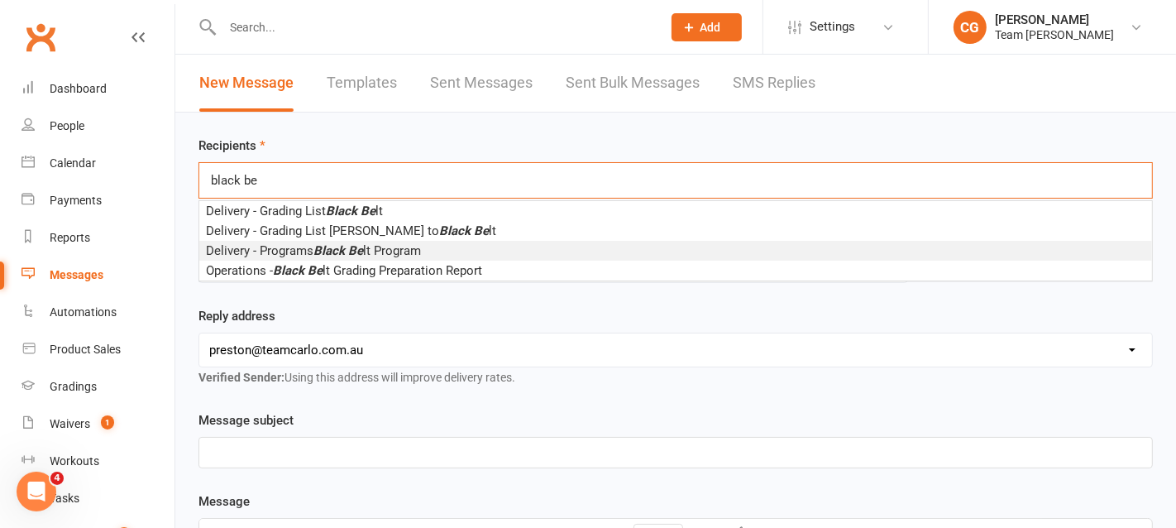
type input "black be"
click at [304, 245] on span "Delivery - Programs Black Be lt Program" at bounding box center [313, 250] width 215 height 15
